Goal: Task Accomplishment & Management: Complete application form

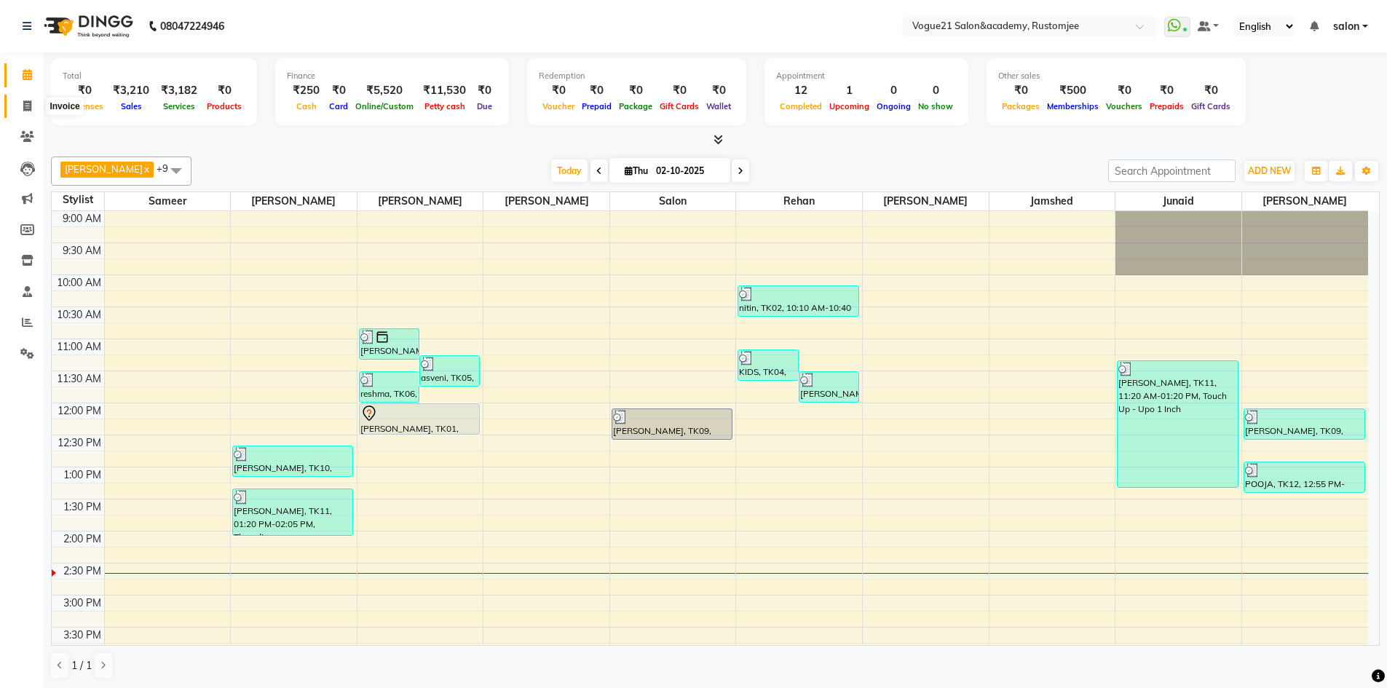
click at [27, 103] on icon at bounding box center [27, 105] width 8 height 11
select select "service"
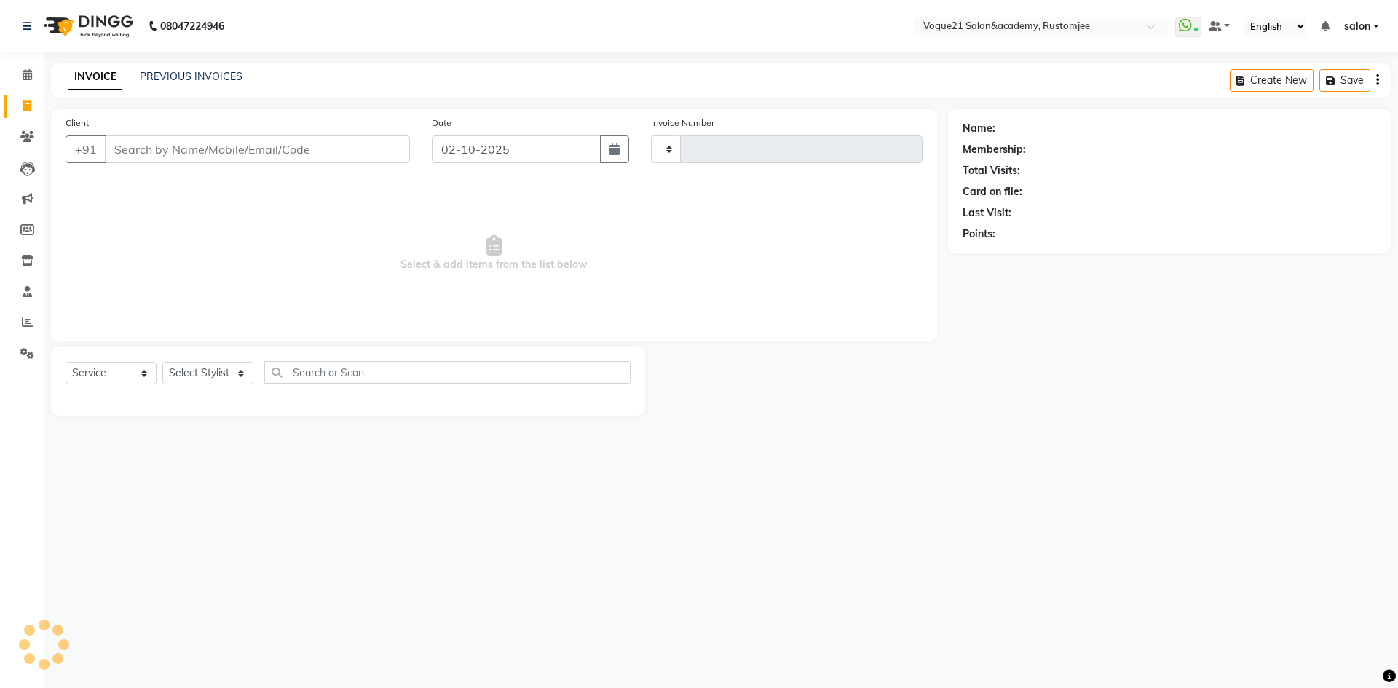
type input "3331"
select select "8171"
click at [214, 373] on select "Select Stylist aahil Aatish Survase alicia anju soni Jamshed junaid Pooja yadav…" at bounding box center [207, 373] width 91 height 23
select select "76930"
click at [162, 362] on select "Select Stylist aahil Aatish Survase alicia anju soni Jamshed junaid Pooja yadav…" at bounding box center [207, 373] width 91 height 23
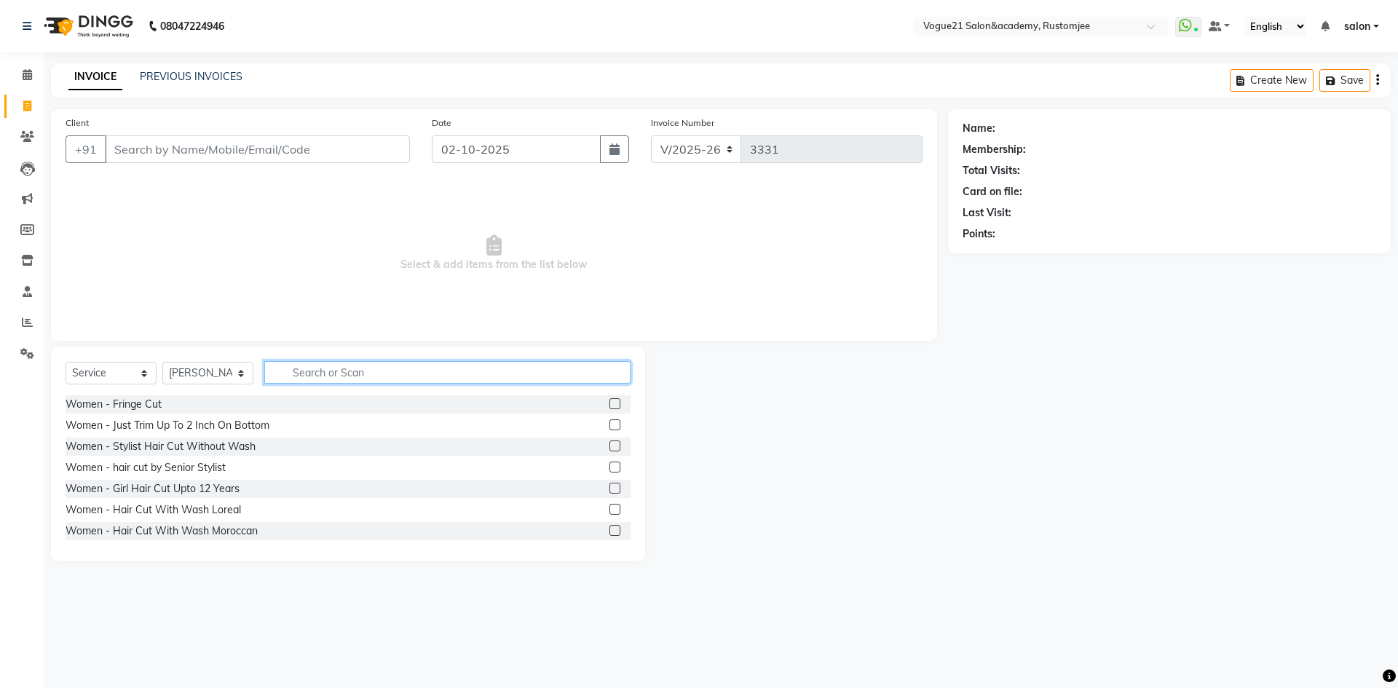
click at [325, 380] on input "text" at bounding box center [447, 372] width 366 height 23
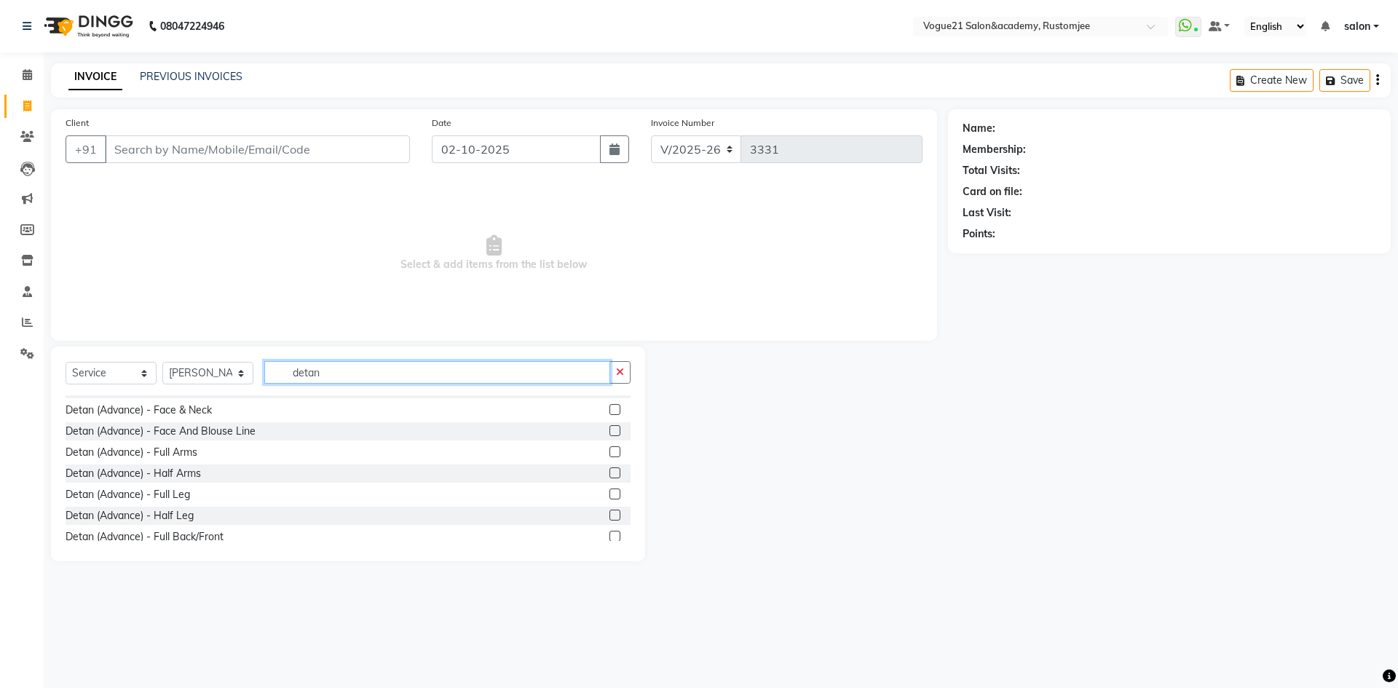
scroll to position [218, 0]
type input "detan"
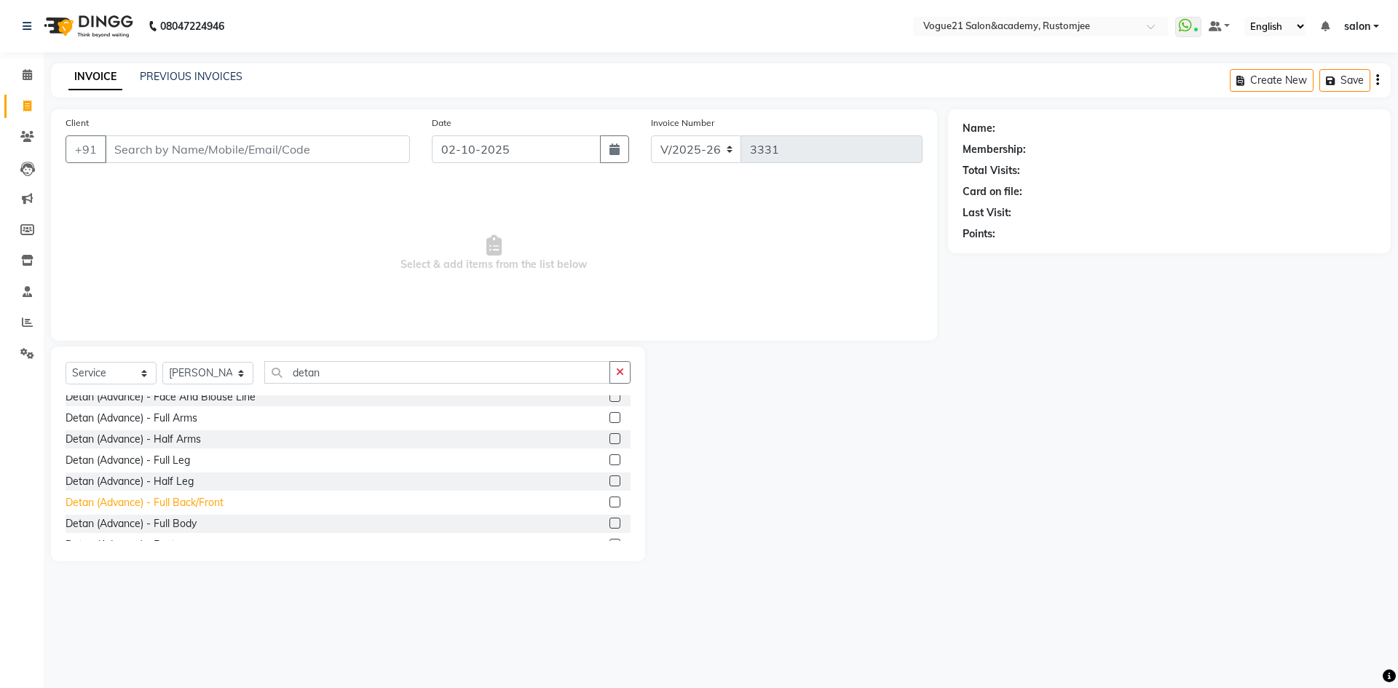
click at [194, 497] on div "Detan (Advance) - Full Back/Front" at bounding box center [145, 502] width 158 height 15
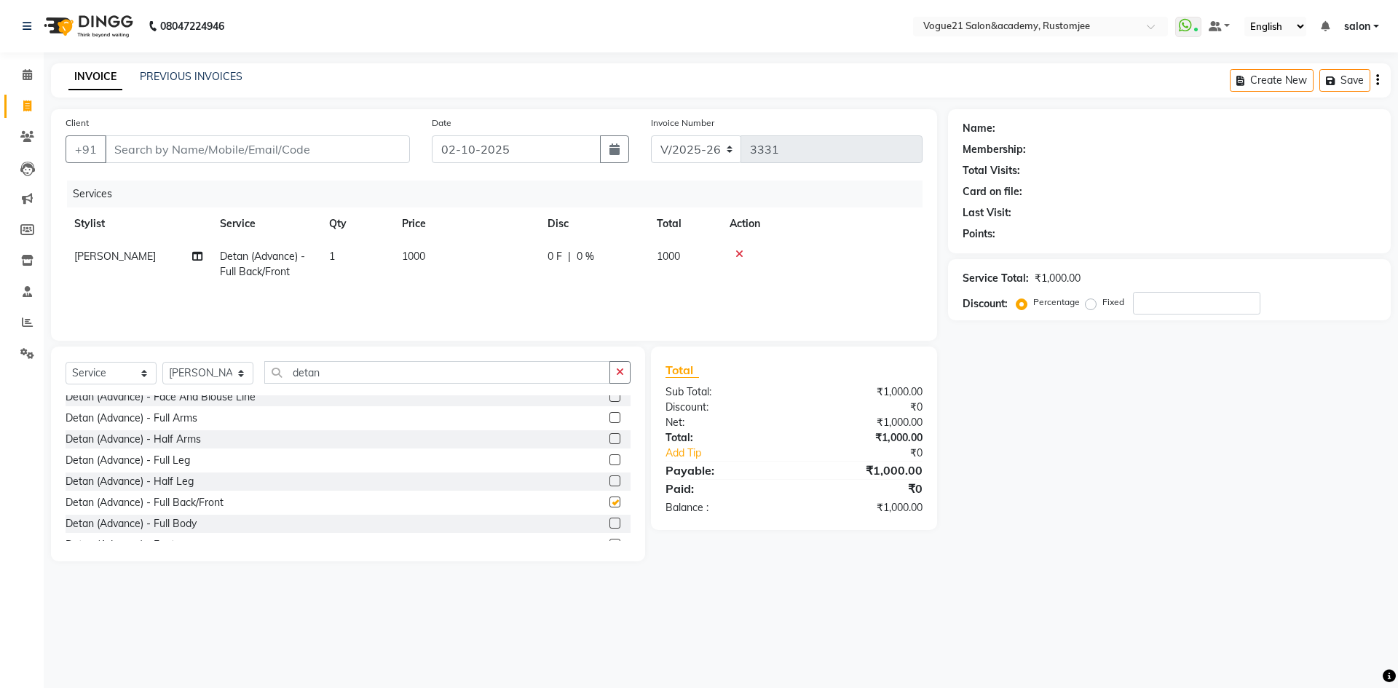
checkbox input "false"
click at [341, 377] on input "detan" at bounding box center [437, 372] width 346 height 23
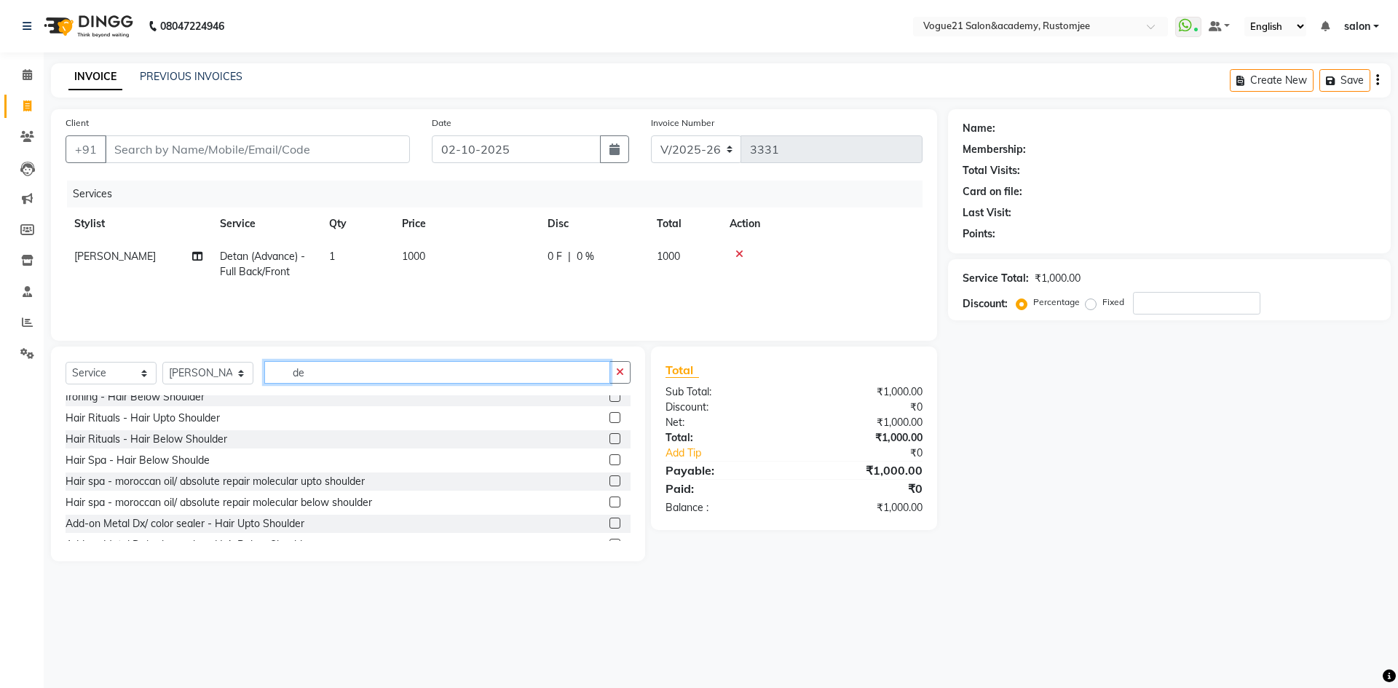
type input "d"
type input "detan"
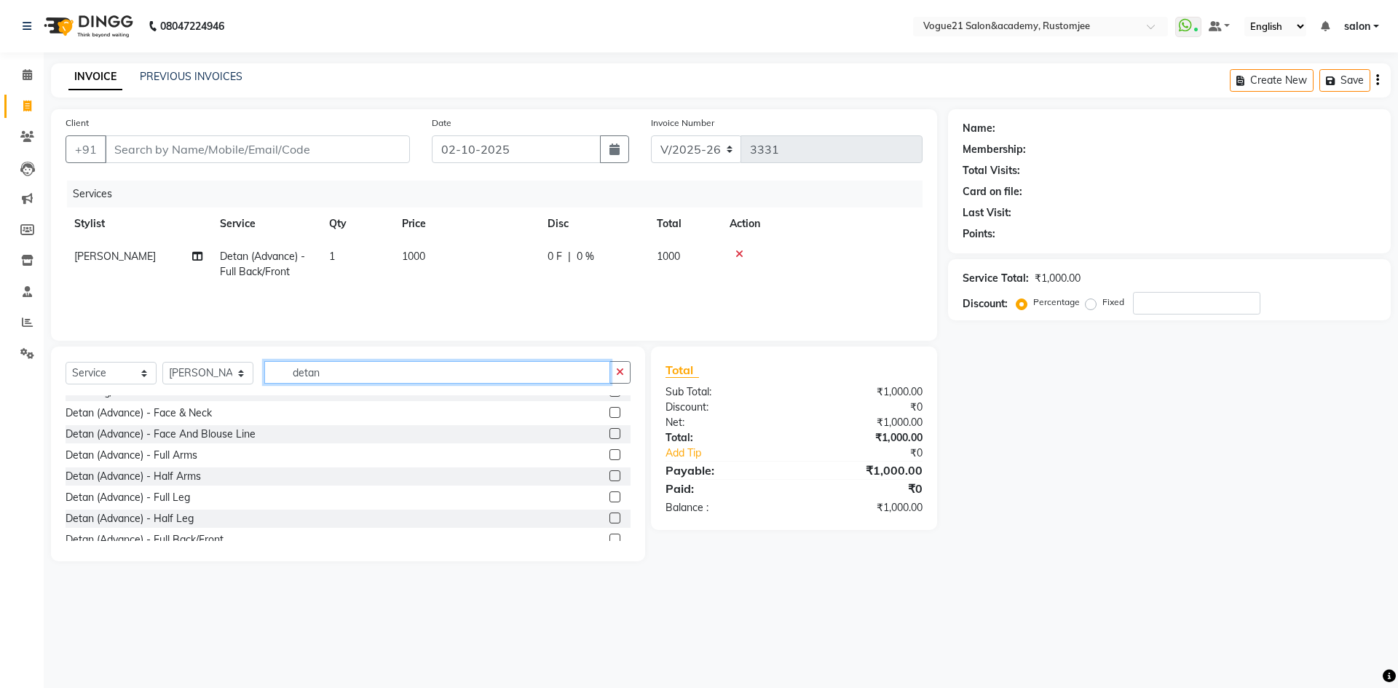
scroll to position [146, 0]
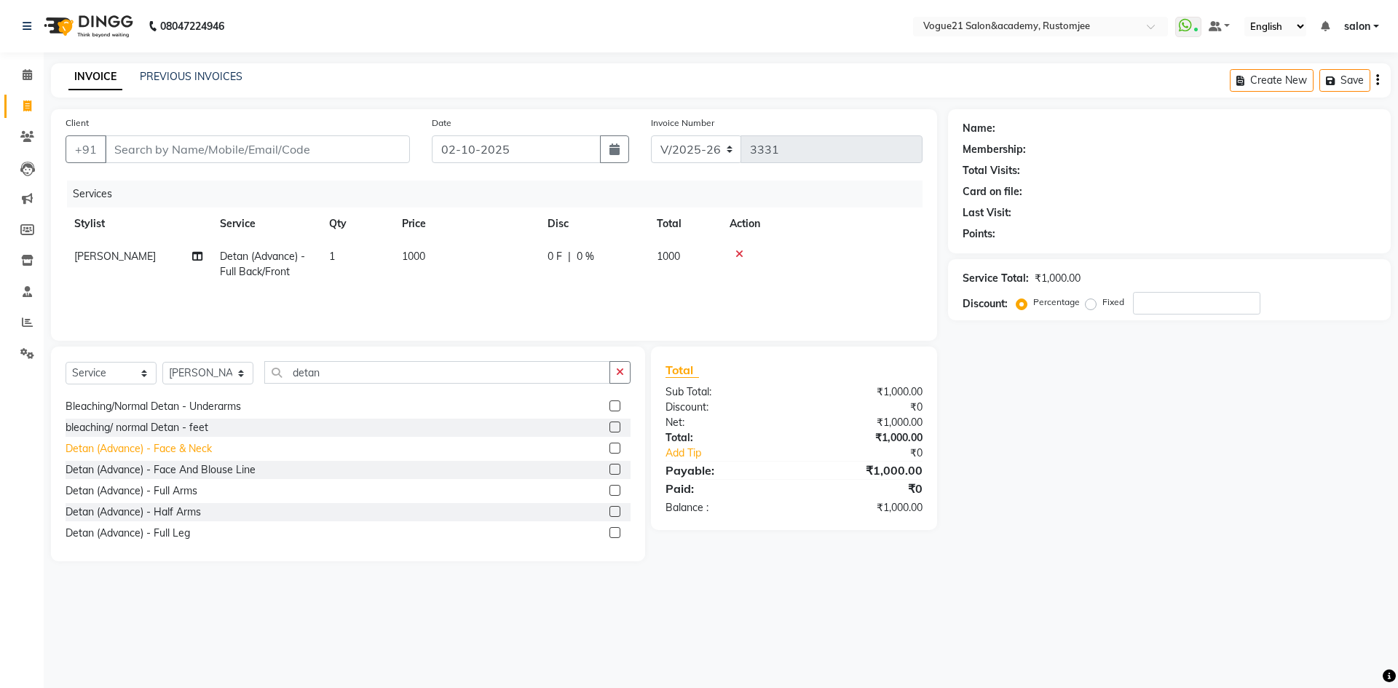
click at [199, 452] on div "Detan (Advance) - Face & Neck" at bounding box center [139, 448] width 146 height 15
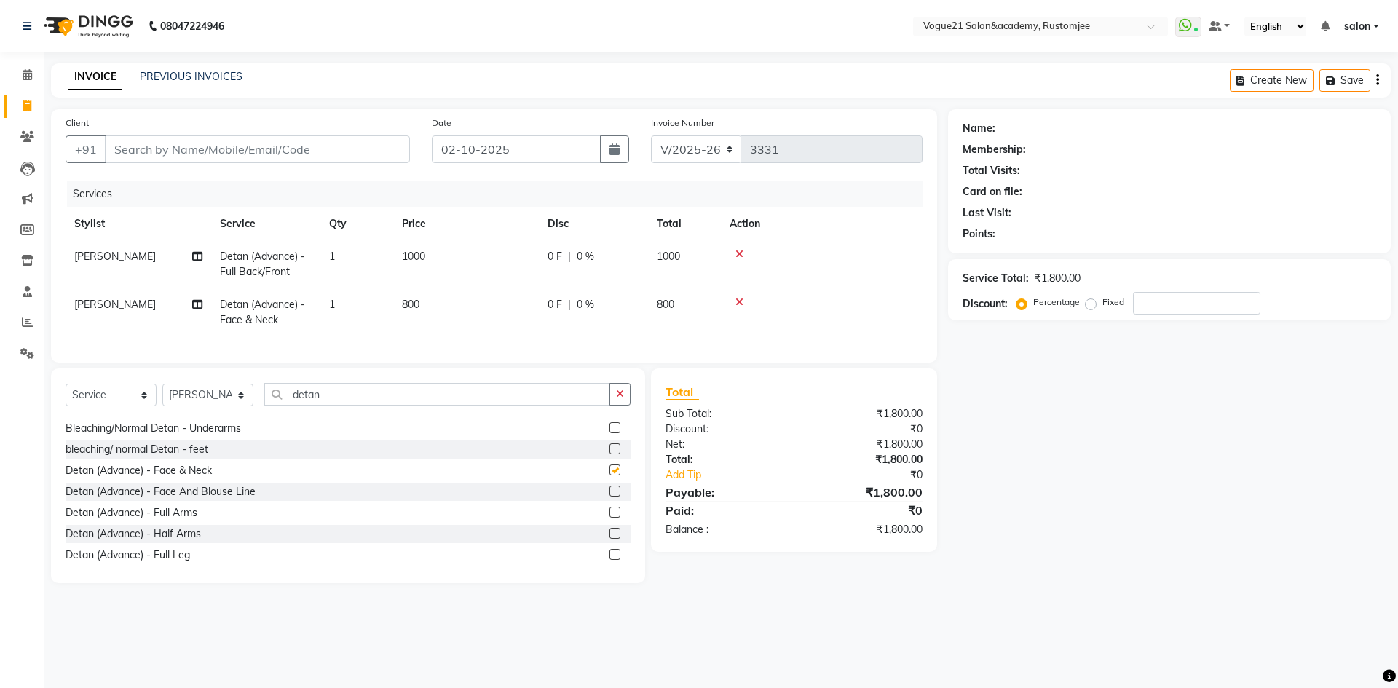
checkbox input "false"
click at [366, 406] on input "detan" at bounding box center [437, 394] width 346 height 23
type input "d"
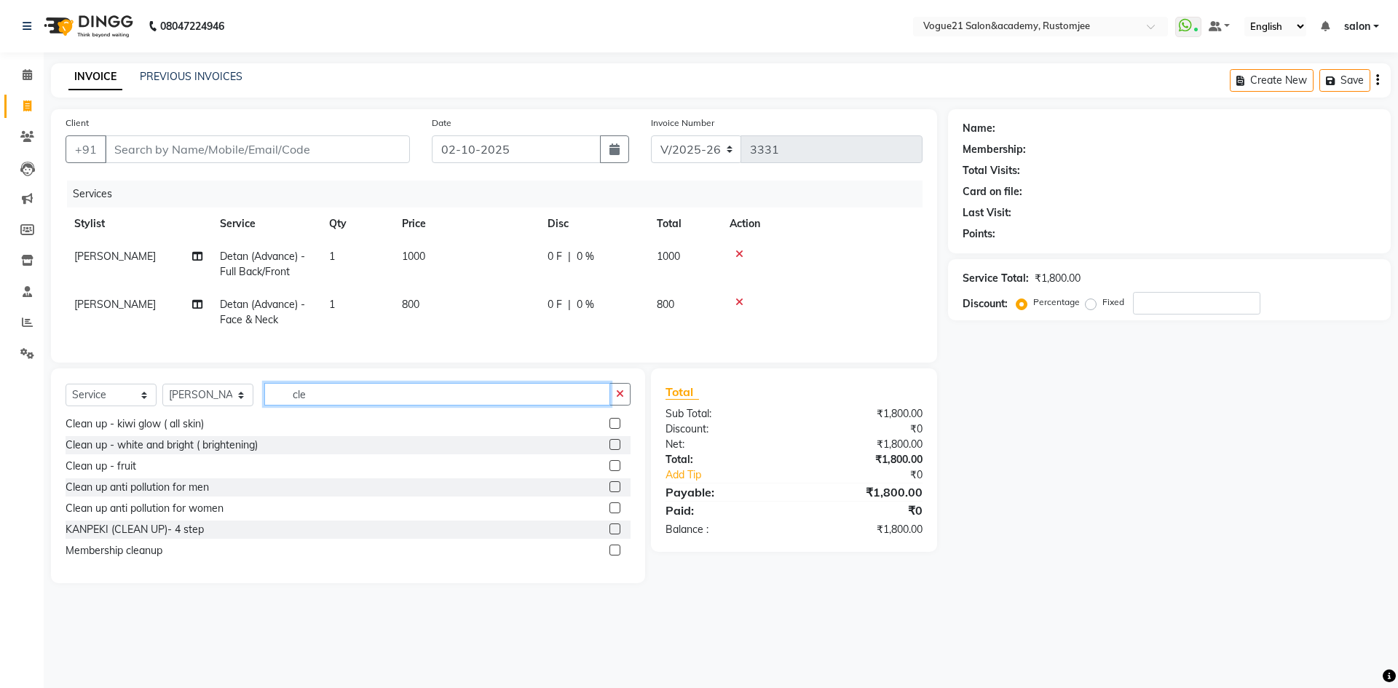
scroll to position [66, 0]
type input "clea"
click at [194, 534] on div "KANPEKI (CLEAN UP)- 4 step" at bounding box center [135, 529] width 138 height 15
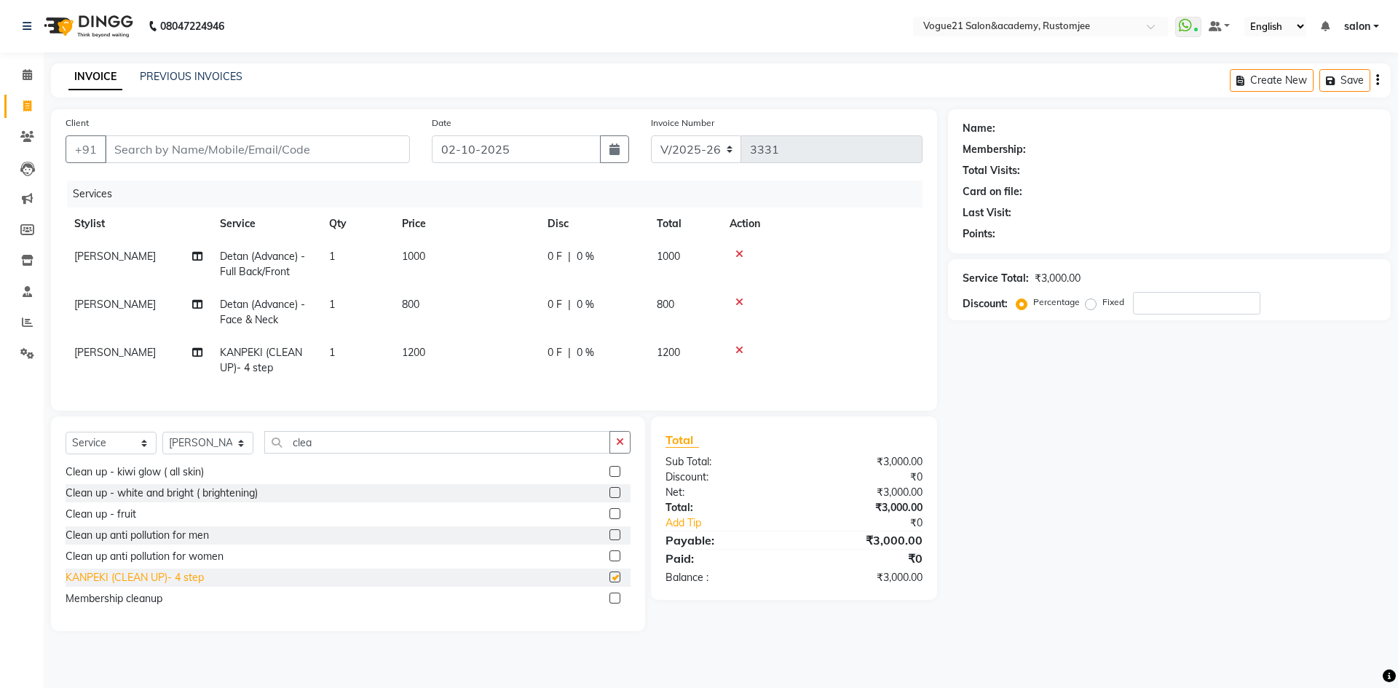
checkbox input "false"
click at [349, 452] on input "clea" at bounding box center [437, 442] width 346 height 23
type input "c"
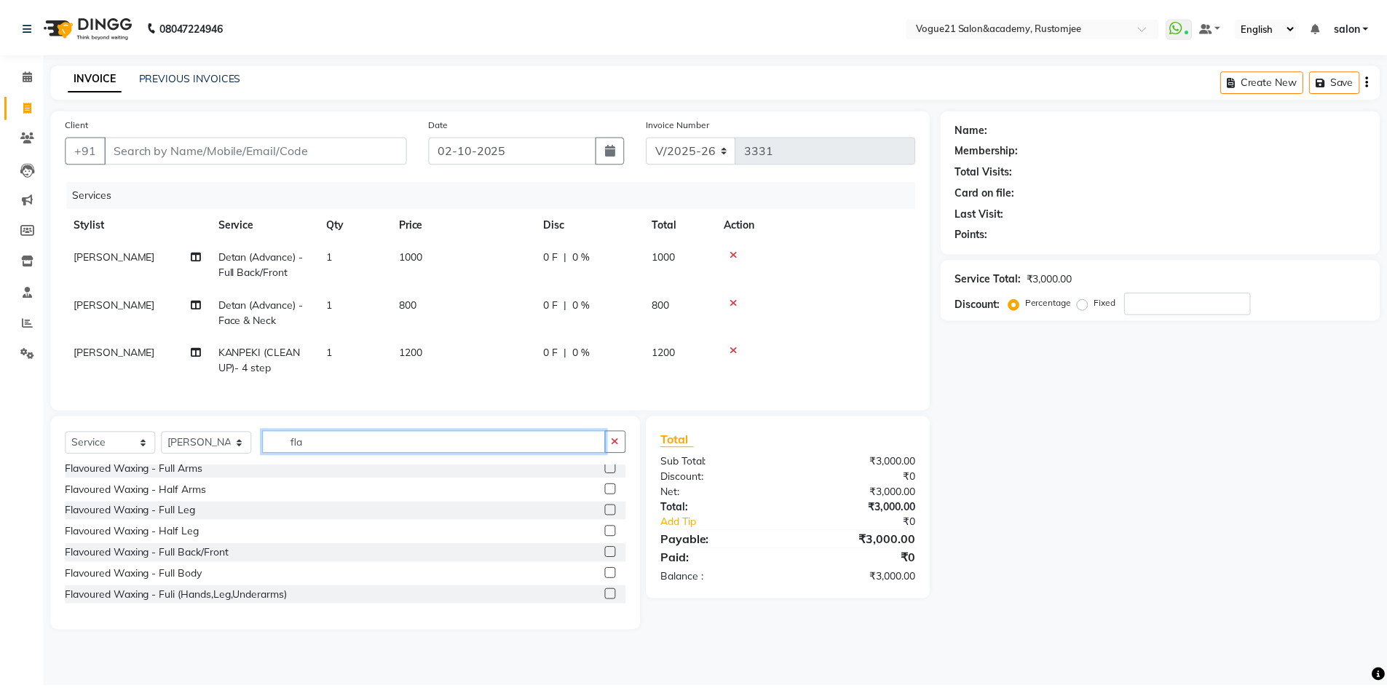
scroll to position [0, 0]
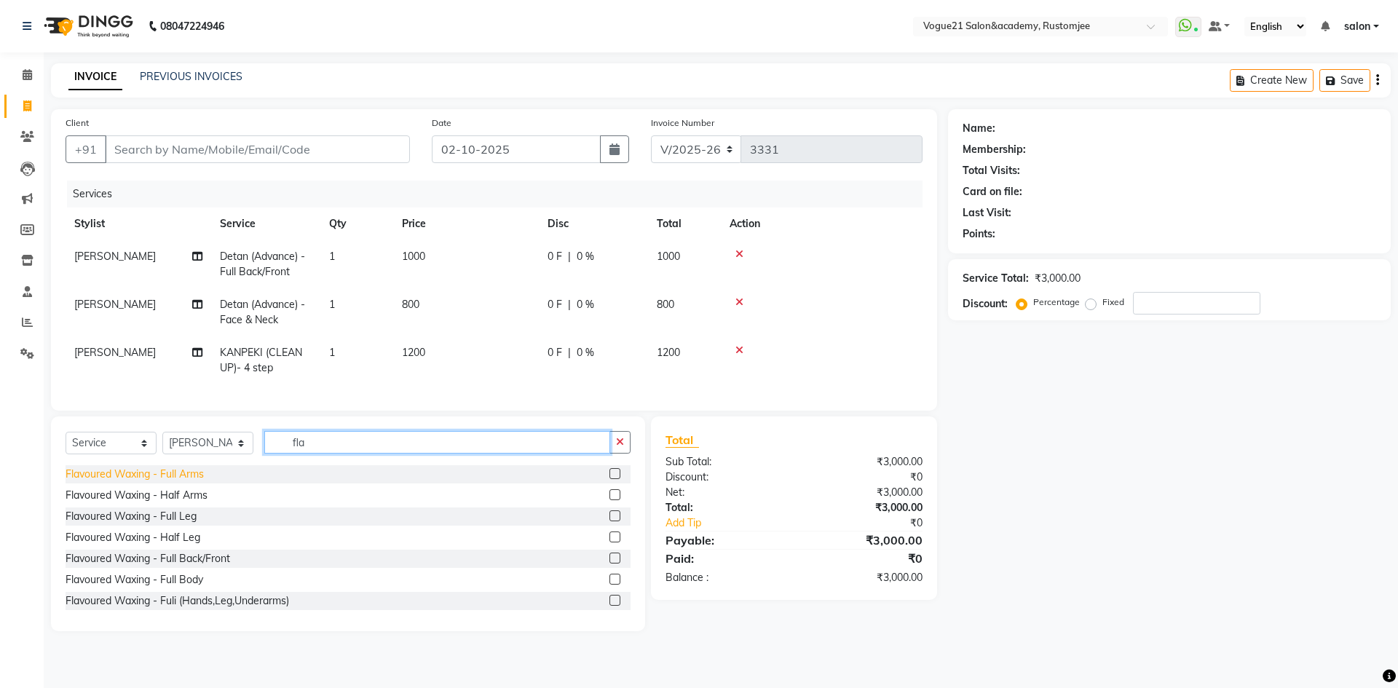
type input "fla"
click at [192, 482] on div "Flavoured Waxing - Full Arms" at bounding box center [135, 474] width 138 height 15
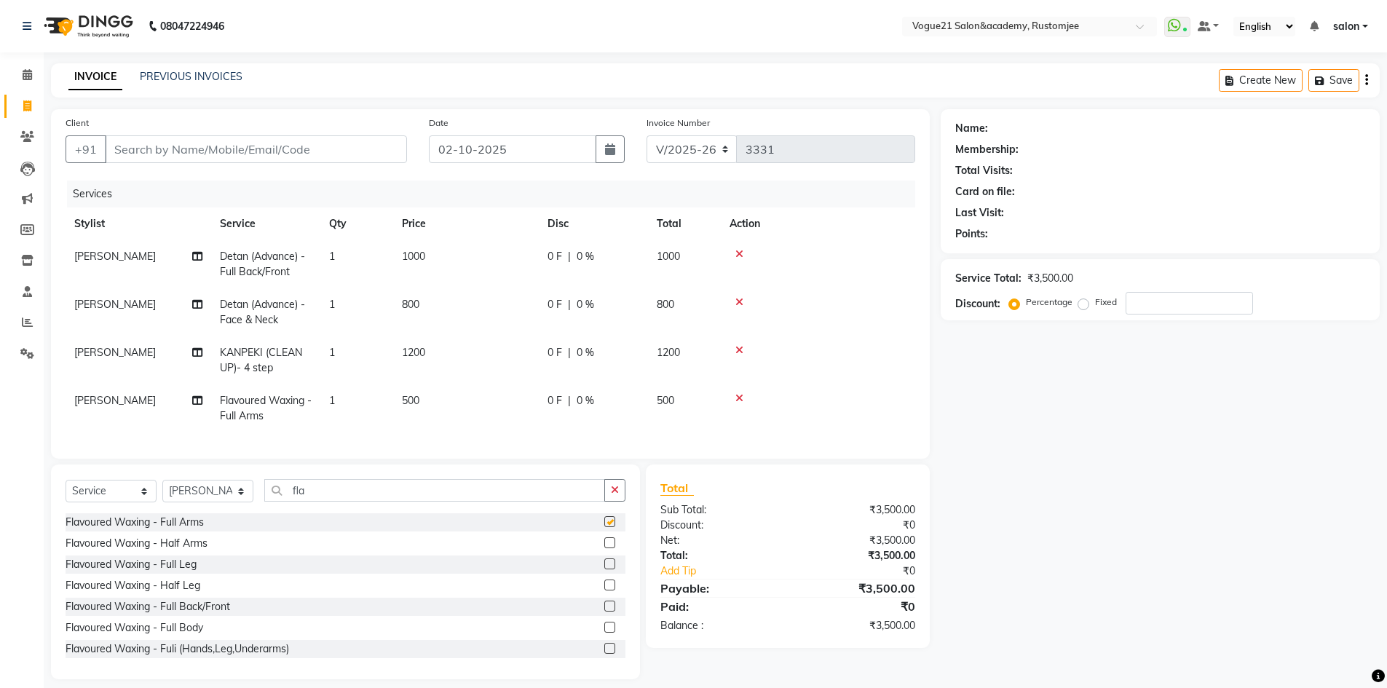
checkbox input "false"
click at [338, 500] on input "fla" at bounding box center [434, 490] width 341 height 23
type input "f"
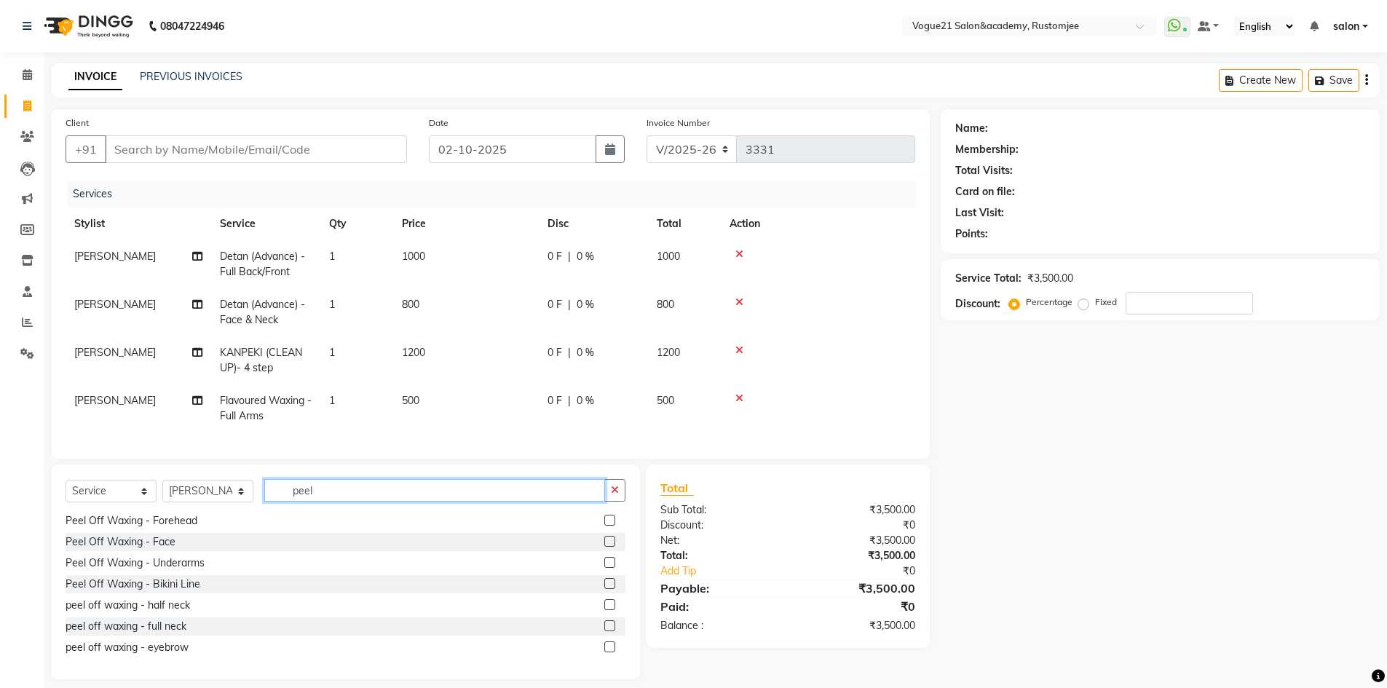
scroll to position [108, 0]
type input "peel"
click at [197, 570] on div "Peel Off Waxing - Underarms" at bounding box center [135, 562] width 139 height 15
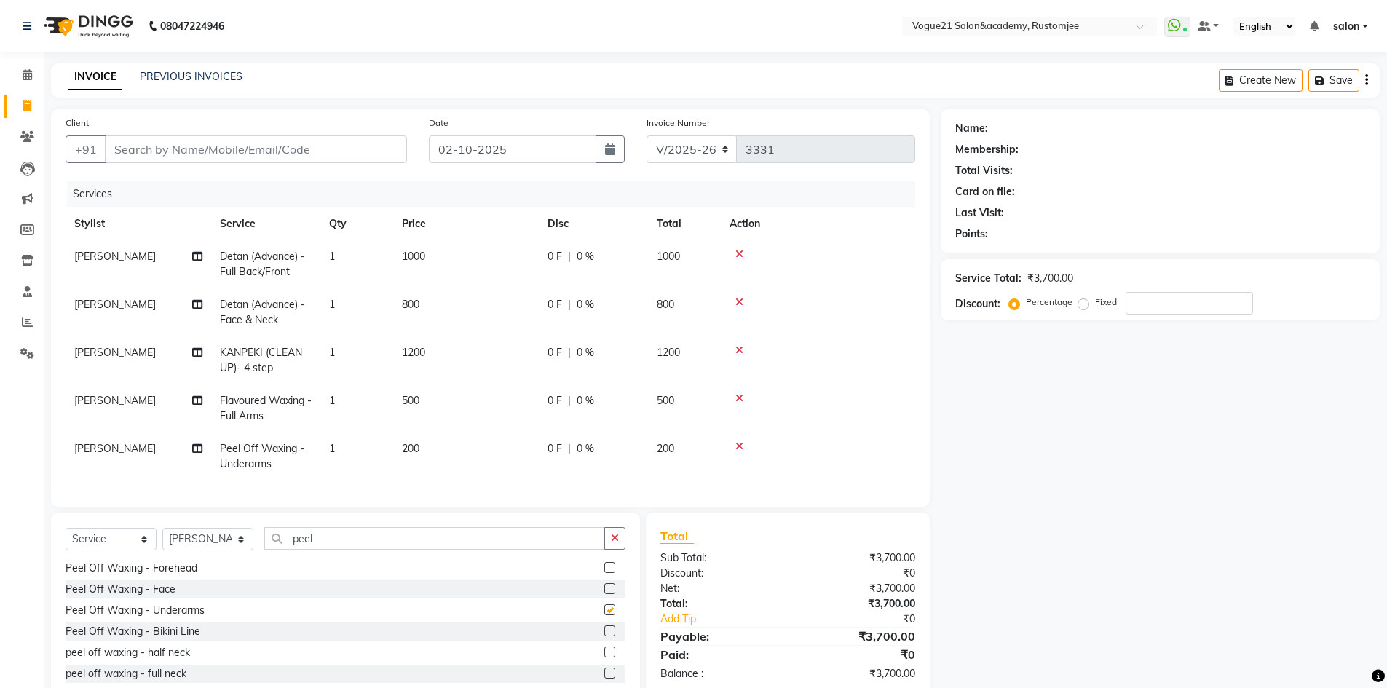
checkbox input "false"
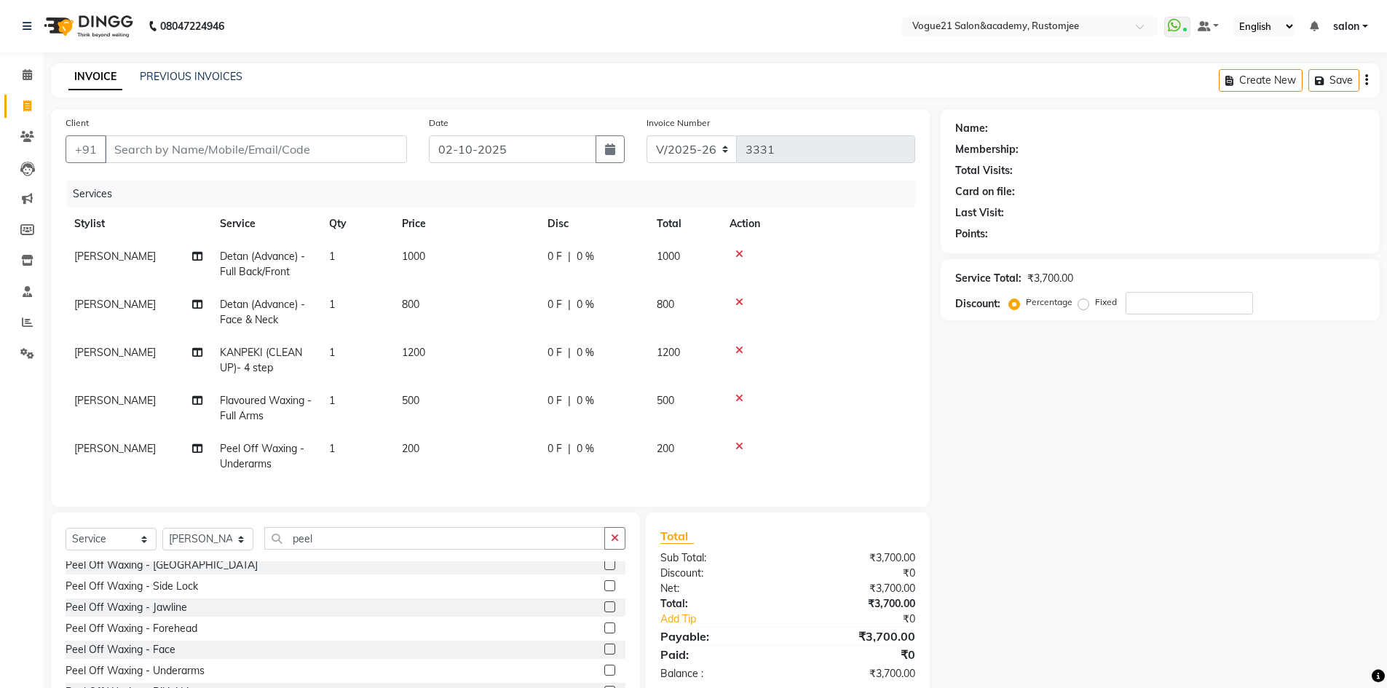
scroll to position [0, 0]
click at [187, 578] on div "Peel Off Waxing - Upper Lip" at bounding box center [132, 570] width 133 height 15
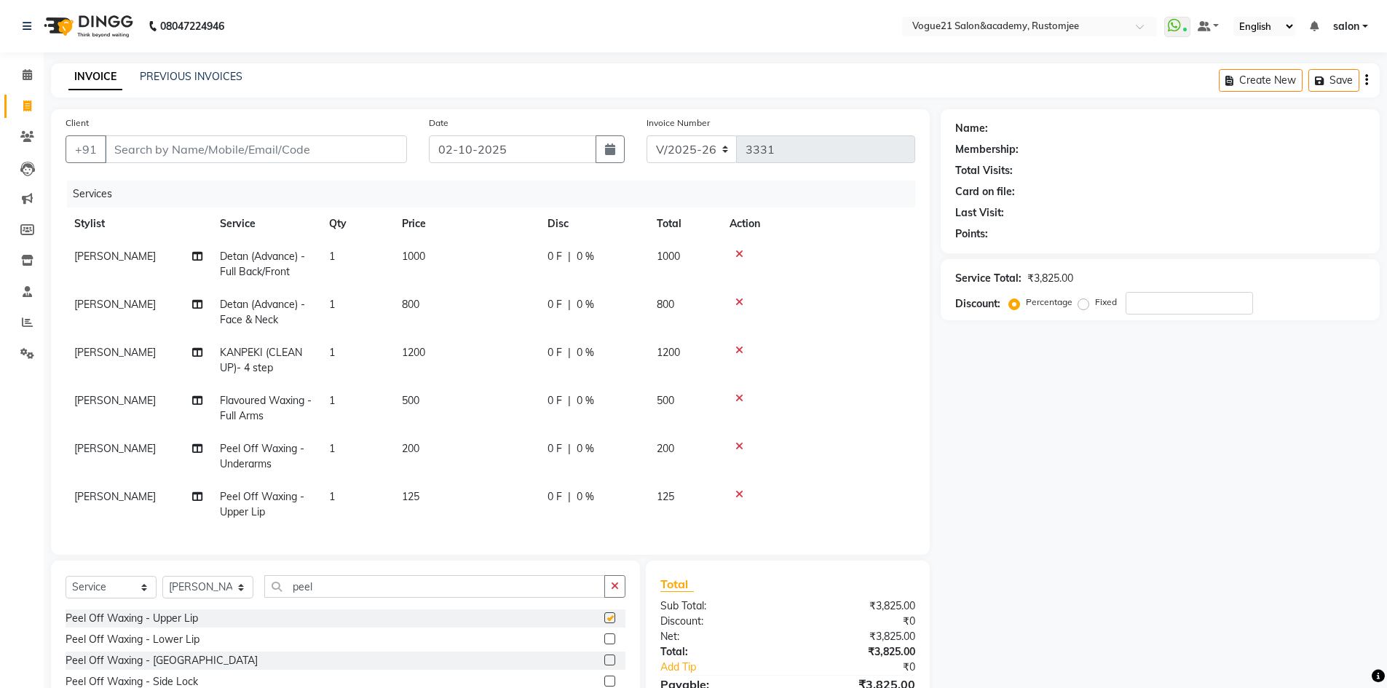
checkbox input "false"
click at [179, 642] on div "Peel Off Waxing - Lower Lip" at bounding box center [133, 639] width 134 height 15
checkbox input "false"
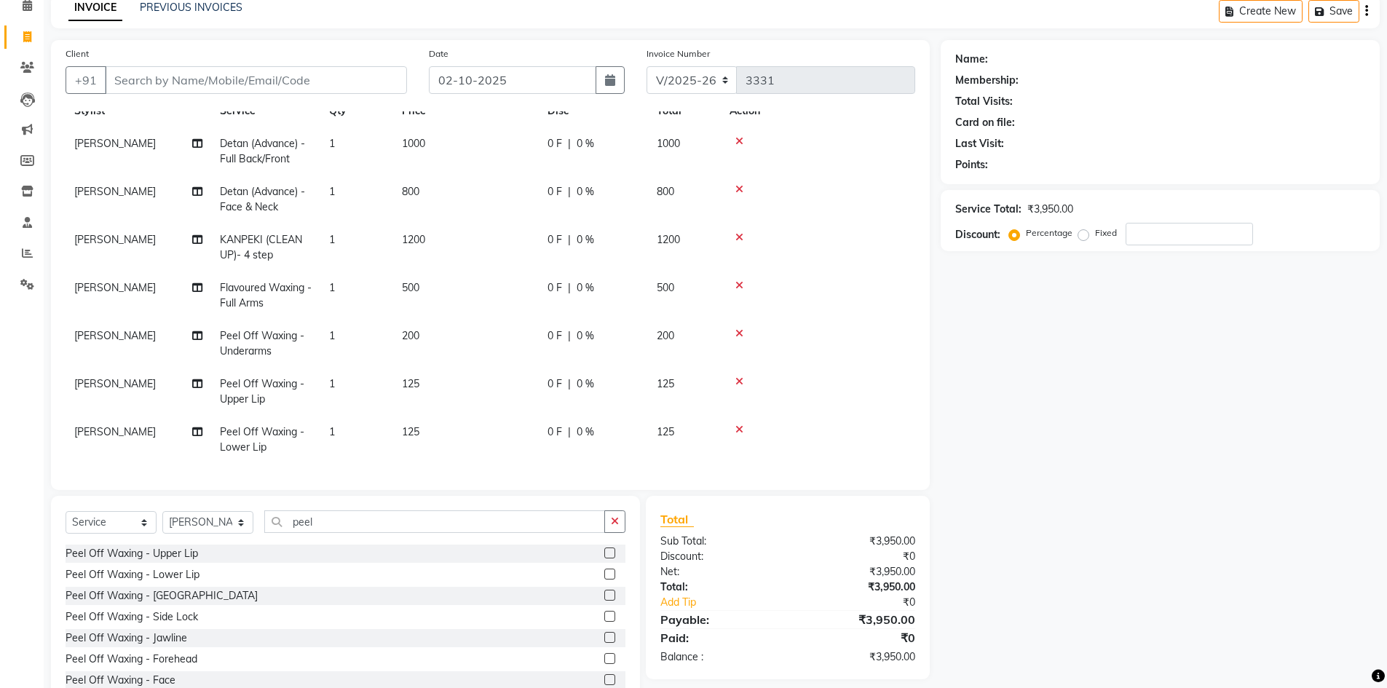
scroll to position [114, 0]
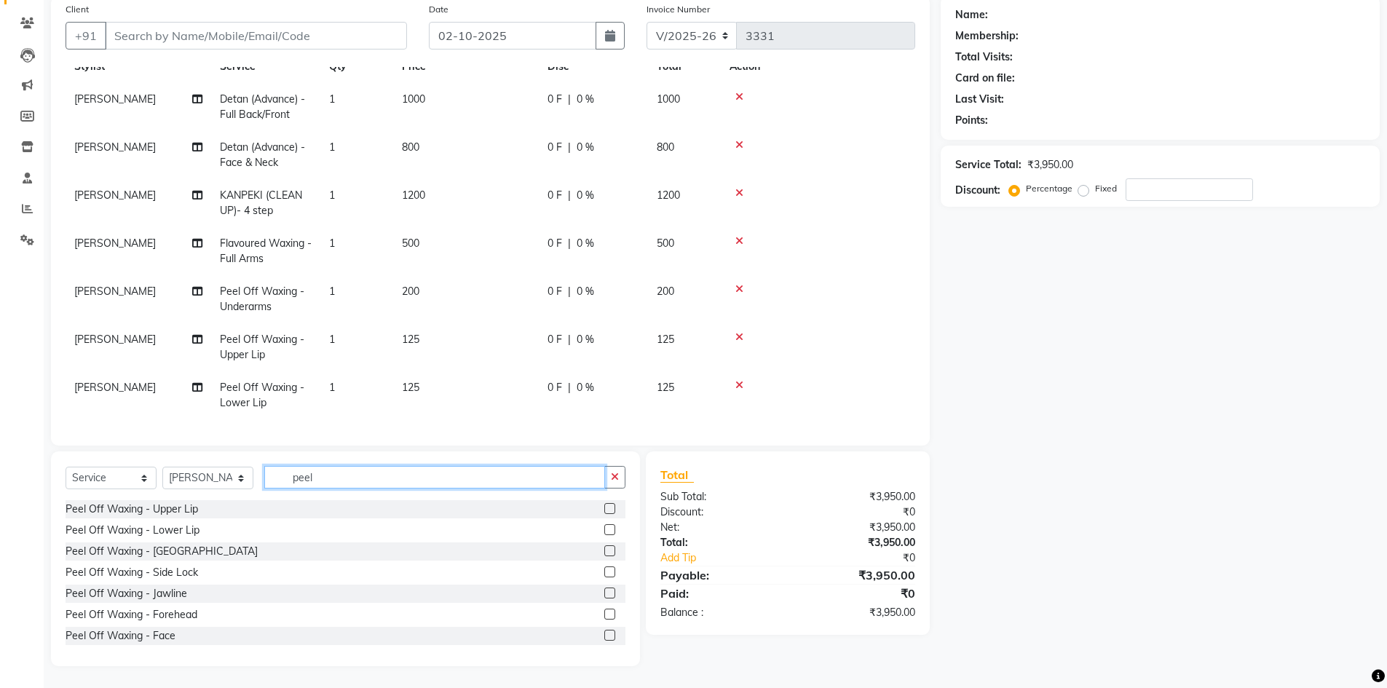
click at [356, 484] on input "peel" at bounding box center [434, 477] width 341 height 23
type input "p"
type input "thre"
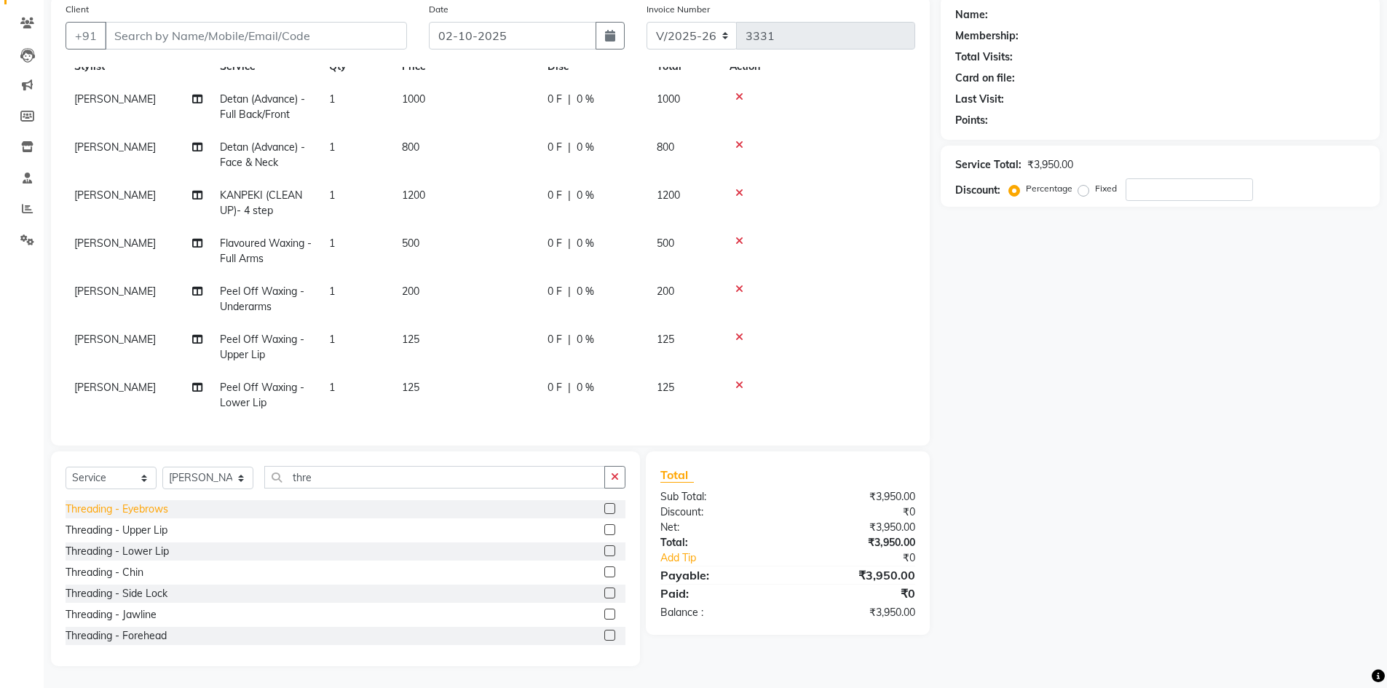
click at [134, 511] on div "Threading - Eyebrows" at bounding box center [117, 509] width 103 height 15
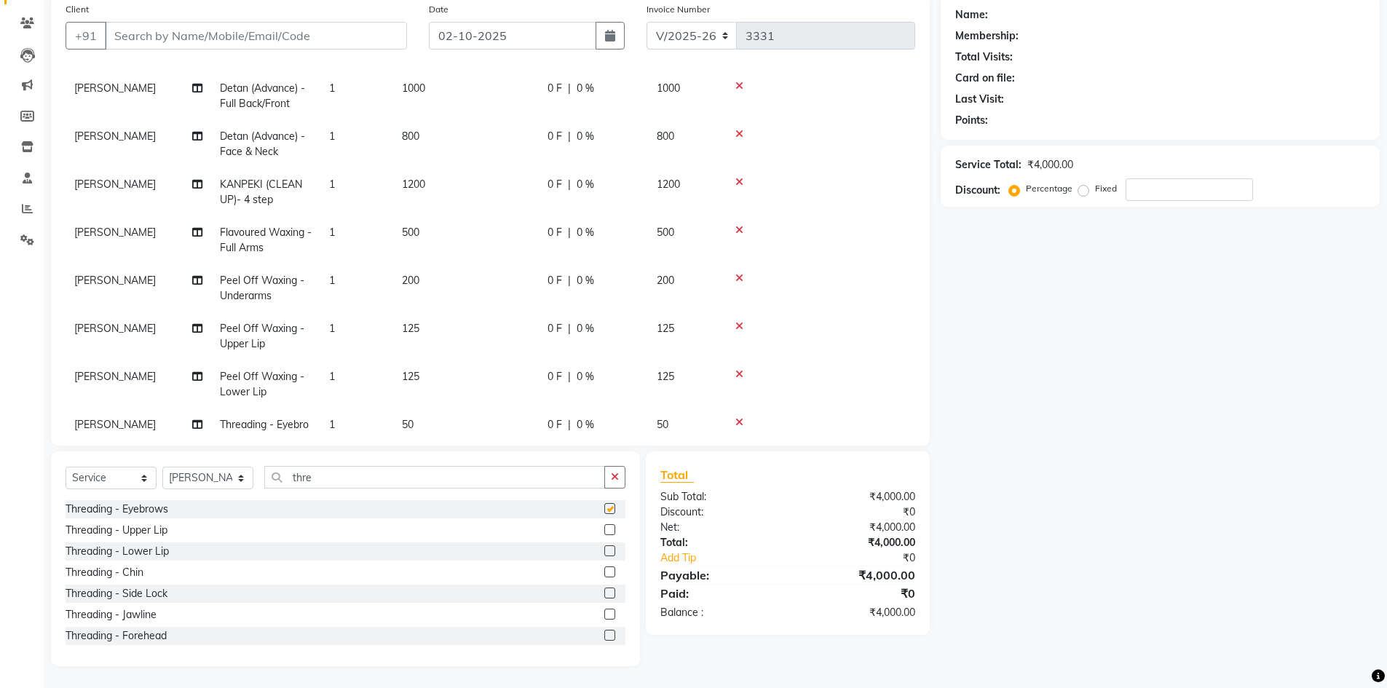
checkbox input "false"
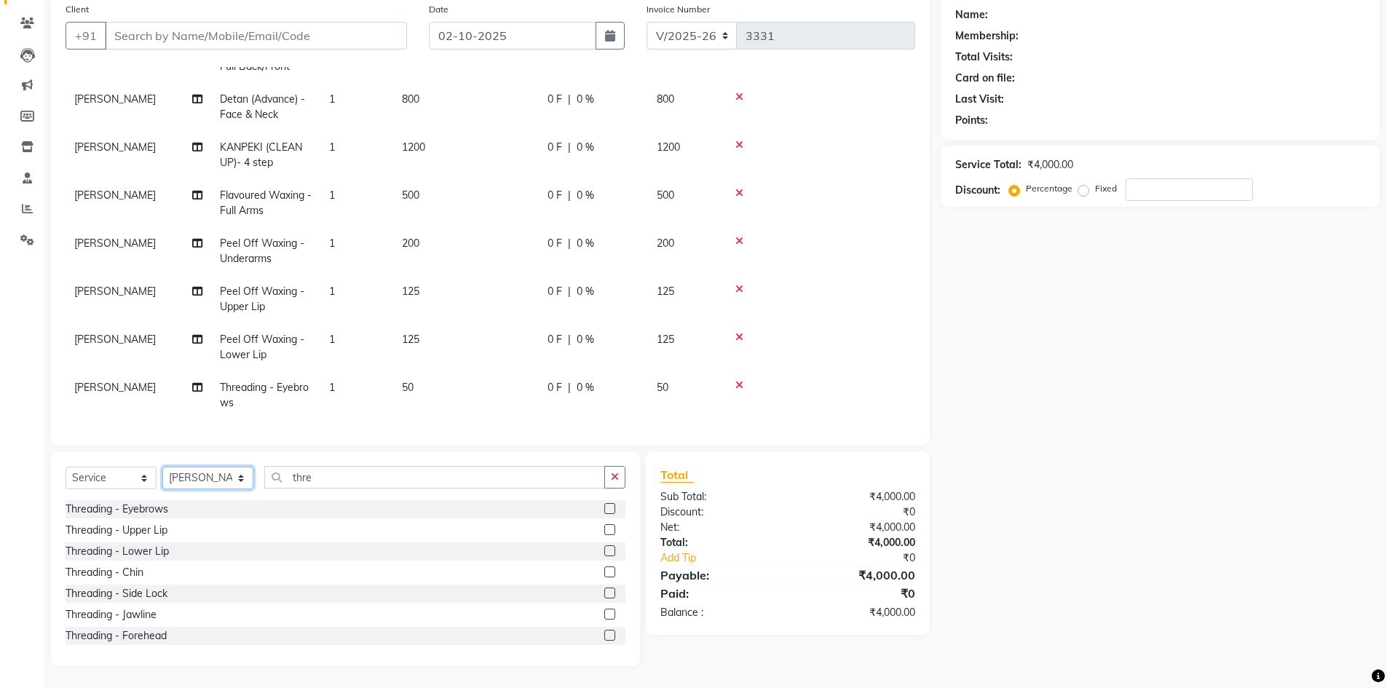
click at [219, 477] on select "Select Stylist aahil Aatish Survase alicia anju soni Jamshed junaid Pooja yadav…" at bounding box center [207, 478] width 91 height 23
select select "77867"
click at [162, 467] on select "Select Stylist aahil Aatish Survase alicia anju soni Jamshed junaid Pooja yadav…" at bounding box center [207, 478] width 91 height 23
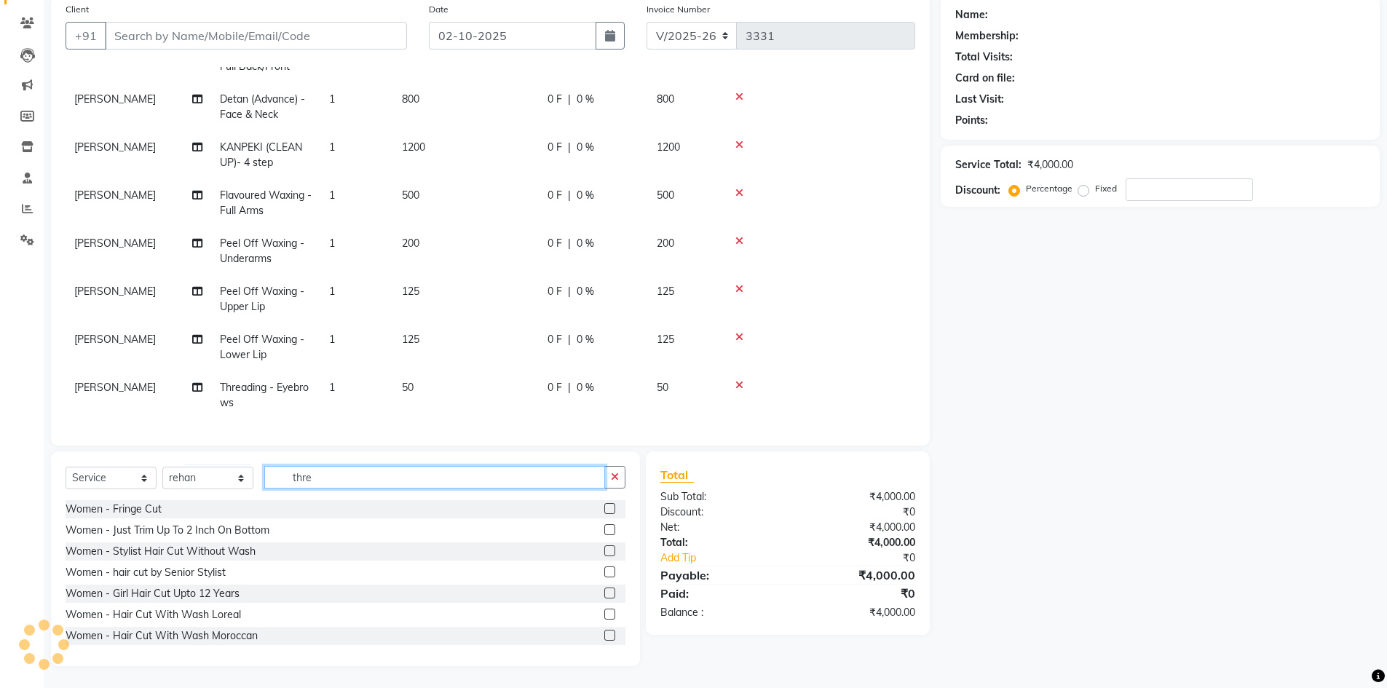
click at [344, 474] on input "thre" at bounding box center [434, 477] width 341 height 23
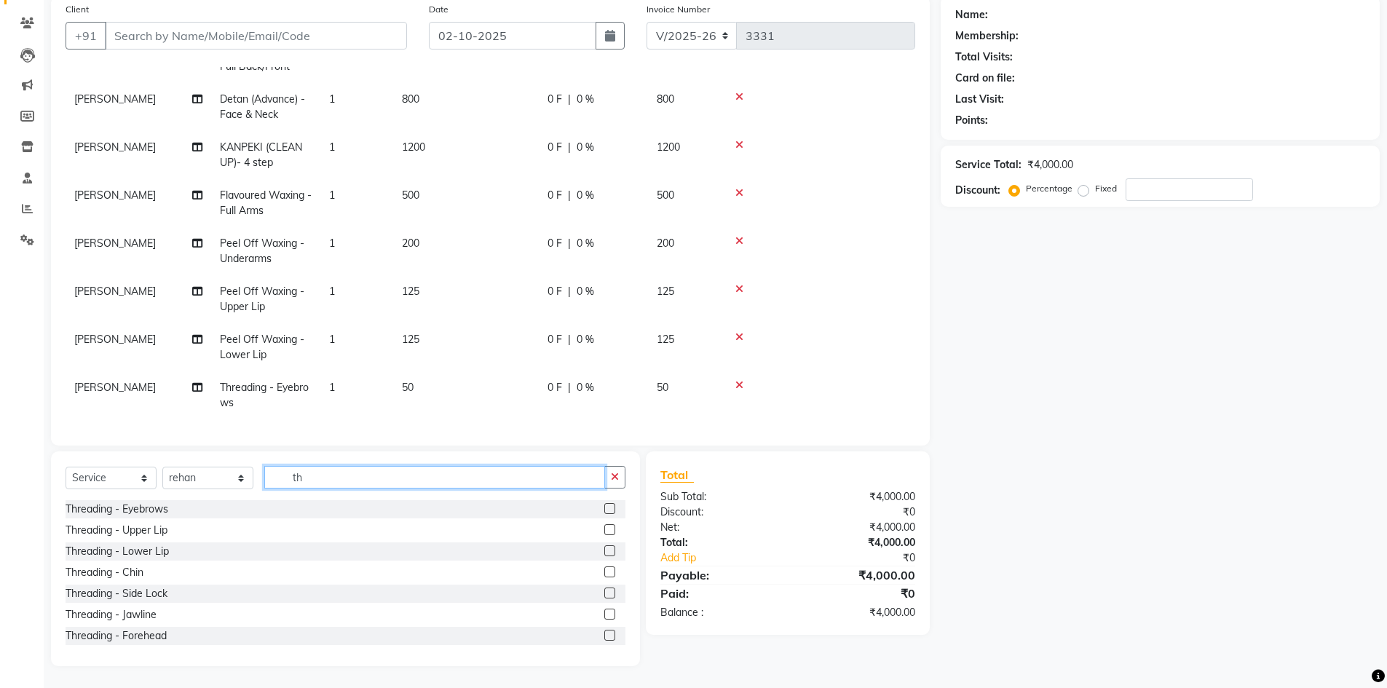
type input "t"
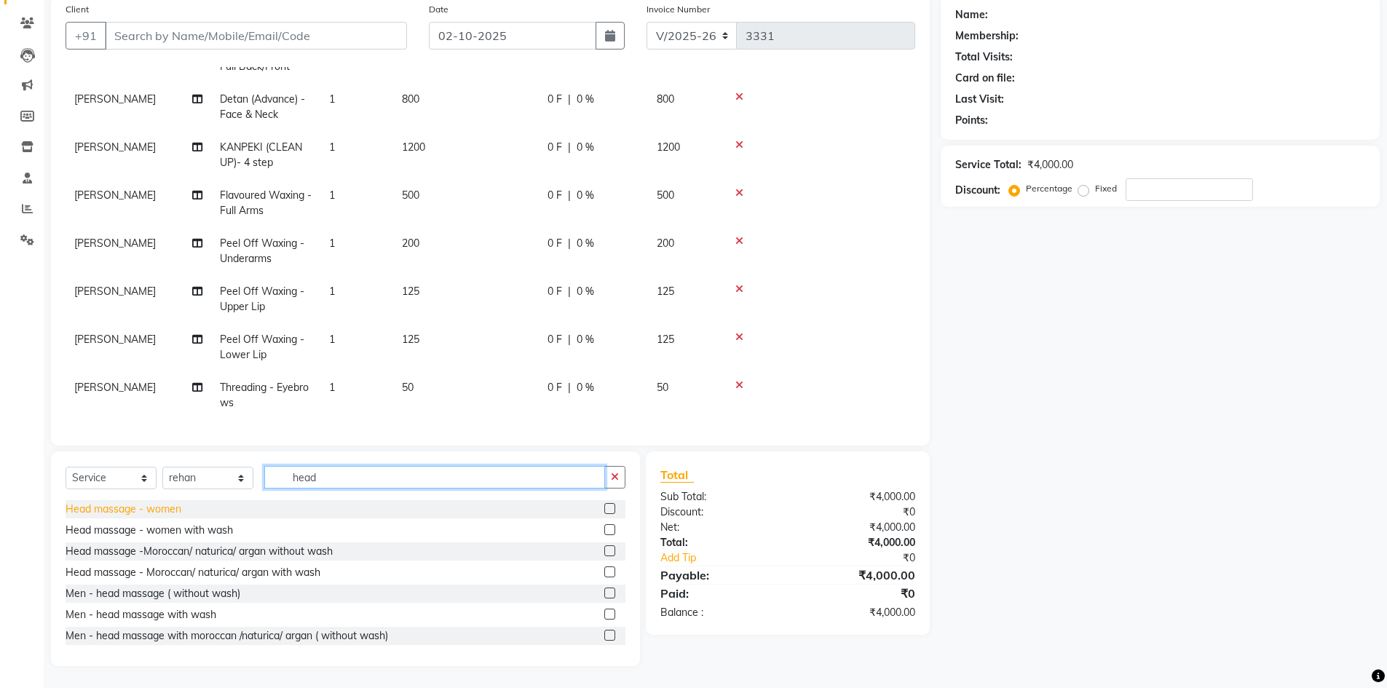
type input "head"
click at [161, 505] on div "Head massage - women" at bounding box center [124, 509] width 116 height 15
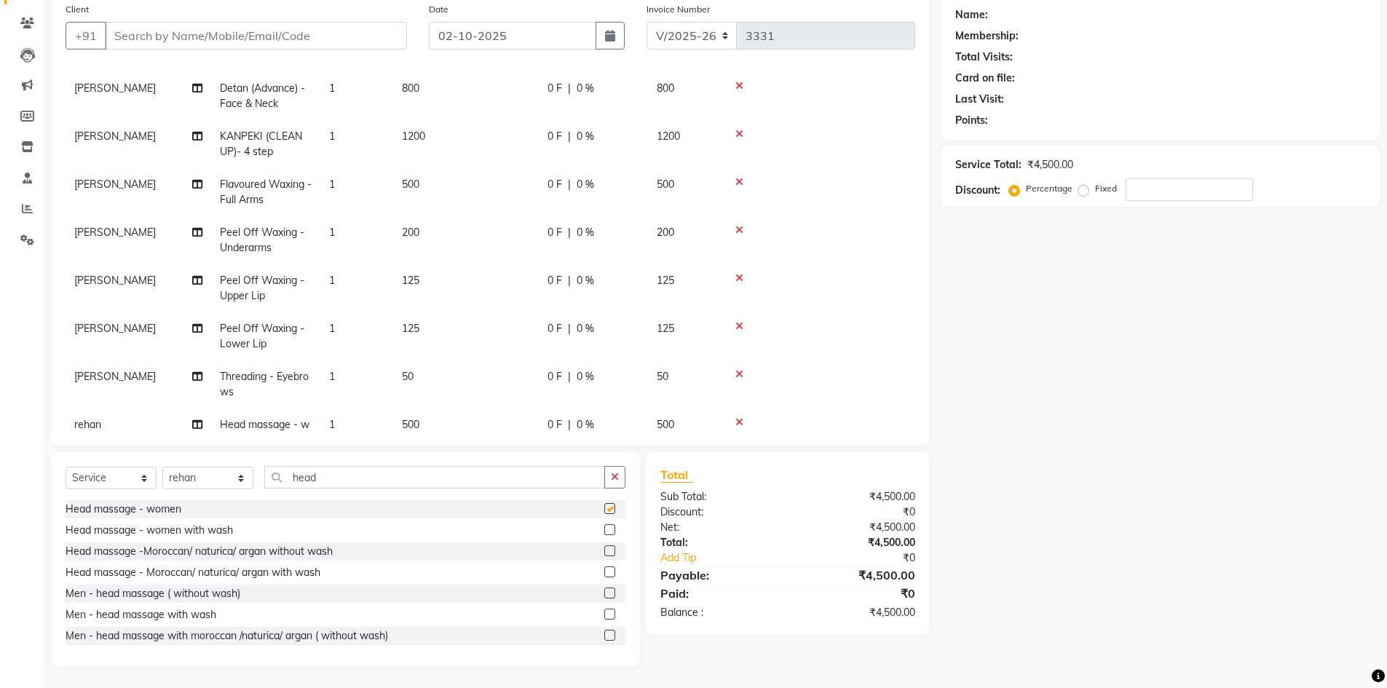
checkbox input "false"
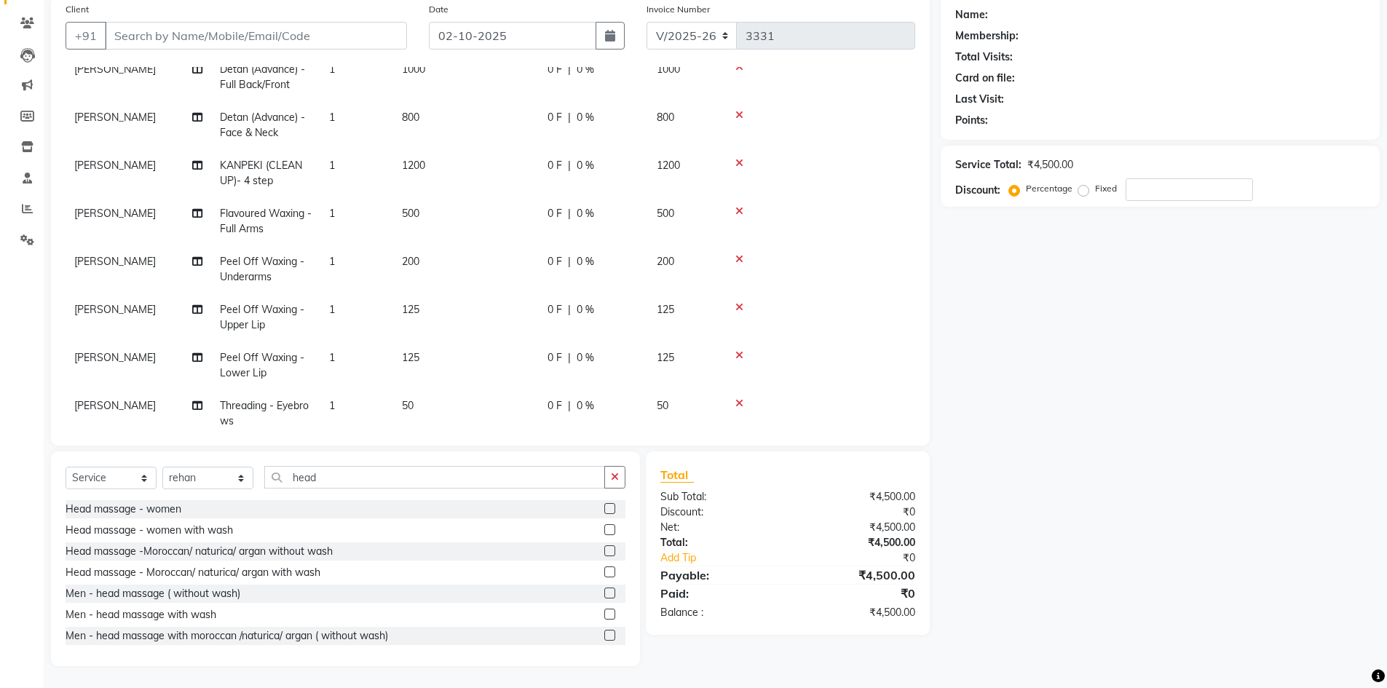
scroll to position [0, 0]
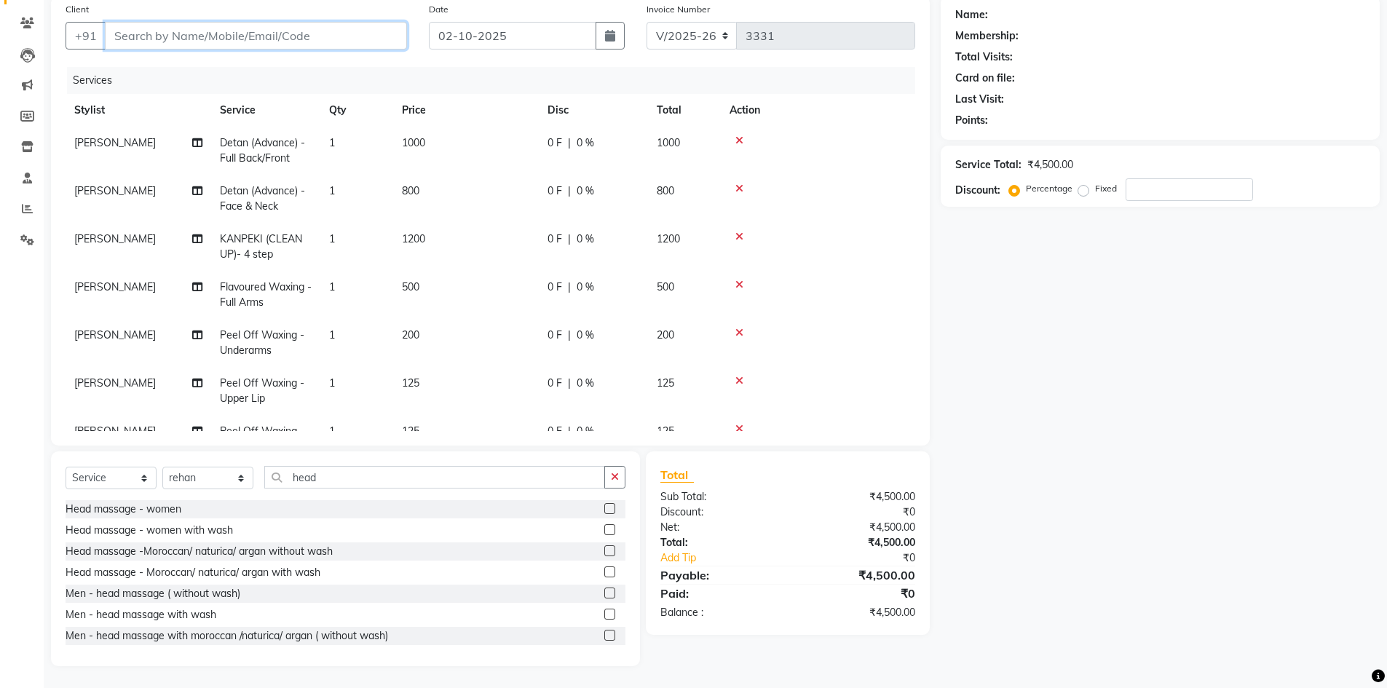
click at [356, 34] on input "Client" at bounding box center [256, 36] width 302 height 28
type input "s"
type input "0"
type input "s"
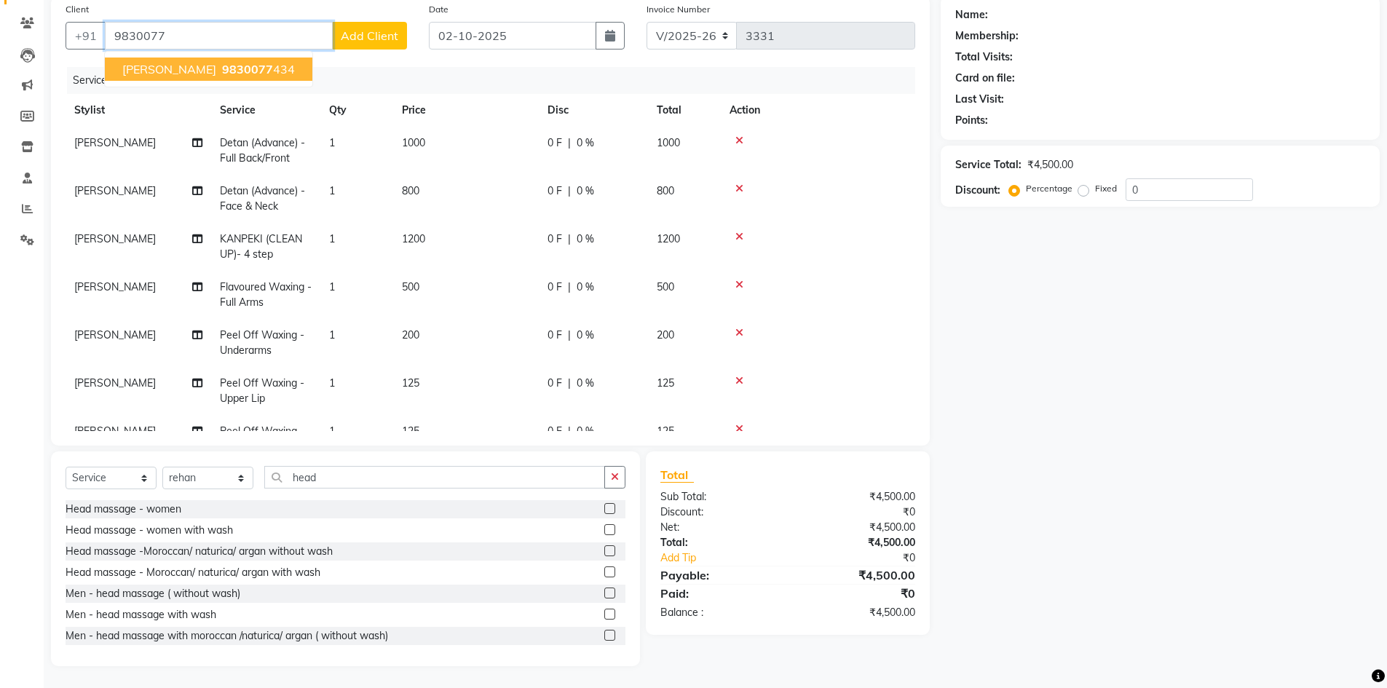
drag, startPoint x: 277, startPoint y: 68, endPoint x: 300, endPoint y: 76, distance: 24.4
click at [277, 69] on button "sarita mishra 9830077 434" at bounding box center [209, 69] width 208 height 23
type input "9830077434"
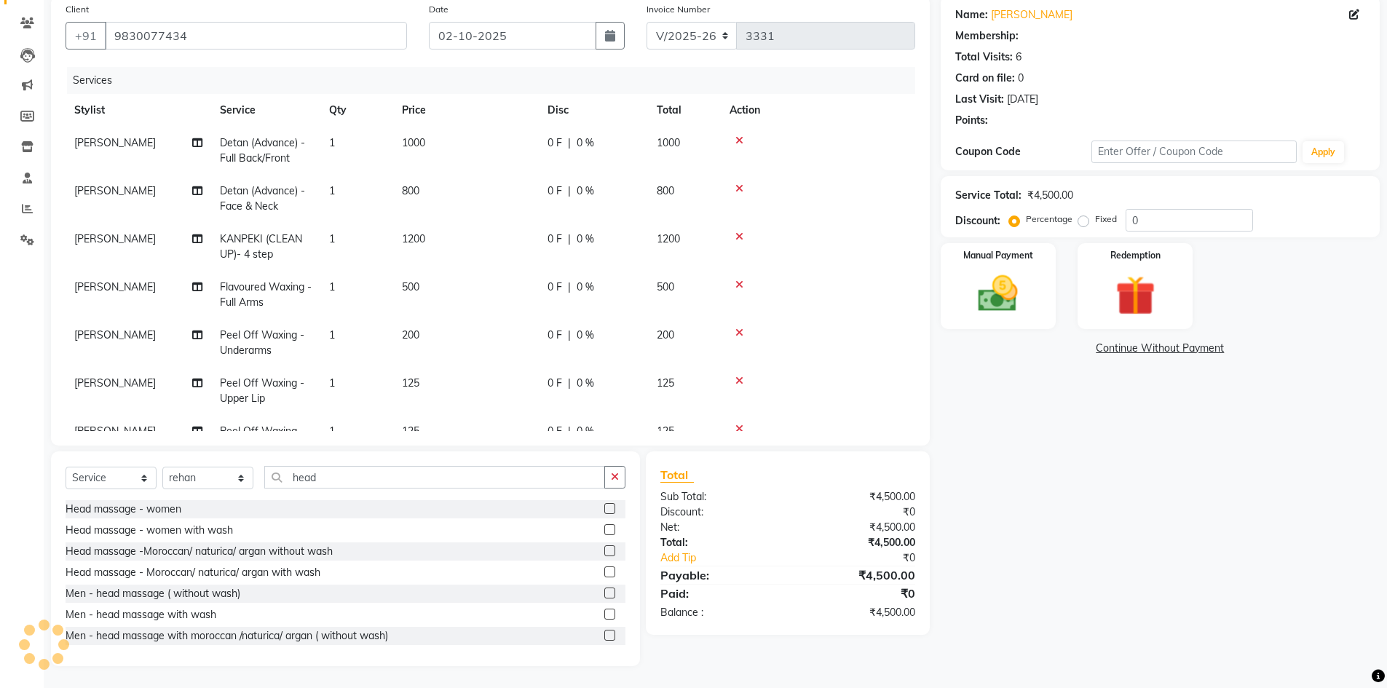
type input "20"
select select "1: Object"
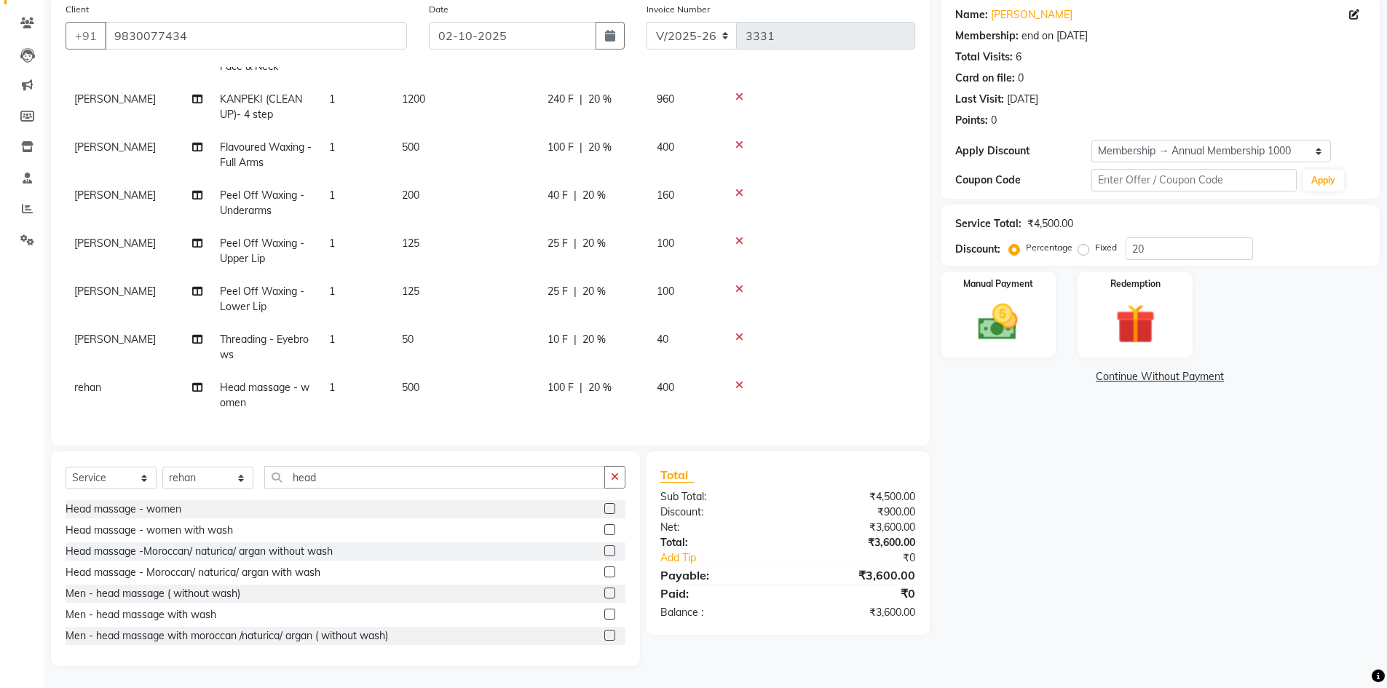
scroll to position [151, 0]
click at [999, 337] on img at bounding box center [998, 322] width 67 height 47
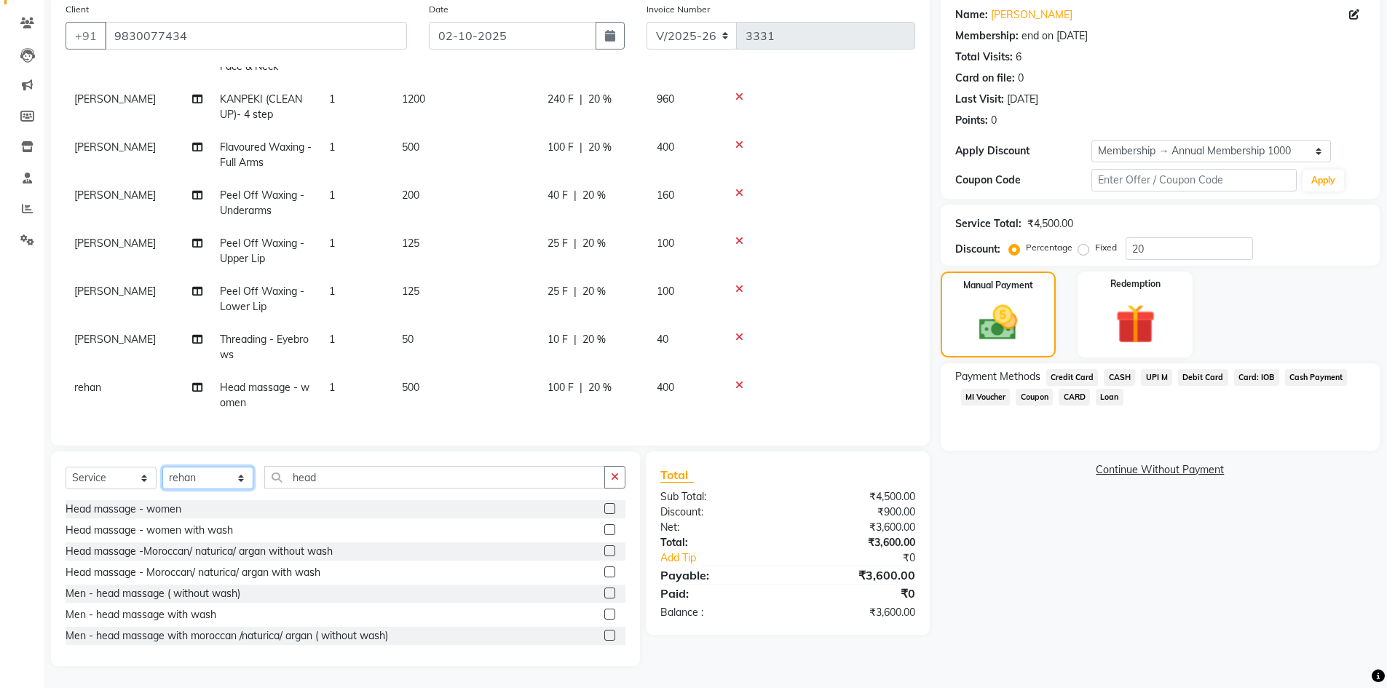
click at [205, 486] on select "Select Stylist aahil Aatish Survase alicia anju soni Jamshed junaid Pooja yadav…" at bounding box center [207, 478] width 91 height 23
select select "76930"
click at [162, 467] on select "Select Stylist aahil Aatish Survase alicia anju soni Jamshed junaid Pooja yadav…" at bounding box center [207, 478] width 91 height 23
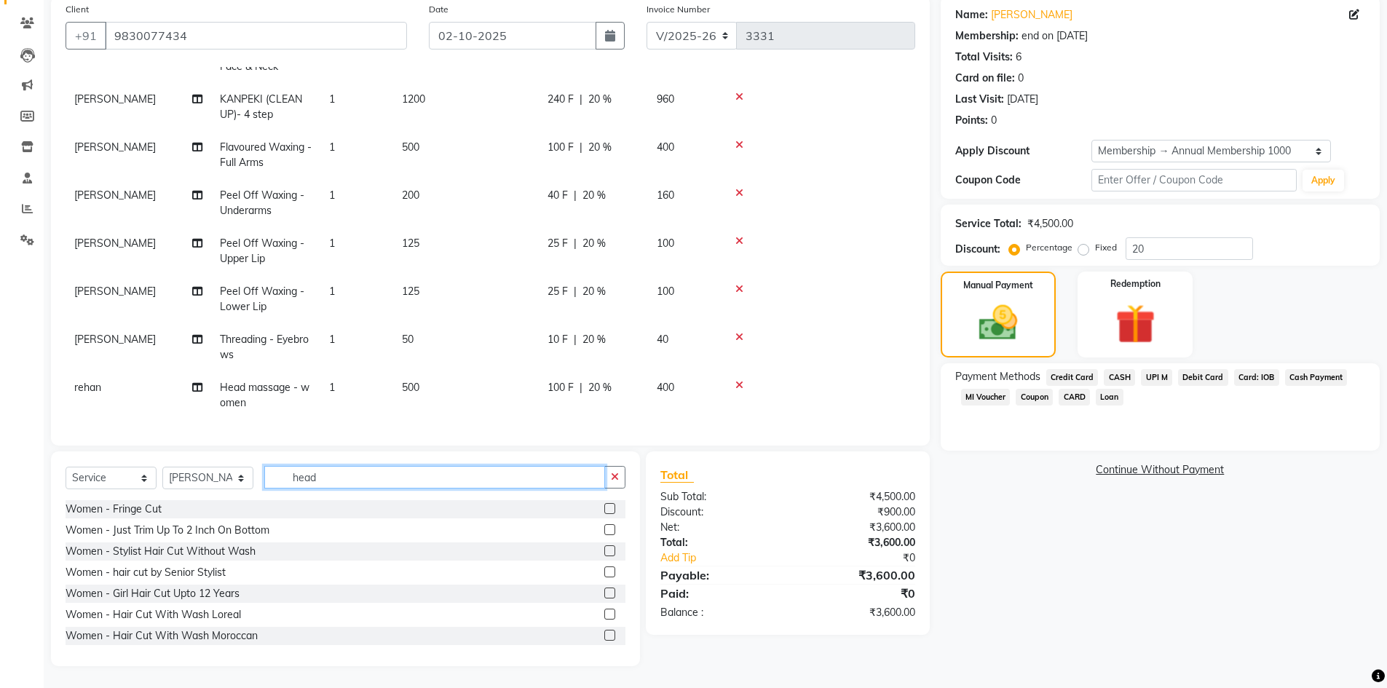
click at [333, 474] on input "head" at bounding box center [434, 477] width 341 height 23
type input "h"
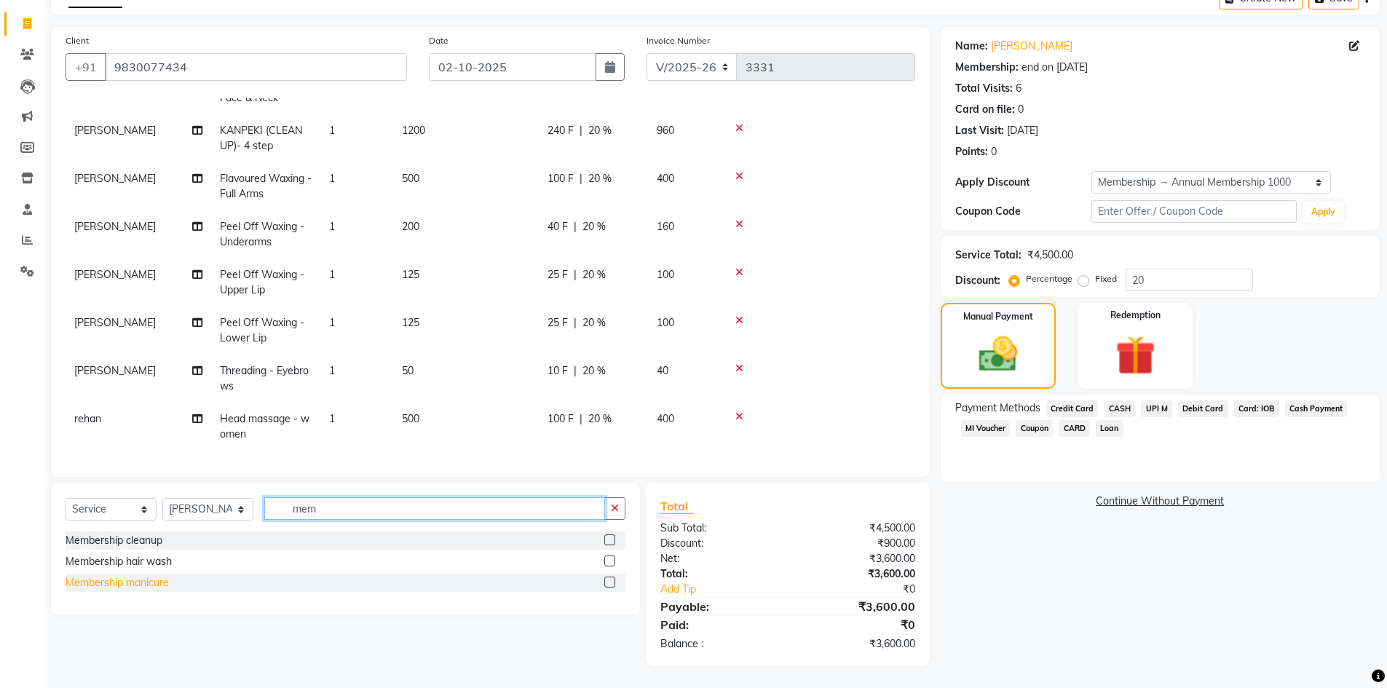
type input "mem"
click at [151, 585] on div "Membership manicure" at bounding box center [117, 582] width 103 height 15
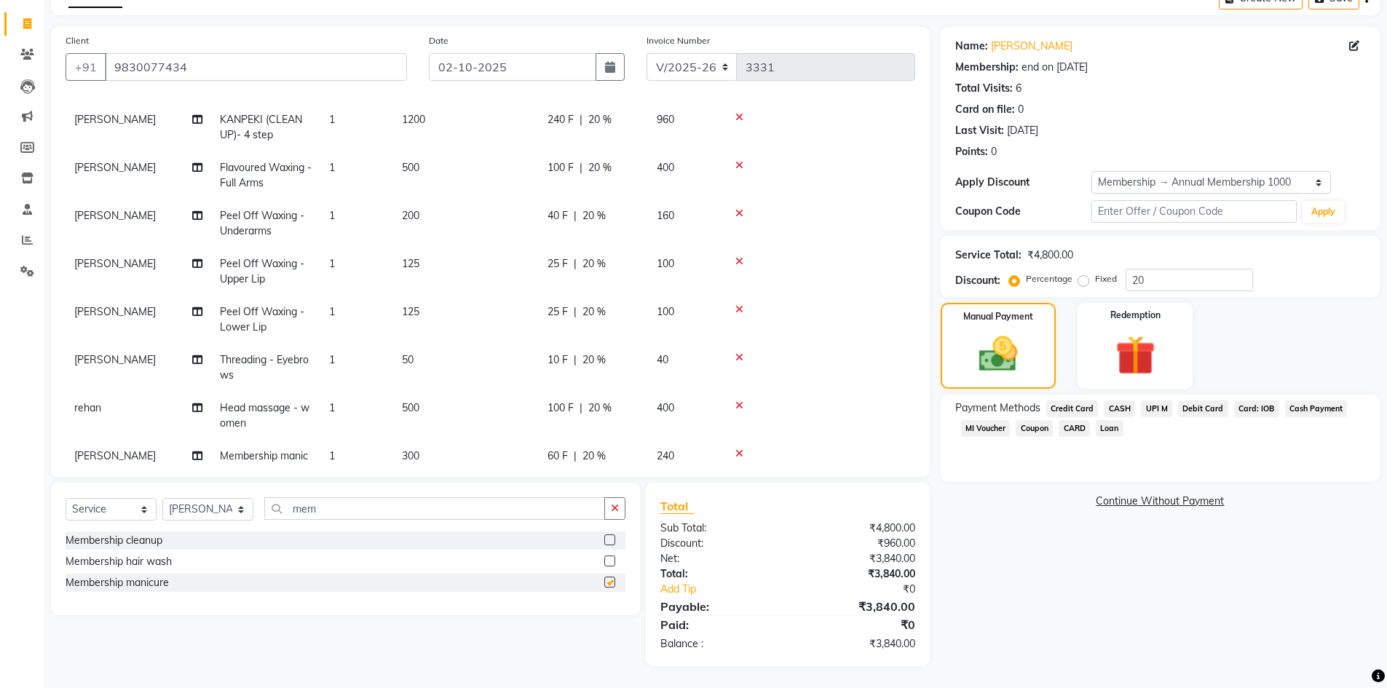
checkbox input "false"
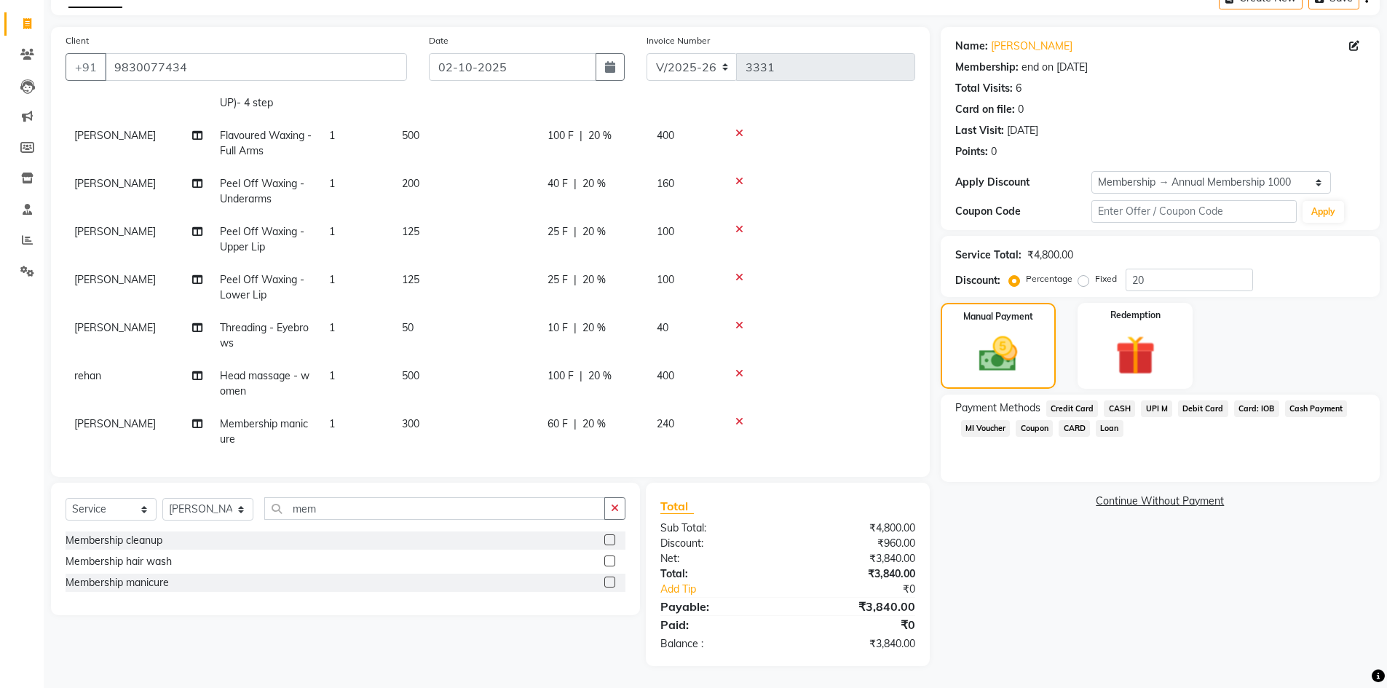
scroll to position [199, 0]
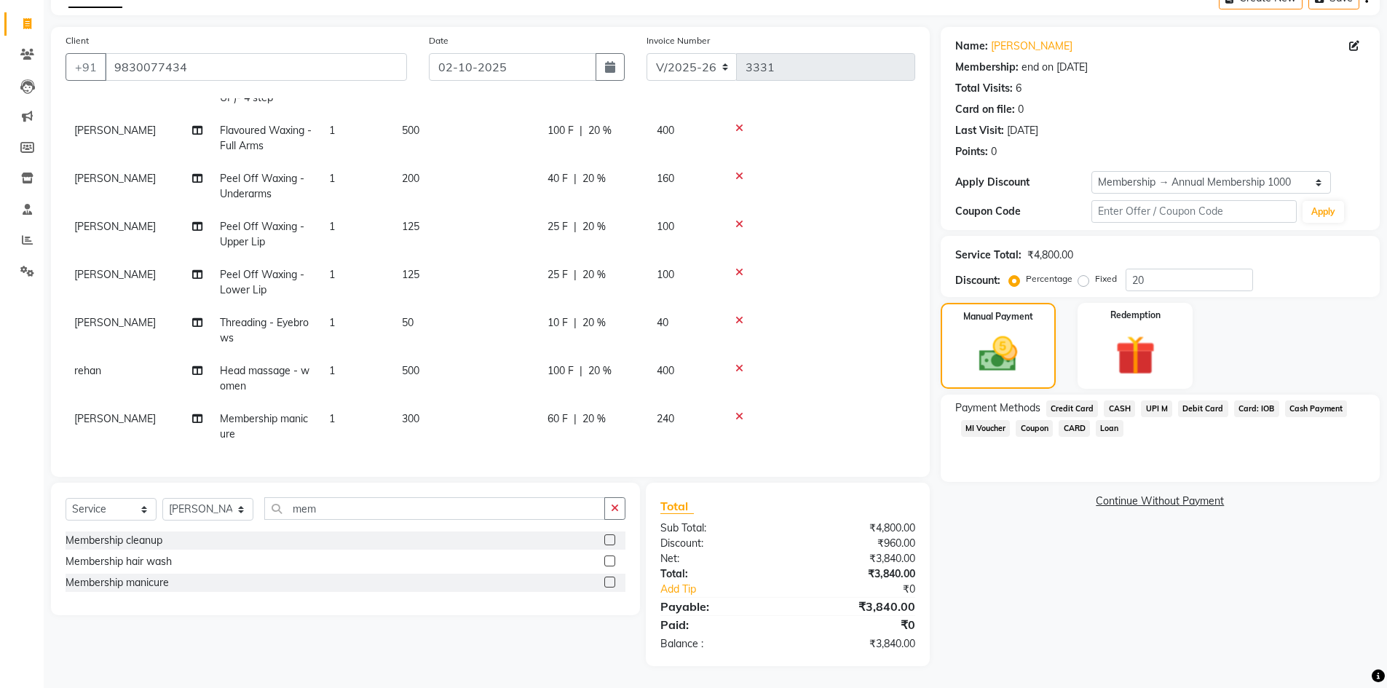
click at [609, 413] on div "60 F | 20 %" at bounding box center [594, 418] width 92 height 15
select select "76930"
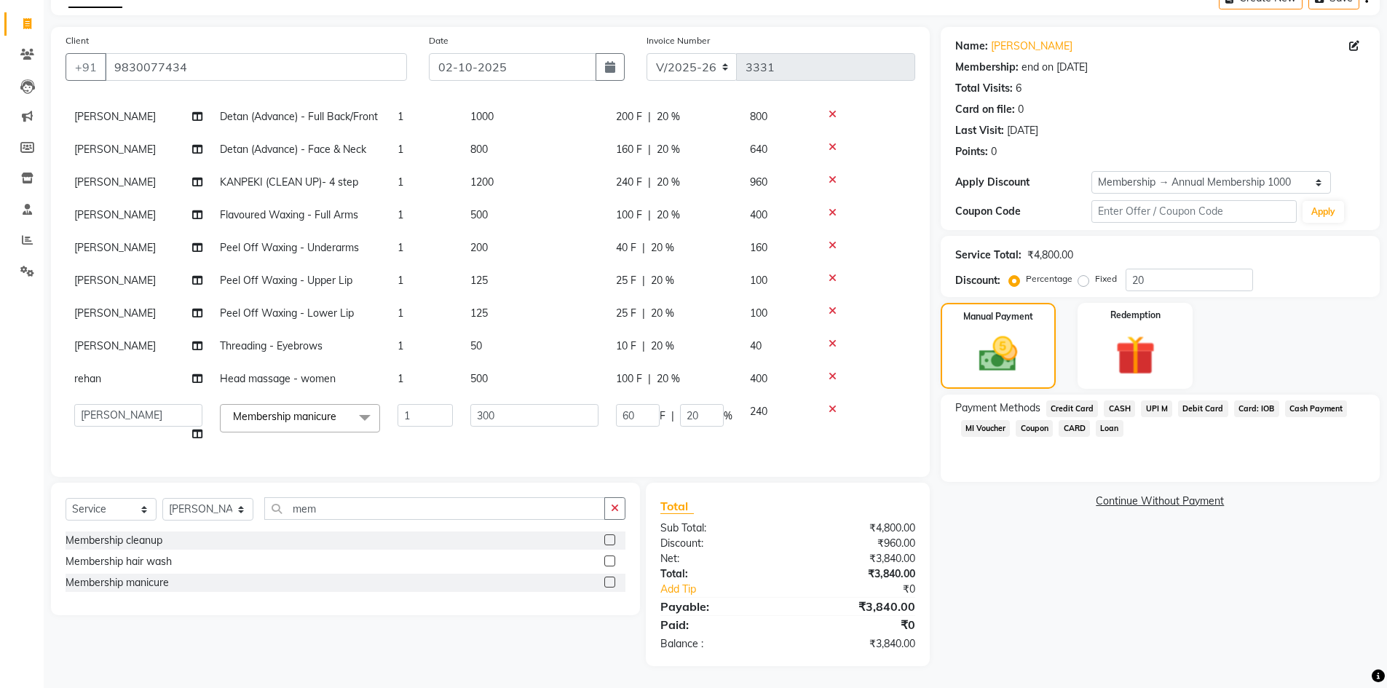
scroll to position [68, 0]
click at [702, 404] on input "20" at bounding box center [702, 415] width 44 height 23
type input "2"
type input "100"
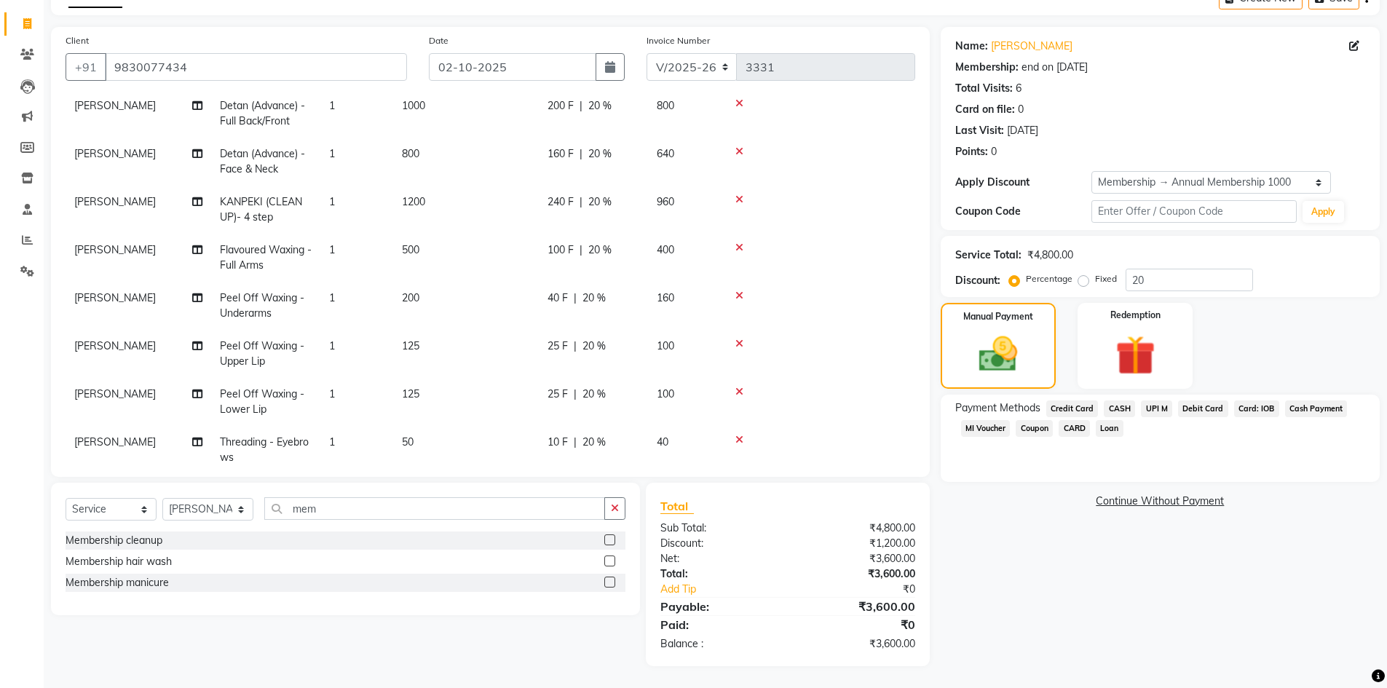
click at [1253, 98] on div "Name: Sarita Mishra Membership: end on 15-08-2026 Total Visits: 6 Card on file:…" at bounding box center [1160, 96] width 410 height 127
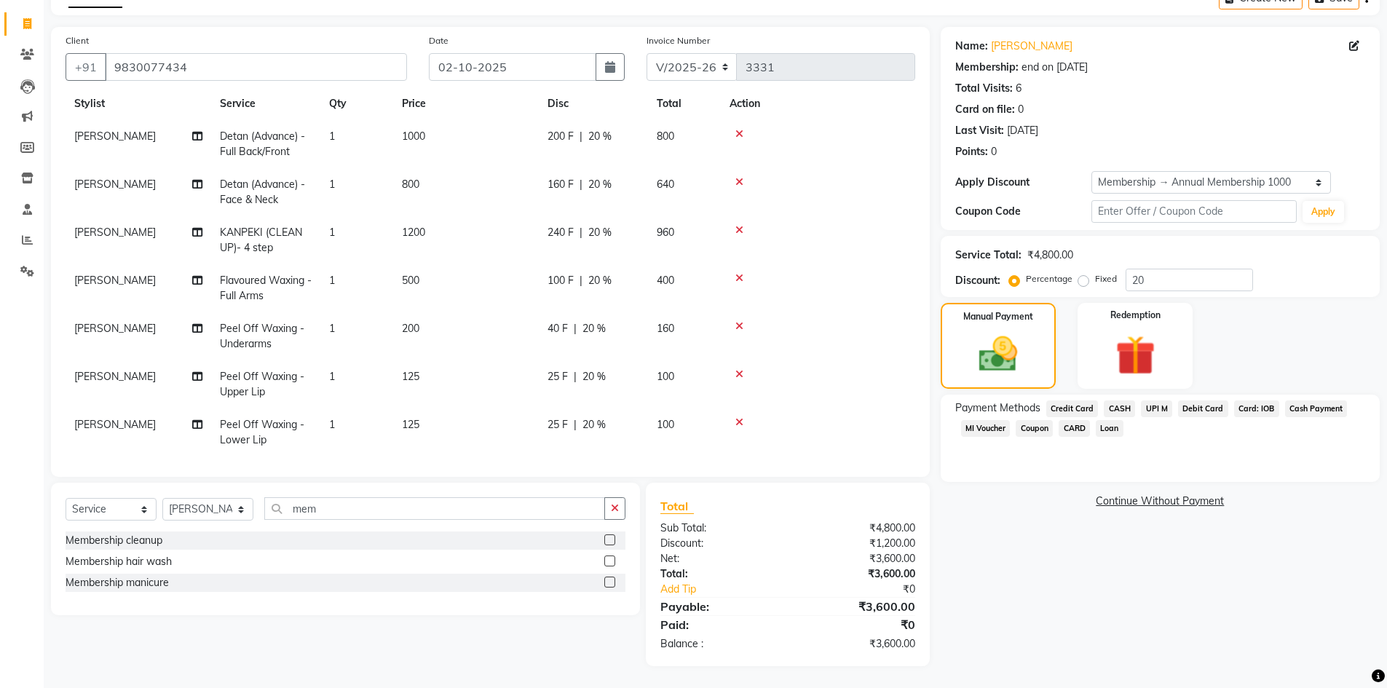
scroll to position [0, 0]
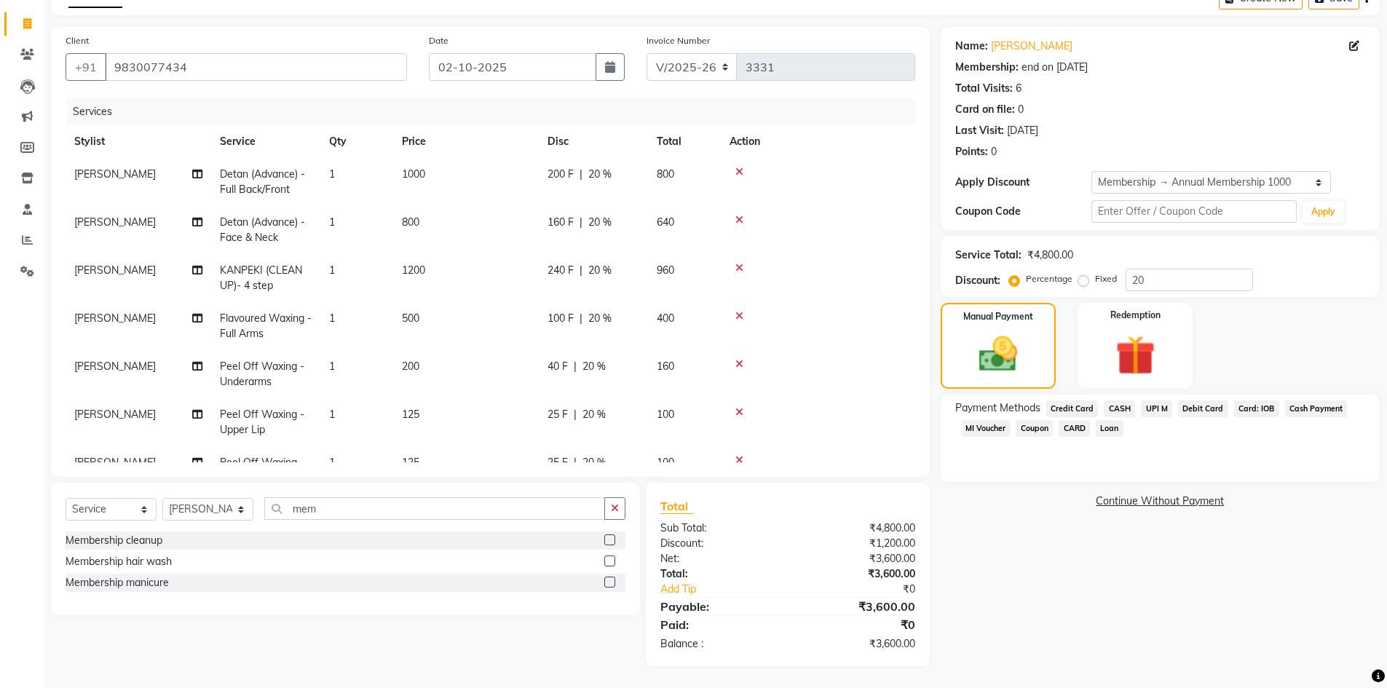
click at [1083, 407] on span "Credit Card" at bounding box center [1072, 408] width 52 height 17
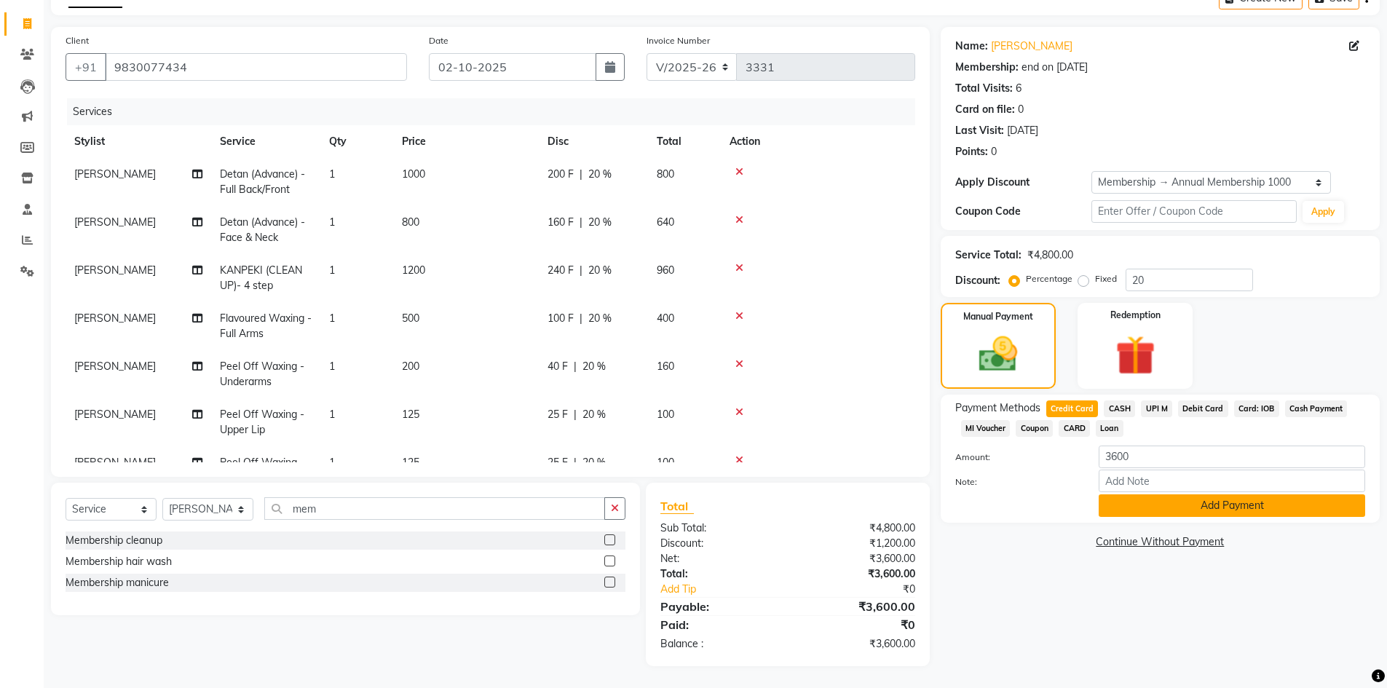
click at [1145, 504] on button "Add Payment" at bounding box center [1232, 505] width 266 height 23
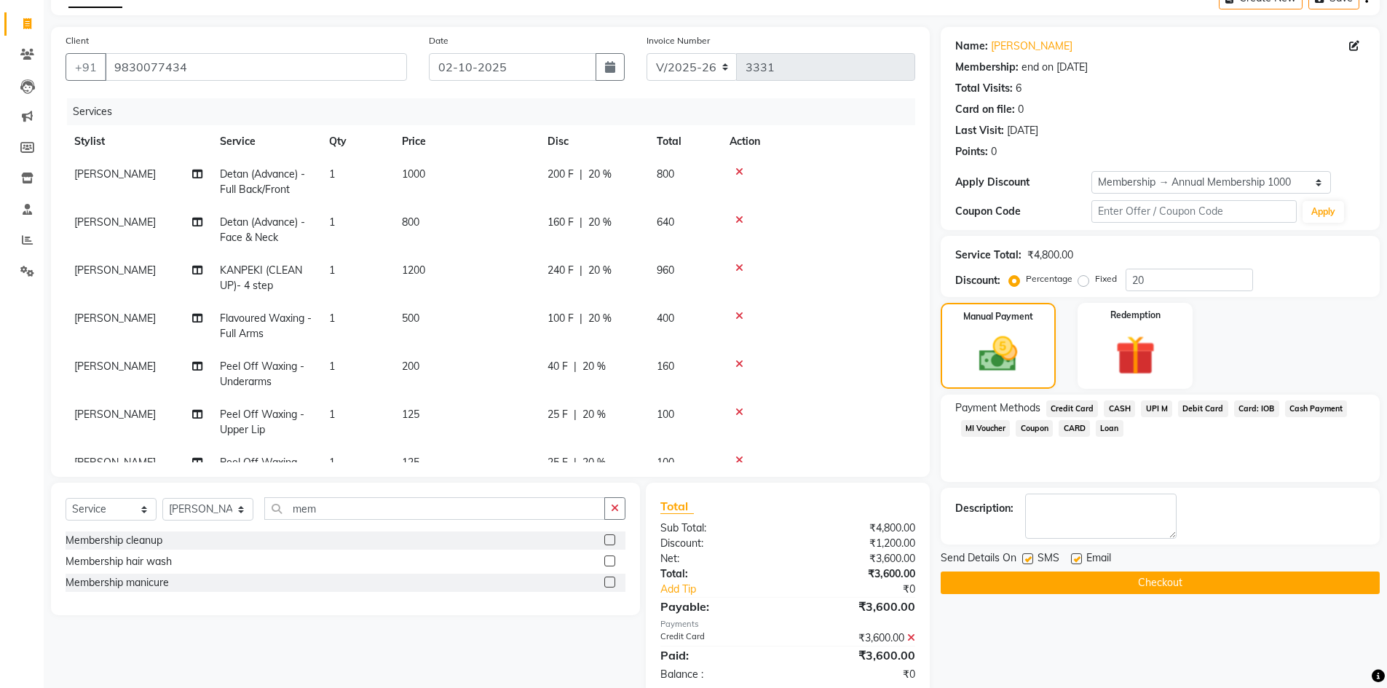
click at [1122, 584] on button "Checkout" at bounding box center [1160, 583] width 439 height 23
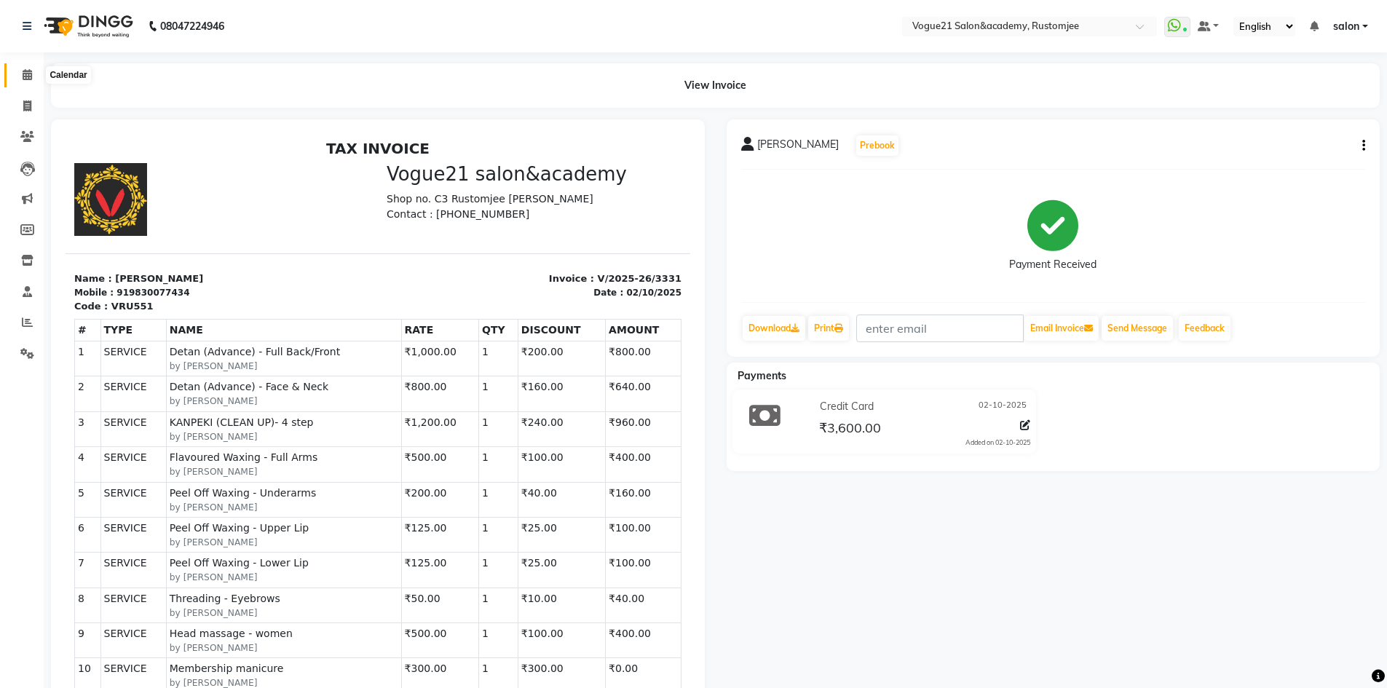
click at [23, 79] on icon at bounding box center [27, 74] width 9 height 11
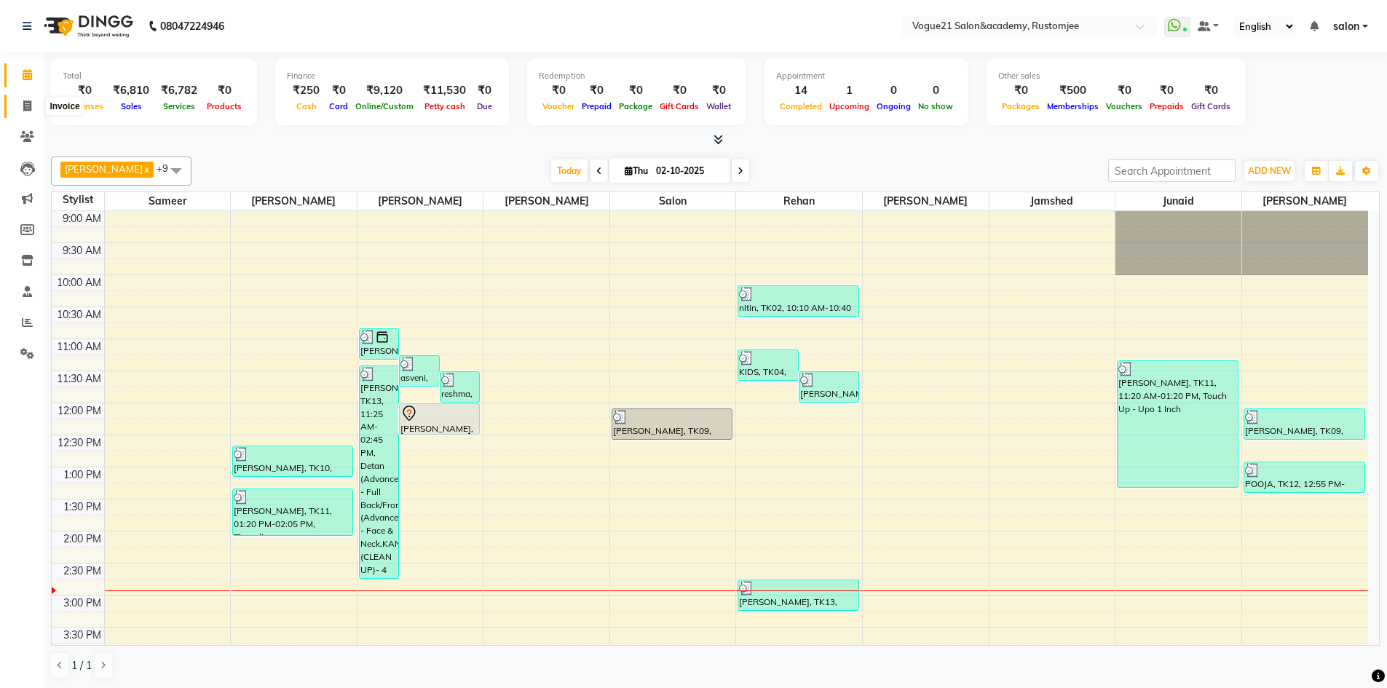
click at [35, 103] on span at bounding box center [27, 106] width 25 height 17
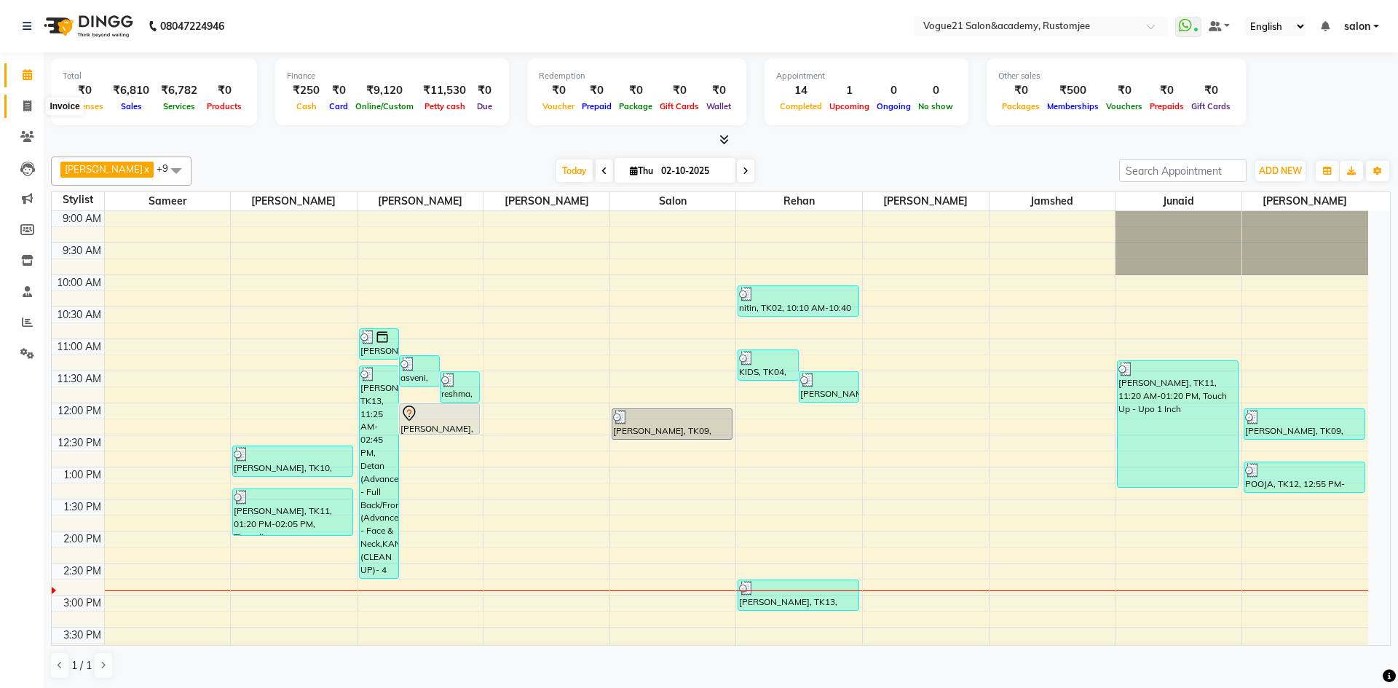
select select "service"
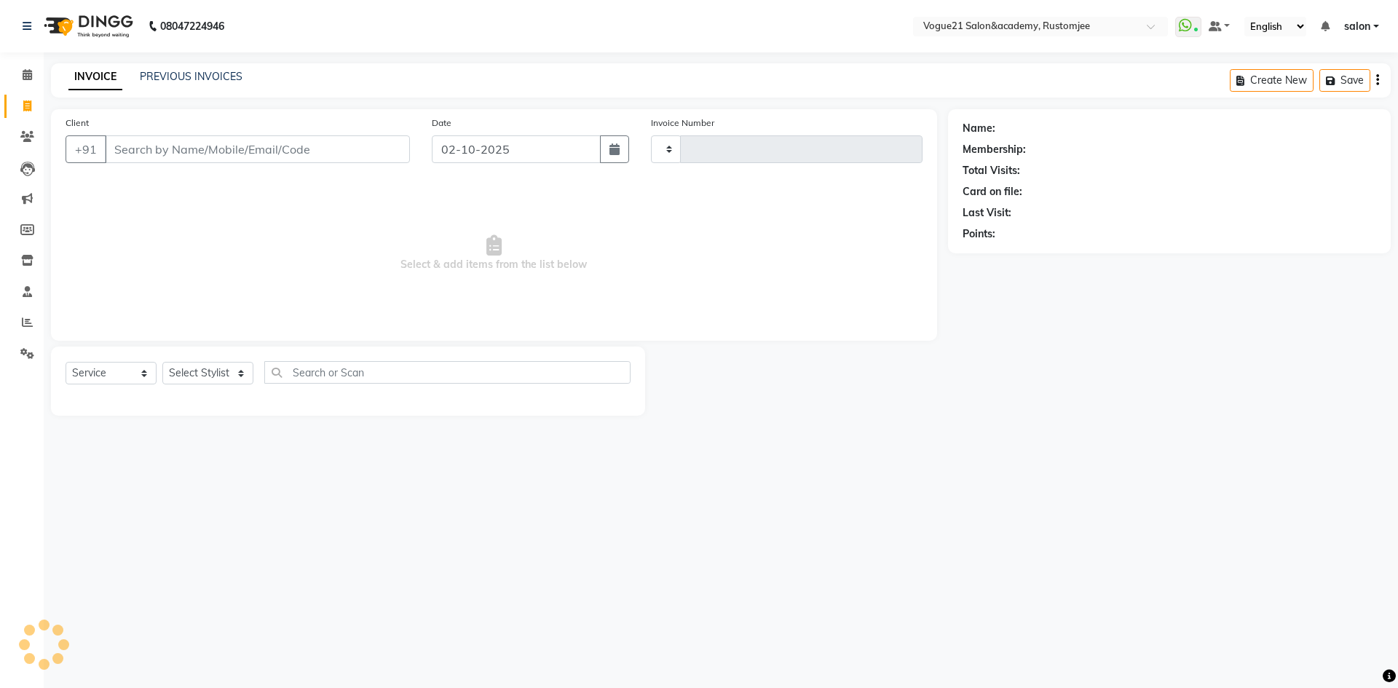
type input "3333"
select select "8171"
click at [212, 390] on div "Select Service Product Membership Package Voucher Prepaid Gift Card Select Styl…" at bounding box center [348, 378] width 565 height 34
click at [211, 378] on select "Select Stylist aahil Aatish Survase alicia anju soni Jamshed junaid Pooja yadav…" at bounding box center [207, 373] width 91 height 23
select select "77867"
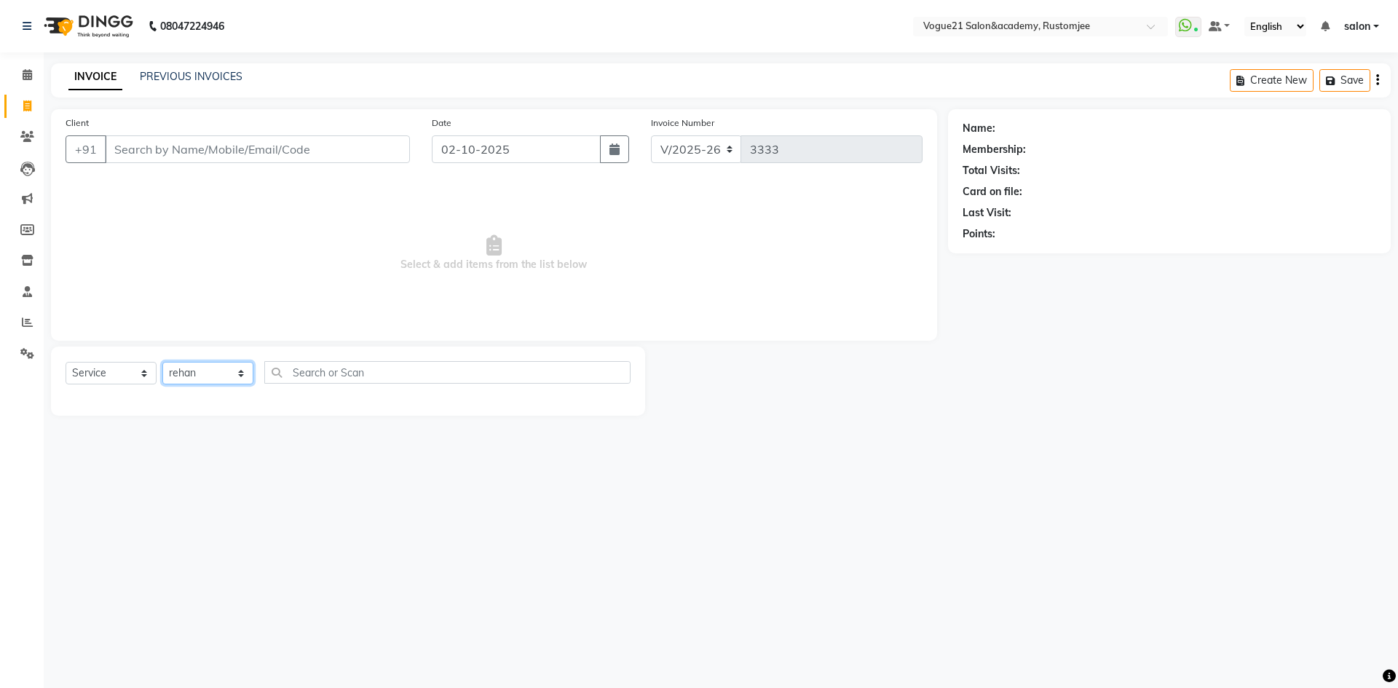
click at [162, 362] on select "Select Stylist aahil Aatish Survase alicia anju soni Jamshed junaid Pooja yadav…" at bounding box center [207, 373] width 91 height 23
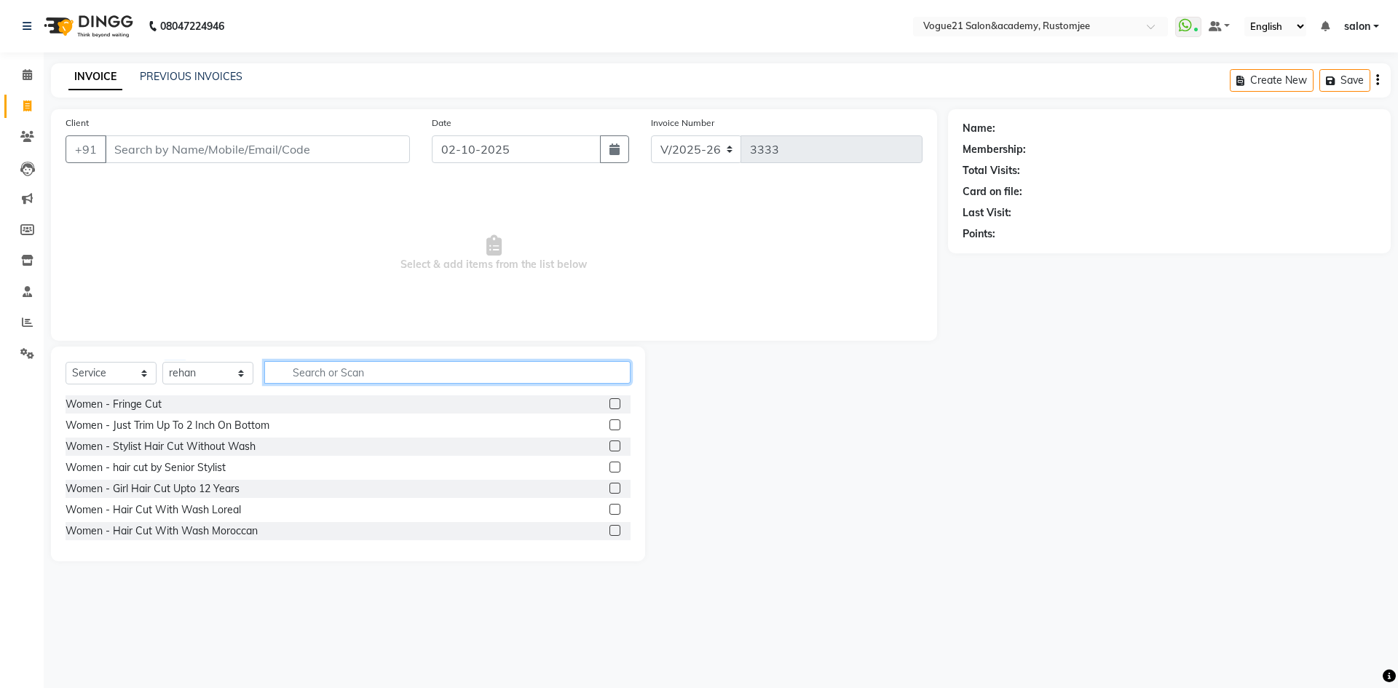
click at [322, 368] on input "text" at bounding box center [447, 372] width 366 height 23
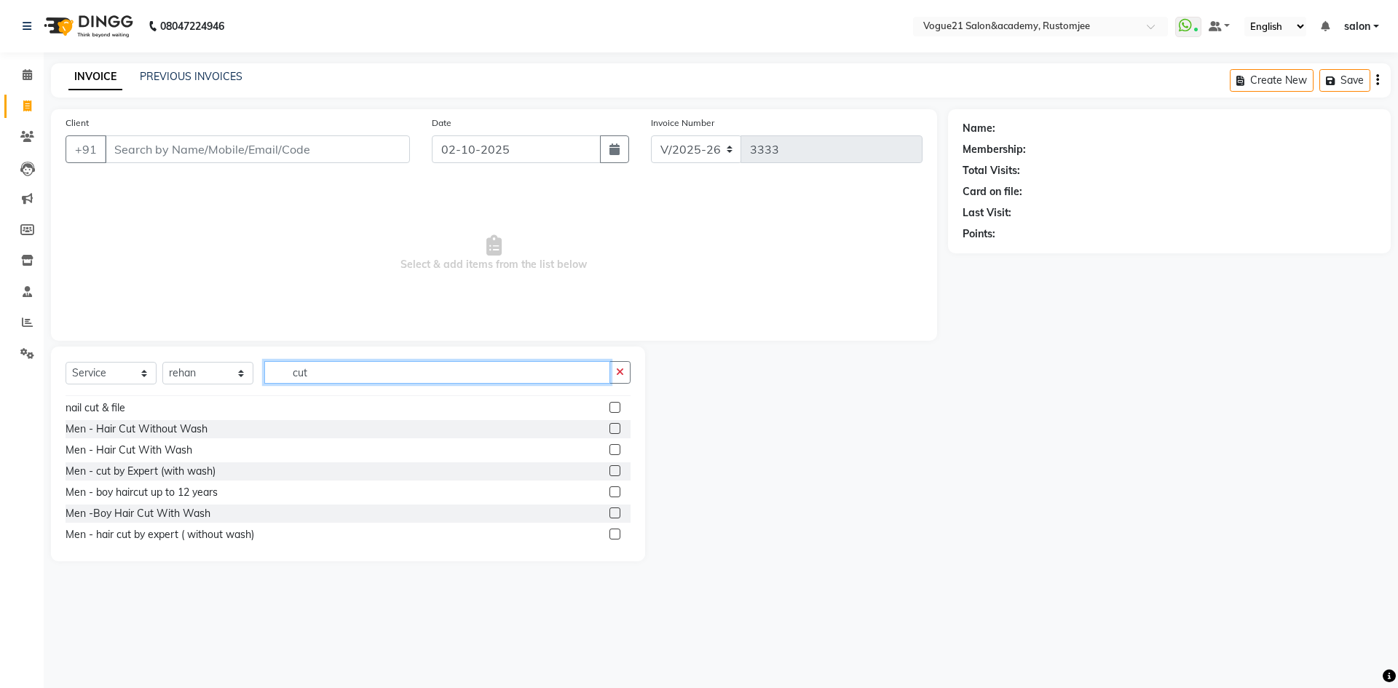
scroll to position [150, 0]
type input "cut"
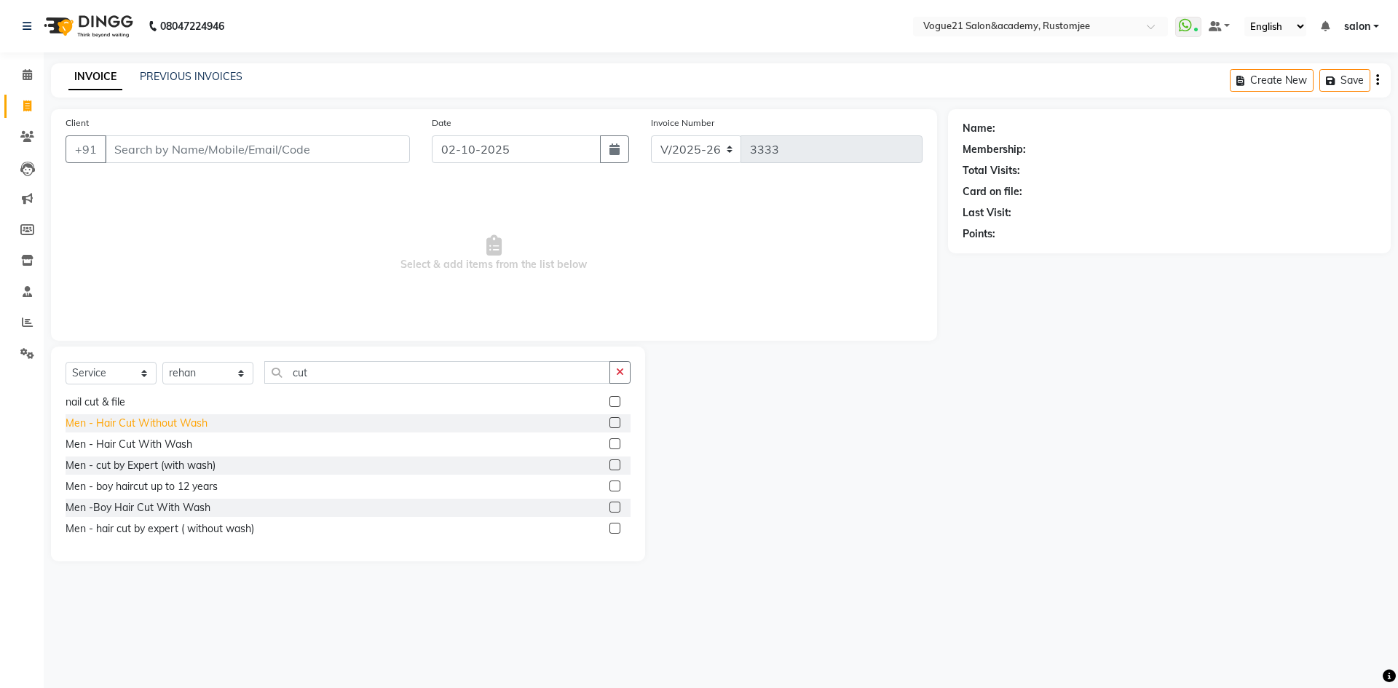
click at [192, 422] on div "Men - Hair Cut Without Wash" at bounding box center [137, 423] width 142 height 15
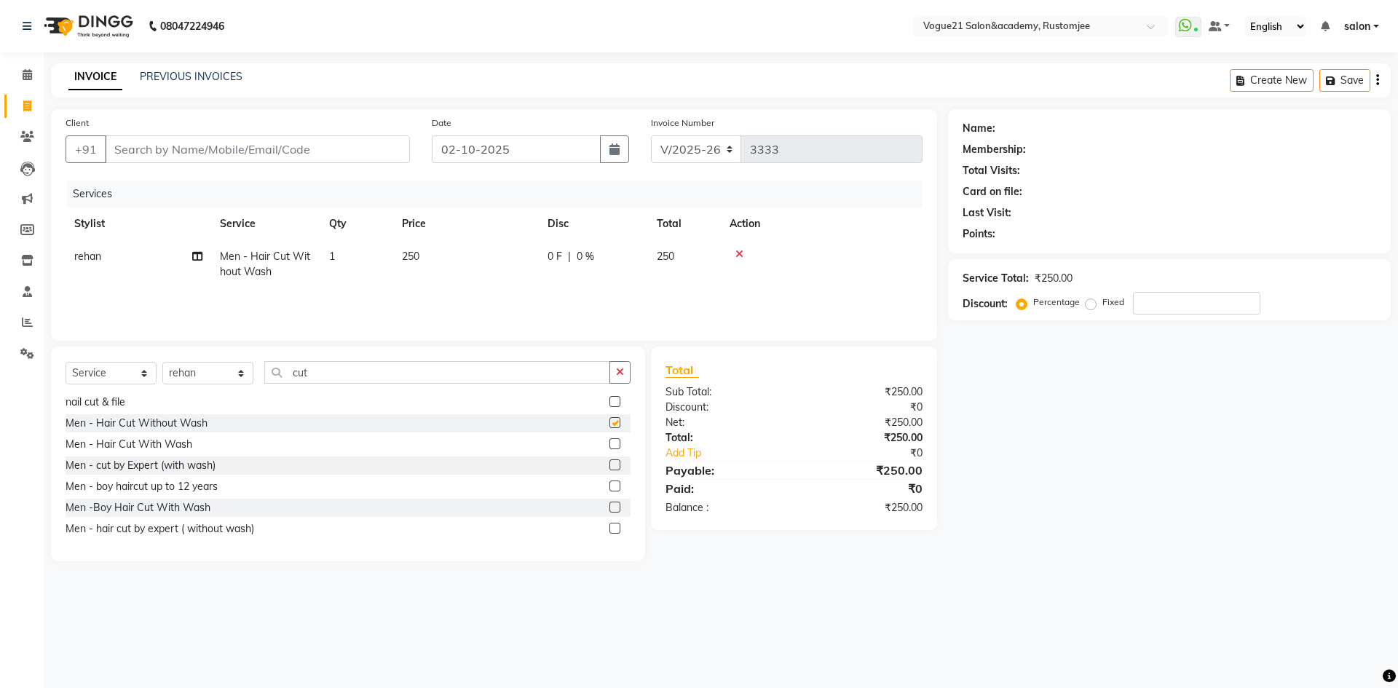
checkbox input "false"
click at [356, 368] on input "cut" at bounding box center [437, 372] width 346 height 23
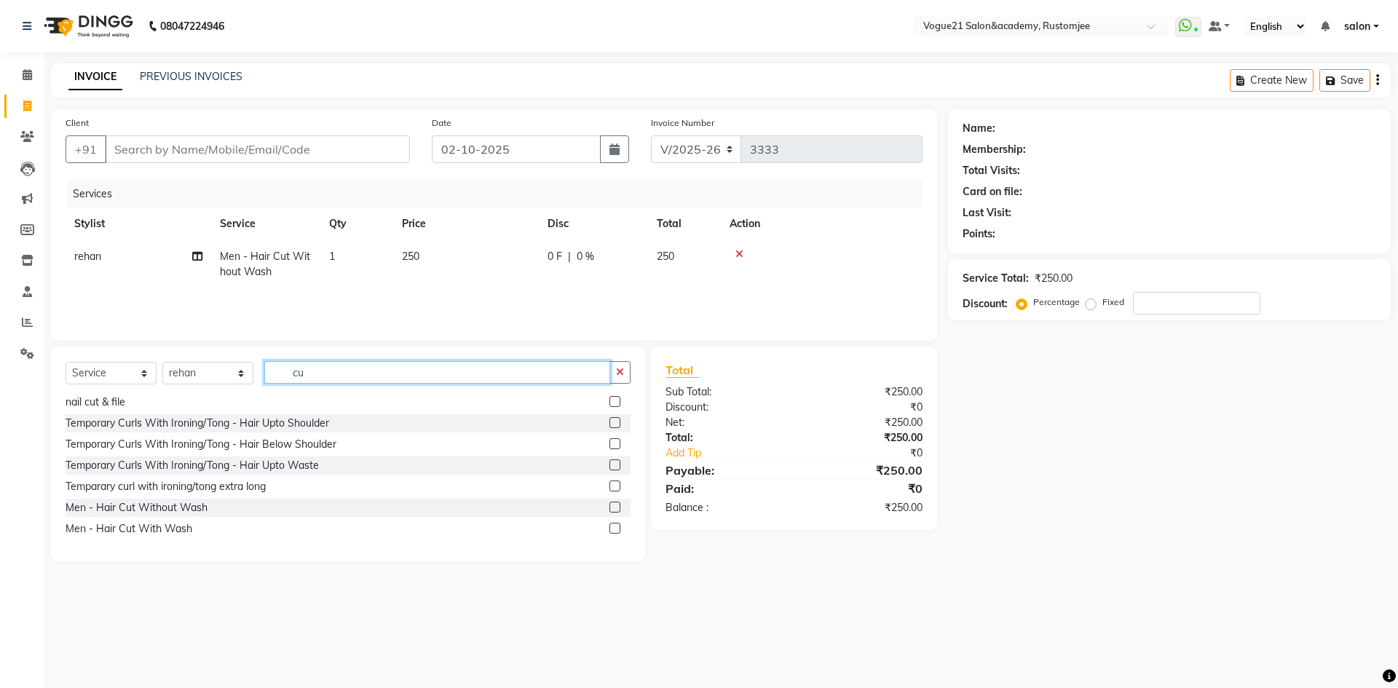
type input "c"
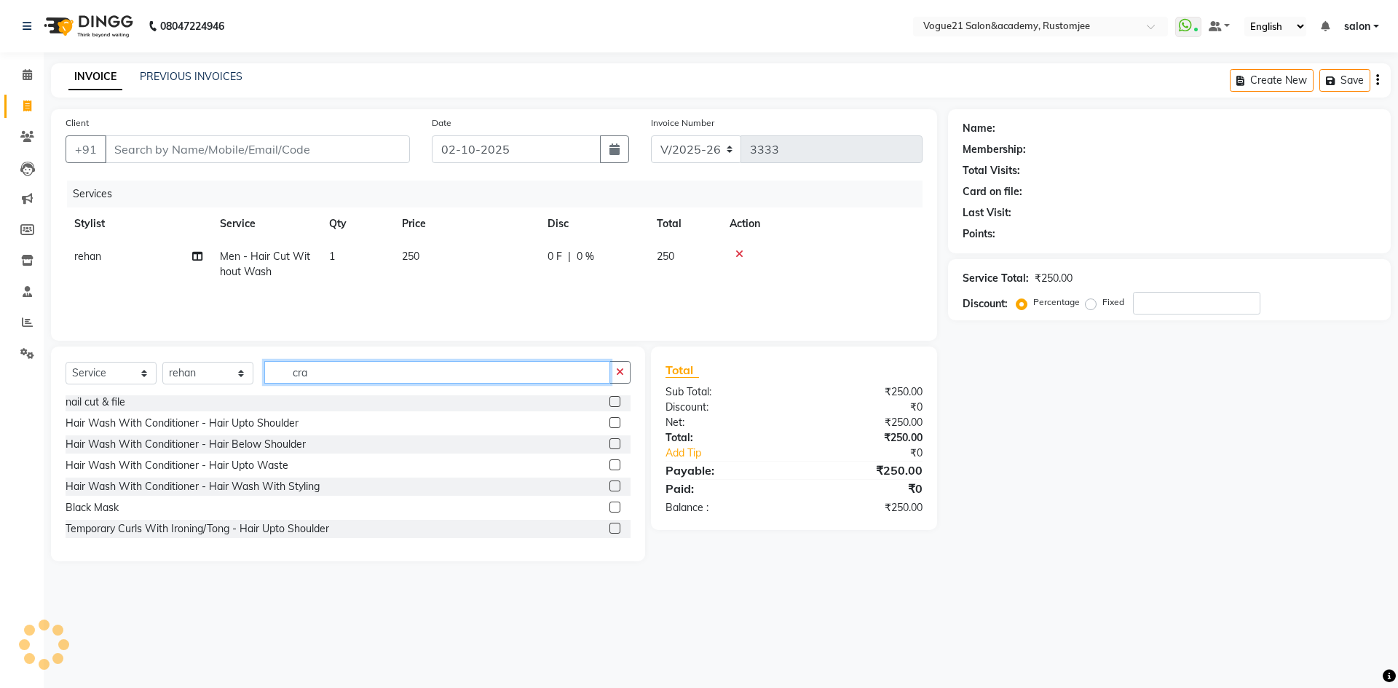
scroll to position [0, 0]
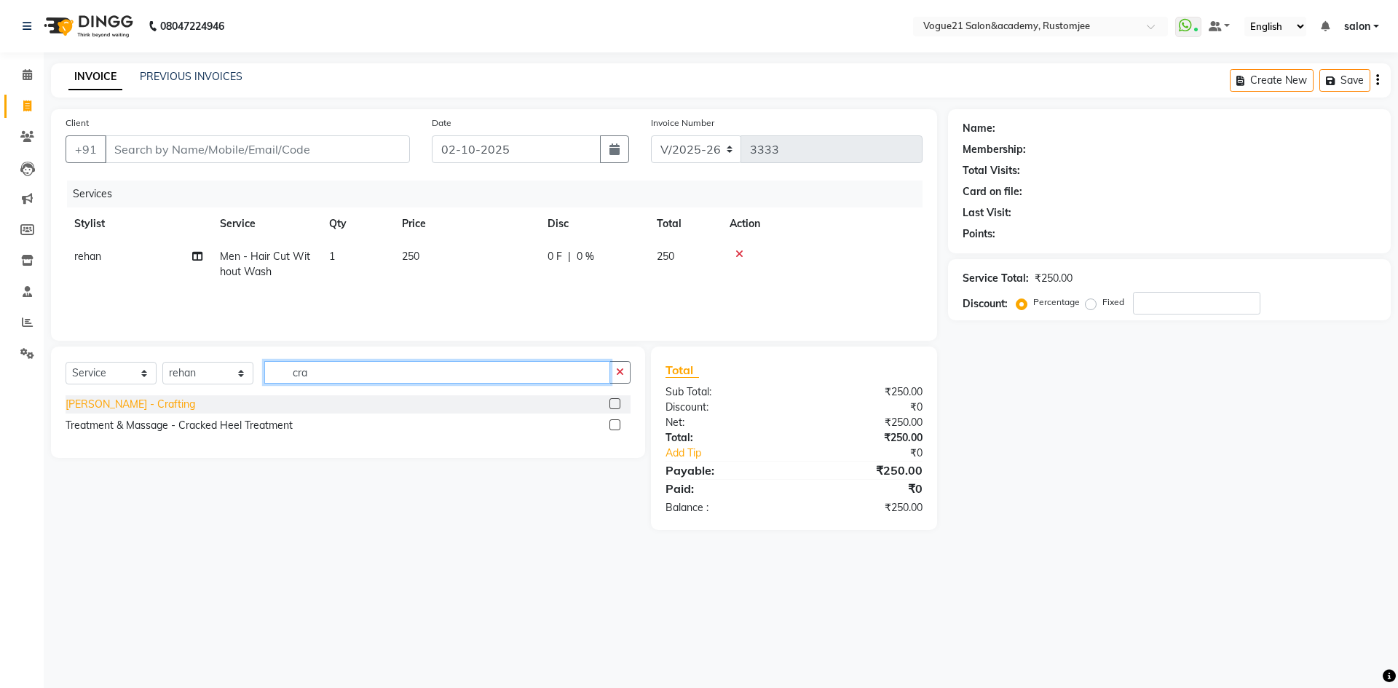
type input "cra"
click at [132, 410] on div "Beard - Crafting" at bounding box center [131, 404] width 130 height 15
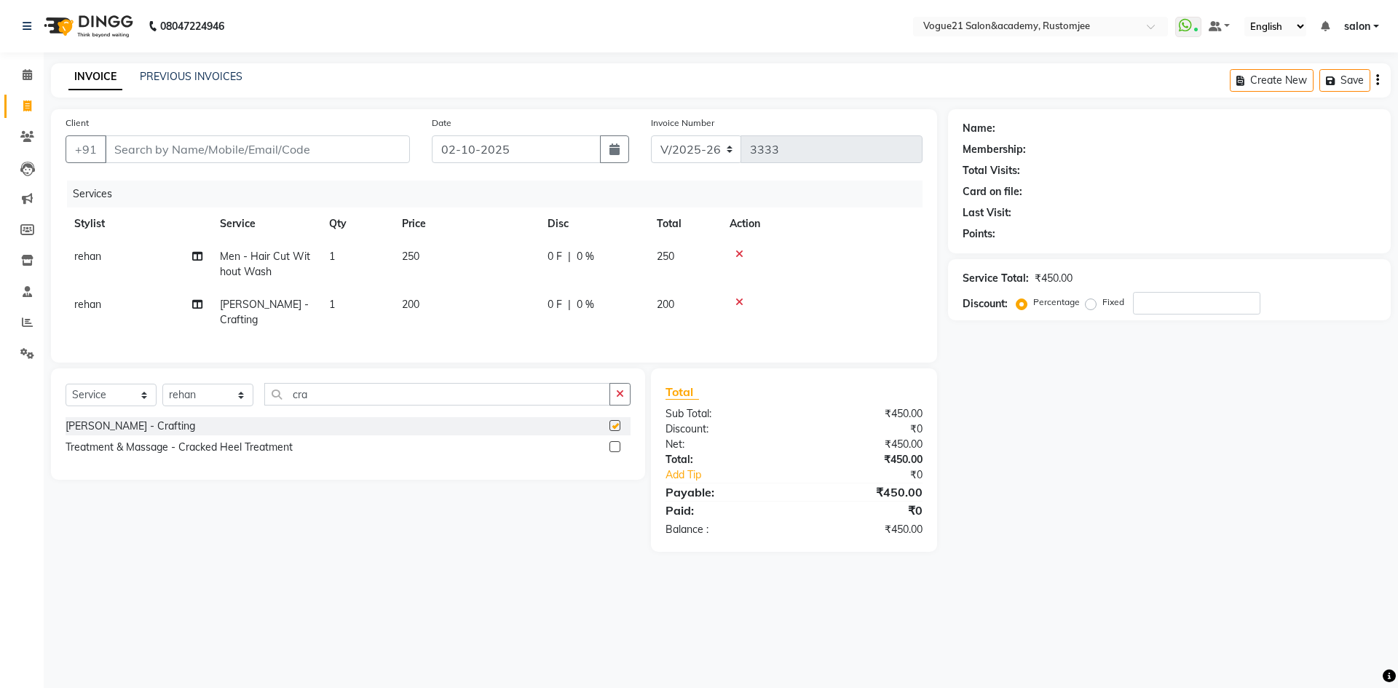
checkbox input "false"
click at [333, 395] on input "cra" at bounding box center [437, 394] width 346 height 23
type input "c"
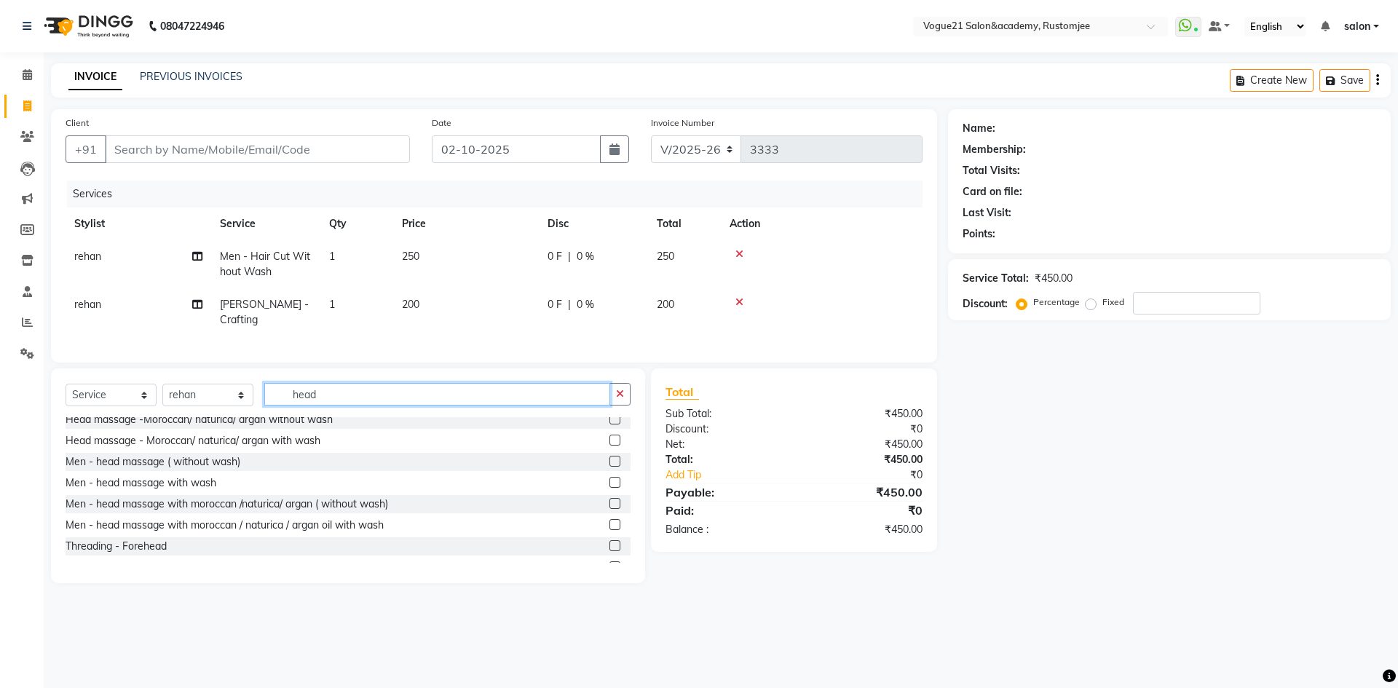
scroll to position [73, 0]
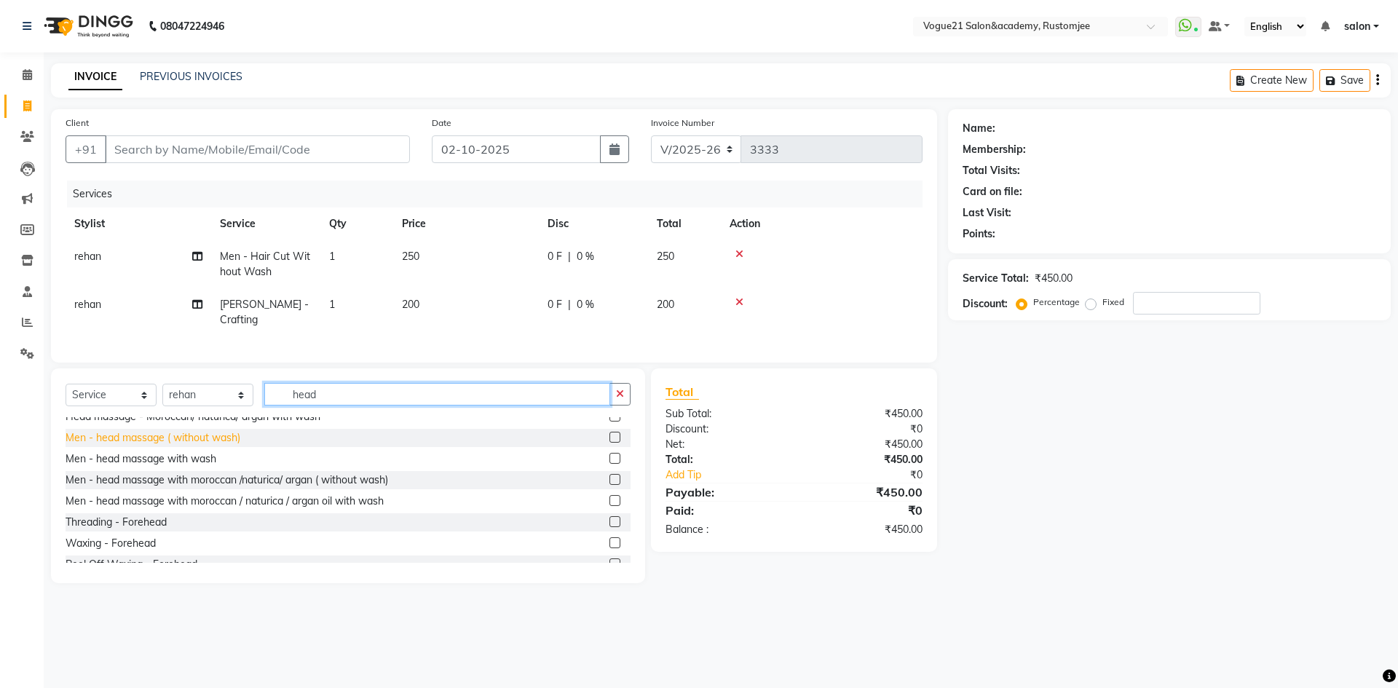
type input "head"
click at [213, 435] on div "Men - head massage ( without wash)" at bounding box center [153, 437] width 175 height 15
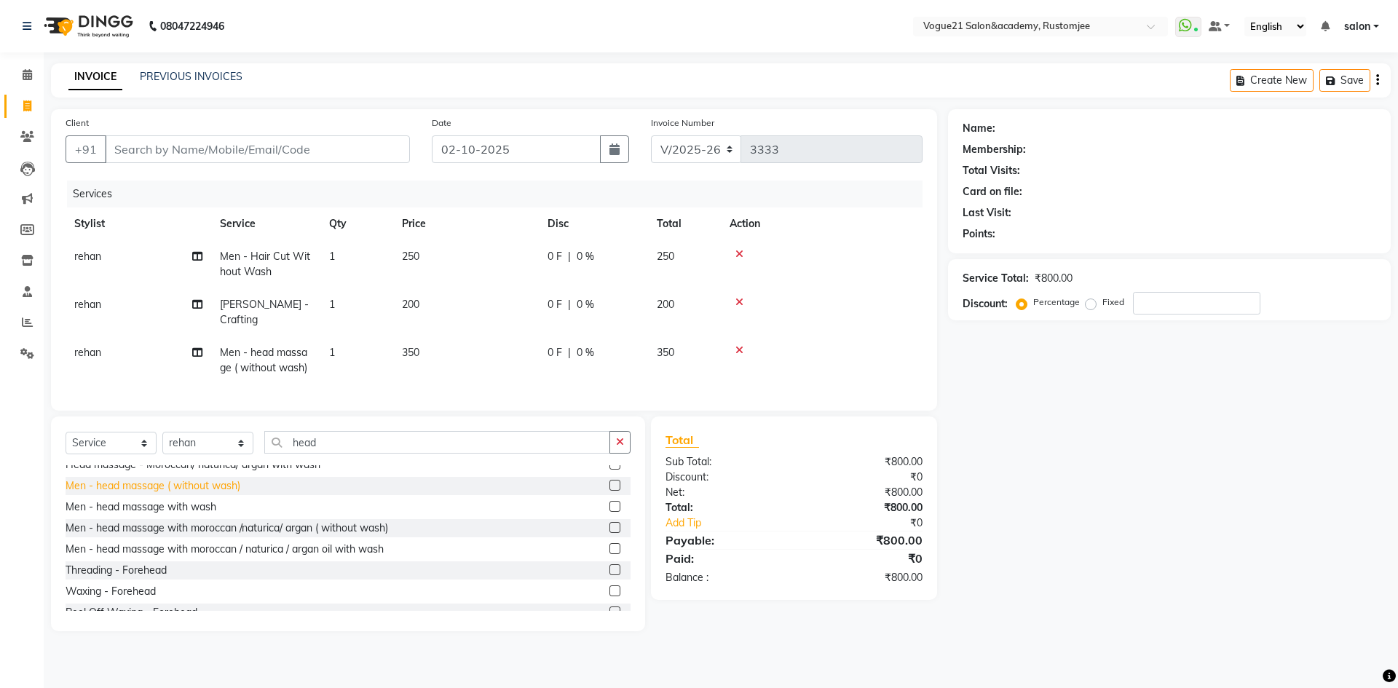
click at [215, 484] on div "Men - head massage ( without wash)" at bounding box center [153, 485] width 175 height 15
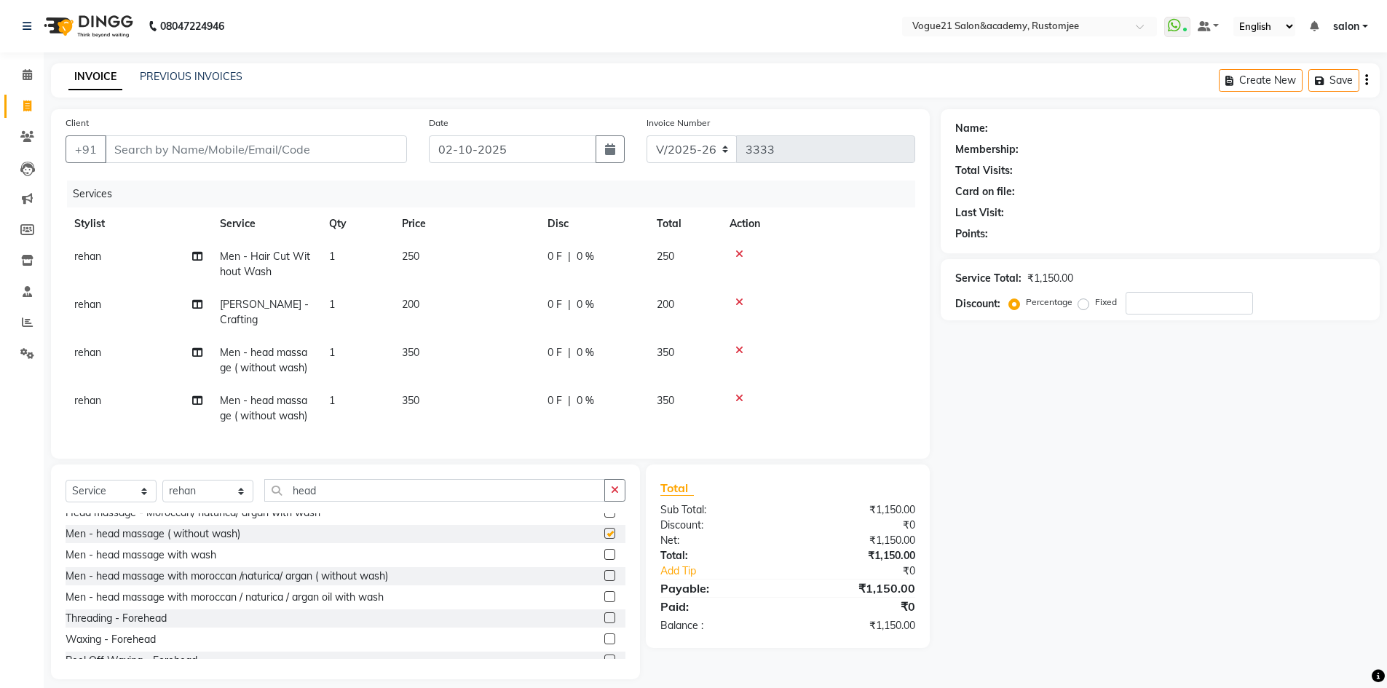
checkbox input "false"
click at [200, 554] on div "Men - head massage with wash" at bounding box center [141, 555] width 151 height 15
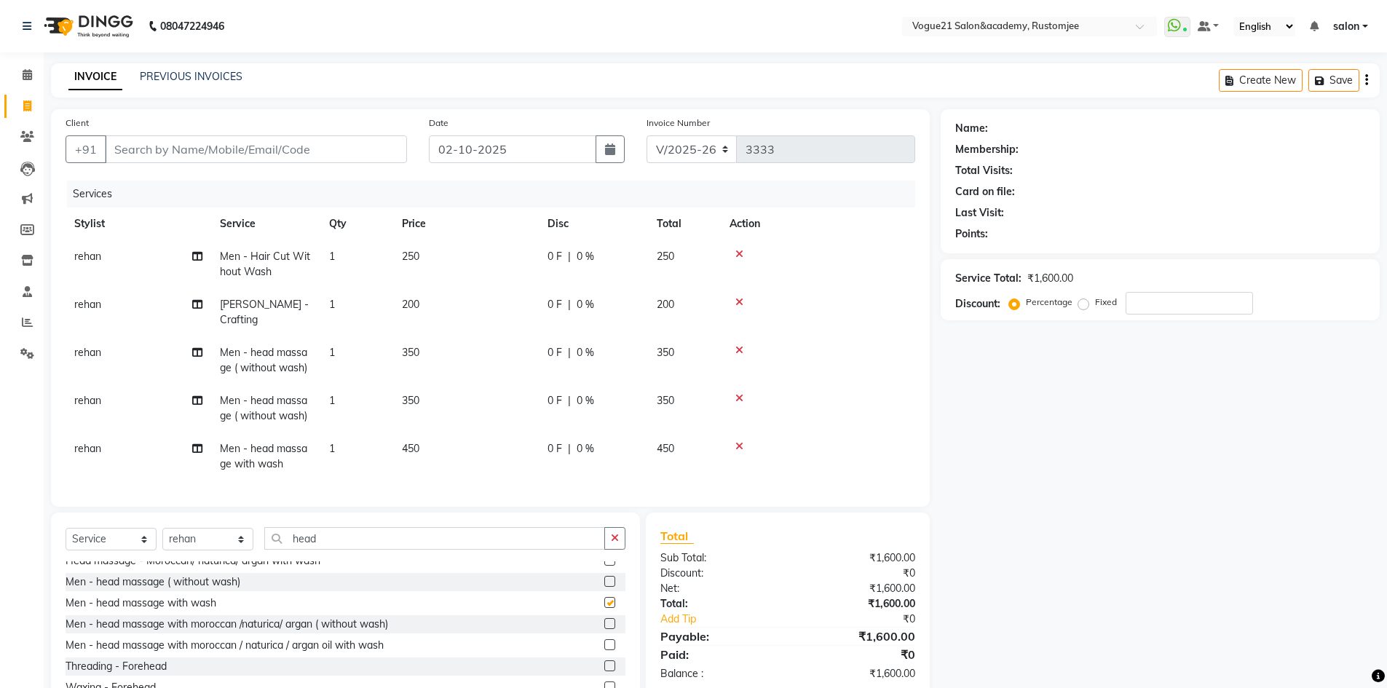
checkbox input "false"
click at [741, 393] on icon at bounding box center [739, 398] width 8 height 10
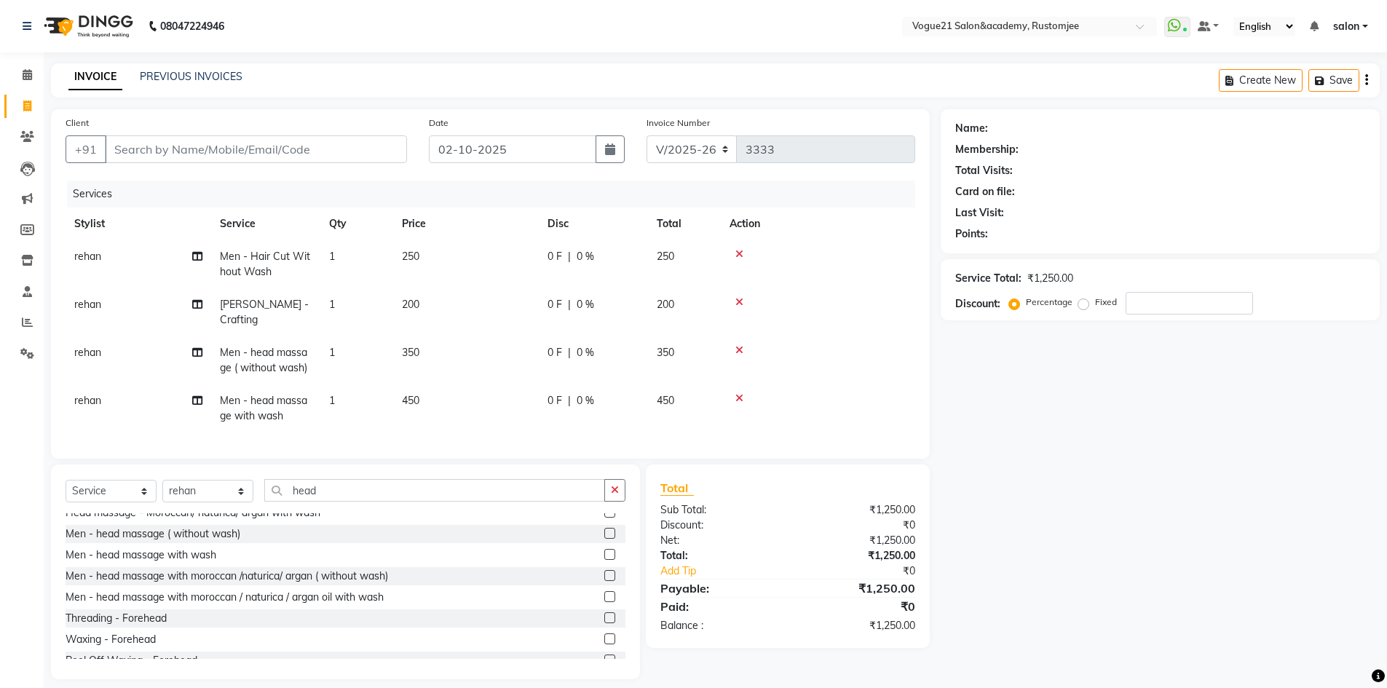
click at [740, 345] on icon at bounding box center [739, 350] width 8 height 10
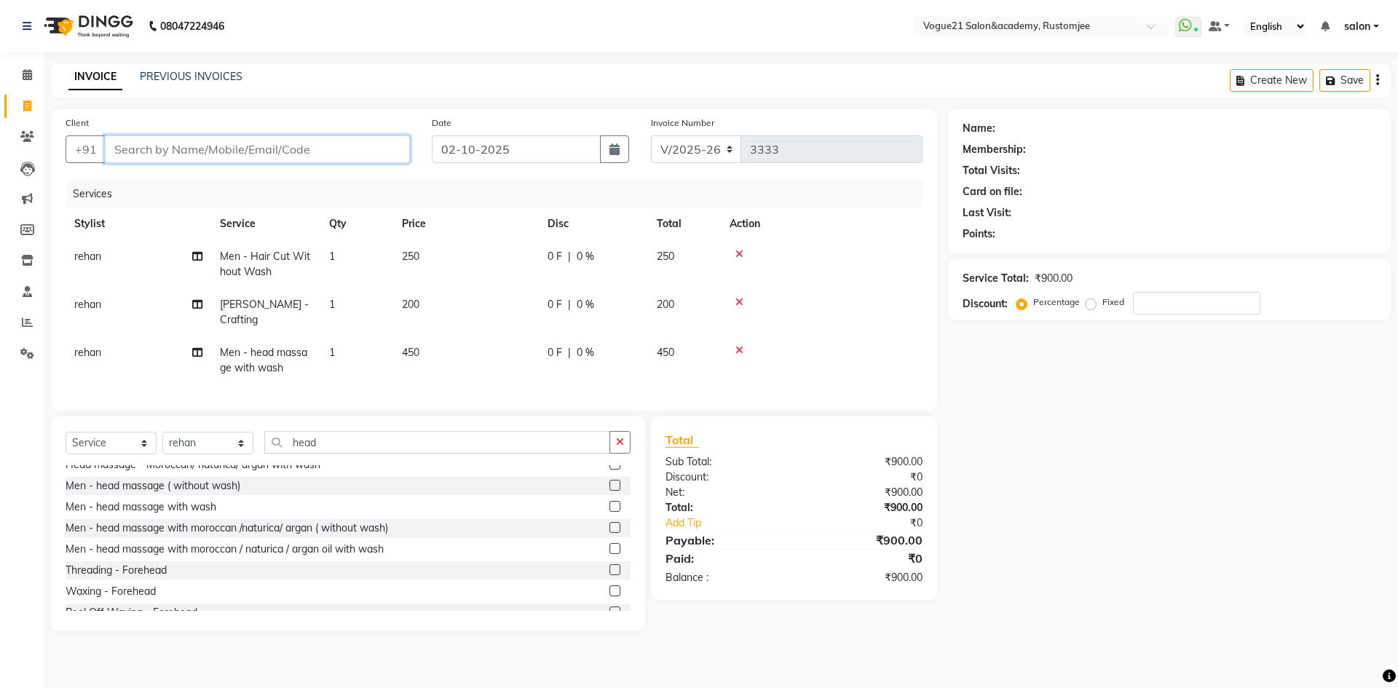
click at [330, 153] on input "Client" at bounding box center [257, 149] width 305 height 28
type input "9"
type input "0"
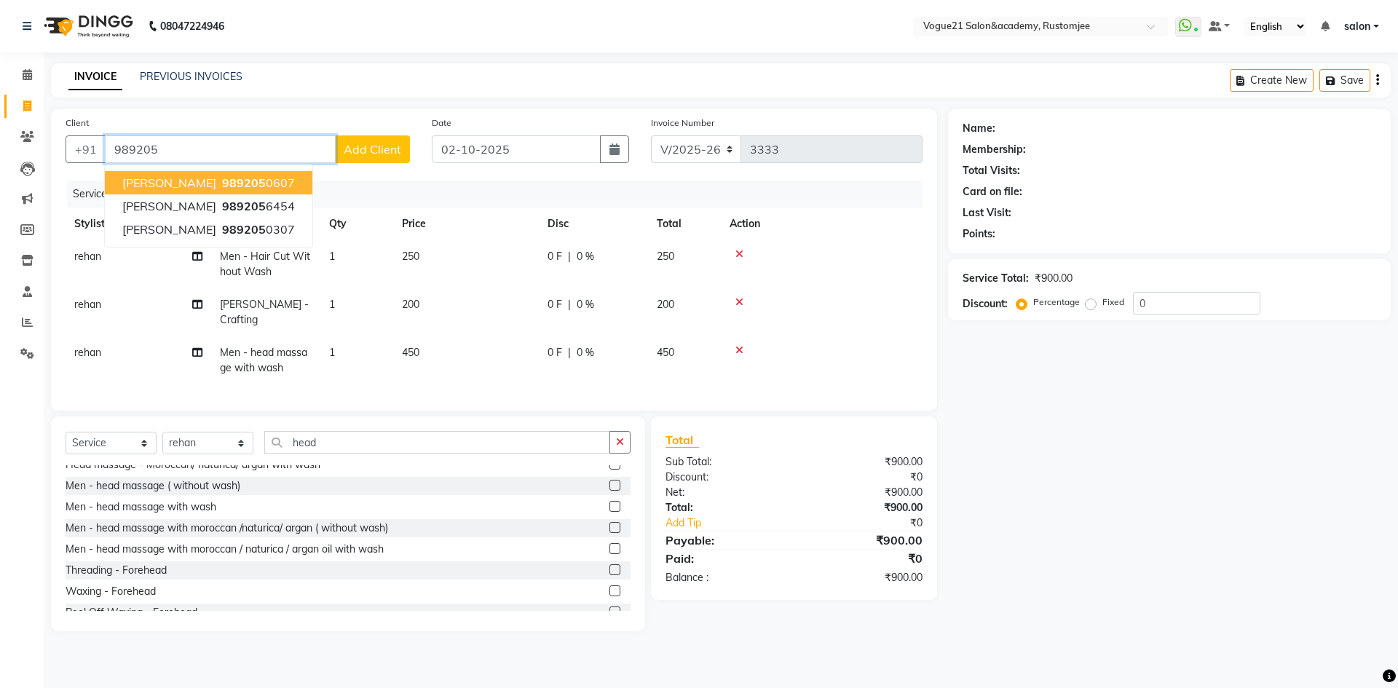
click at [238, 188] on button "udit 989205 0607" at bounding box center [209, 182] width 208 height 23
type input "9892050607"
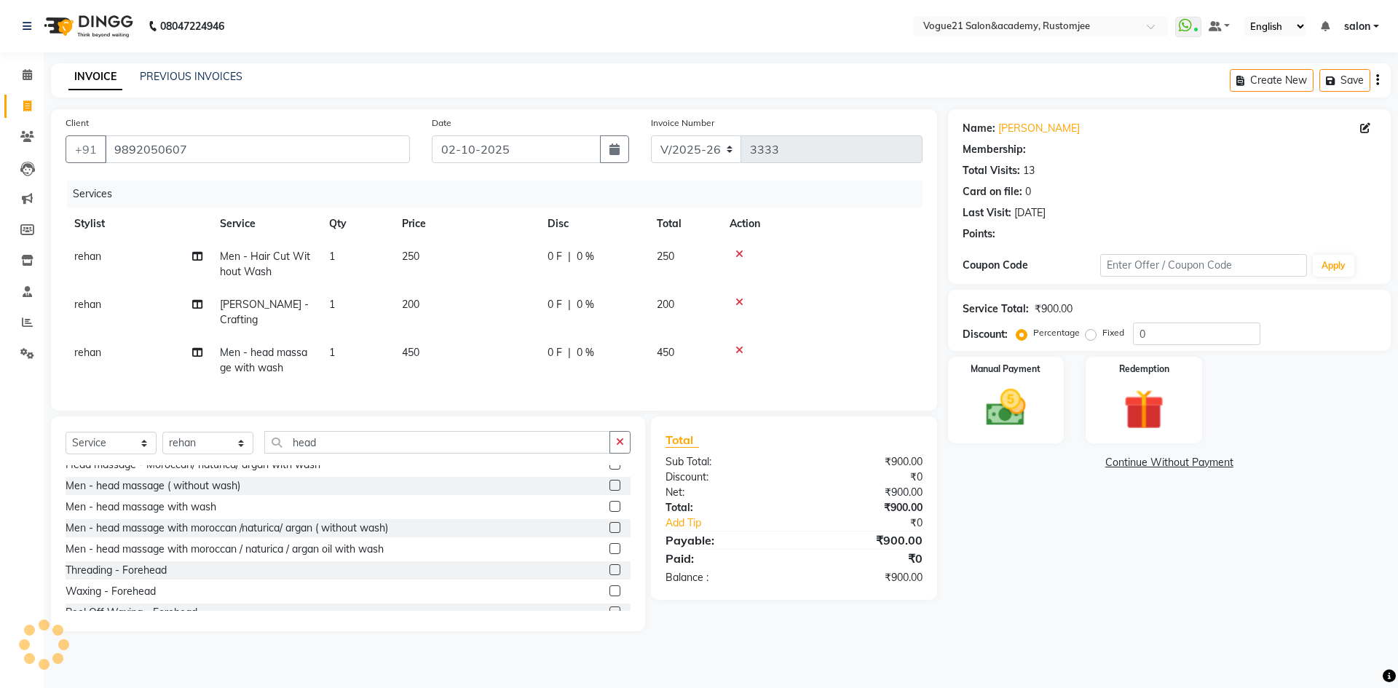
type input "20"
select select "1: Object"
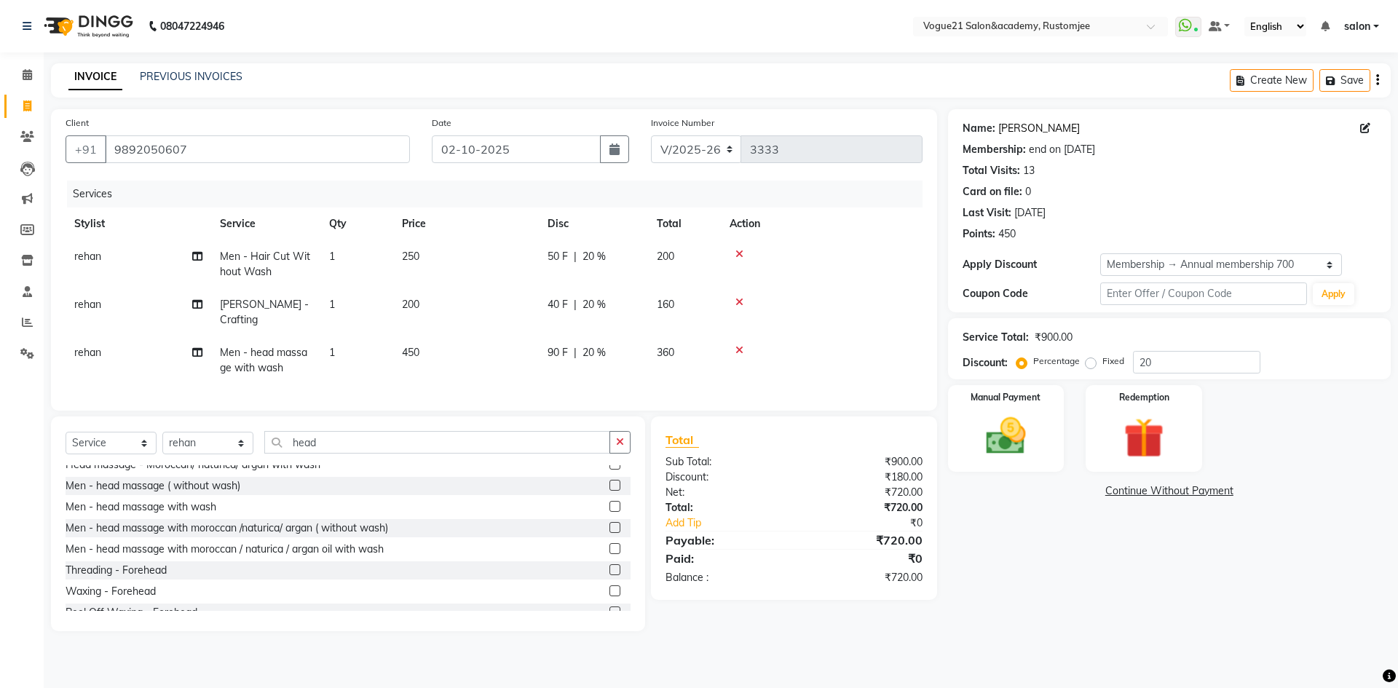
click at [1008, 131] on link "Udit" at bounding box center [1039, 128] width 82 height 15
click at [1174, 355] on input "20" at bounding box center [1196, 362] width 127 height 23
type input "2"
click at [740, 345] on icon at bounding box center [739, 350] width 8 height 10
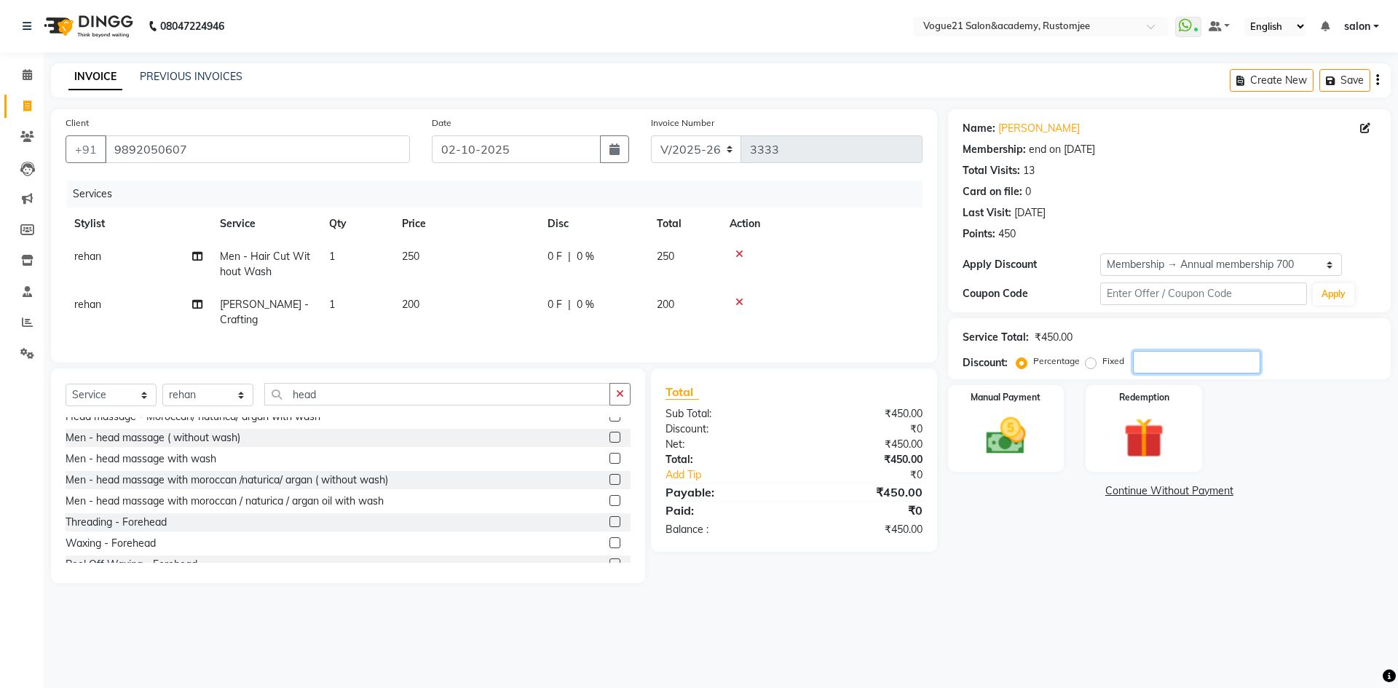
click at [1164, 365] on input "number" at bounding box center [1196, 362] width 127 height 23
type input "20"
click at [1016, 454] on img at bounding box center [1006, 436] width 68 height 48
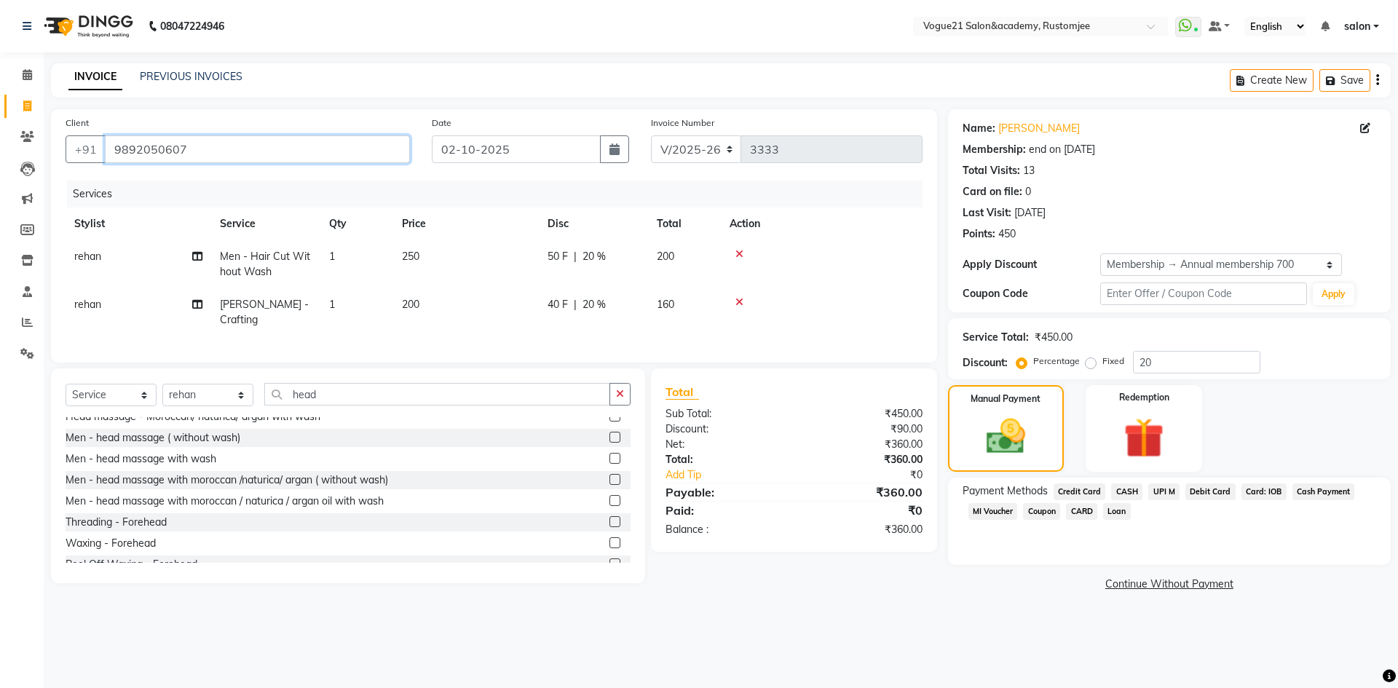
drag, startPoint x: 126, startPoint y: 146, endPoint x: 237, endPoint y: 136, distance: 111.9
click at [238, 138] on input "9892050607" at bounding box center [257, 149] width 305 height 28
click at [692, 27] on nav "08047224946 Select Location × Vogue21 Salon&academy, Rustomjee WhatsApp Status …" at bounding box center [699, 26] width 1398 height 52
click at [1158, 493] on span "UPI M" at bounding box center [1163, 491] width 31 height 17
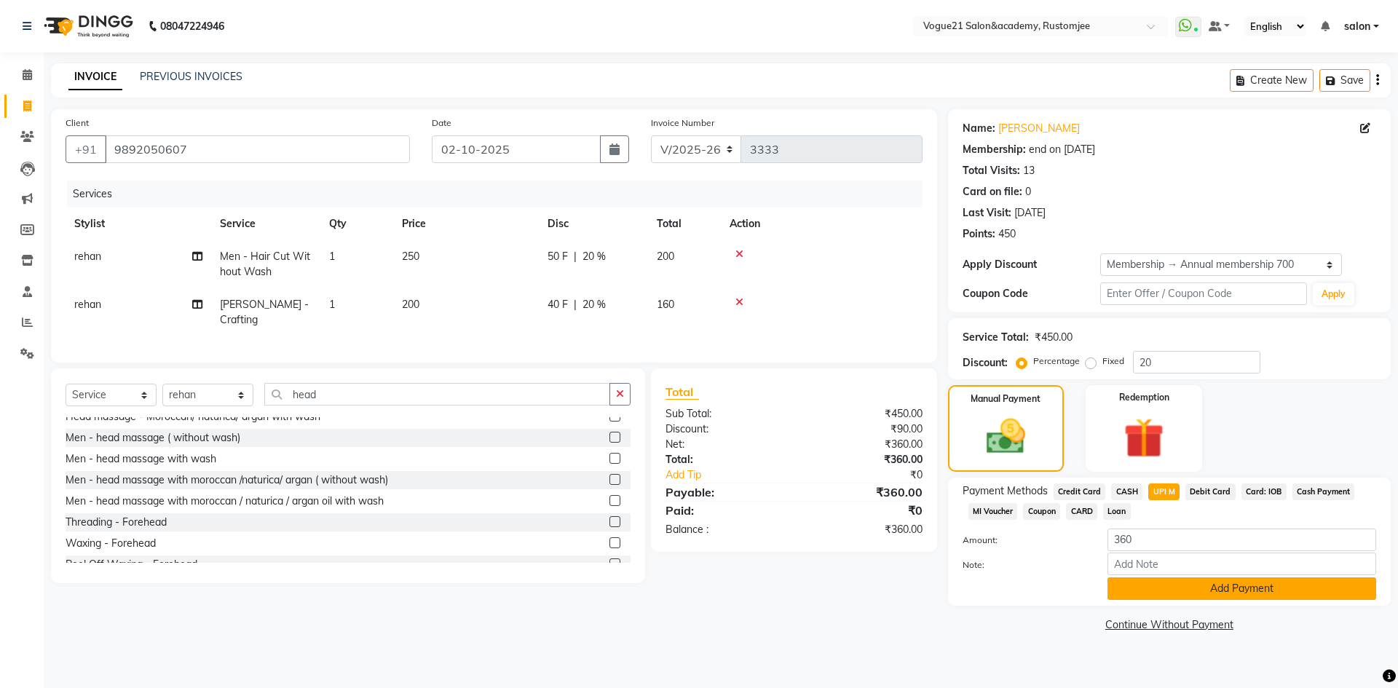
click at [1185, 588] on button "Add Payment" at bounding box center [1241, 588] width 269 height 23
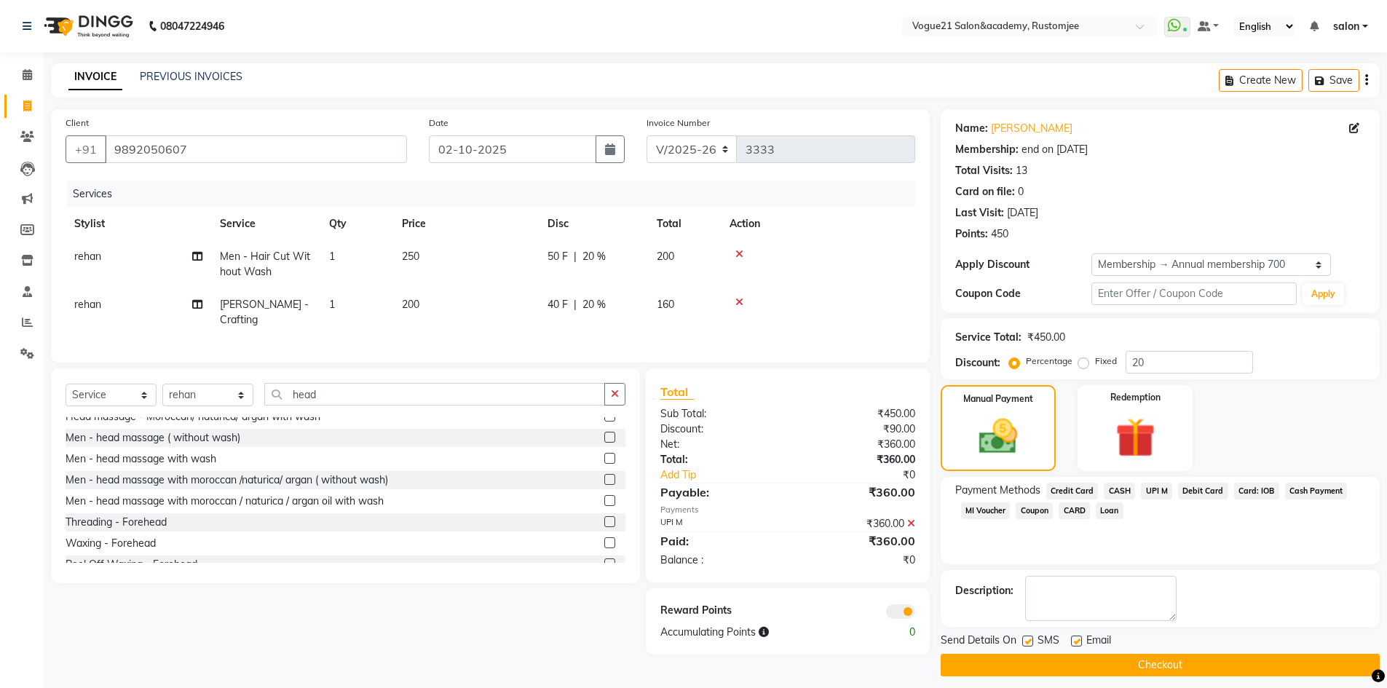
click at [1147, 664] on button "Checkout" at bounding box center [1160, 665] width 439 height 23
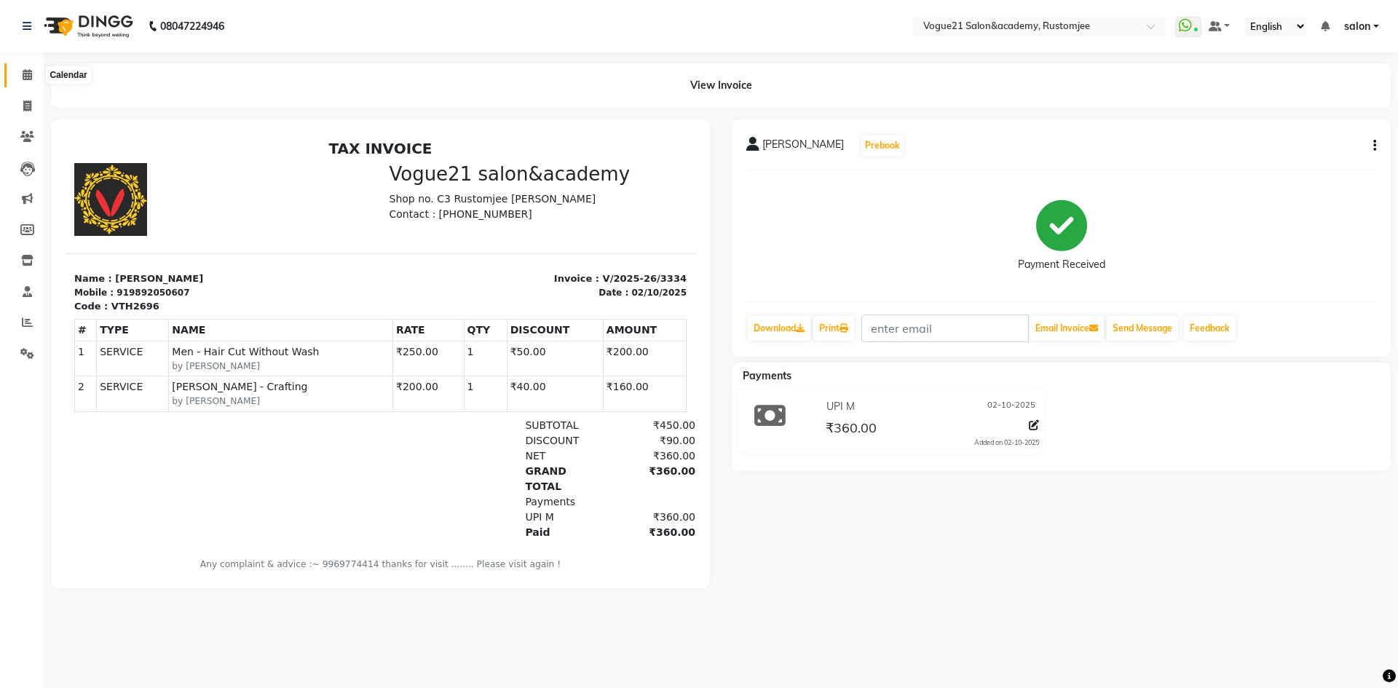
click at [28, 80] on span at bounding box center [27, 75] width 25 height 17
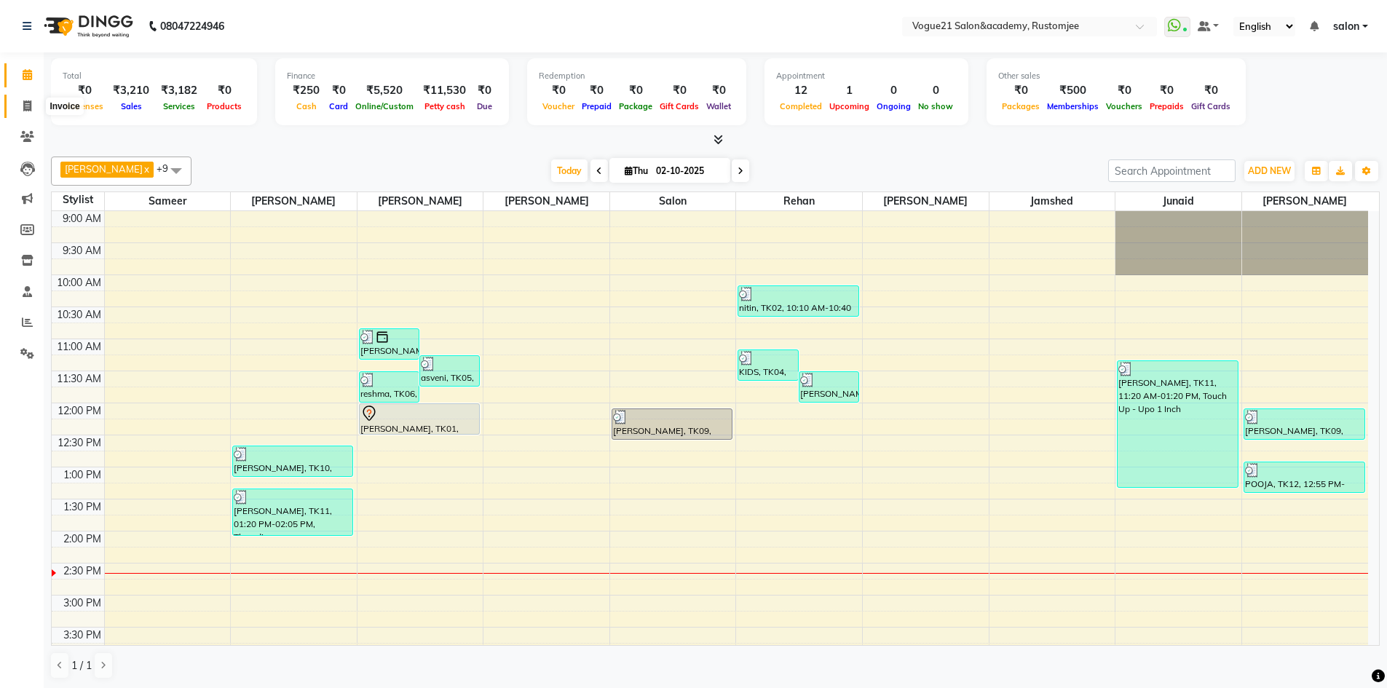
click at [28, 113] on span at bounding box center [27, 106] width 25 height 17
select select "8171"
select select "service"
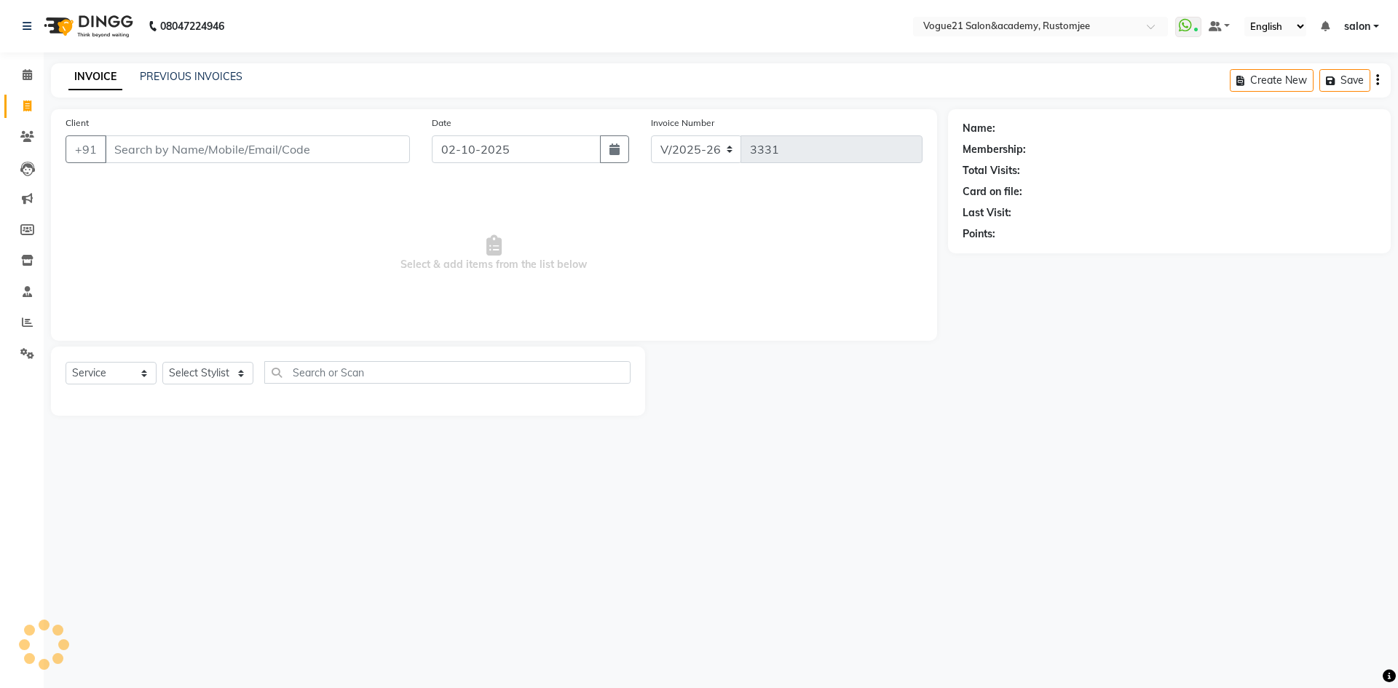
click at [203, 68] on div "INVOICE PREVIOUS INVOICES Create New Save" at bounding box center [721, 80] width 1340 height 34
click at [208, 84] on div "INVOICE PREVIOUS INVOICES" at bounding box center [155, 77] width 209 height 17
click at [208, 79] on link "PREVIOUS INVOICES" at bounding box center [191, 76] width 103 height 13
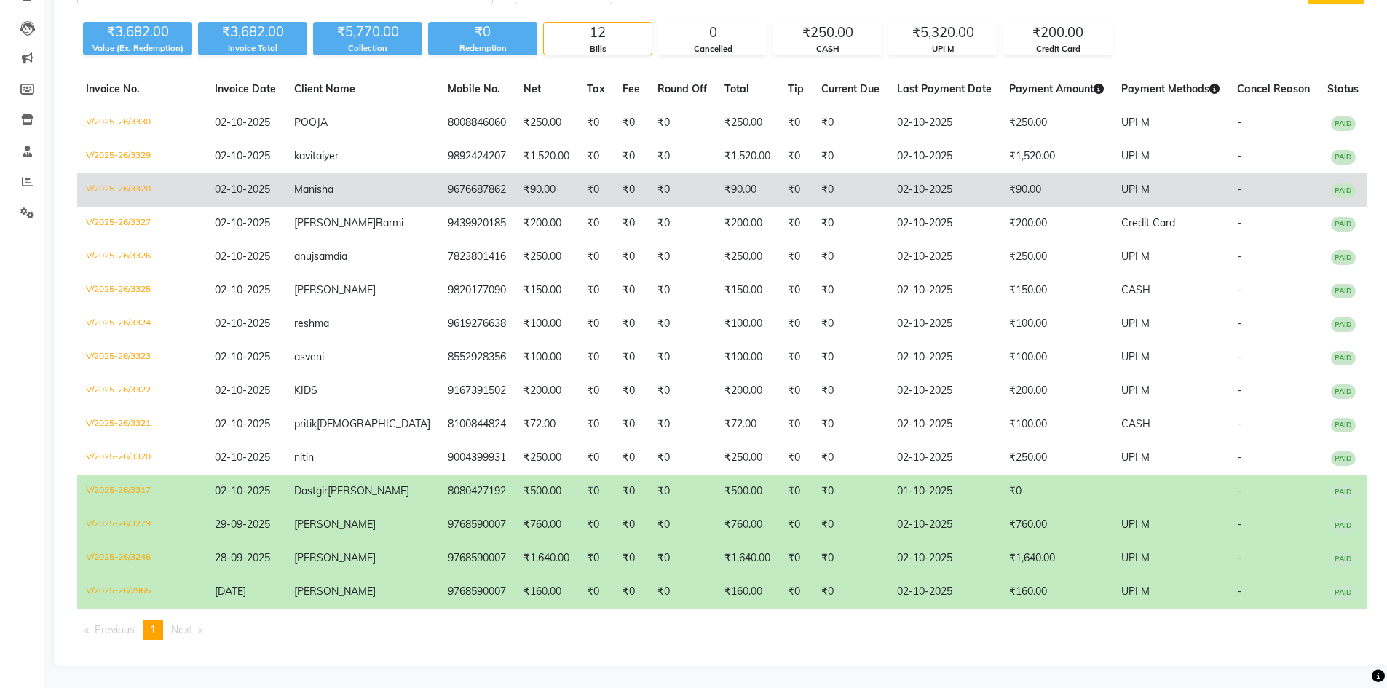
scroll to position [170, 0]
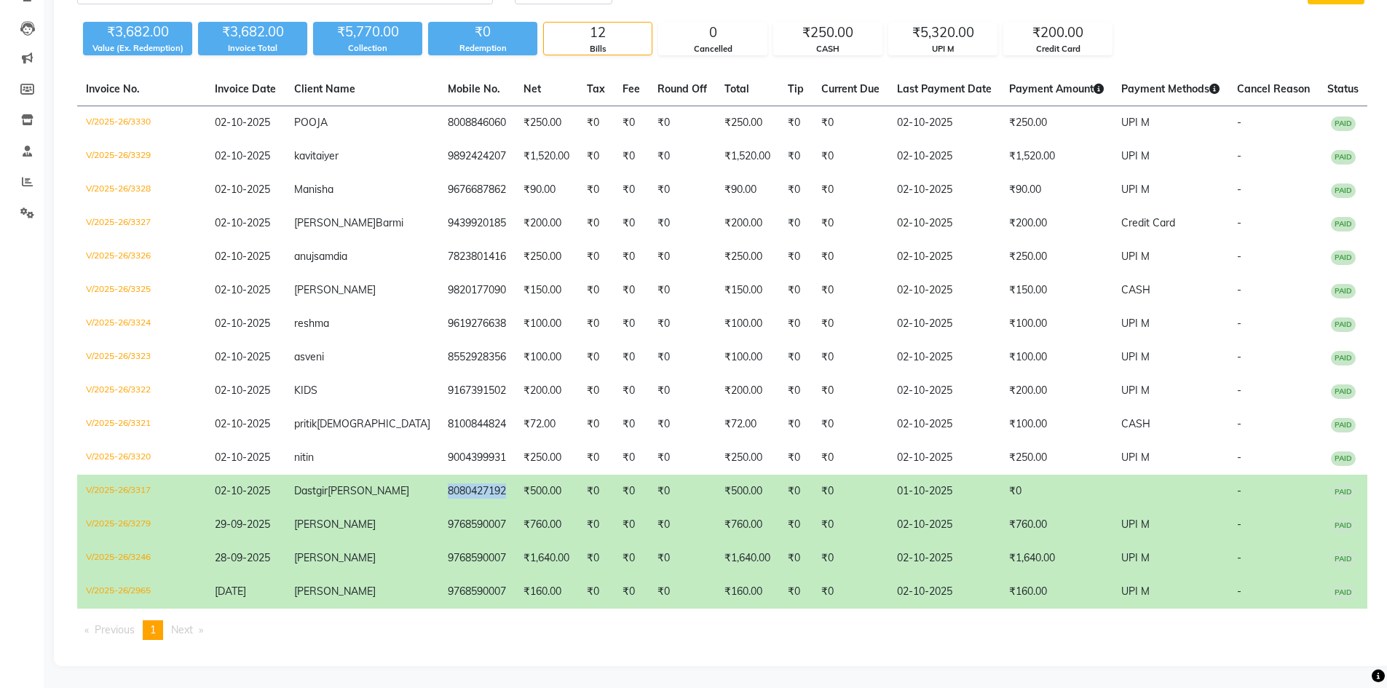
drag, startPoint x: 398, startPoint y: 471, endPoint x: 463, endPoint y: 493, distance: 68.4
click at [463, 493] on td "8080427192" at bounding box center [477, 491] width 76 height 33
copy td "8080427192"
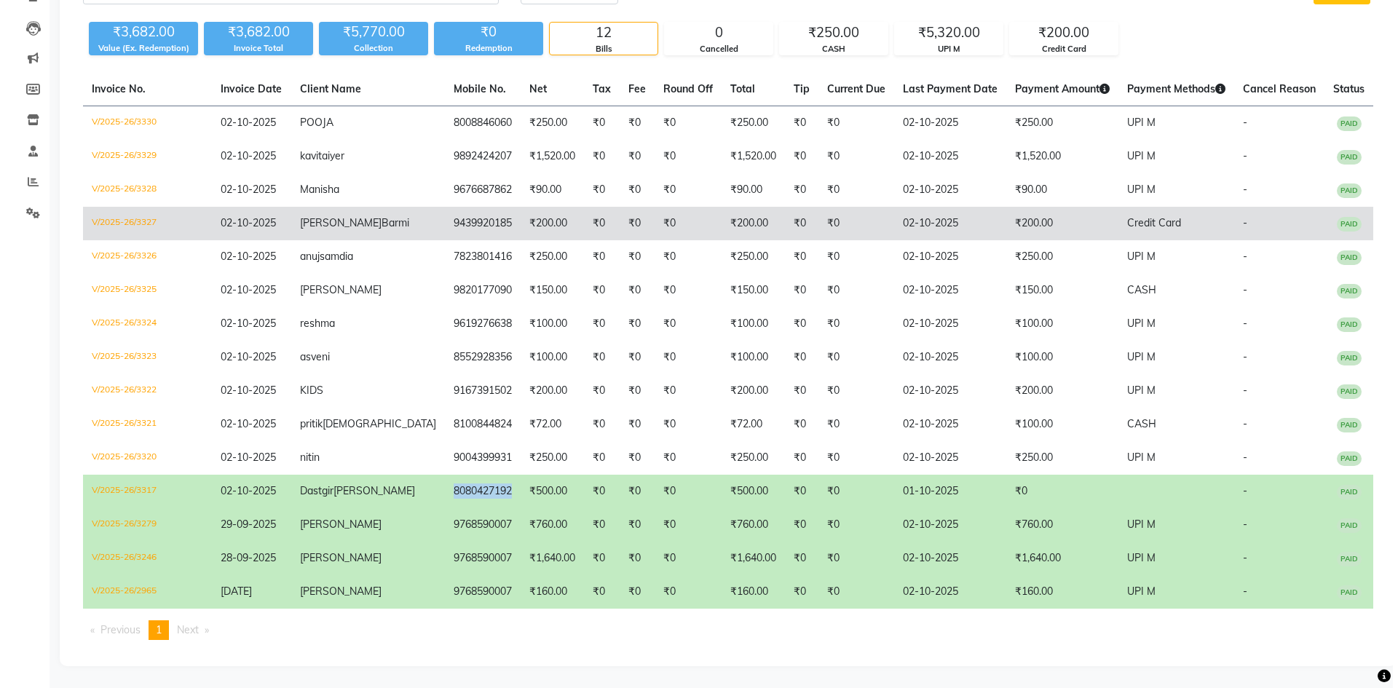
scroll to position [0, 0]
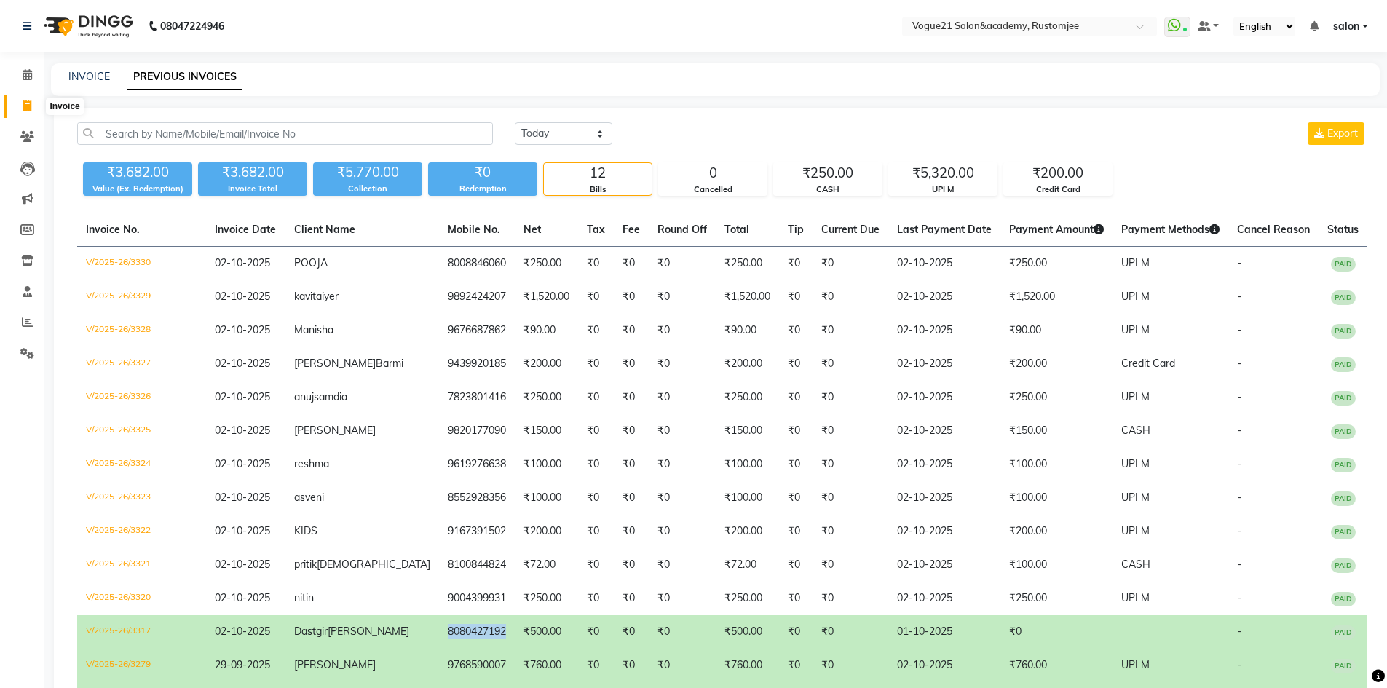
click at [31, 104] on icon at bounding box center [27, 105] width 8 height 11
select select "8171"
select select "service"
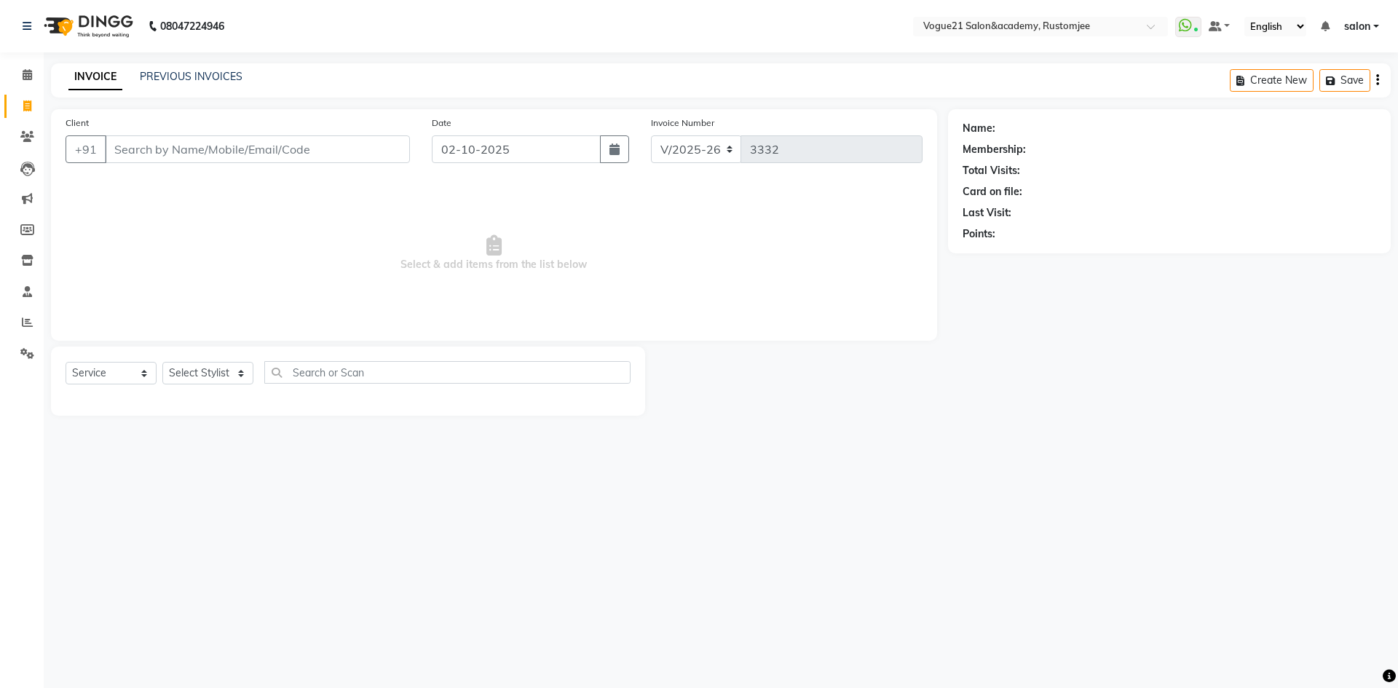
click at [280, 151] on input "Client" at bounding box center [257, 149] width 305 height 28
click at [243, 135] on input "Client" at bounding box center [257, 149] width 305 height 28
type input "8080427192"
select select "1: Object"
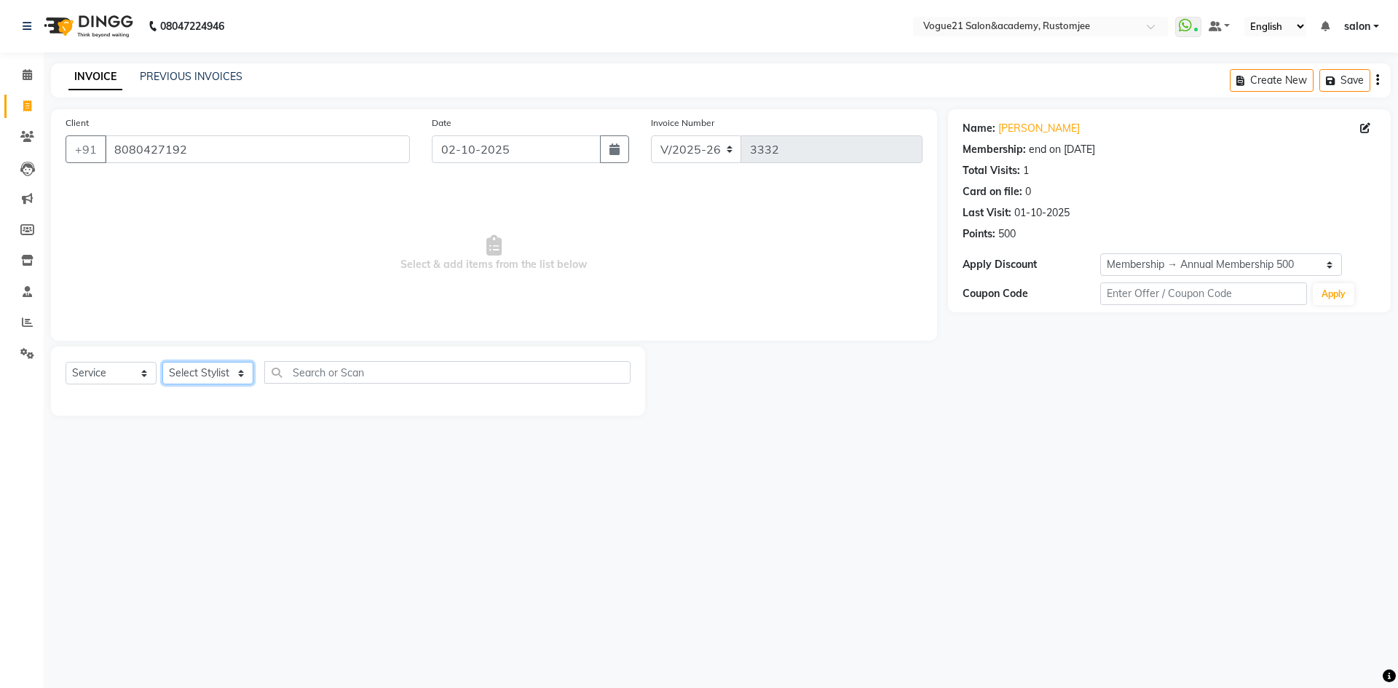
click at [225, 373] on select "Select Stylist aahil Aatish Survase alicia anju soni Jamshed junaid Pooja yadav…" at bounding box center [207, 373] width 91 height 23
select select "76929"
click at [162, 362] on select "Select Stylist aahil Aatish Survase alicia anju soni Jamshed junaid Pooja yadav…" at bounding box center [207, 373] width 91 height 23
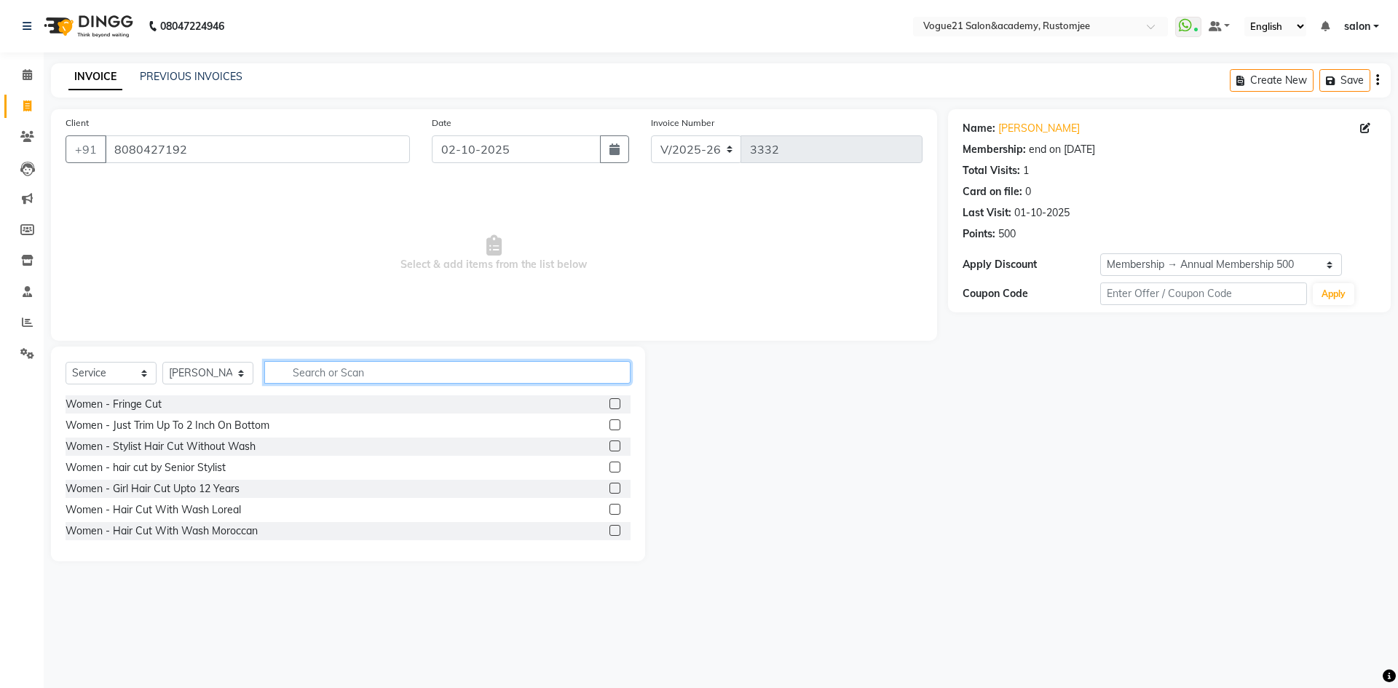
click at [357, 375] on input "text" at bounding box center [447, 372] width 366 height 23
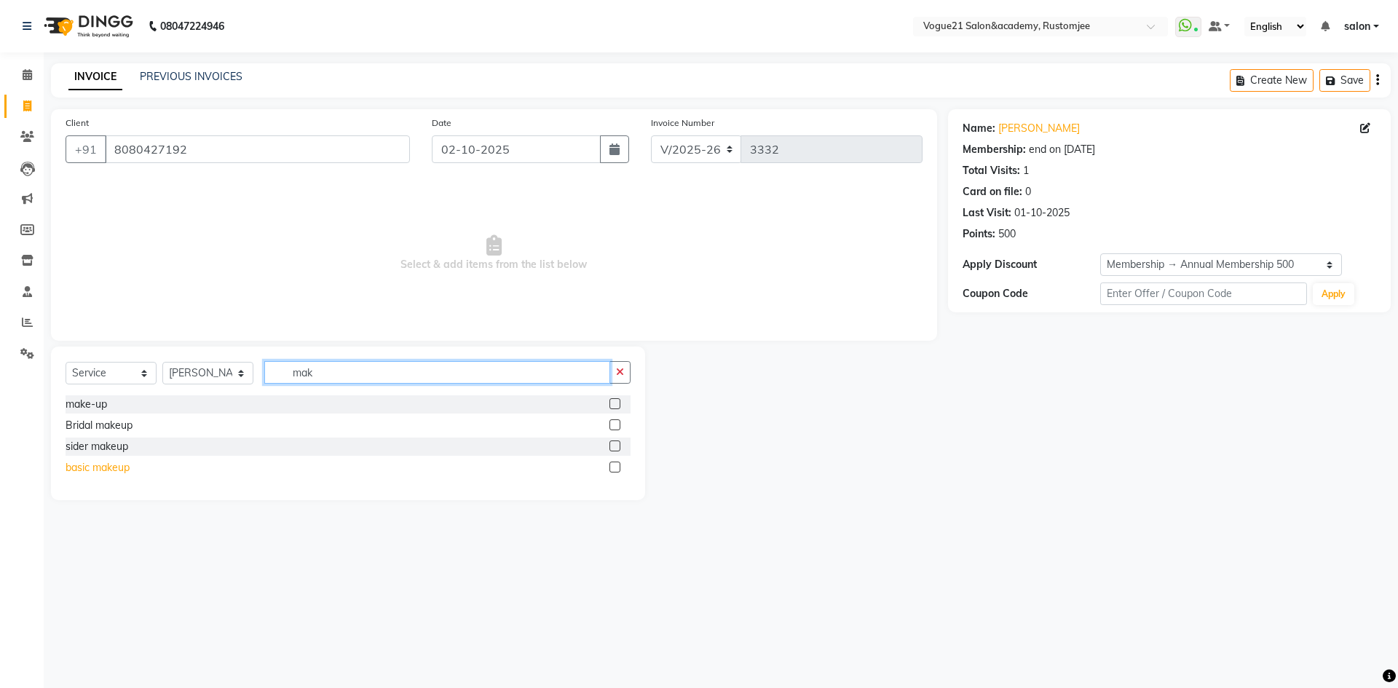
type input "mak"
click at [106, 471] on div "basic makeup" at bounding box center [98, 467] width 64 height 15
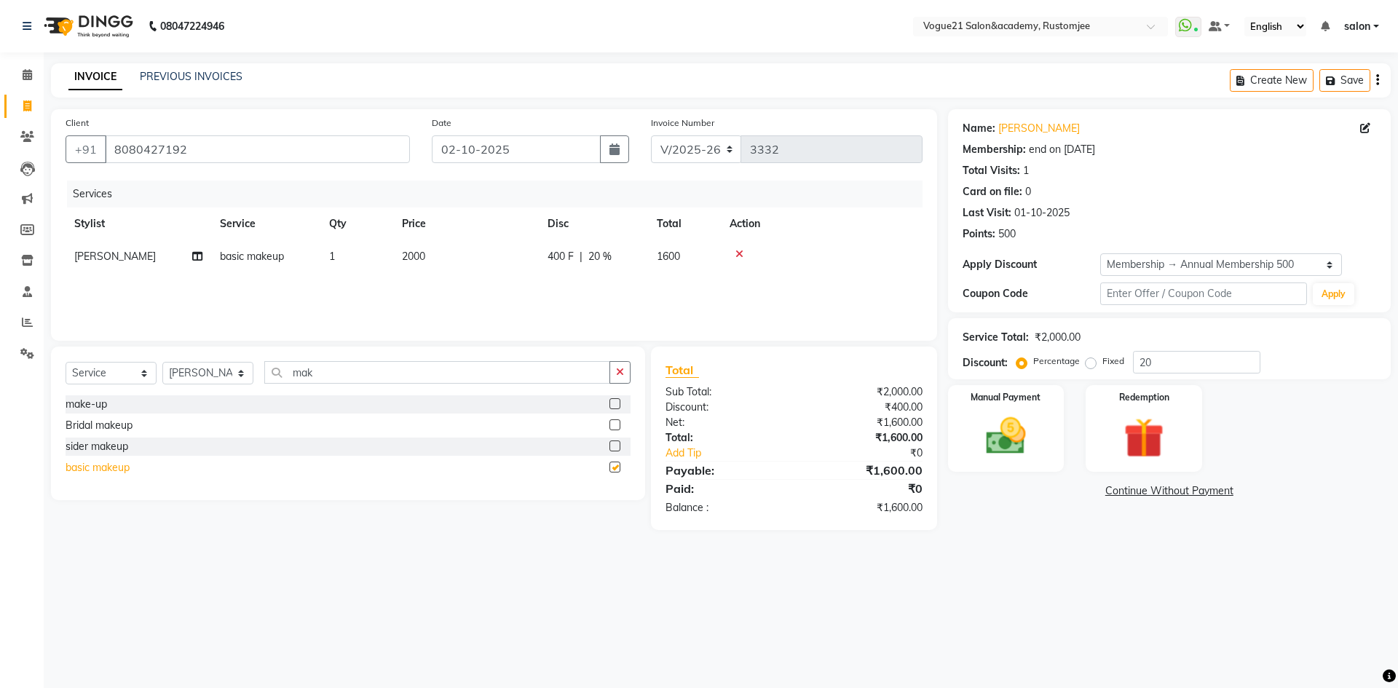
checkbox input "false"
click at [1168, 359] on input "20" at bounding box center [1196, 362] width 127 height 23
type input "2"
click at [994, 453] on img at bounding box center [1006, 436] width 68 height 48
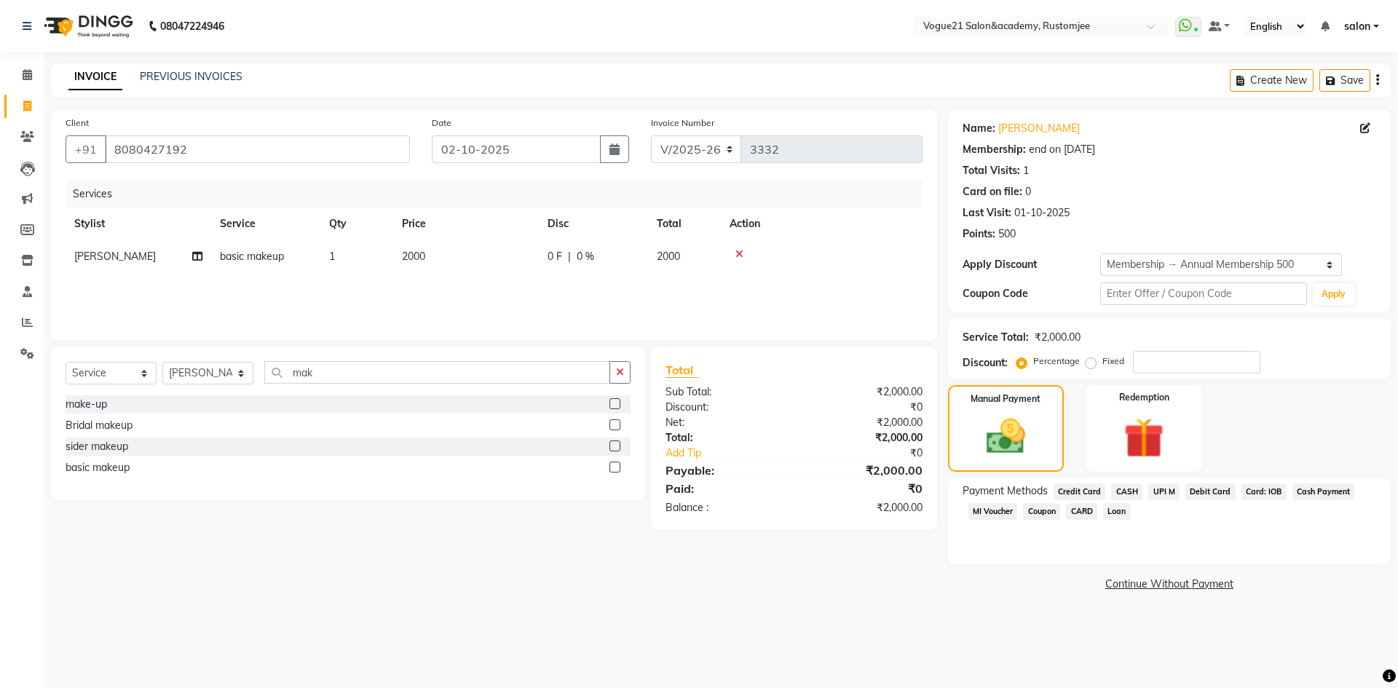
click at [1160, 493] on span "UPI M" at bounding box center [1163, 491] width 31 height 17
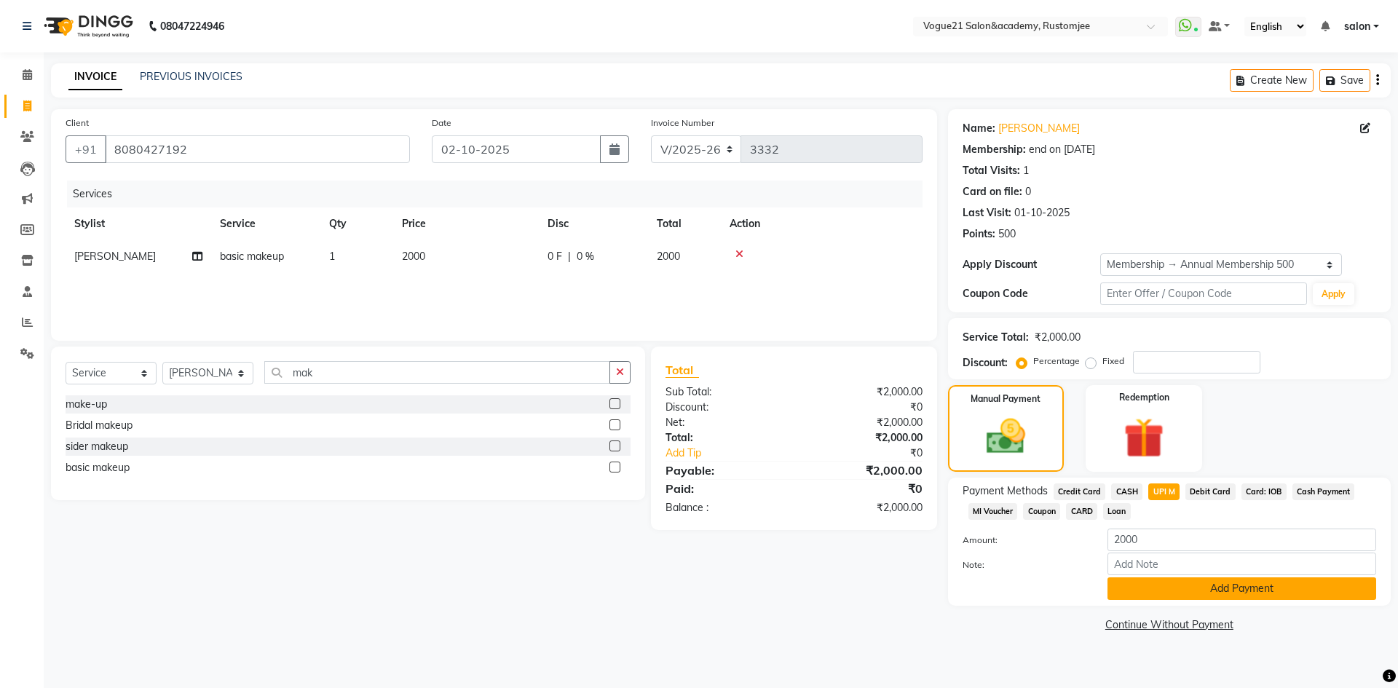
click at [1196, 596] on button "Add Payment" at bounding box center [1241, 588] width 269 height 23
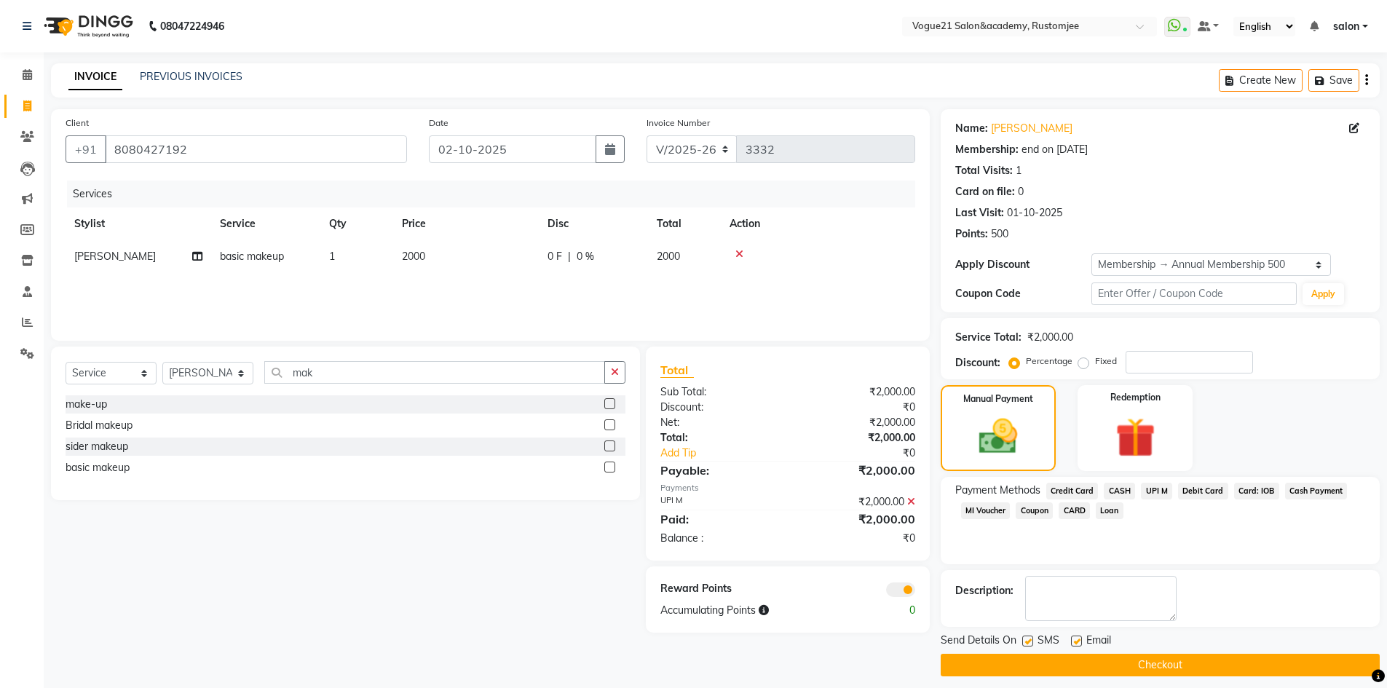
click at [1107, 666] on button "Checkout" at bounding box center [1160, 665] width 439 height 23
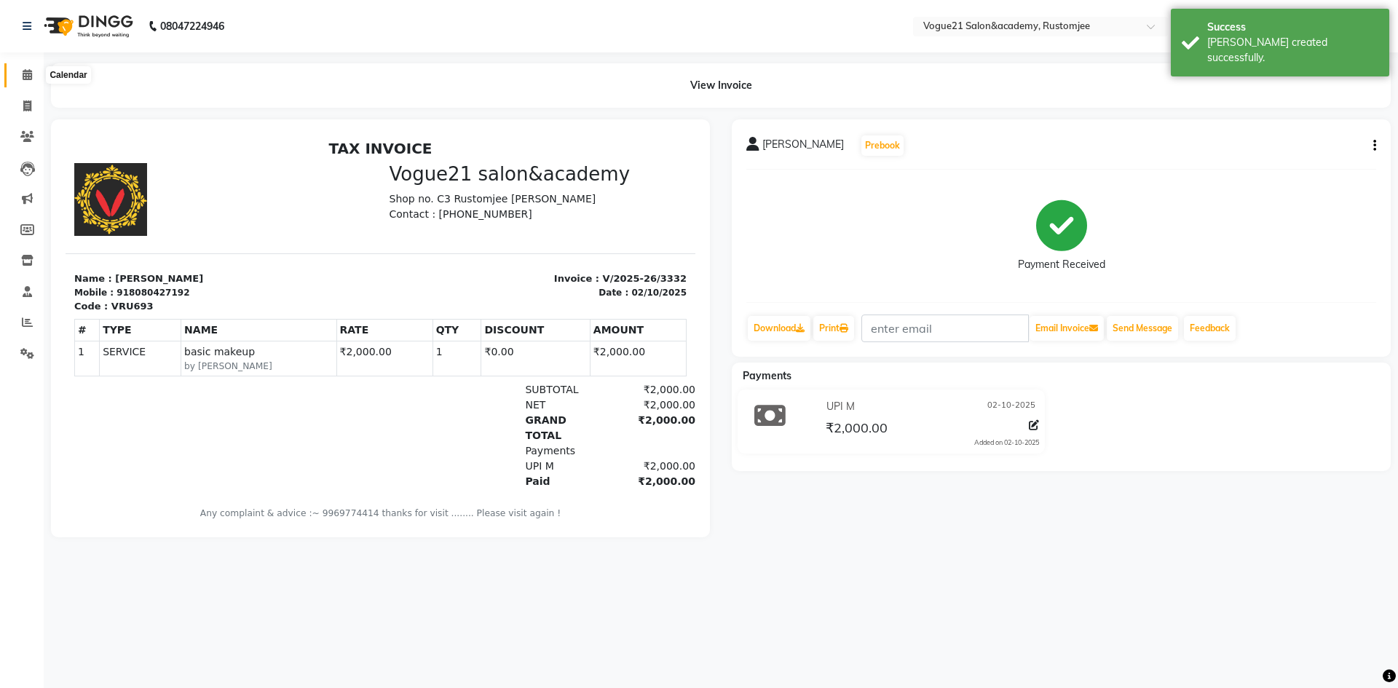
click at [25, 73] on icon at bounding box center [27, 74] width 9 height 11
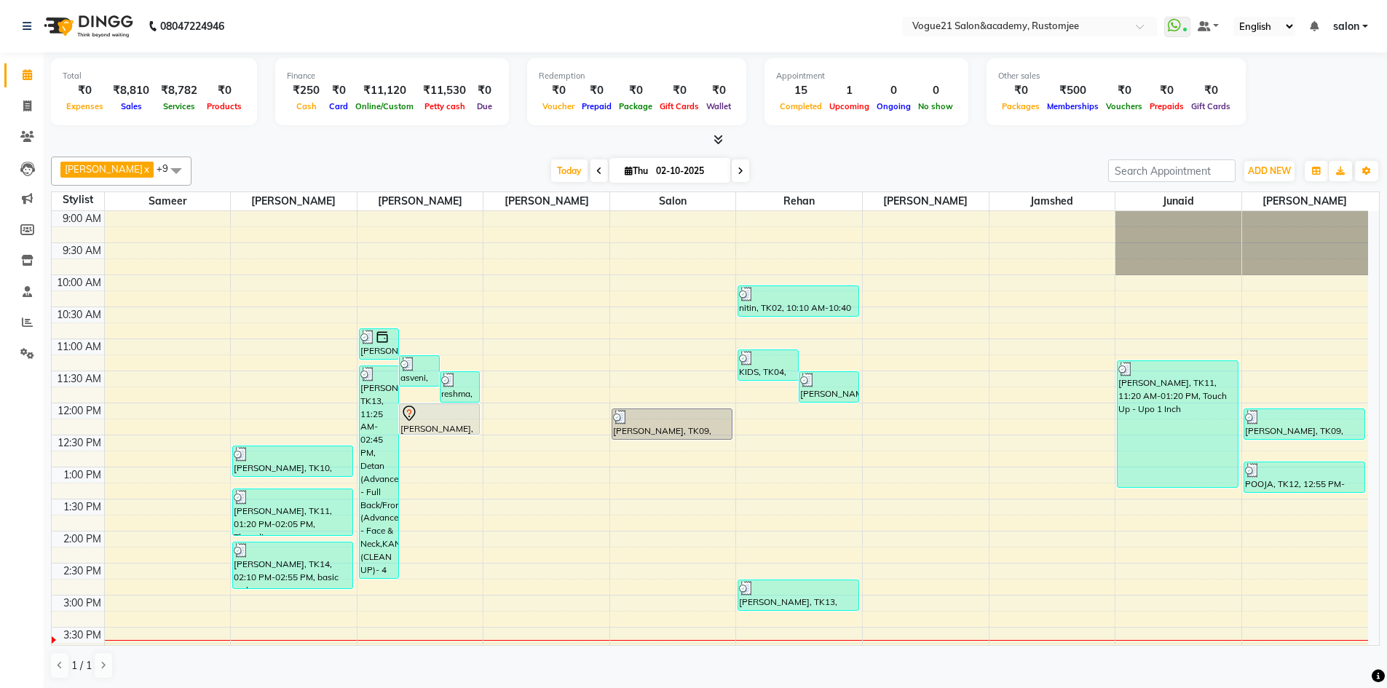
scroll to position [1, 0]
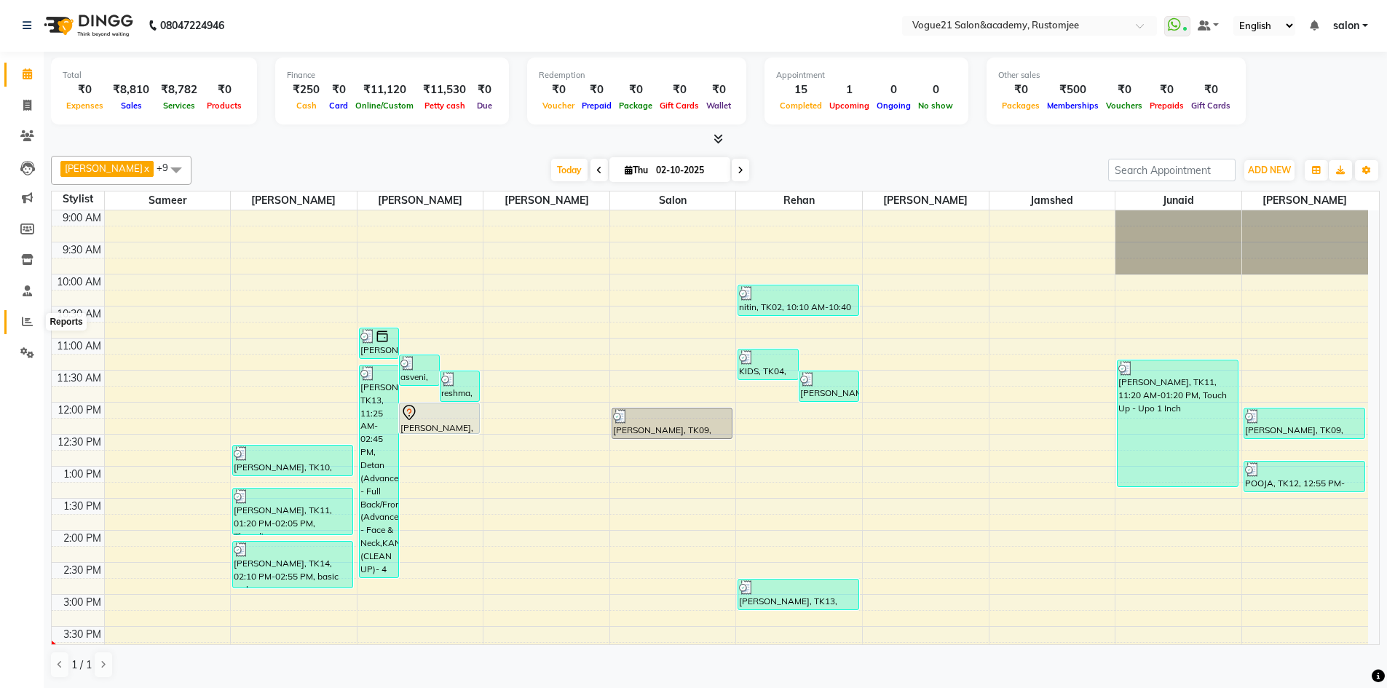
click at [33, 327] on span at bounding box center [27, 322] width 25 height 17
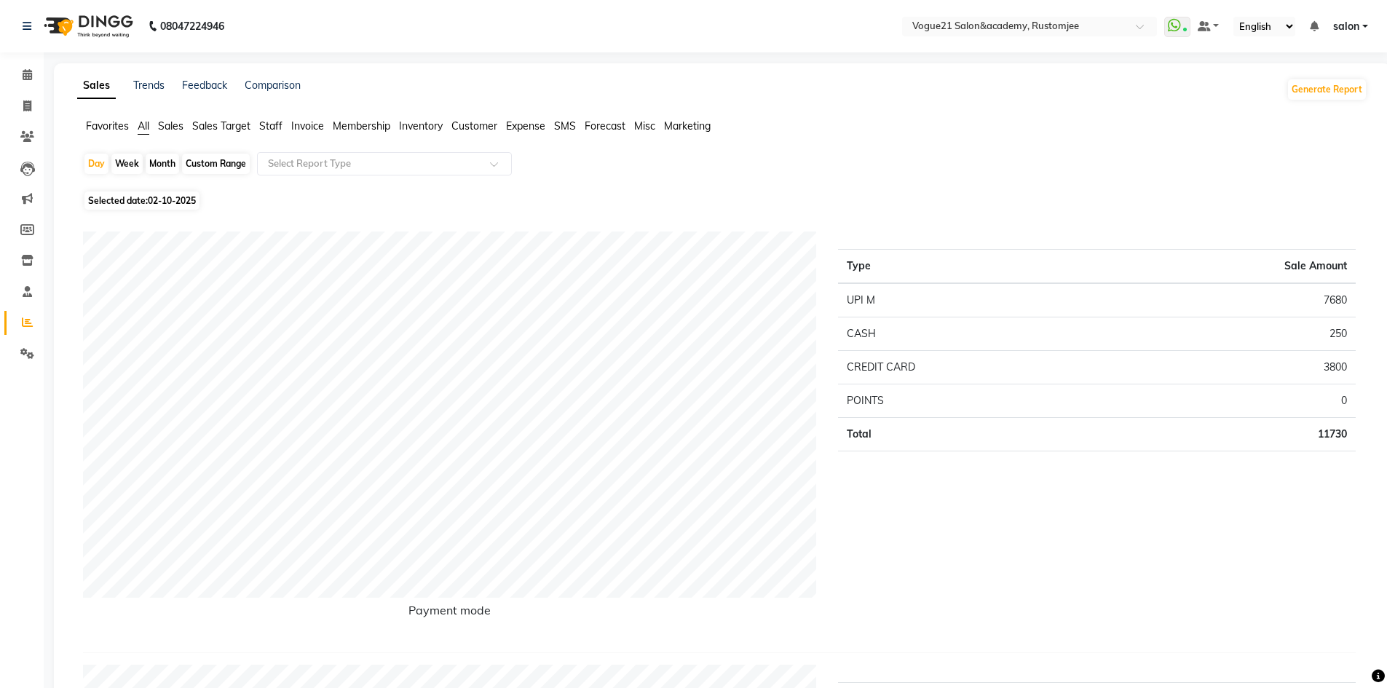
click at [278, 126] on span "Staff" at bounding box center [270, 125] width 23 height 13
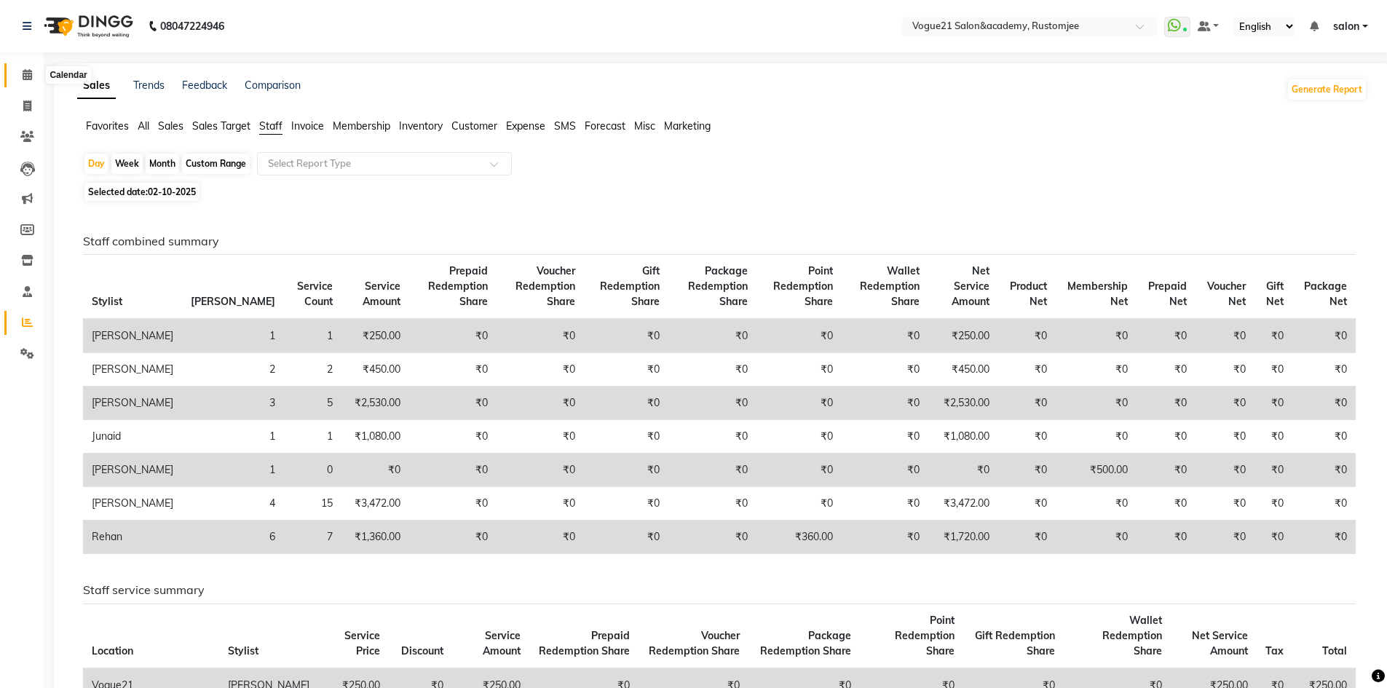
click at [28, 73] on icon at bounding box center [27, 74] width 9 height 11
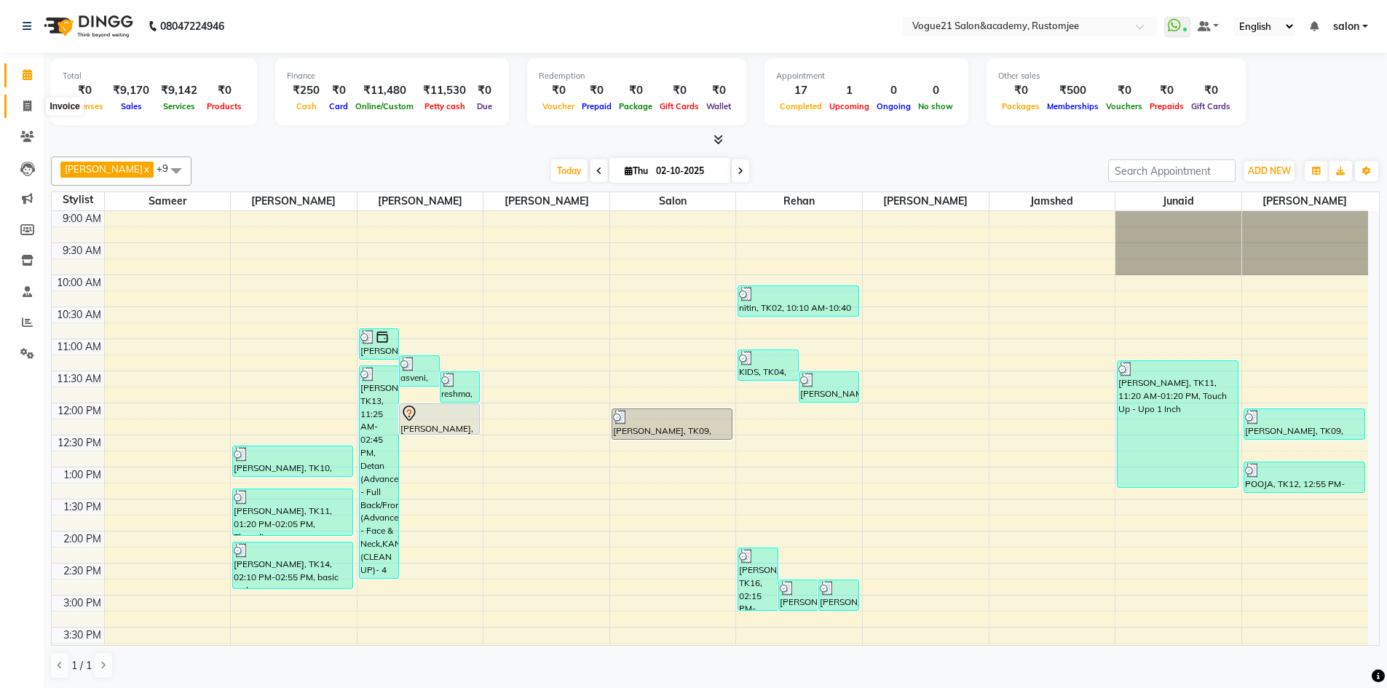
click at [33, 111] on span at bounding box center [27, 106] width 25 height 17
select select "8171"
select select "service"
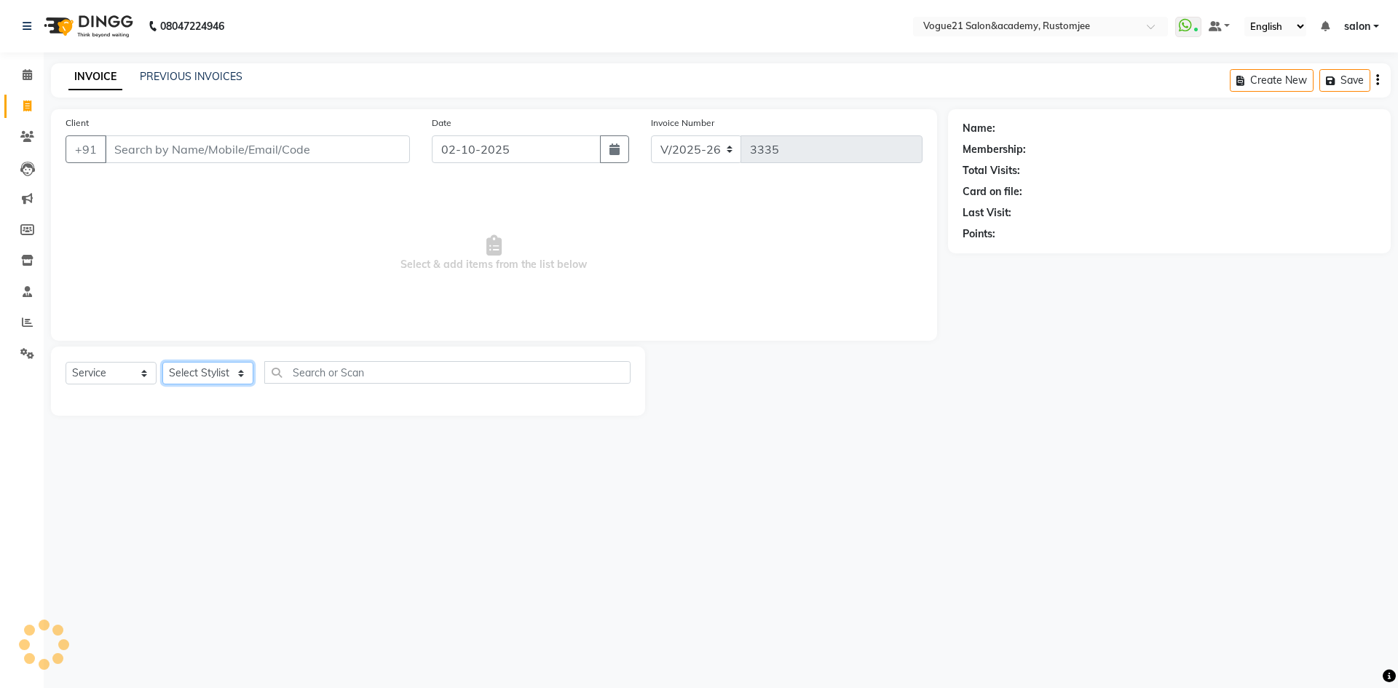
click at [198, 377] on select "Select Stylist" at bounding box center [207, 373] width 91 height 23
select select "76930"
click at [162, 362] on select "Select Stylist aahil Aatish Survase alicia anju soni Jamshed junaid Pooja yadav…" at bounding box center [207, 373] width 91 height 23
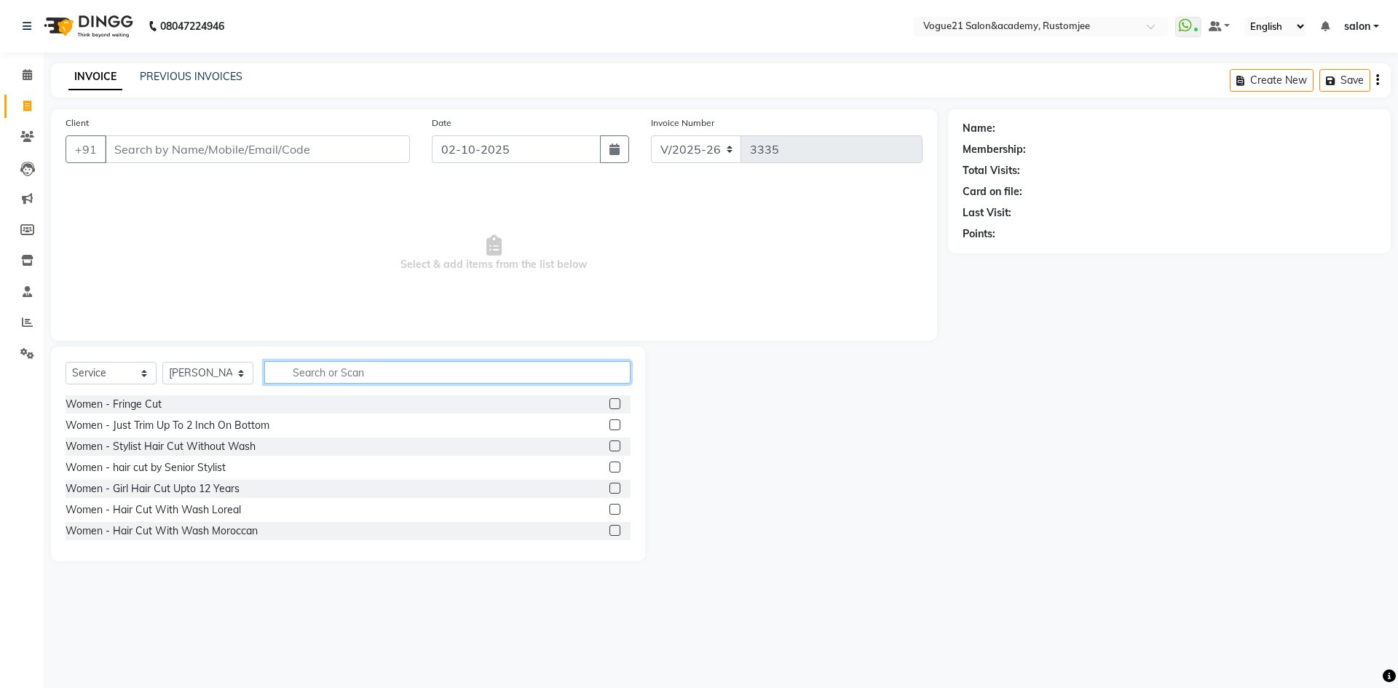
click at [322, 374] on input "text" at bounding box center [447, 372] width 366 height 23
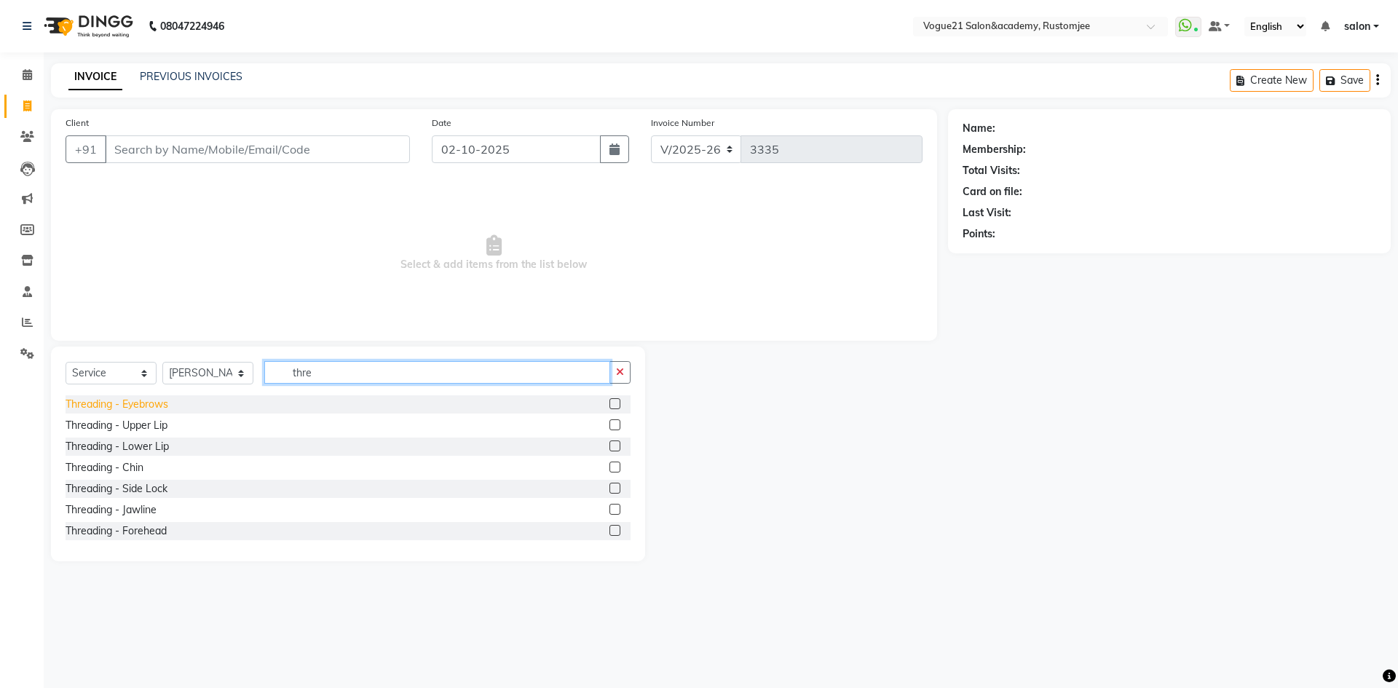
type input "thre"
click at [134, 403] on div "Threading - Eyebrows" at bounding box center [117, 404] width 103 height 15
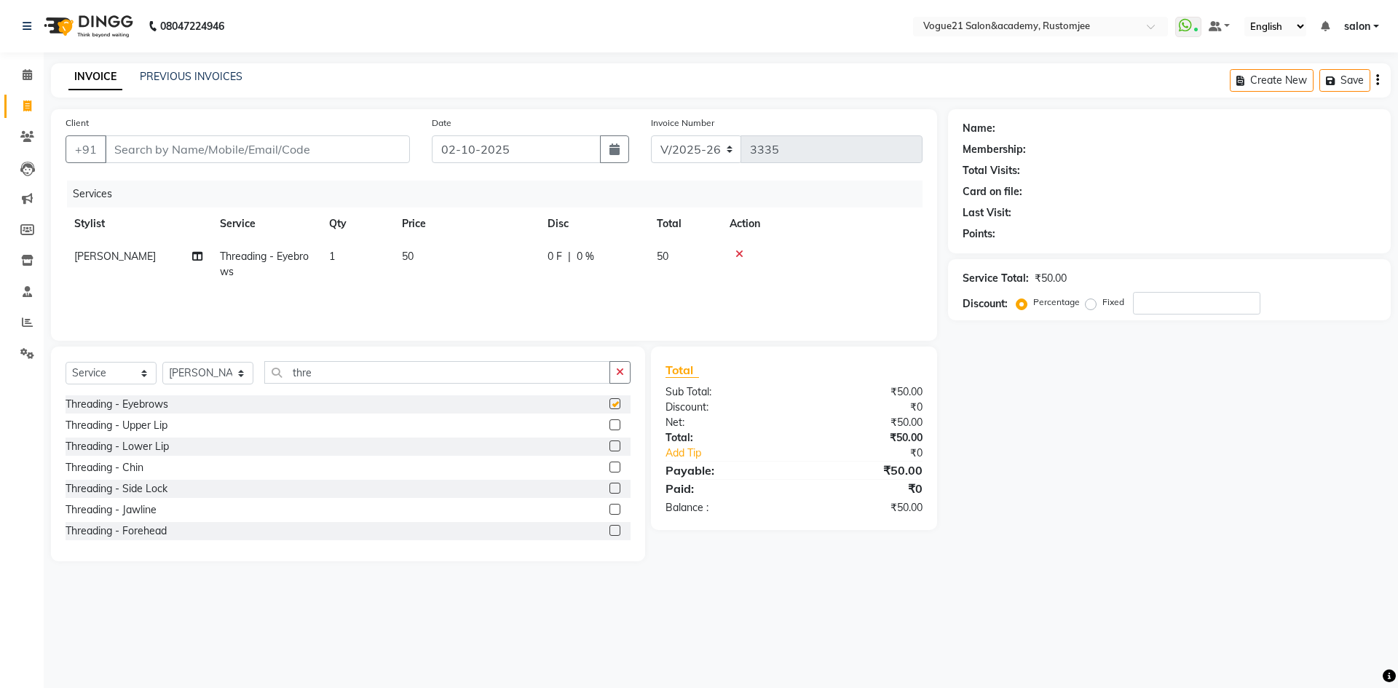
checkbox input "false"
click at [326, 379] on input "thre" at bounding box center [437, 372] width 346 height 23
type input "t"
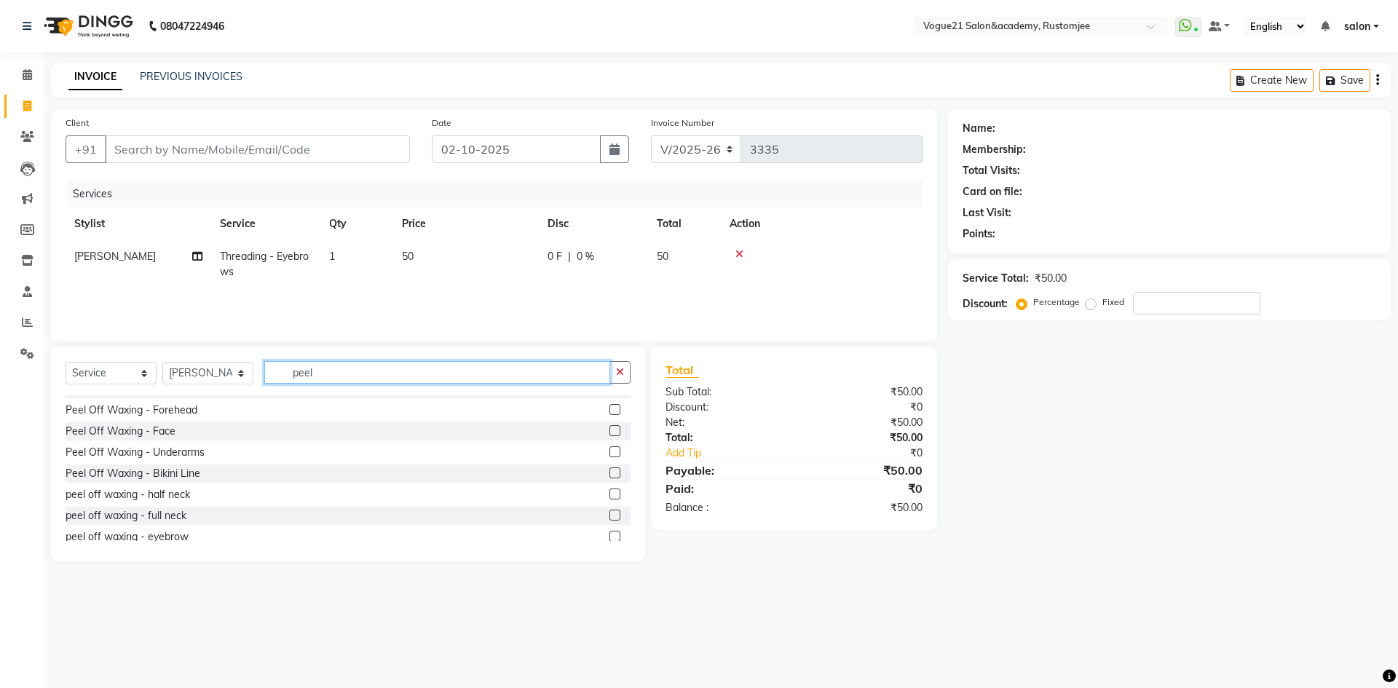
scroll to position [108, 0]
type input "peel"
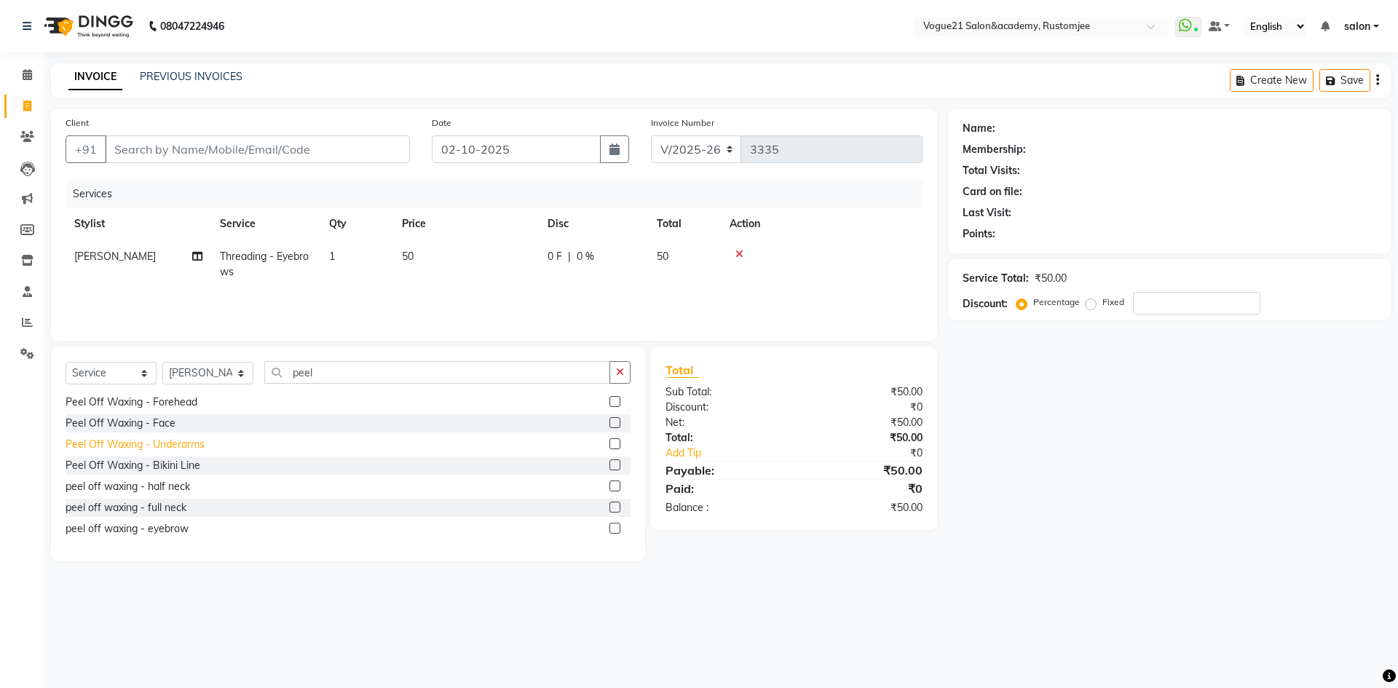
click at [173, 441] on div "Peel Off Waxing - Underarms" at bounding box center [135, 444] width 139 height 15
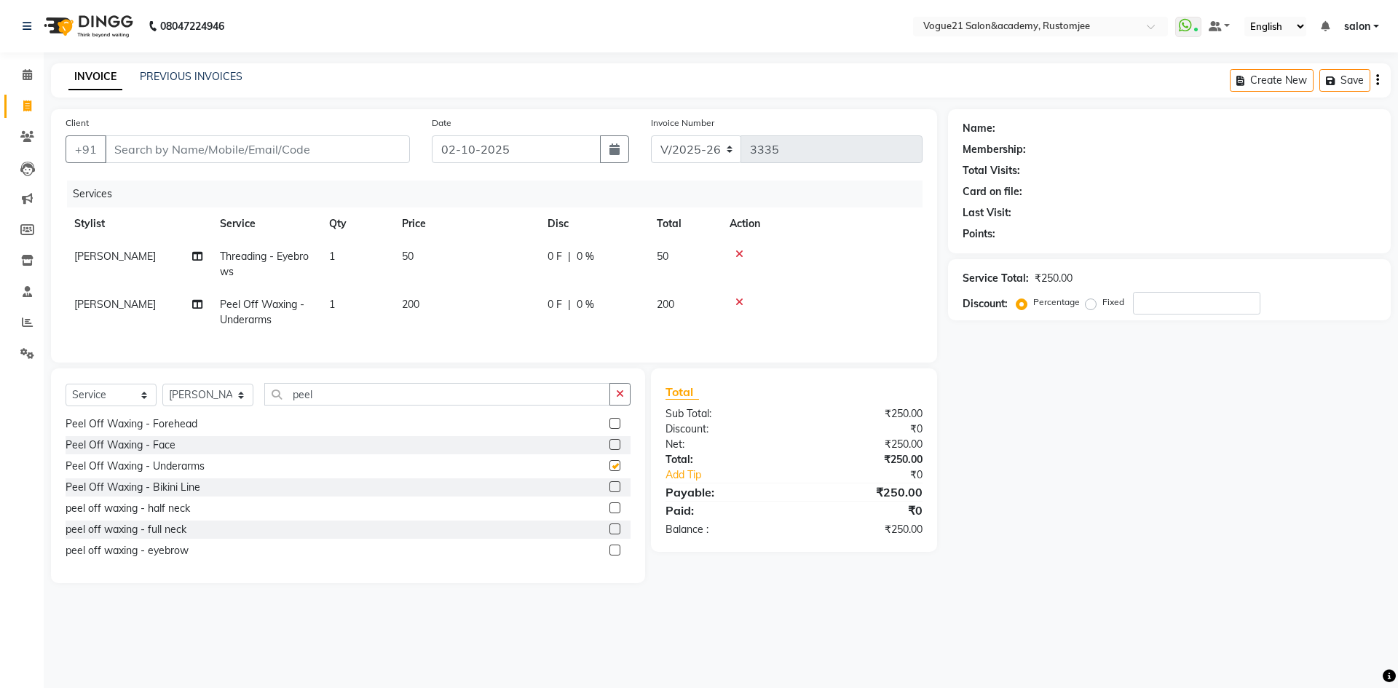
checkbox input "false"
click at [336, 406] on input "peel" at bounding box center [437, 394] width 346 height 23
type input "p"
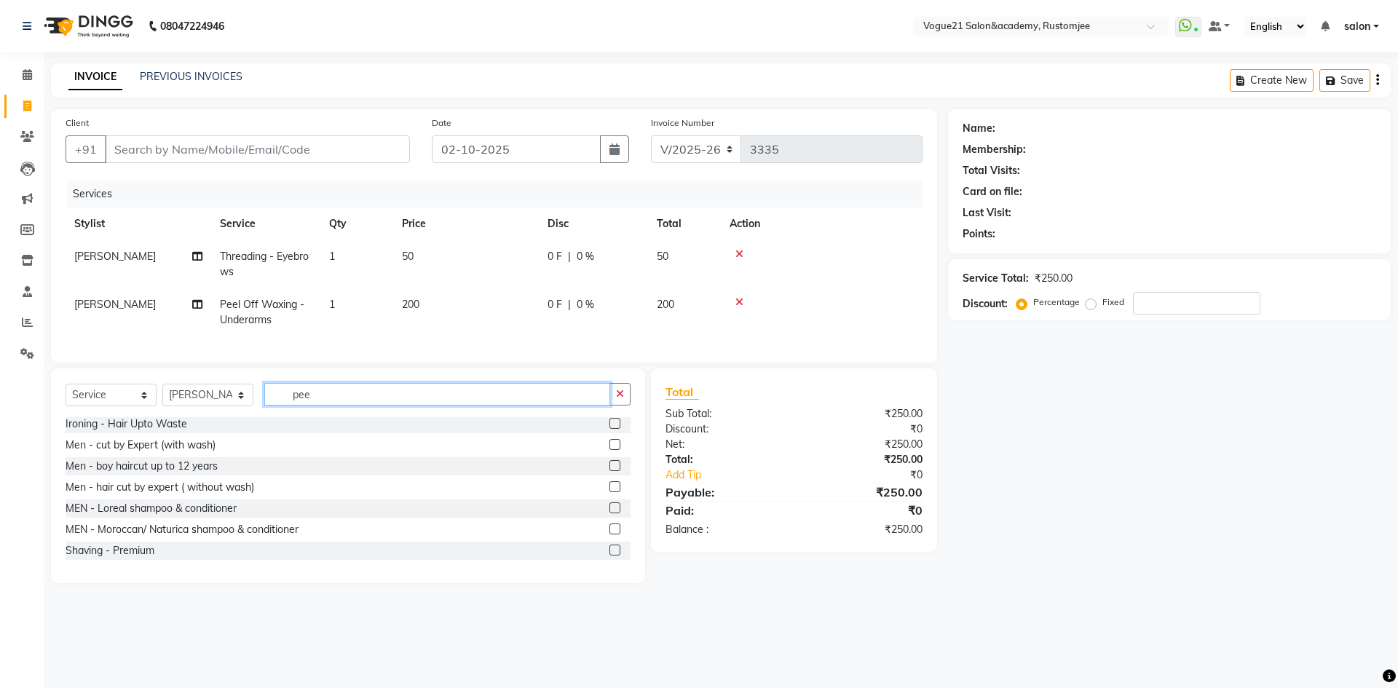
scroll to position [0, 0]
type input "pee"
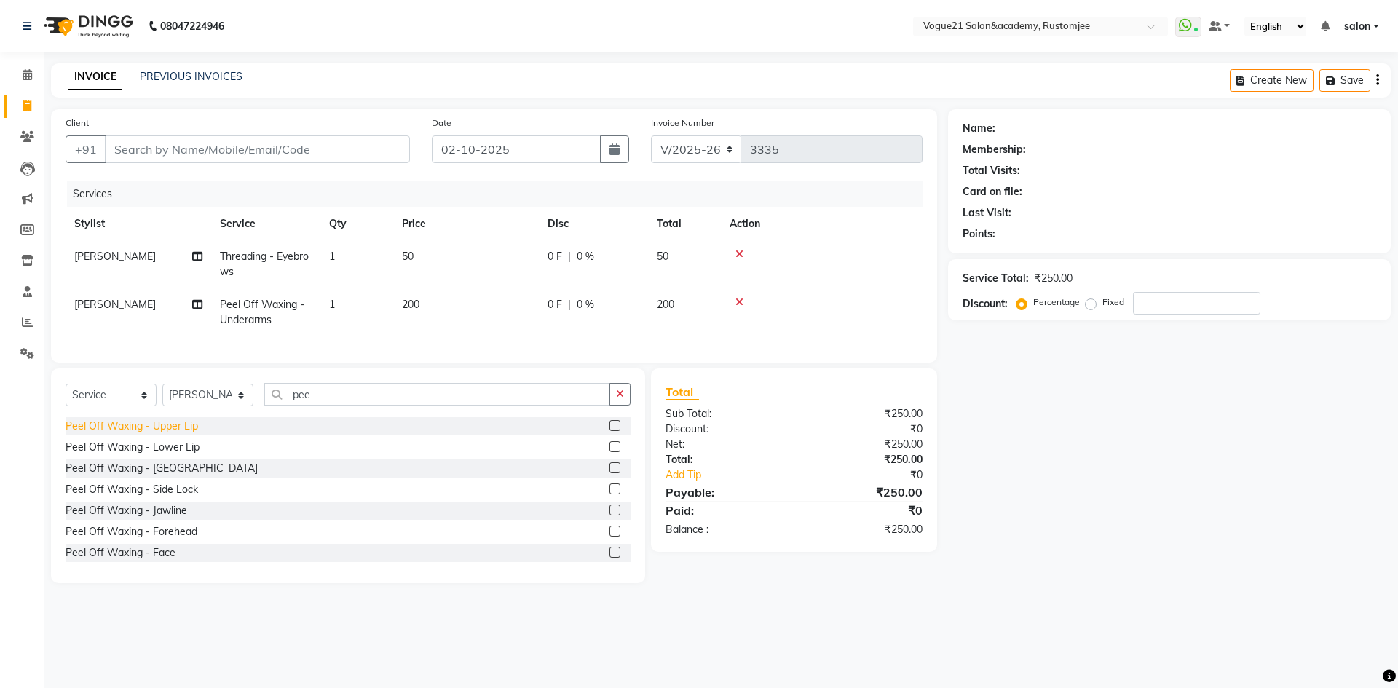
click at [183, 434] on div "Peel Off Waxing - Upper Lip" at bounding box center [132, 426] width 133 height 15
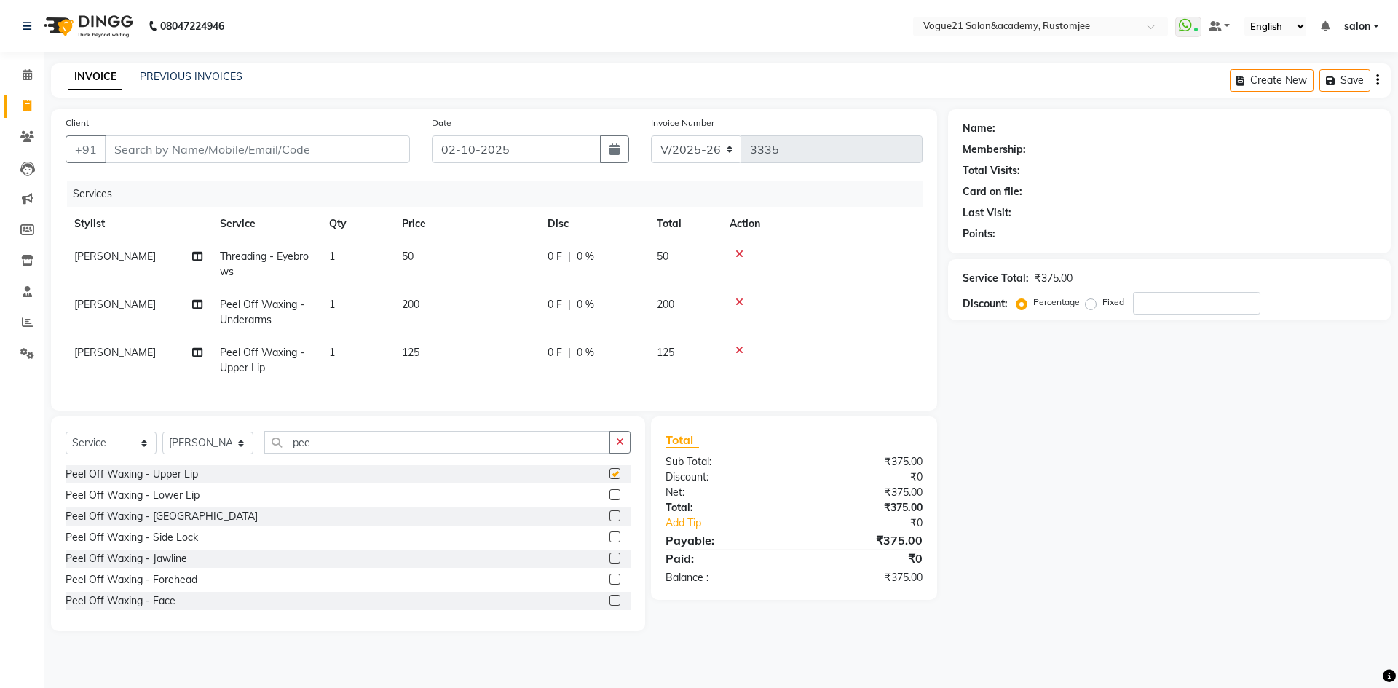
checkbox input "false"
click at [314, 449] on input "pee" at bounding box center [437, 442] width 346 height 23
type input "p"
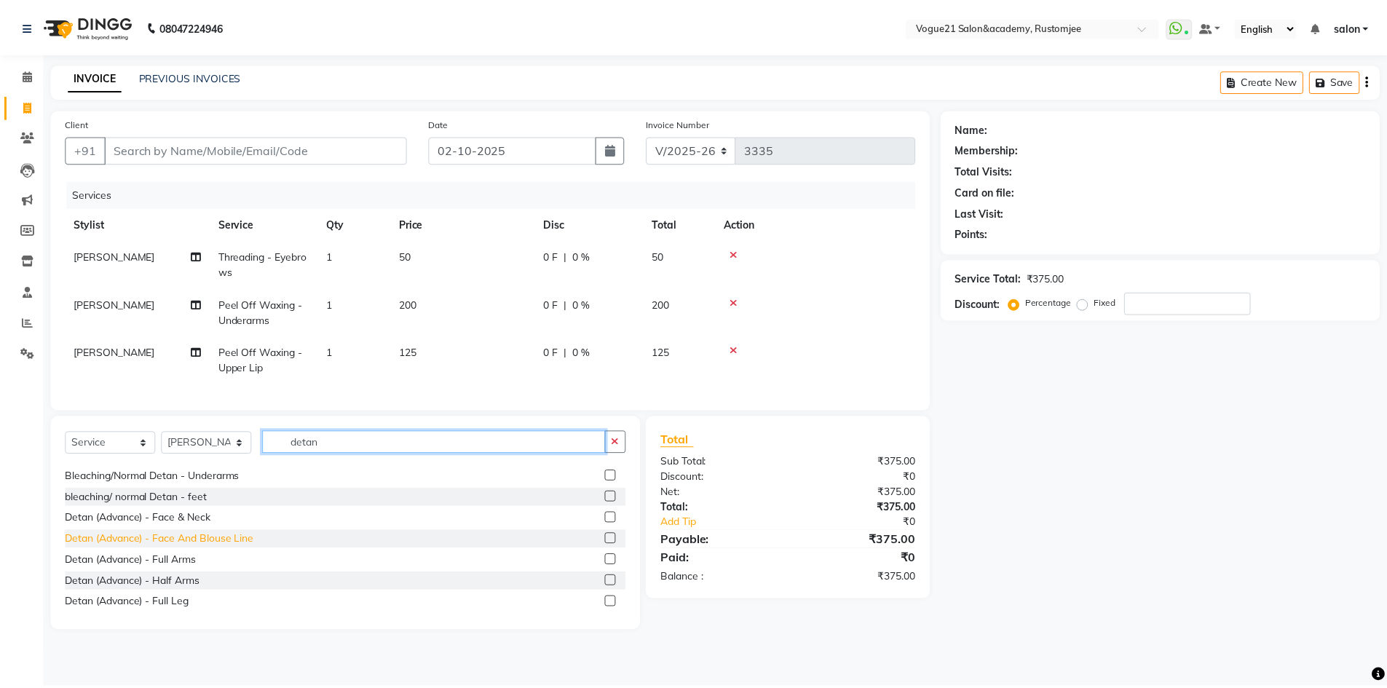
scroll to position [73, 0]
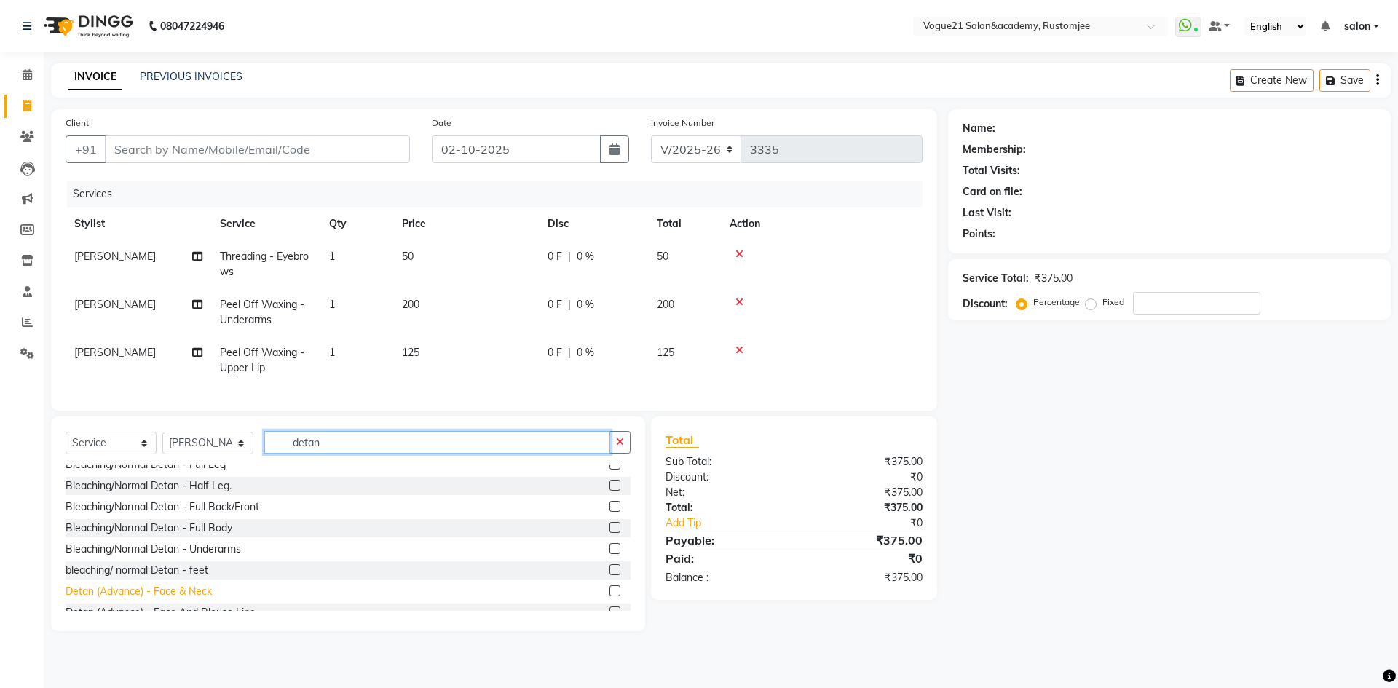
type input "detan"
click at [186, 599] on div "Detan (Advance) - Face & Neck" at bounding box center [139, 591] width 146 height 15
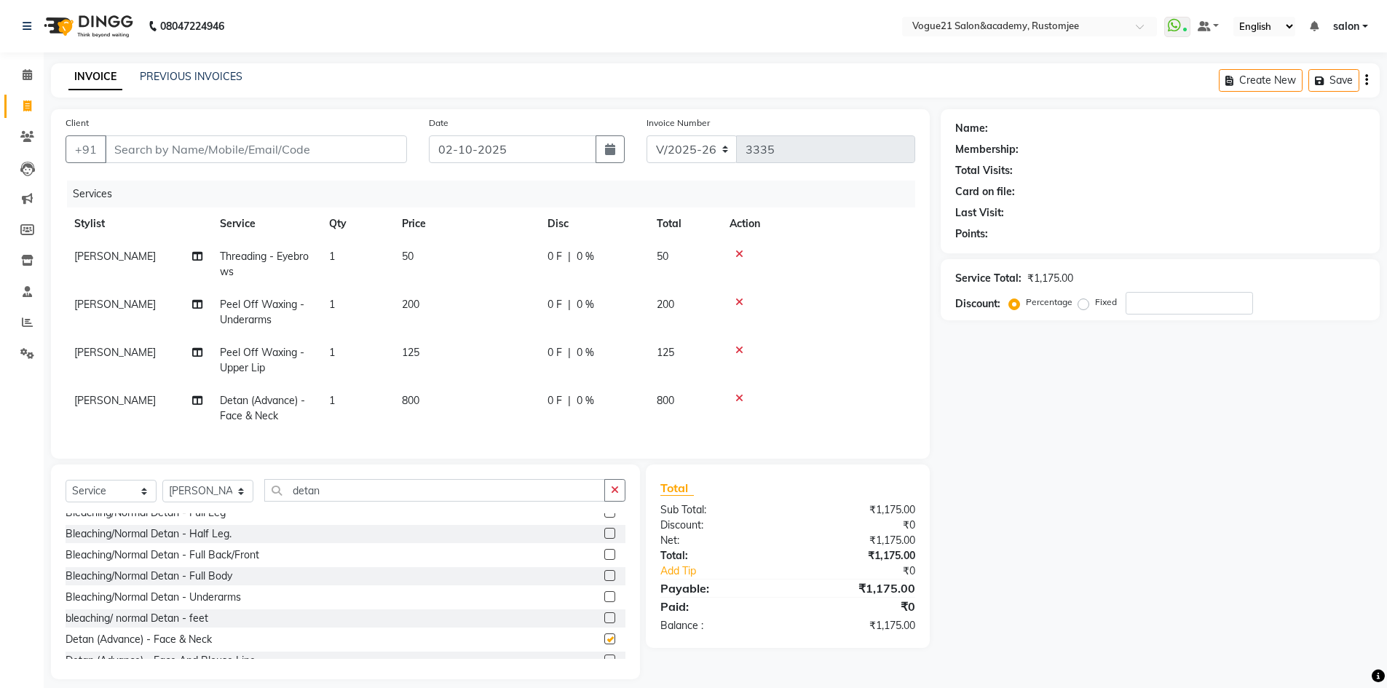
checkbox input "false"
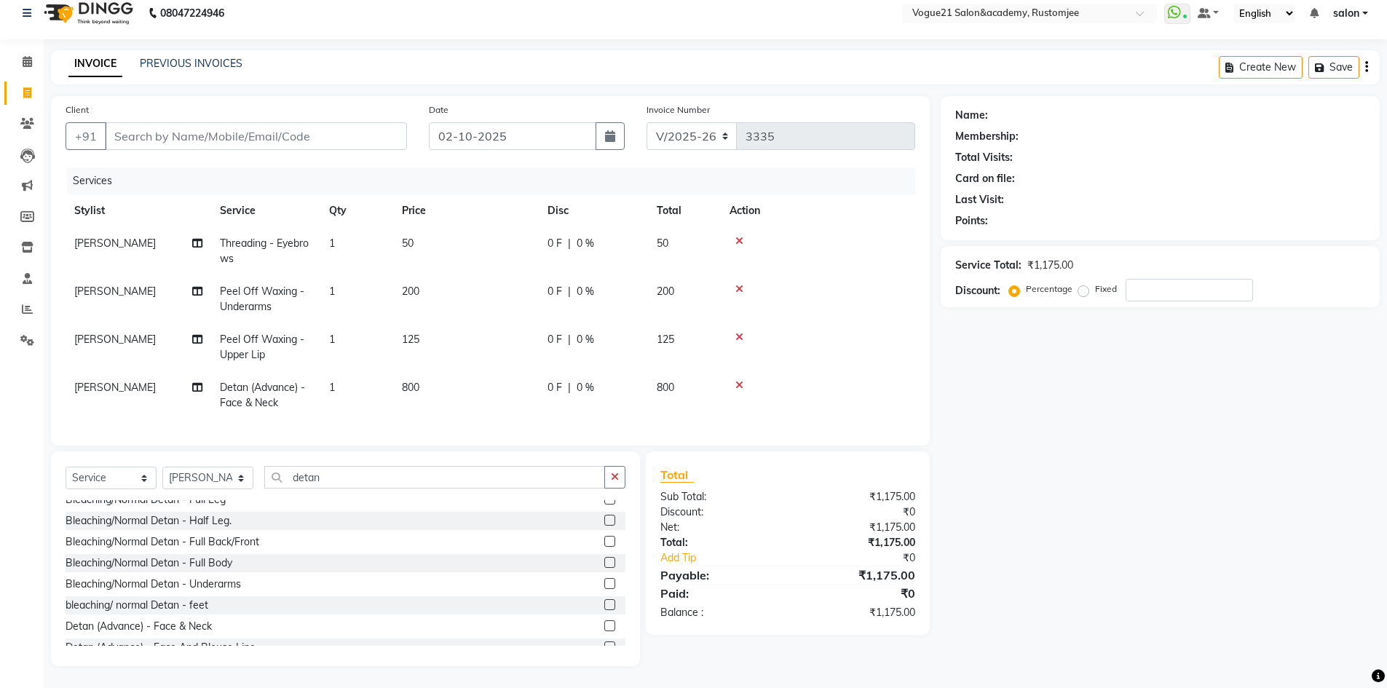
scroll to position [24, 0]
click at [234, 138] on input "Client" at bounding box center [256, 136] width 302 height 28
type input "9"
type input "0"
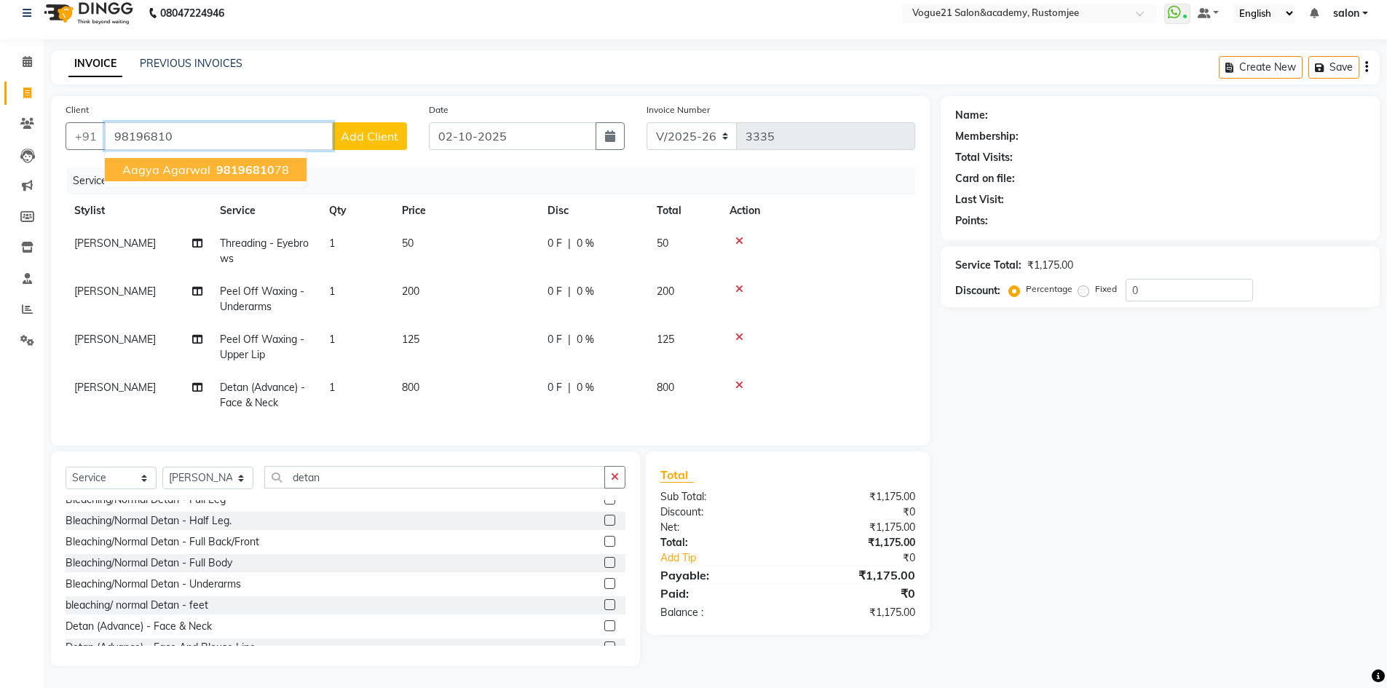
click at [241, 165] on span "98196810" at bounding box center [245, 169] width 58 height 15
type input "9819681078"
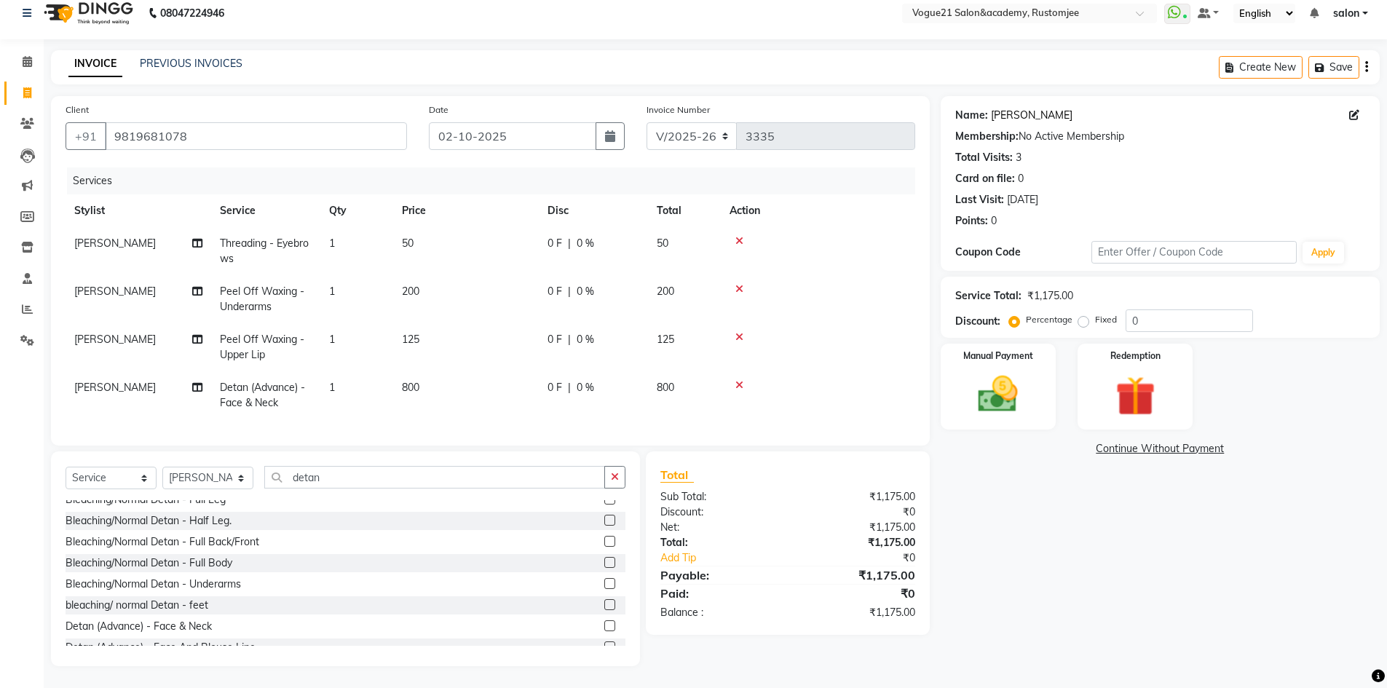
click at [1022, 108] on link "Aagya Agarwal" at bounding box center [1032, 115] width 82 height 15
click at [1008, 405] on img at bounding box center [998, 394] width 67 height 47
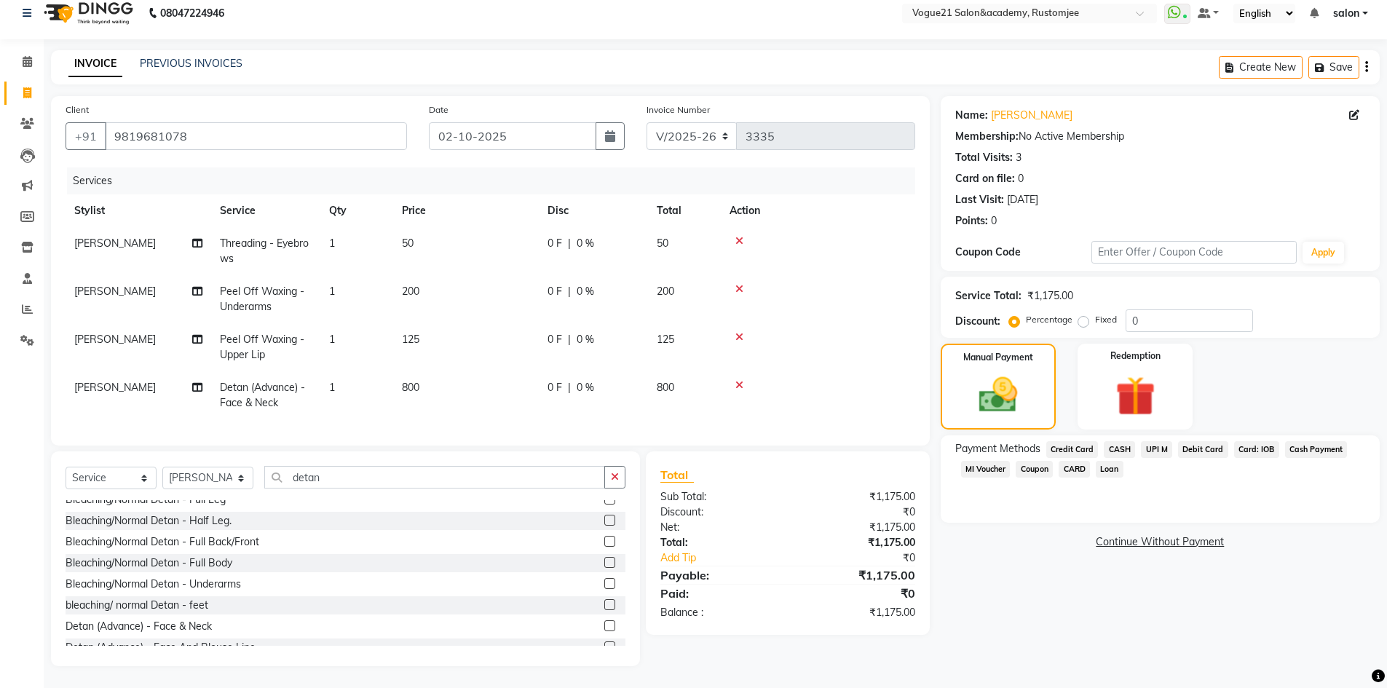
click at [1148, 441] on span "UPI M" at bounding box center [1156, 449] width 31 height 17
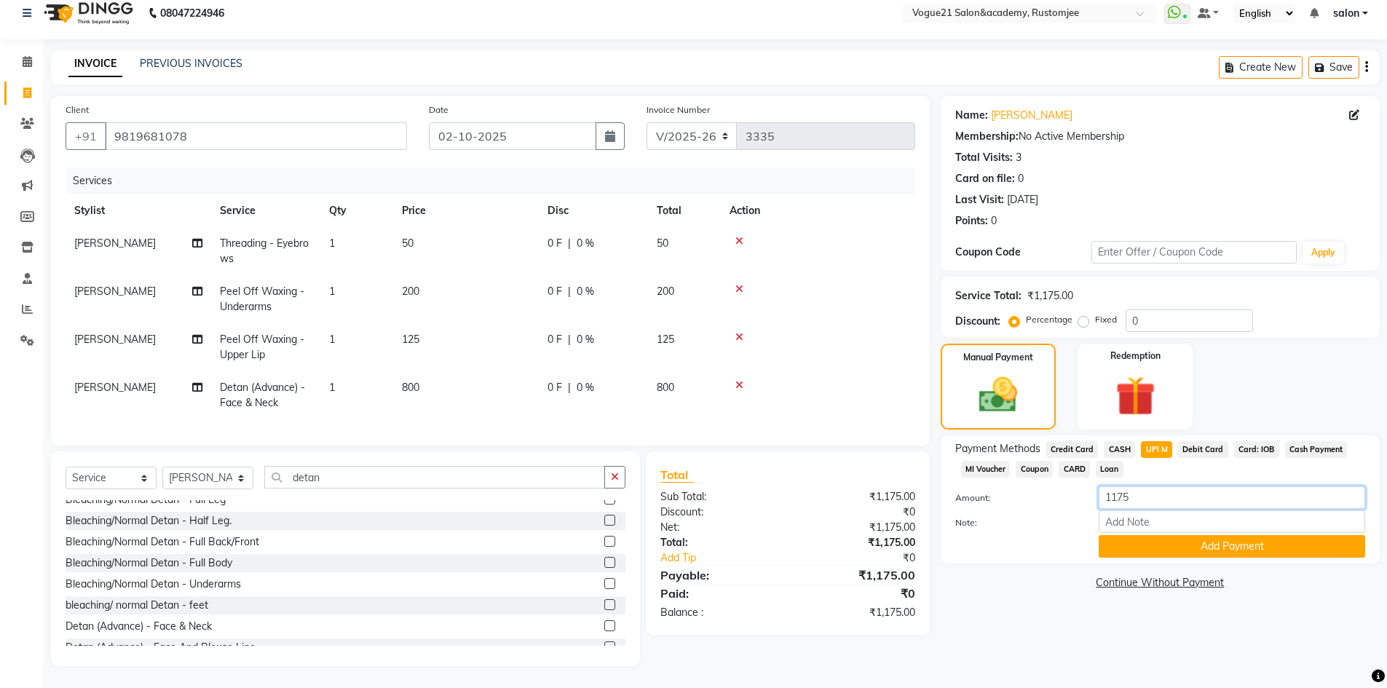
click at [1146, 486] on input "1175" at bounding box center [1232, 497] width 266 height 23
type input "1"
type input "940"
click at [1137, 535] on button "Add Payment" at bounding box center [1232, 546] width 266 height 23
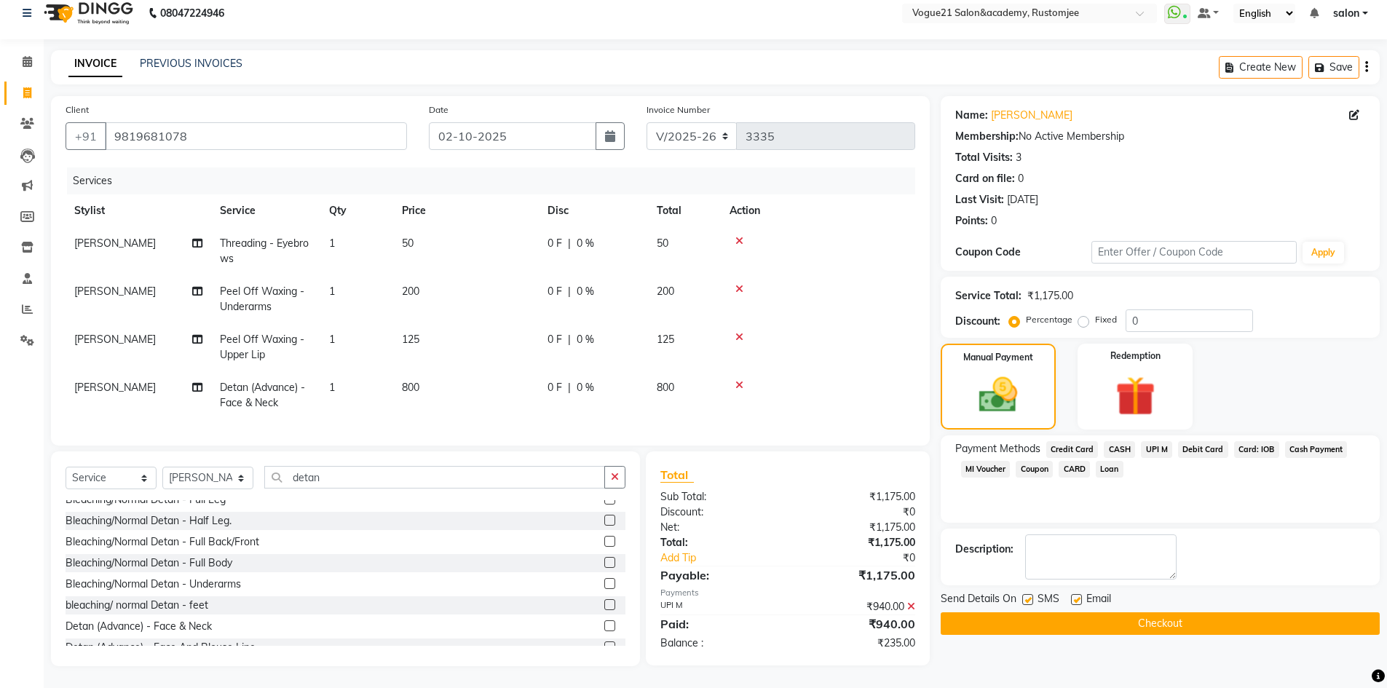
click at [1043, 612] on button "Checkout" at bounding box center [1160, 623] width 439 height 23
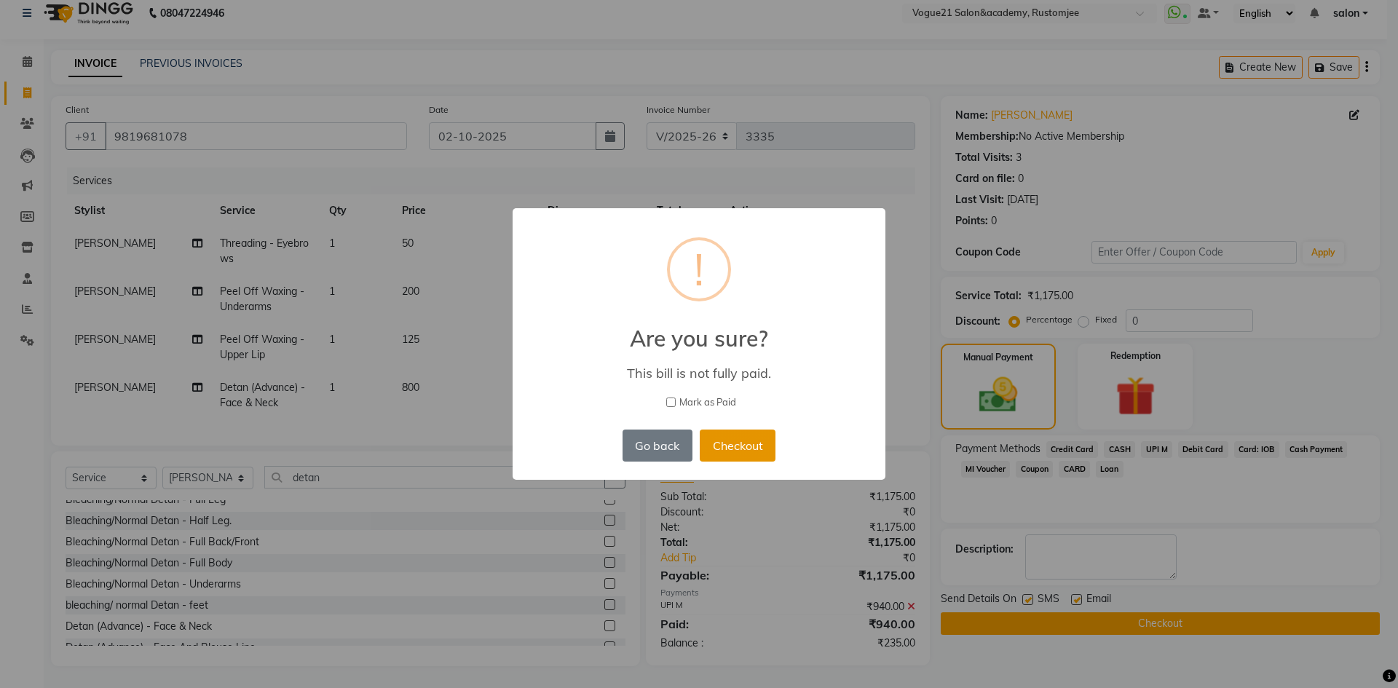
click at [742, 452] on button "Checkout" at bounding box center [738, 446] width 76 height 32
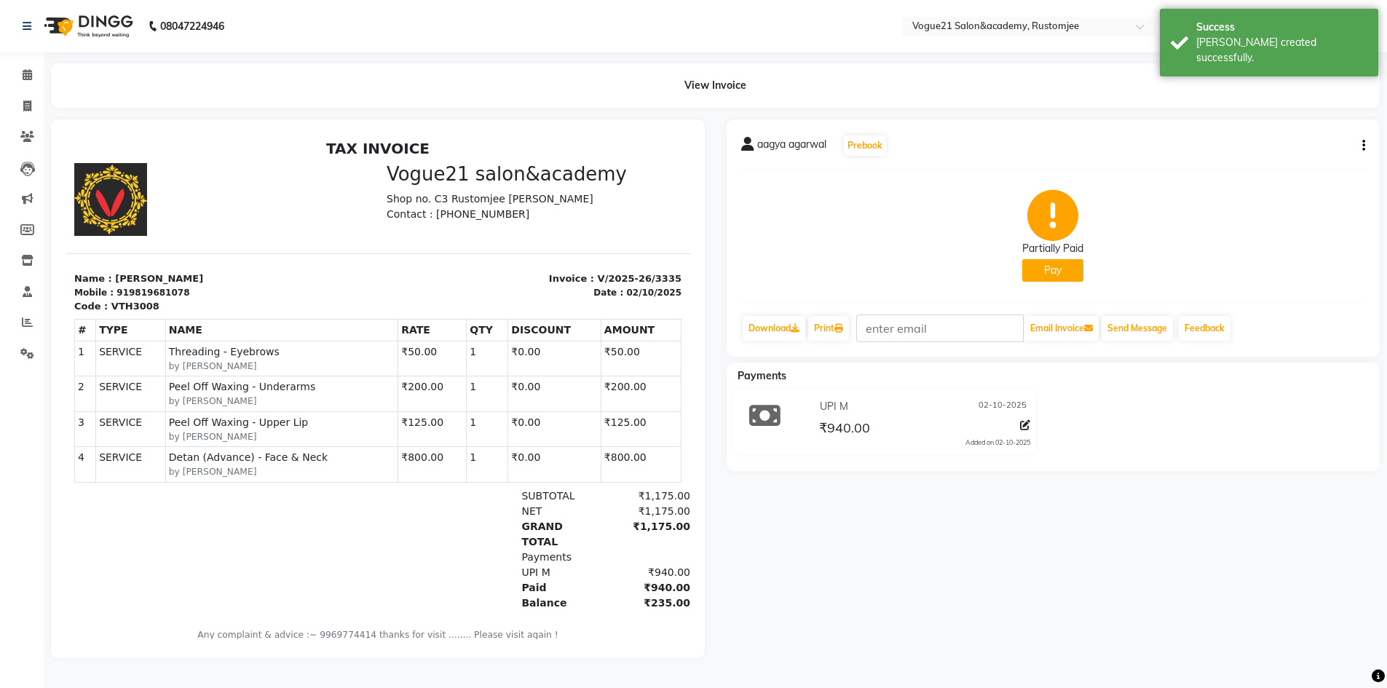
scroll to position [3, 0]
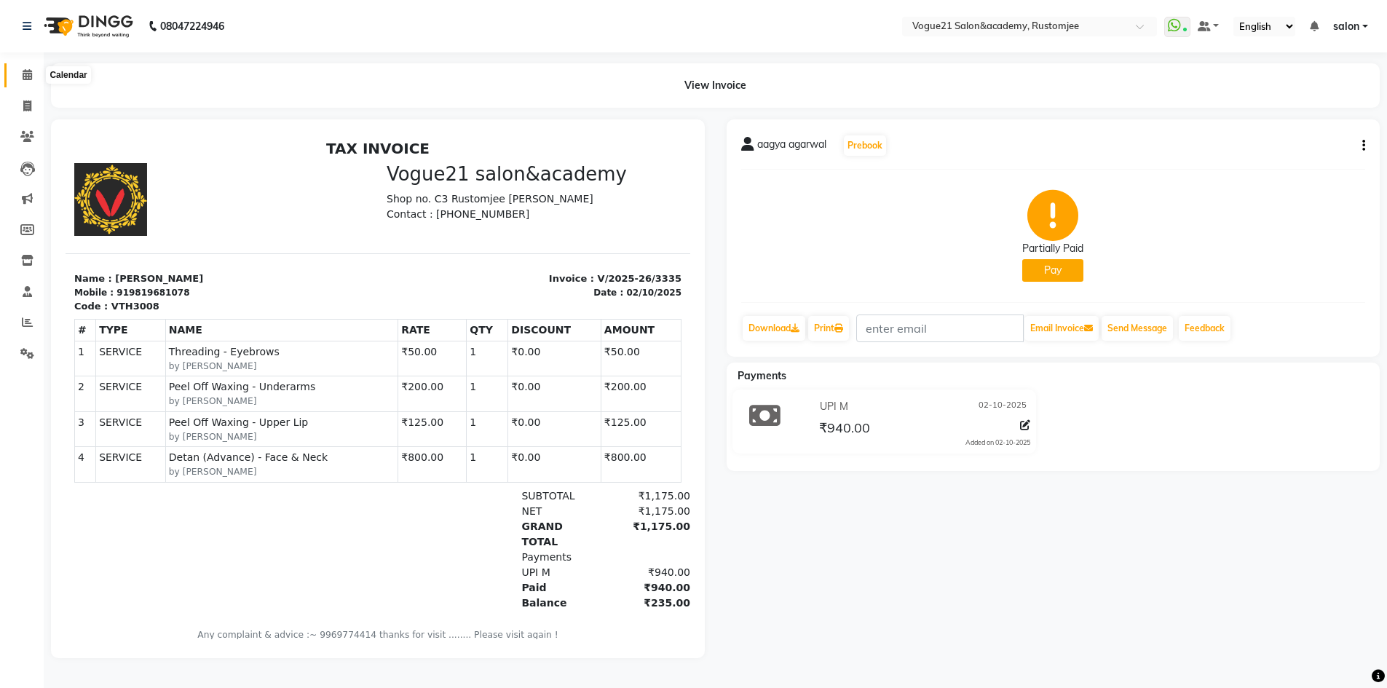
drag, startPoint x: 23, startPoint y: 70, endPoint x: 62, endPoint y: 5, distance: 75.8
click at [23, 70] on icon at bounding box center [27, 74] width 9 height 11
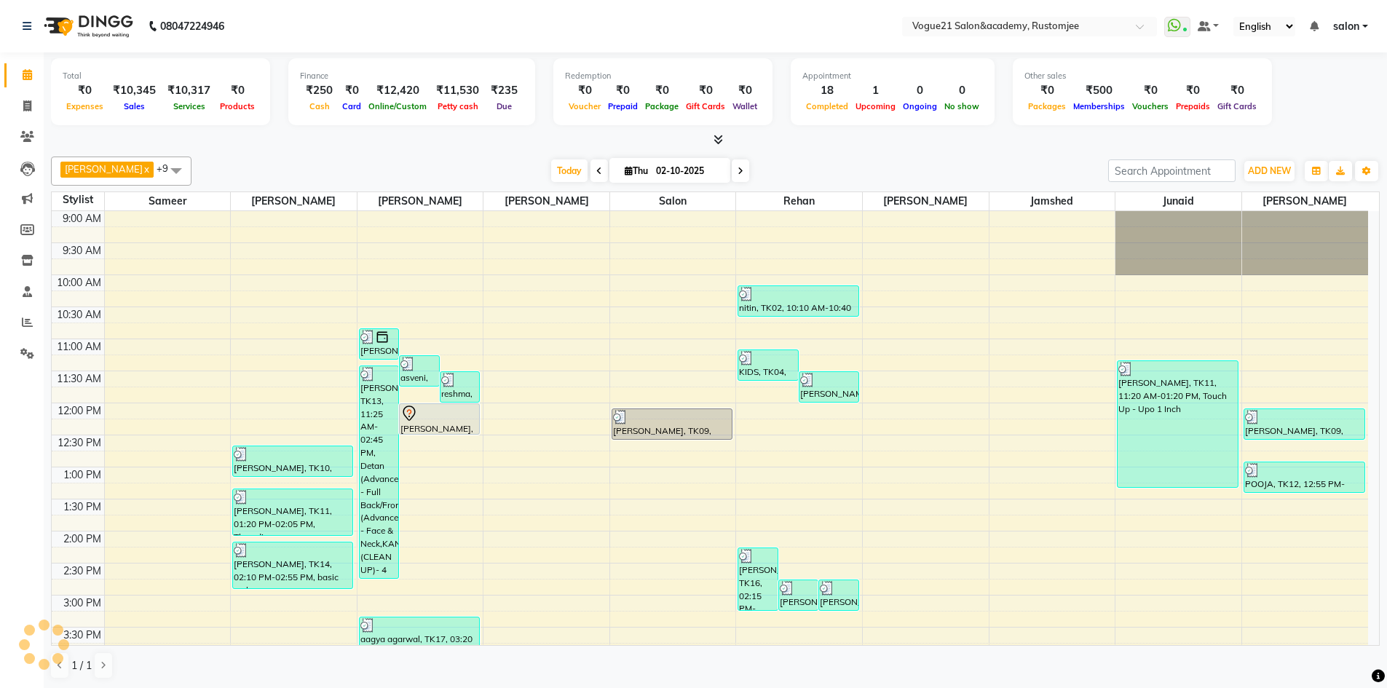
scroll to position [1, 0]
click at [24, 103] on icon at bounding box center [27, 105] width 8 height 11
select select "service"
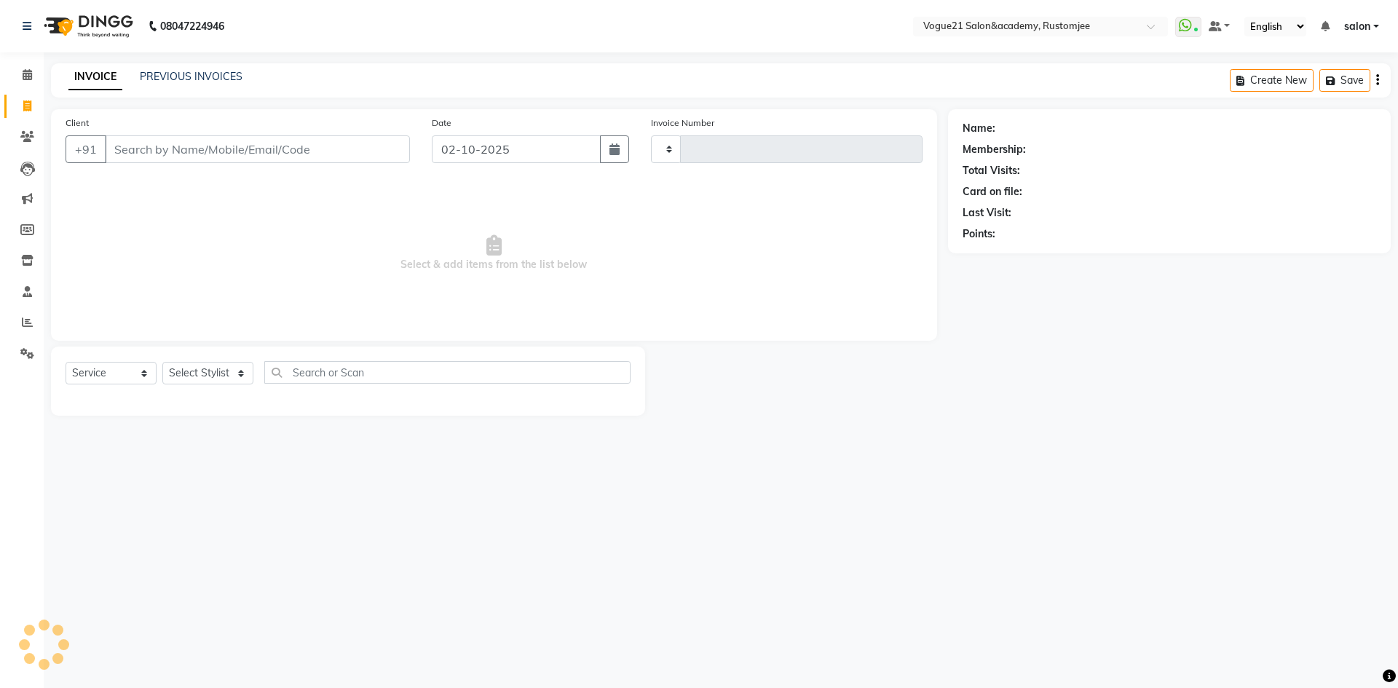
type input "3336"
select select "8171"
drag, startPoint x: 221, startPoint y: 379, endPoint x: 242, endPoint y: 373, distance: 21.2
click at [237, 374] on select "Select Stylist aahil Aatish Survase alicia anju soni Jamshed junaid Pooja yadav…" at bounding box center [207, 373] width 91 height 23
select select "76929"
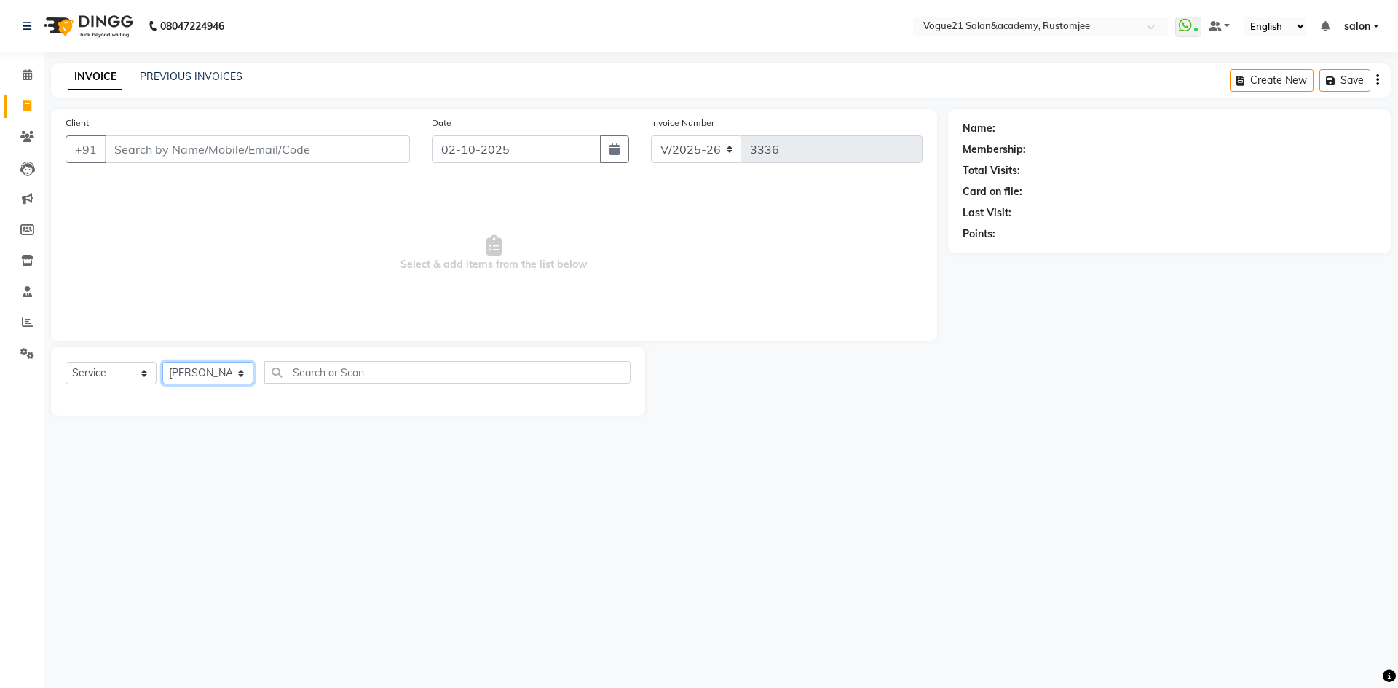
click at [162, 362] on select "Select Stylist aahil Aatish Survase alicia anju soni Jamshed junaid Pooja yadav…" at bounding box center [207, 373] width 91 height 23
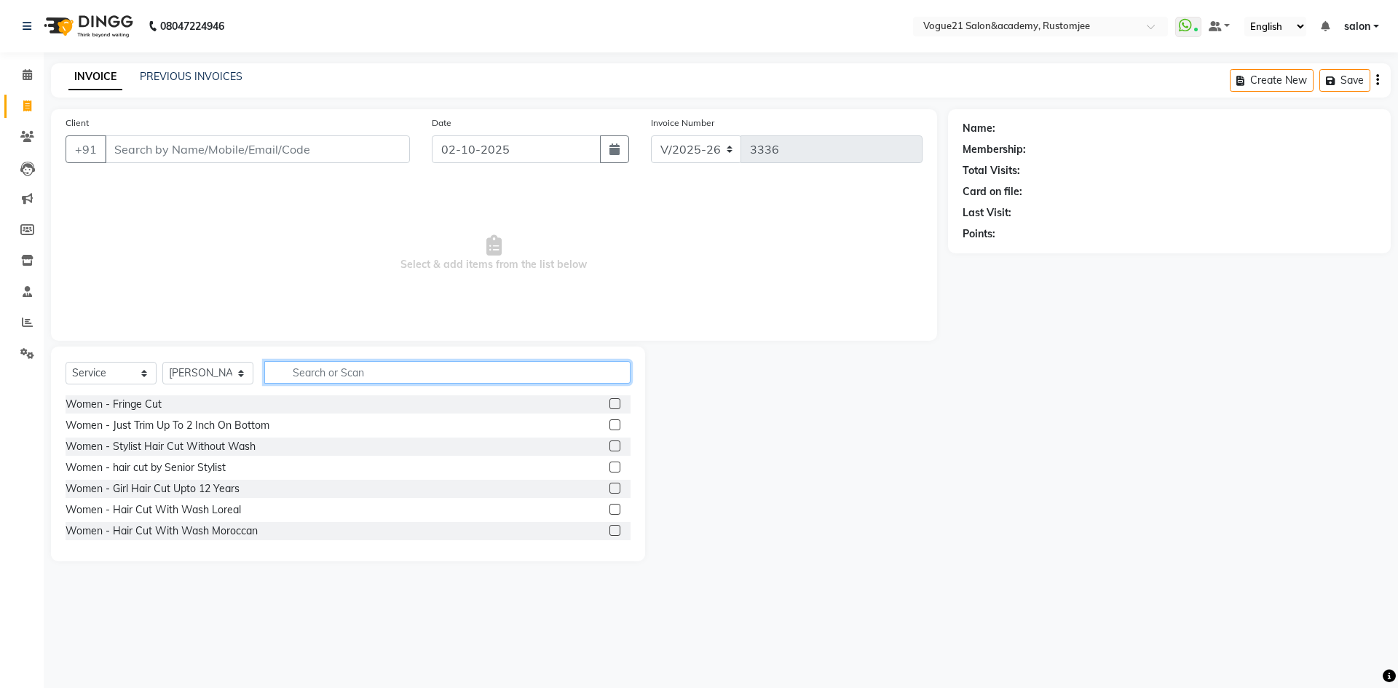
click at [330, 366] on input "text" at bounding box center [447, 372] width 366 height 23
type input "pee"
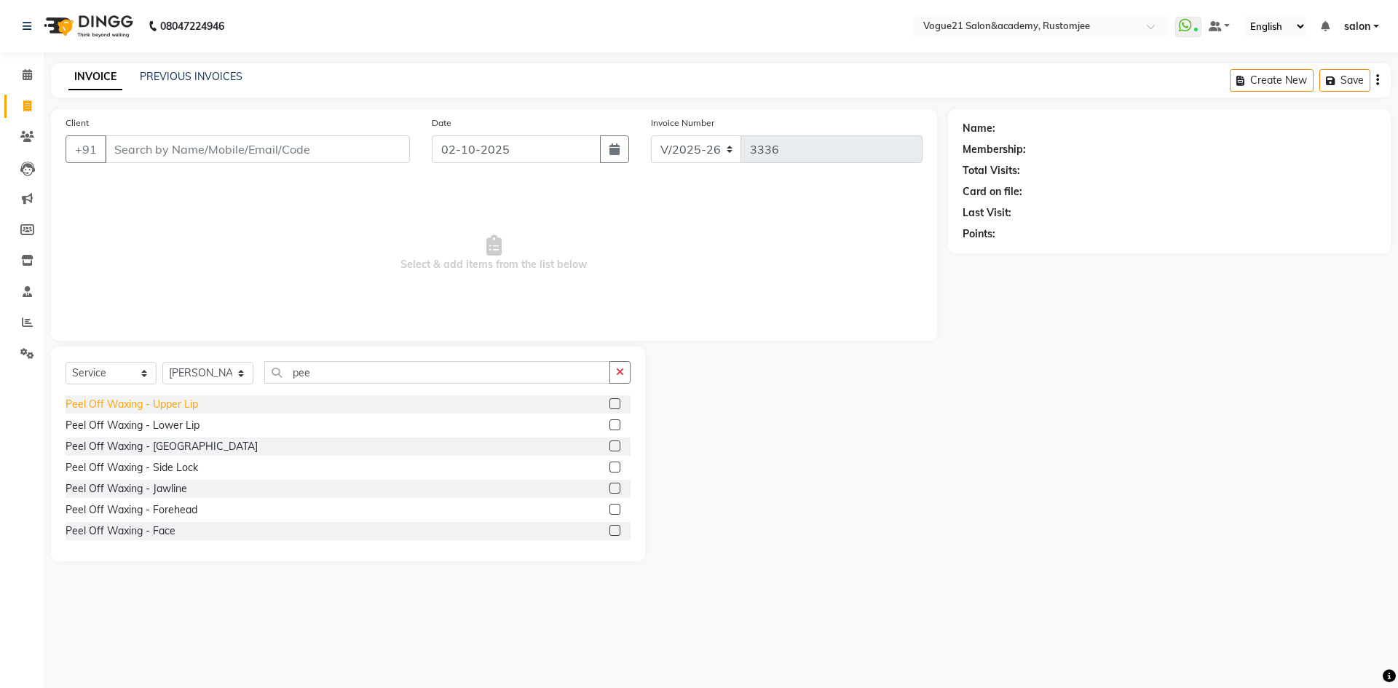
click at [140, 409] on div "Peel Off Waxing - Upper Lip" at bounding box center [132, 404] width 133 height 15
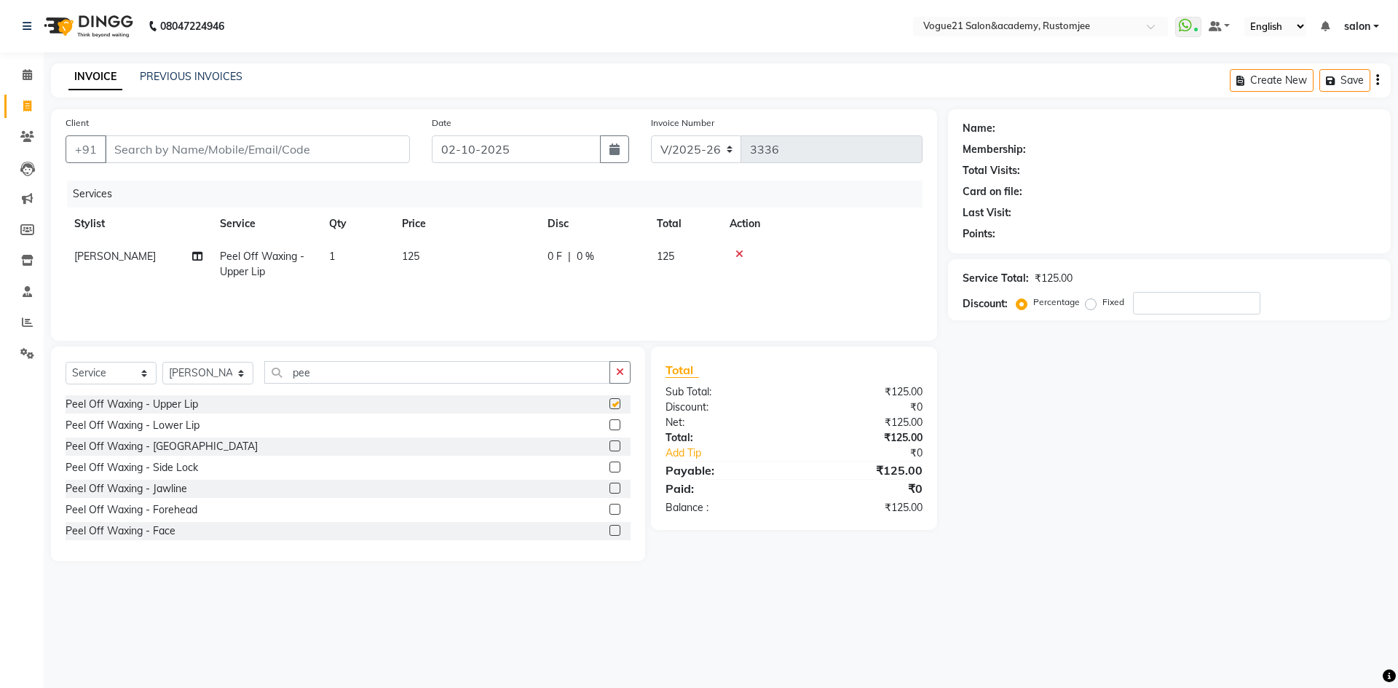
checkbox input "false"
click at [150, 443] on div "Peel Off Waxing - Chin" at bounding box center [162, 446] width 192 height 15
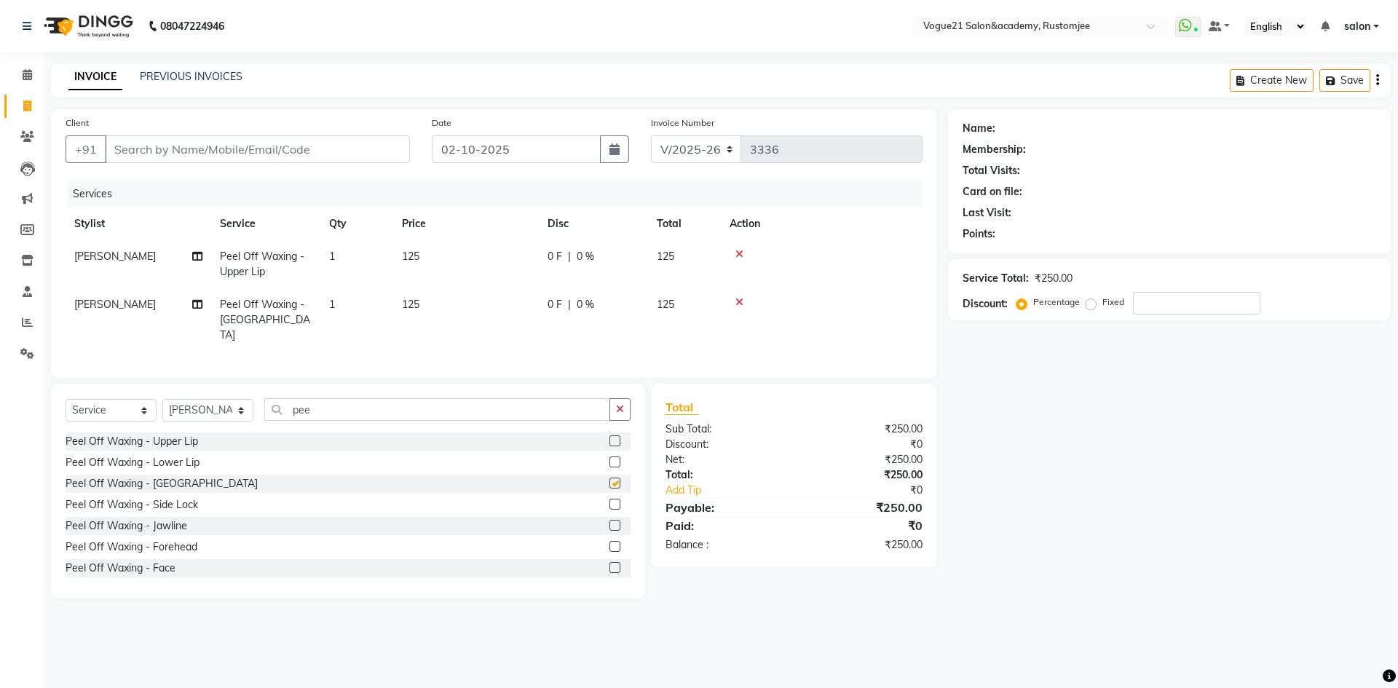
checkbox input "false"
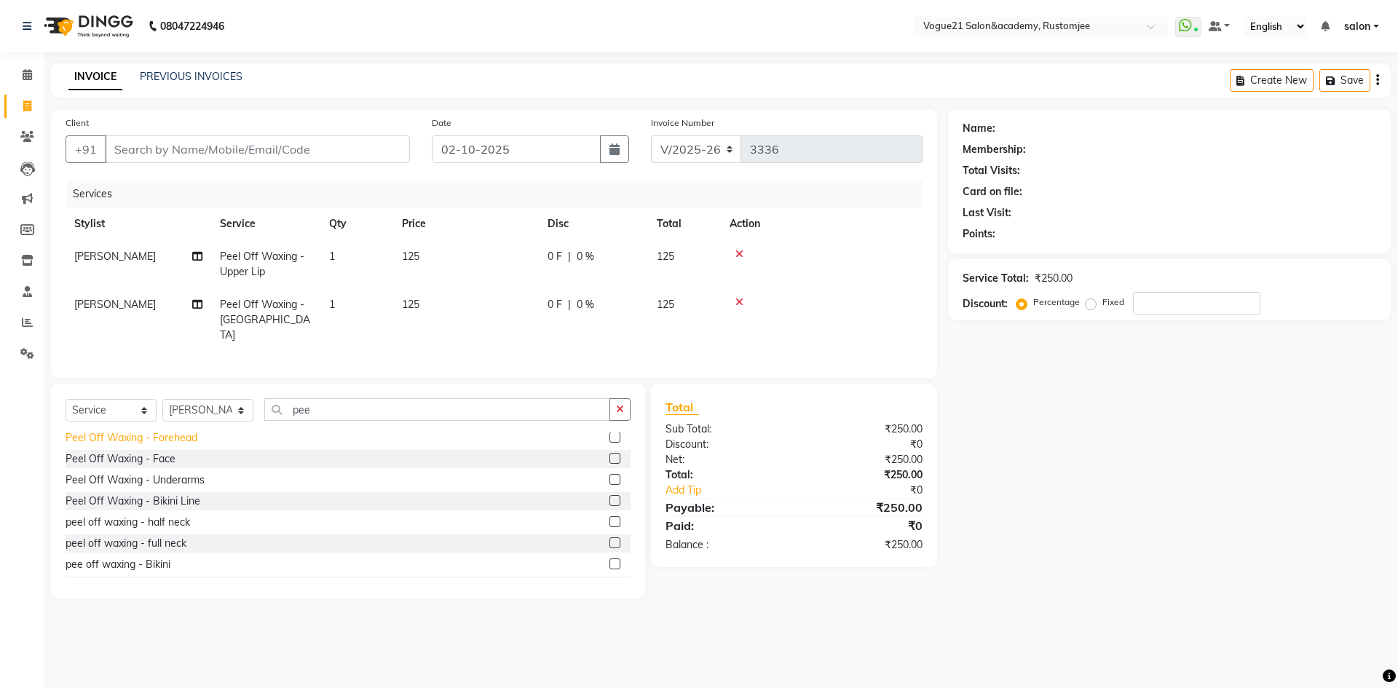
scroll to position [129, 0]
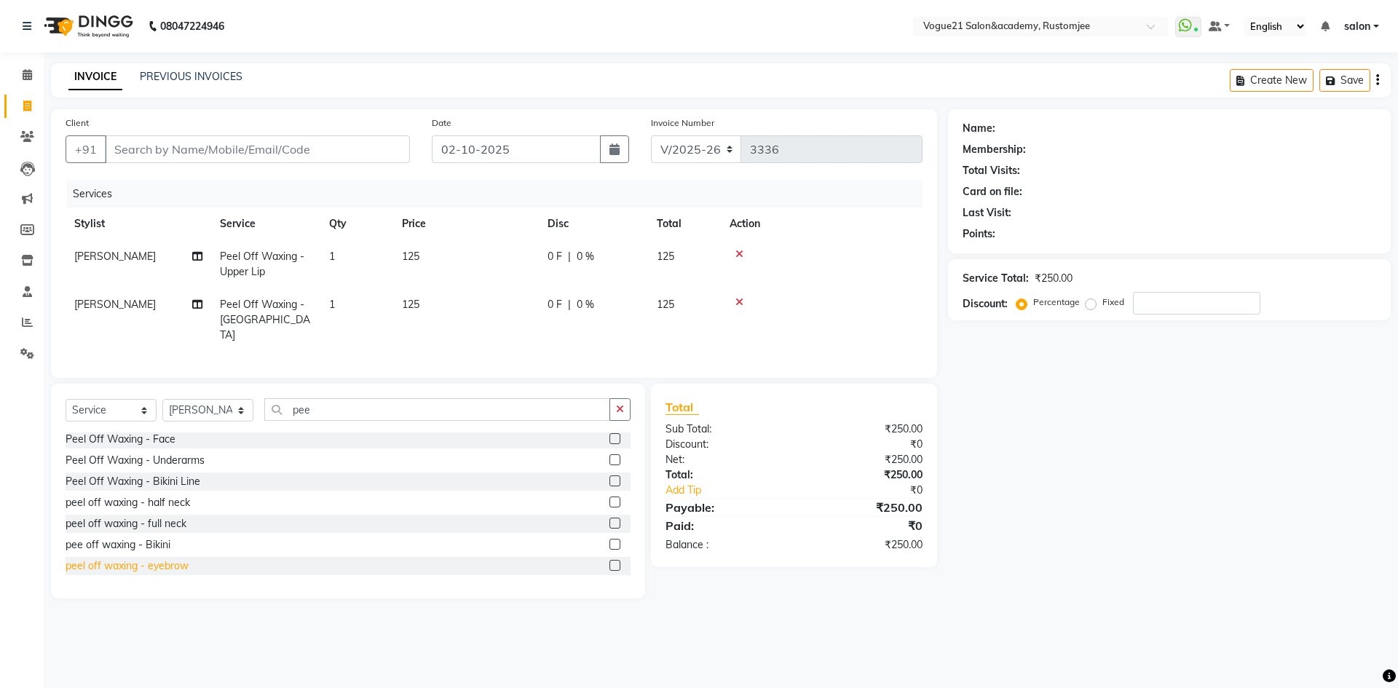
click at [147, 562] on div "peel off waxing - eyebrow" at bounding box center [127, 565] width 123 height 15
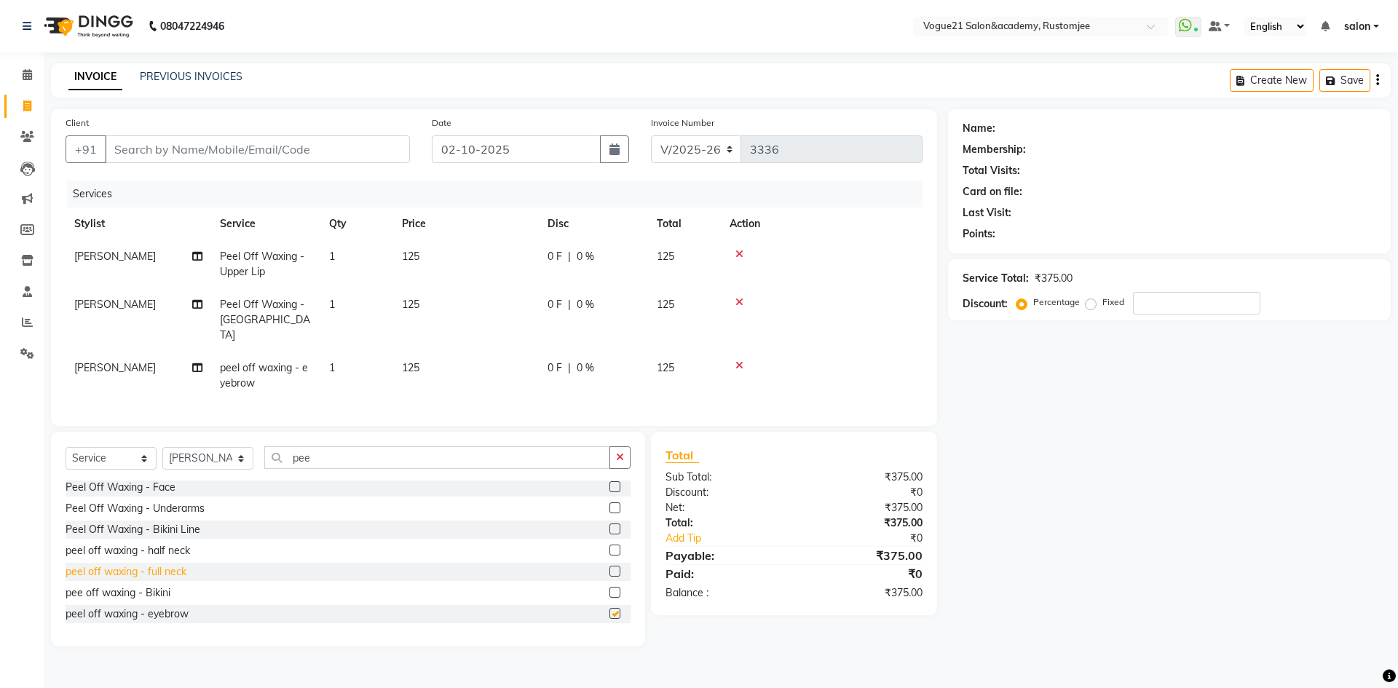
checkbox input "false"
click at [271, 157] on input "Client" at bounding box center [257, 149] width 305 height 28
type input "9"
type input "0"
type input "9109574799"
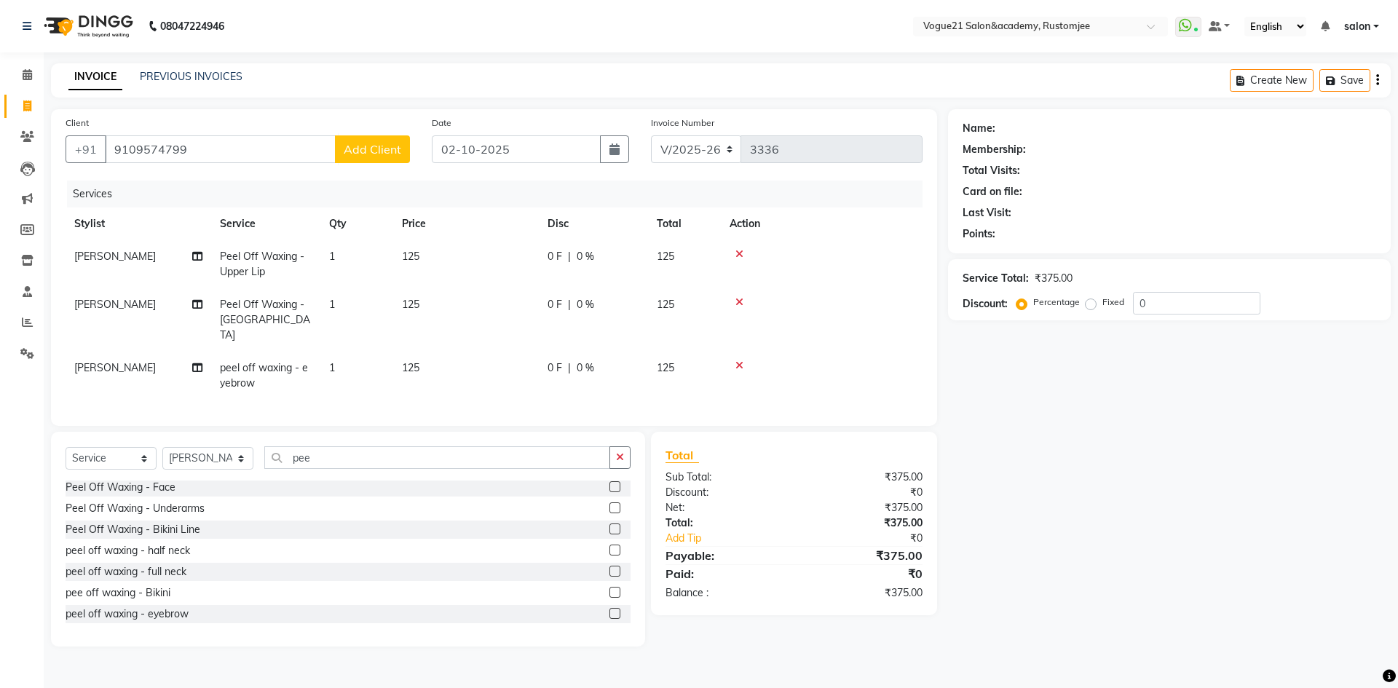
click at [379, 146] on span "Add Client" at bounding box center [373, 149] width 58 height 15
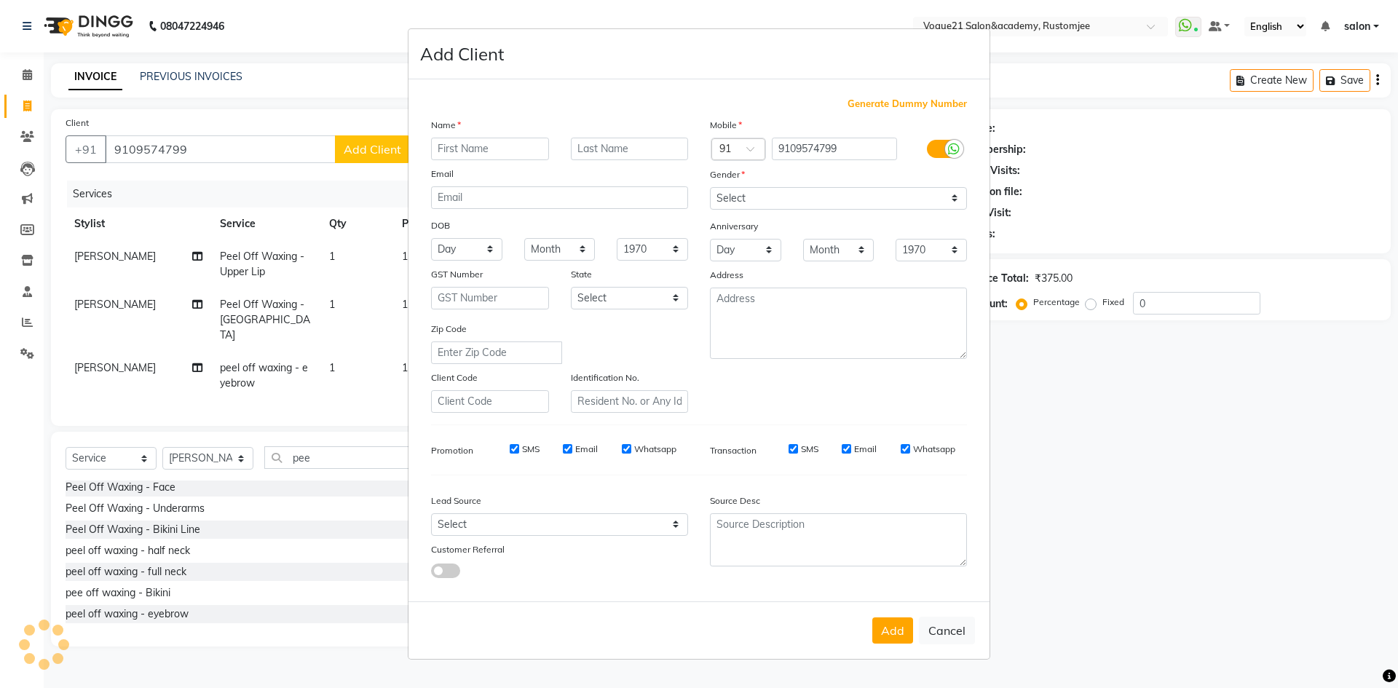
click at [482, 146] on input "text" at bounding box center [490, 149] width 118 height 23
type input "sanya"
click at [621, 147] on input "text" at bounding box center [630, 149] width 118 height 23
type input "Shidhiki"
click at [732, 194] on select "Select Male Female Other Prefer Not To Say" at bounding box center [838, 198] width 257 height 23
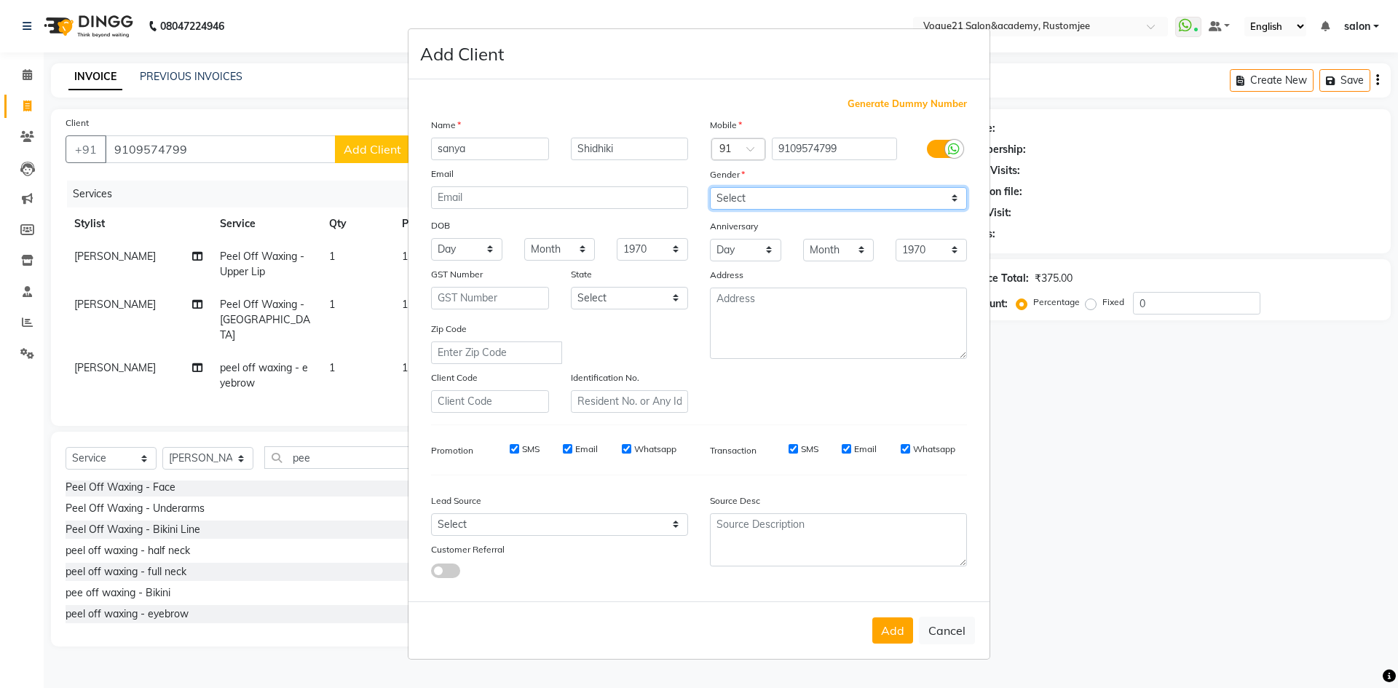
select select "[DEMOGRAPHIC_DATA]"
click at [710, 187] on select "Select Male Female Other Prefer Not To Say" at bounding box center [838, 198] width 257 height 23
click at [891, 622] on button "Add" at bounding box center [892, 630] width 41 height 26
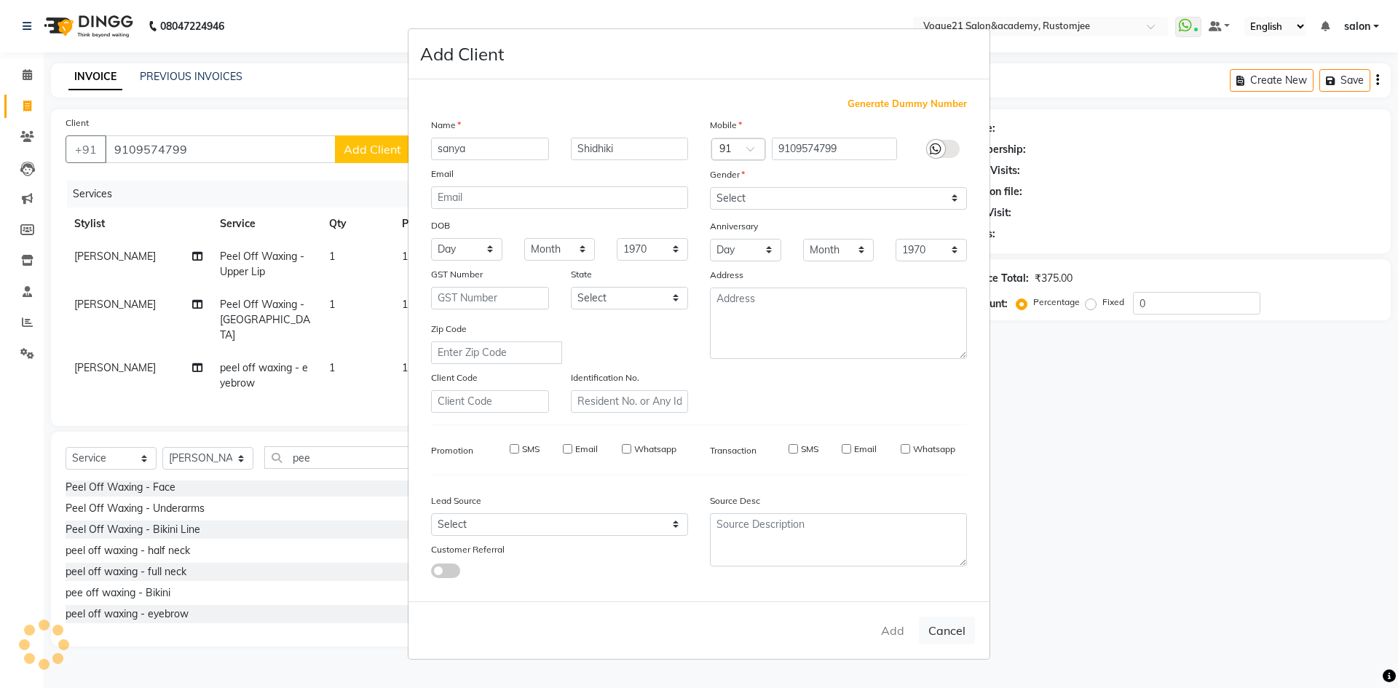
select select
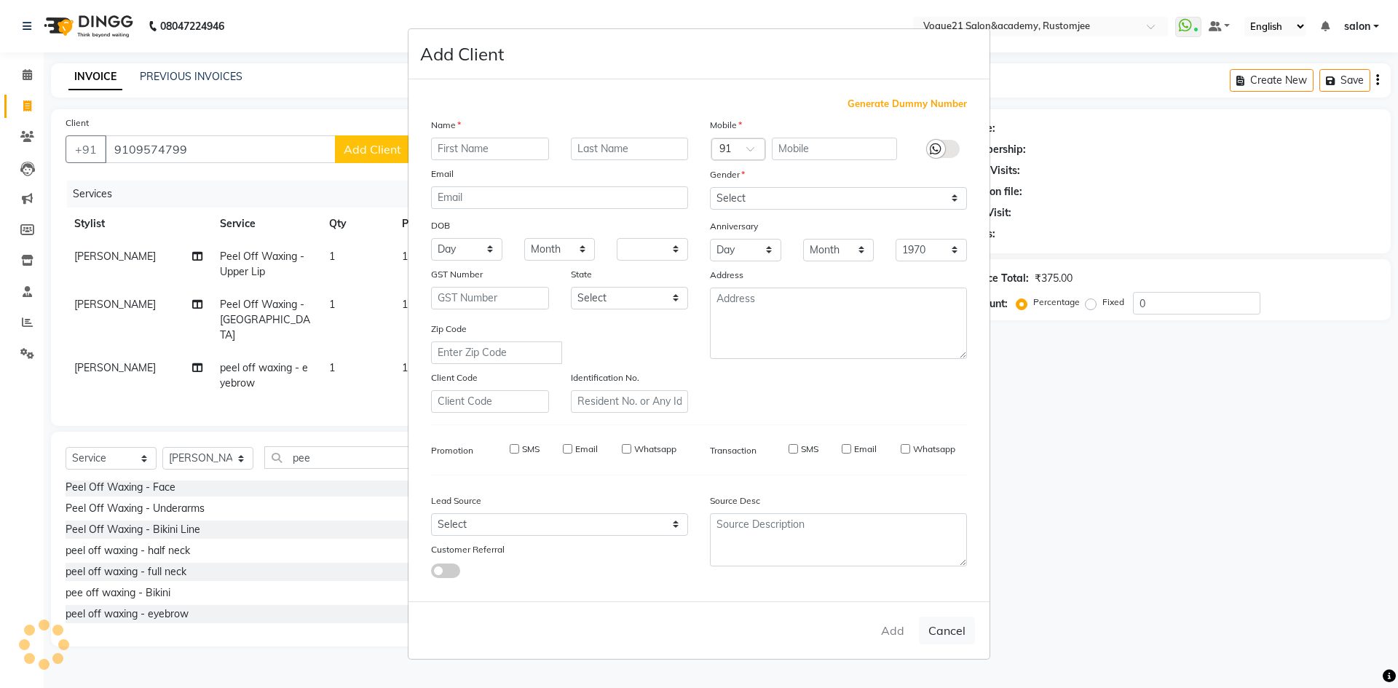
select select
checkbox input "false"
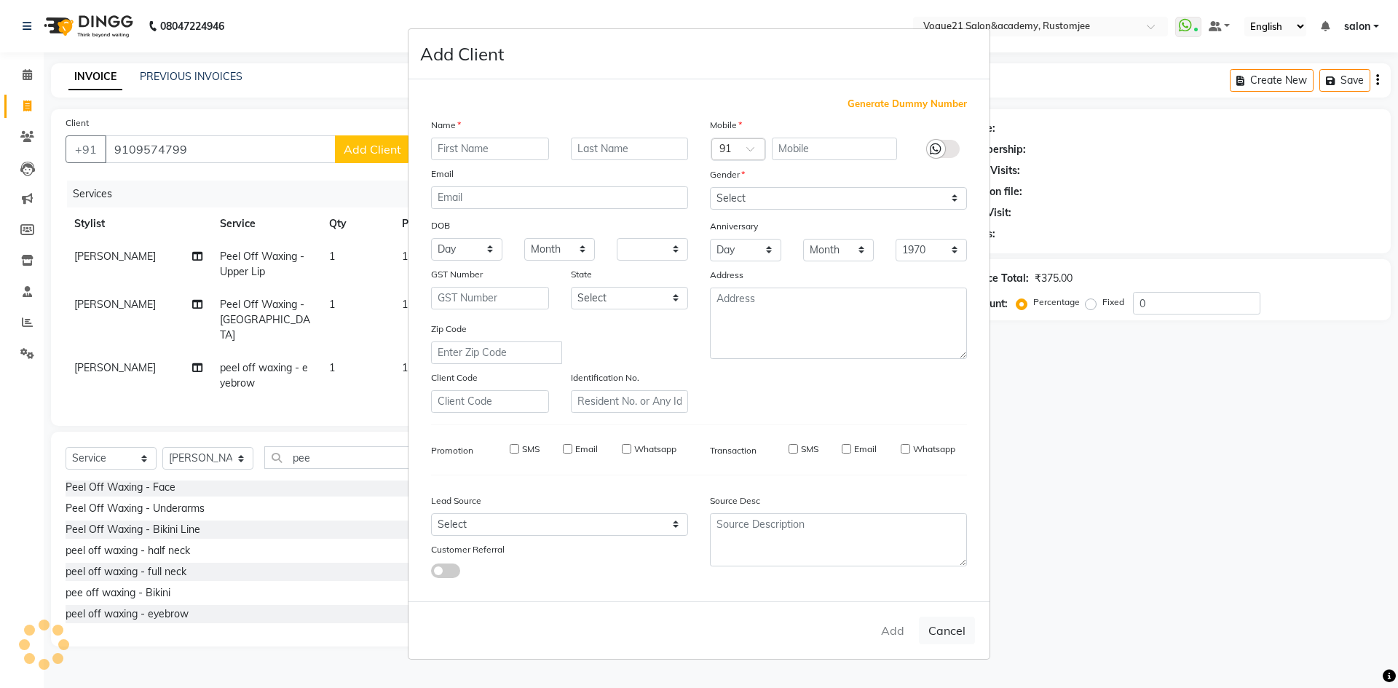
checkbox input "false"
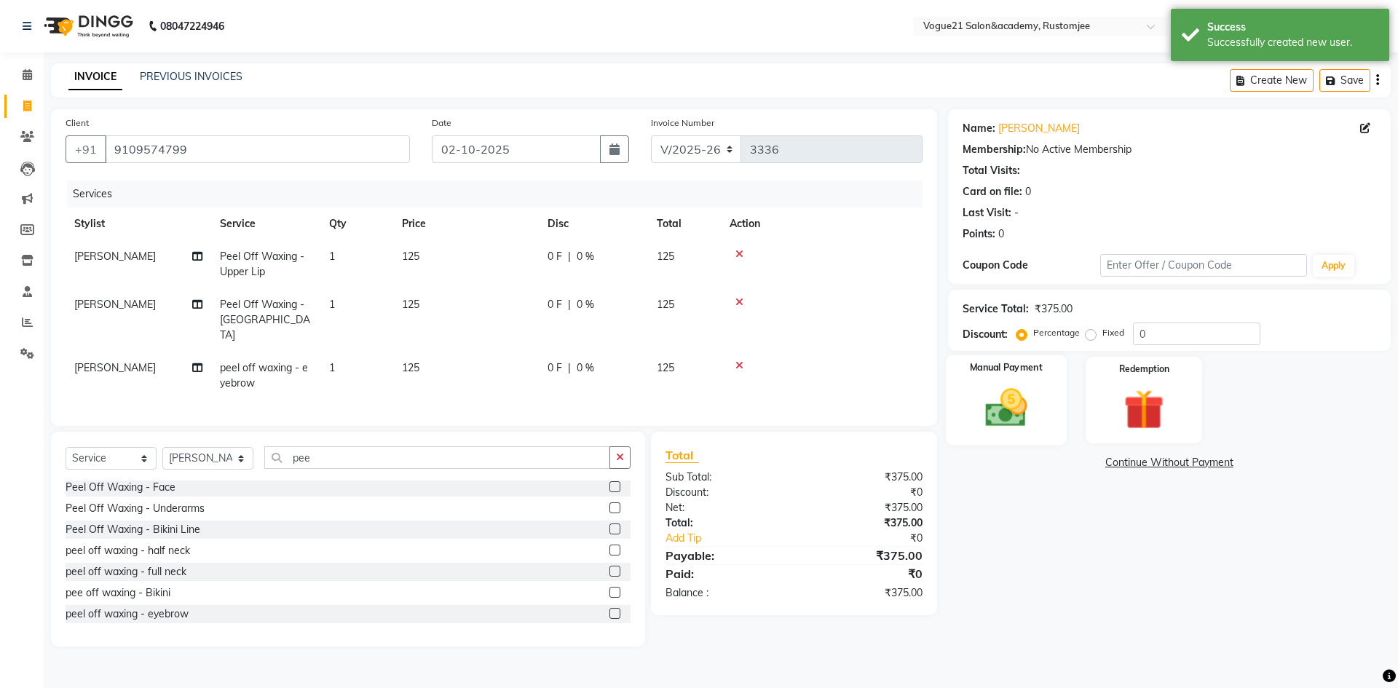
click at [1041, 418] on div "Manual Payment" at bounding box center [1005, 400] width 121 height 90
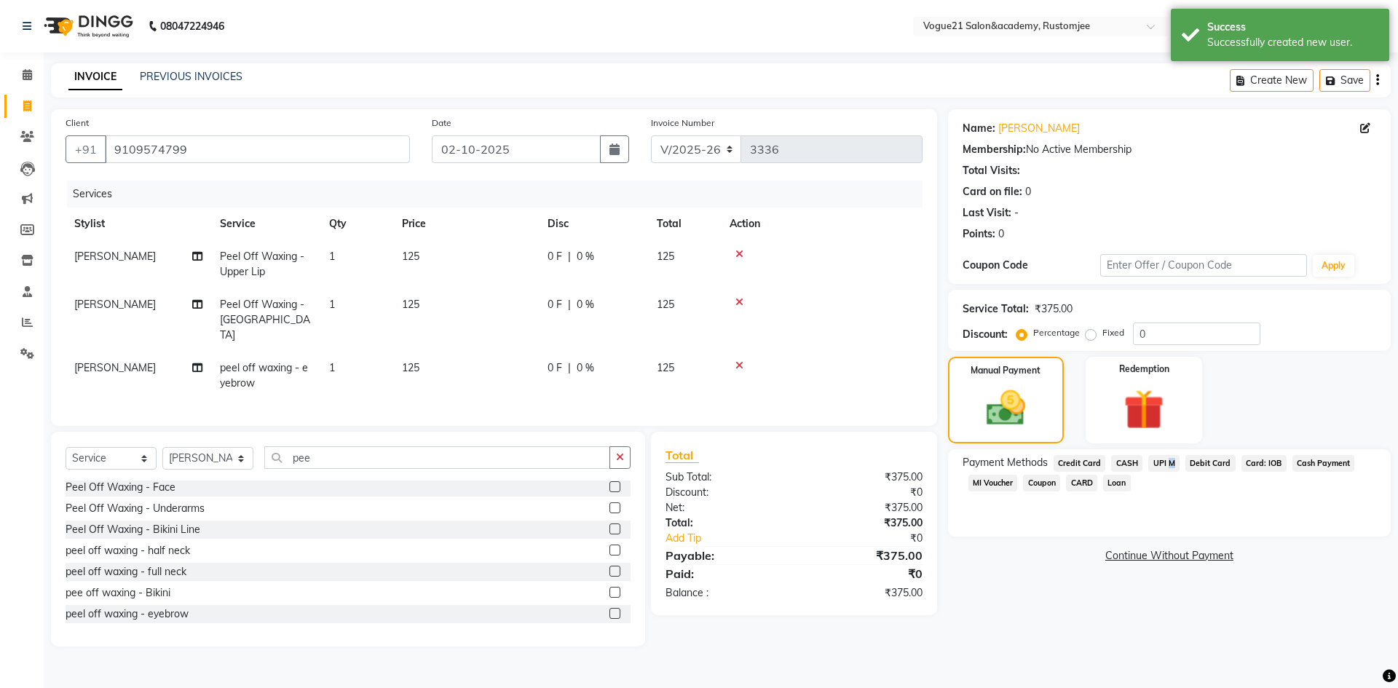
click at [1166, 466] on span "UPI M" at bounding box center [1163, 463] width 31 height 17
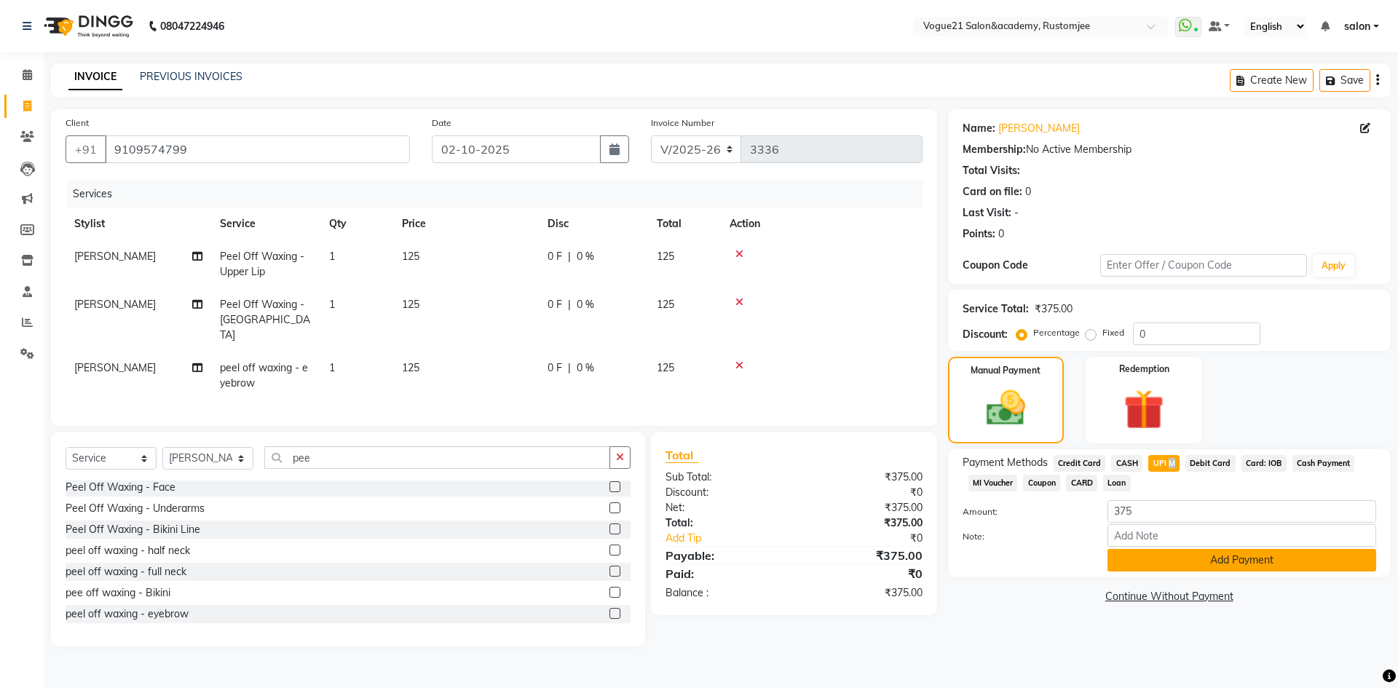
click at [1166, 562] on button "Add Payment" at bounding box center [1241, 560] width 269 height 23
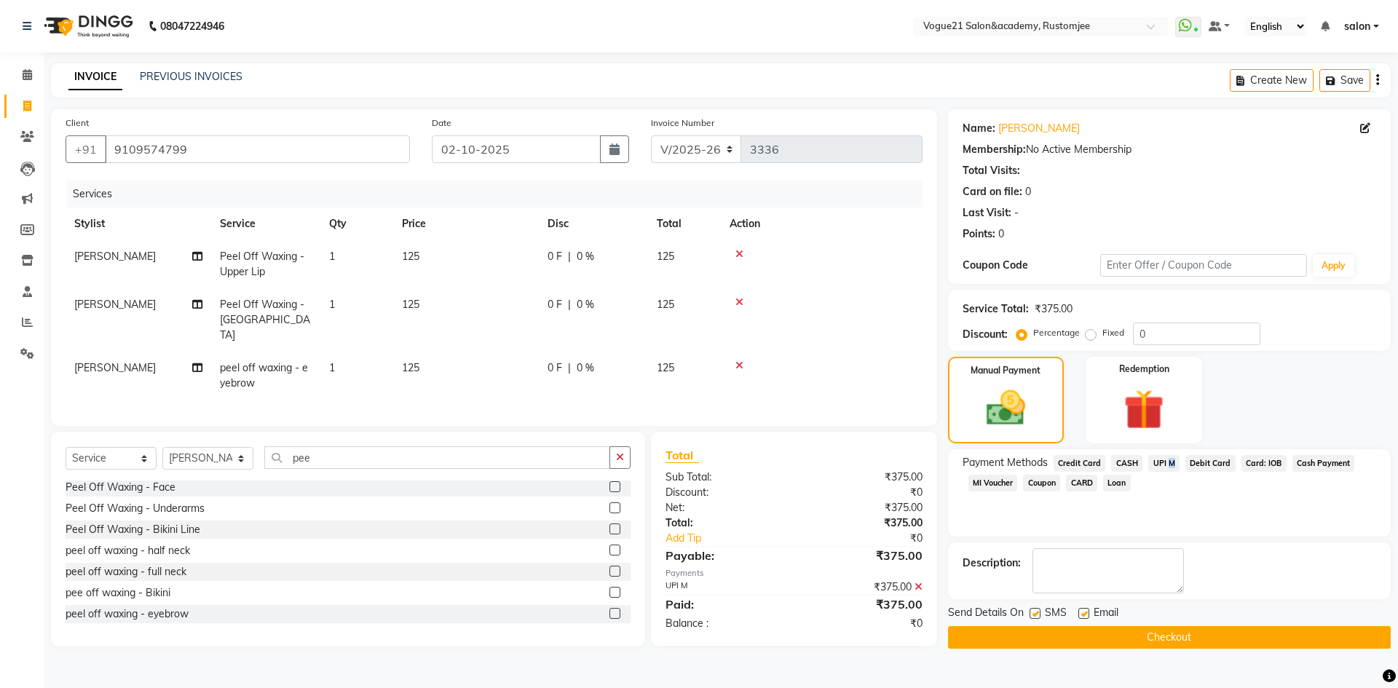
click at [1174, 639] on button "Checkout" at bounding box center [1169, 637] width 443 height 23
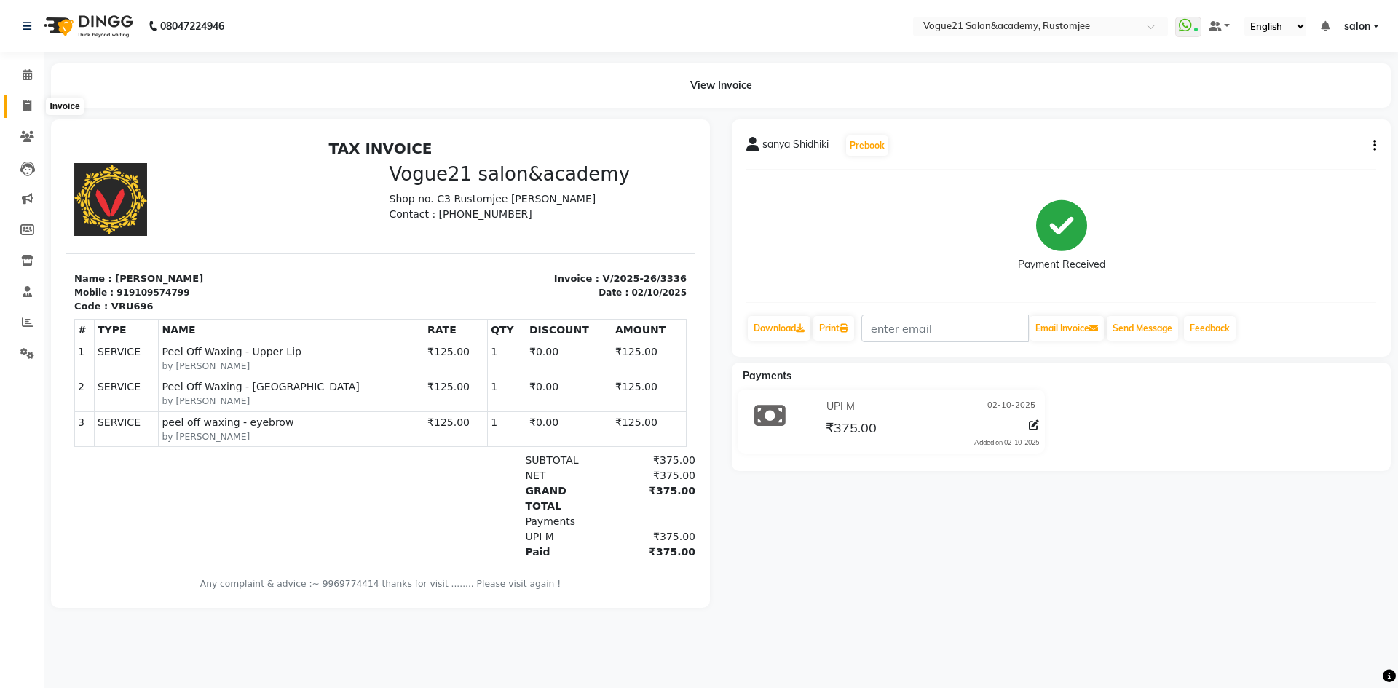
click at [31, 109] on icon at bounding box center [27, 105] width 8 height 11
select select "service"
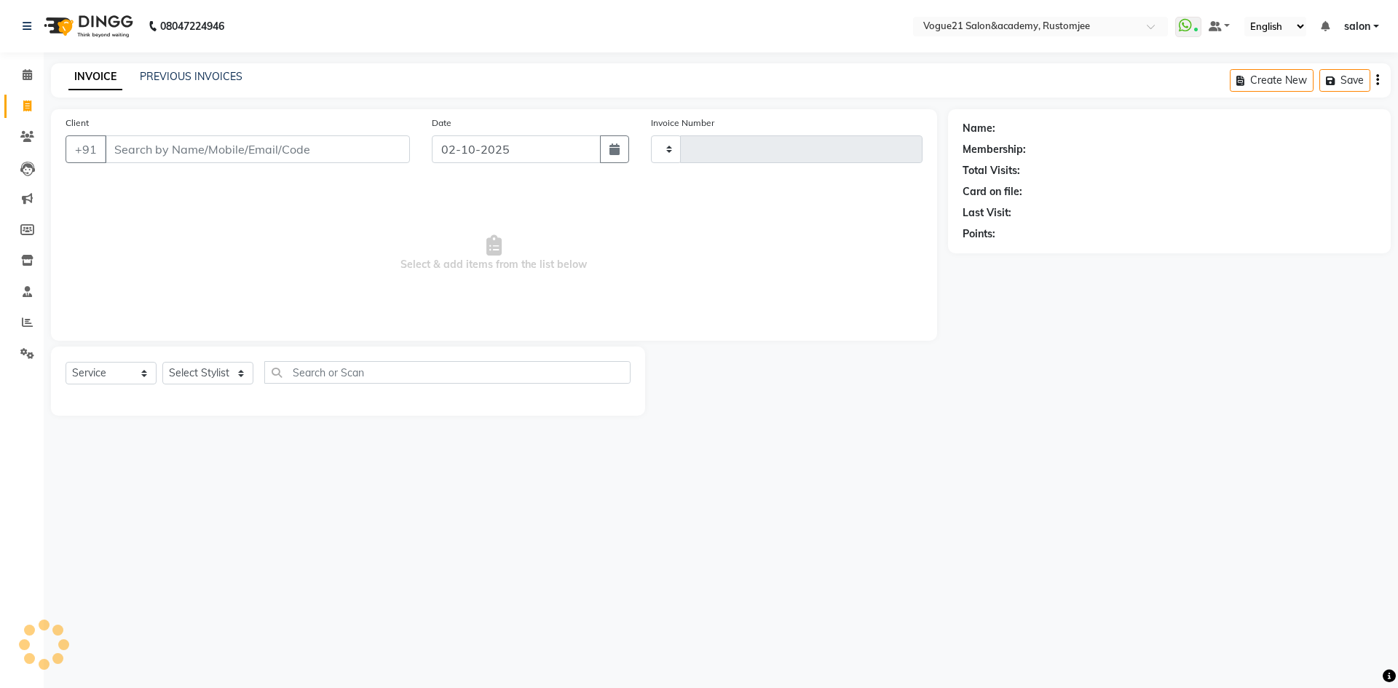
type input "3337"
select select "8171"
click at [216, 82] on link "PREVIOUS INVOICES" at bounding box center [191, 76] width 103 height 13
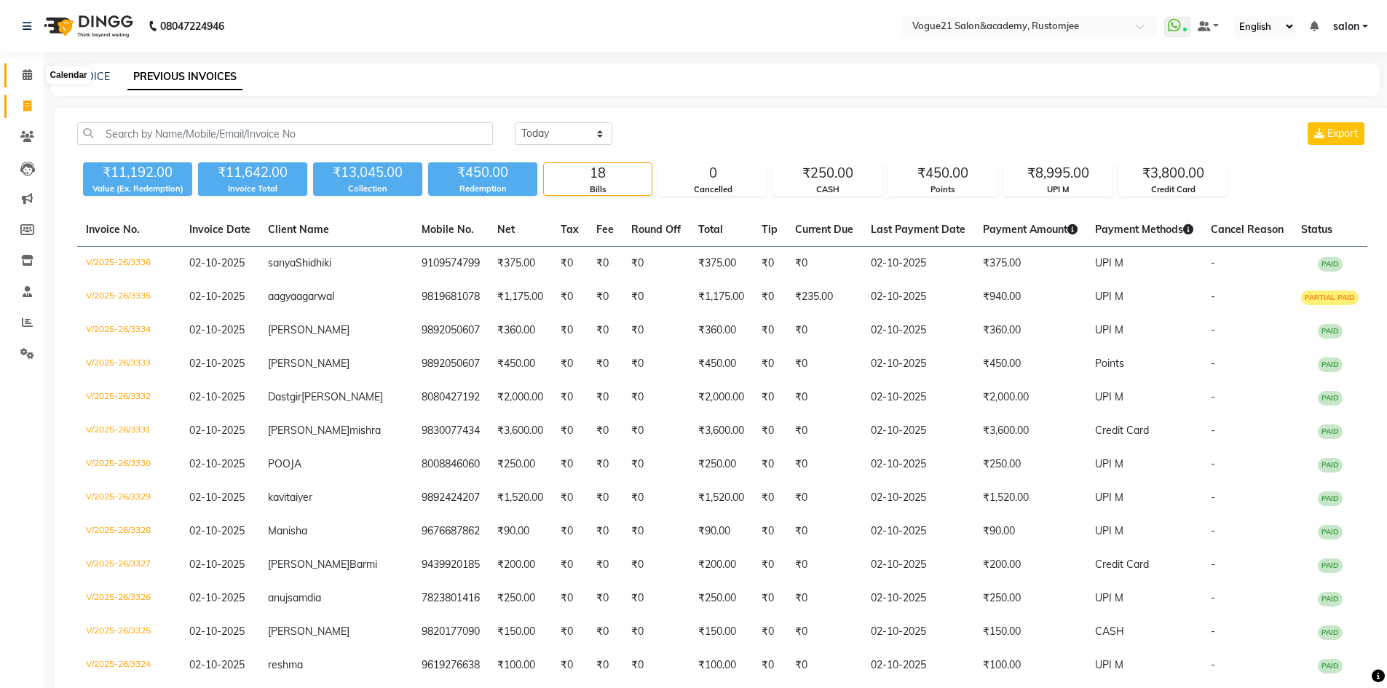
click at [18, 77] on span at bounding box center [27, 75] width 25 height 17
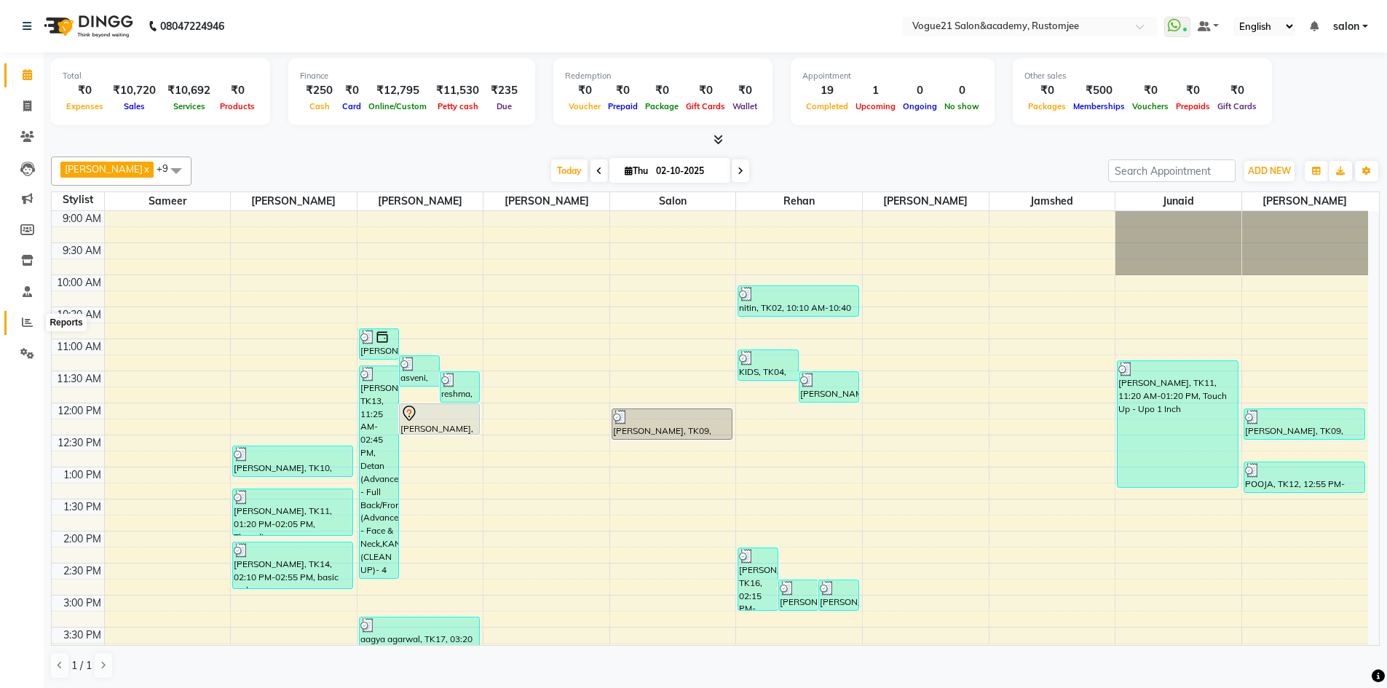
click at [34, 323] on span at bounding box center [27, 323] width 25 height 17
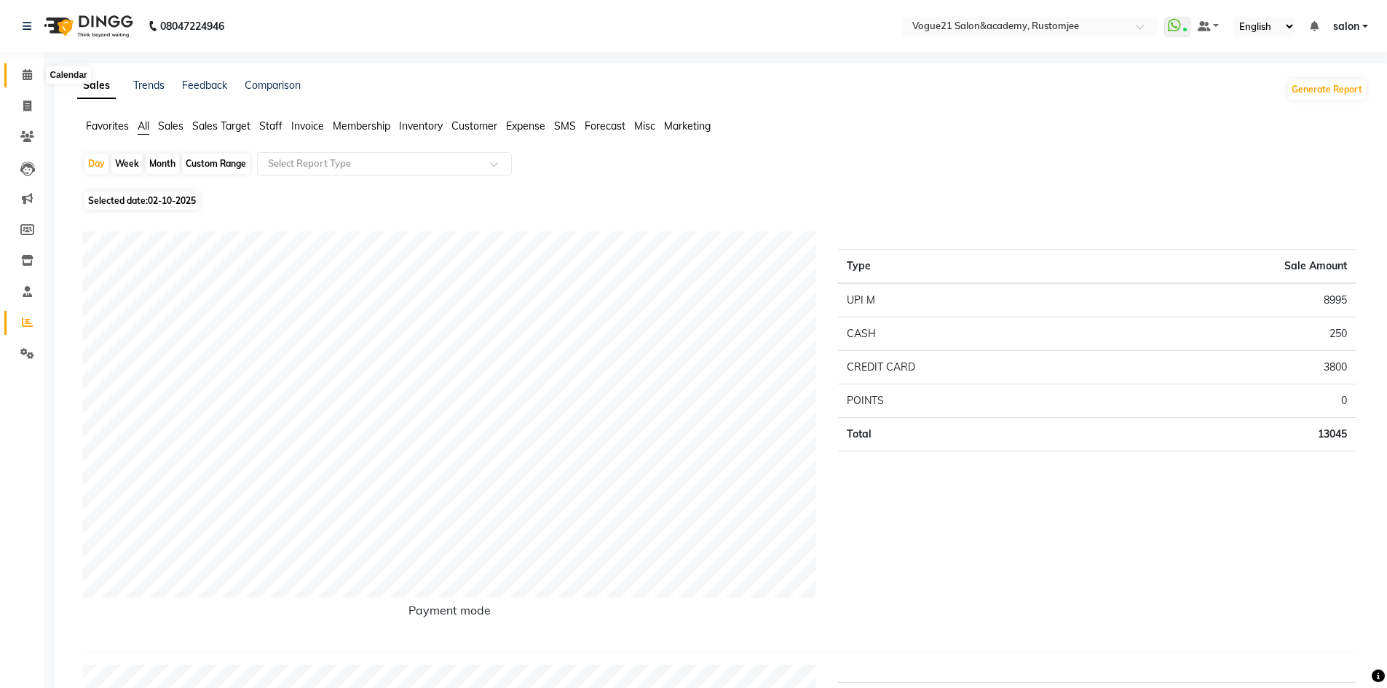
click at [23, 68] on span at bounding box center [27, 75] width 25 height 17
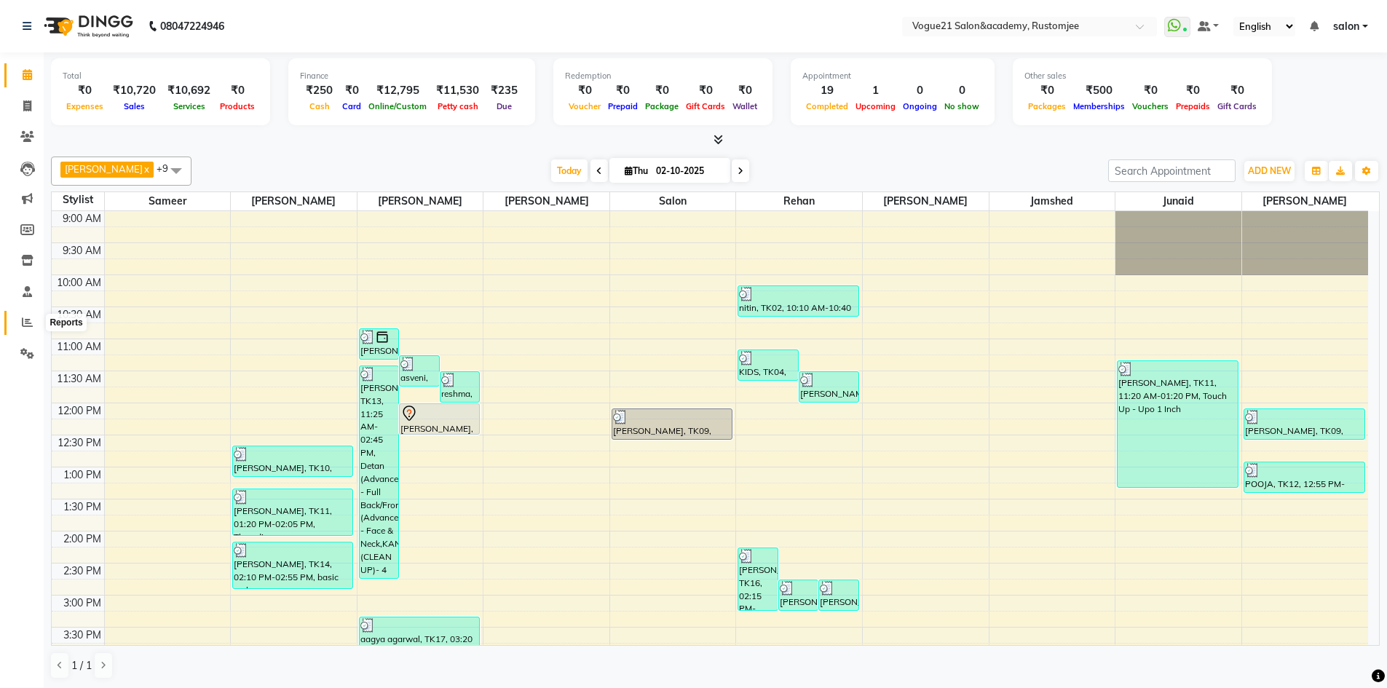
click at [25, 325] on icon at bounding box center [27, 322] width 11 height 11
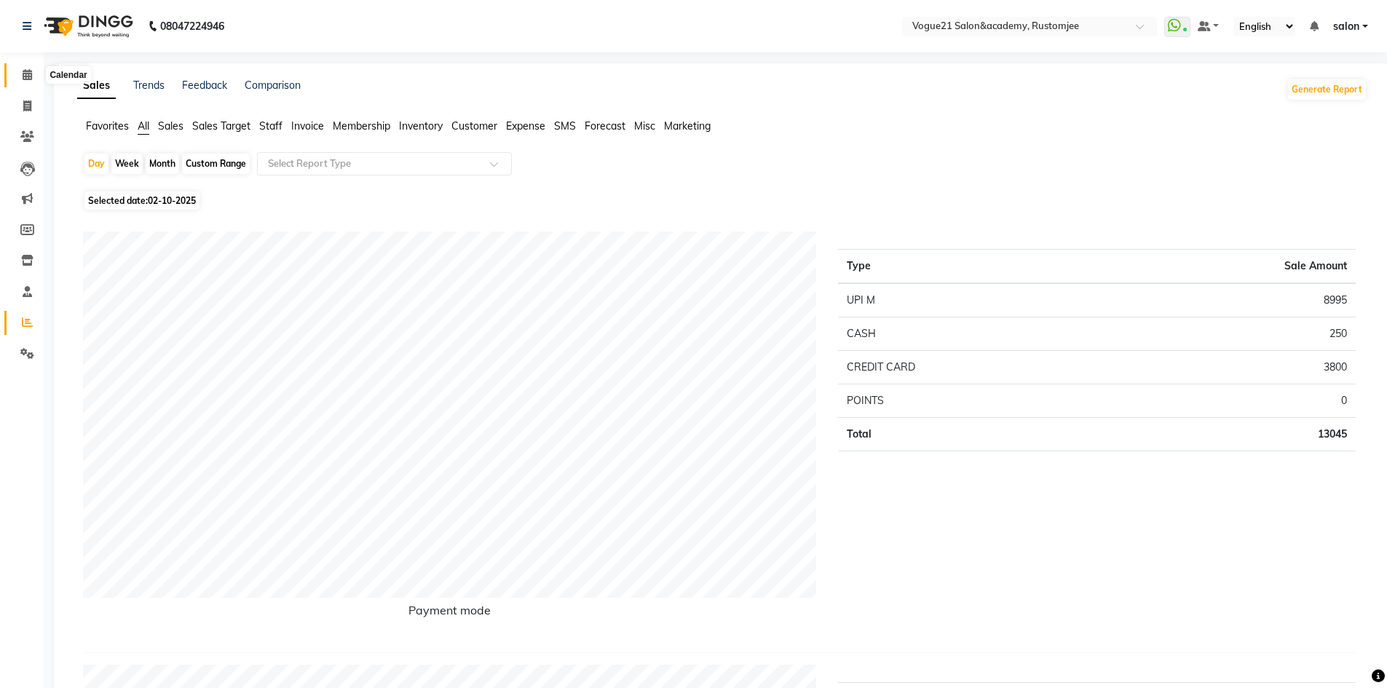
click at [20, 76] on span at bounding box center [27, 75] width 25 height 17
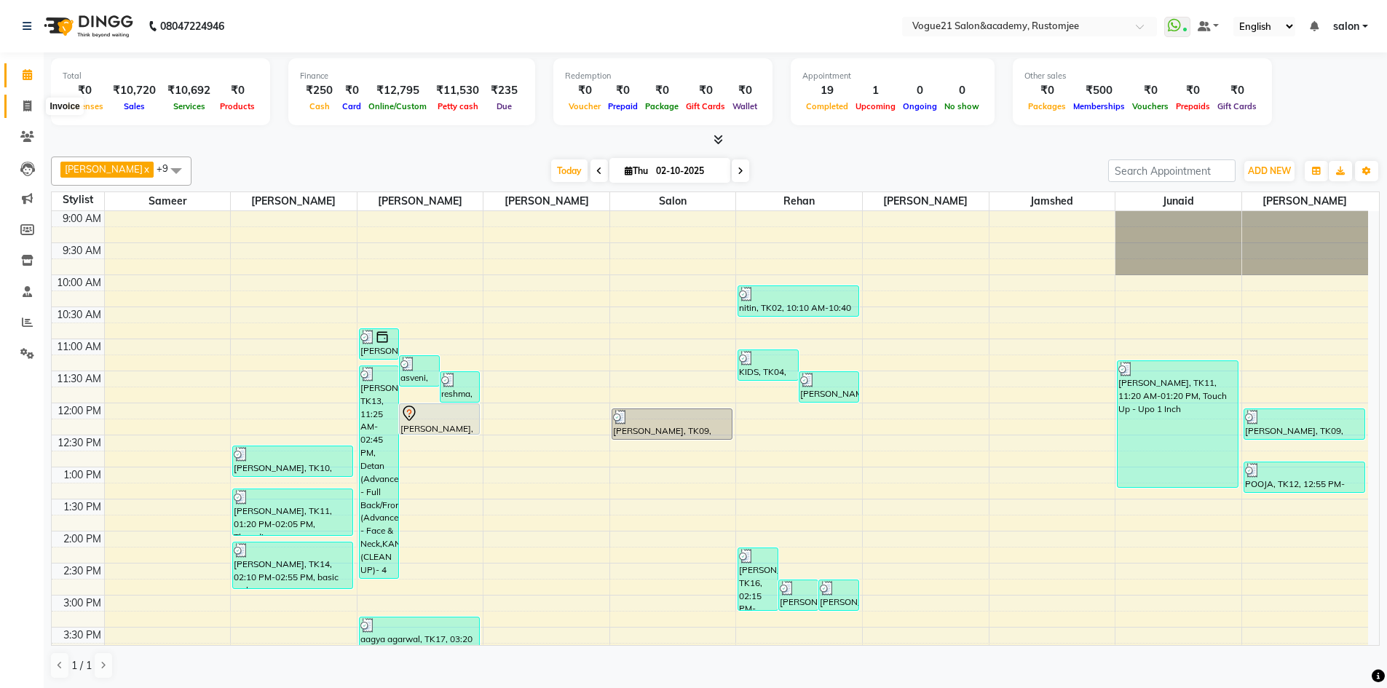
click at [30, 110] on icon at bounding box center [27, 105] width 8 height 11
select select "8171"
select select "service"
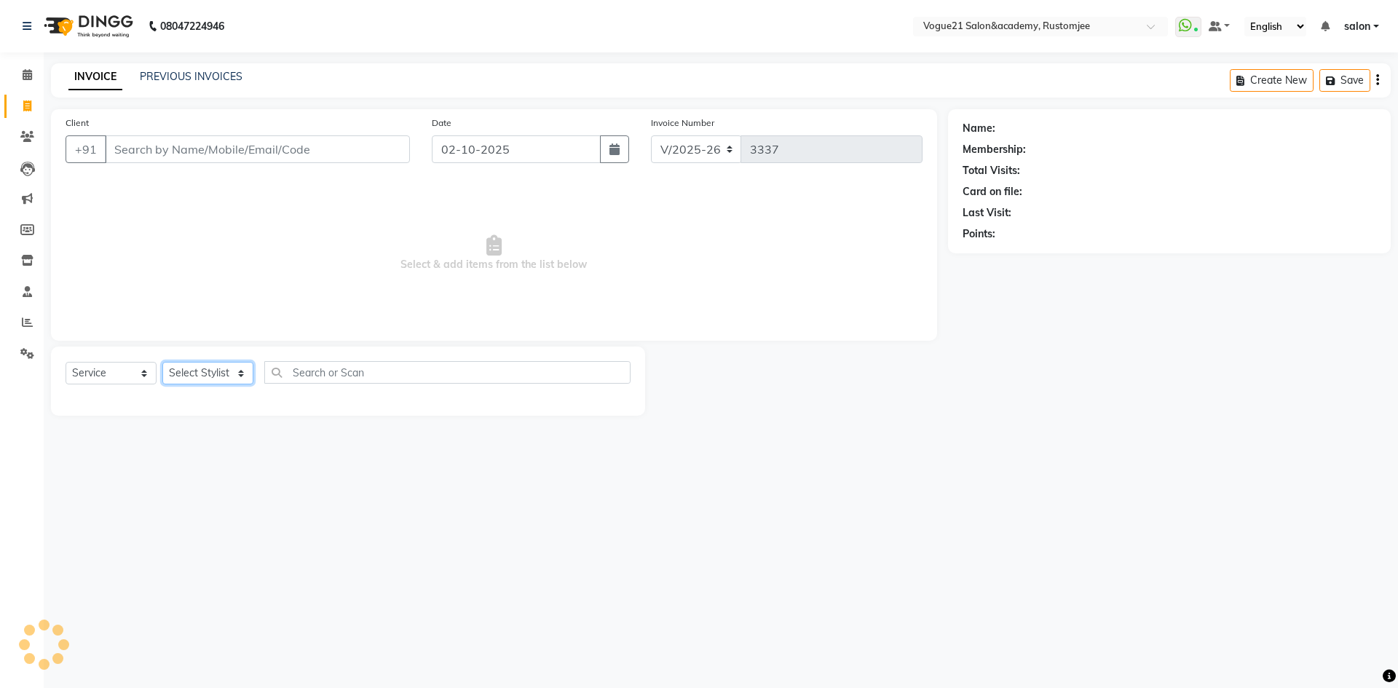
click at [228, 374] on select "Select Stylist aahil Aatish Survase alicia anju soni Jamshed junaid Pooja yadav…" at bounding box center [207, 373] width 91 height 23
select select "88708"
click at [162, 362] on select "Select Stylist aahil Aatish Survase alicia anju soni Jamshed junaid Pooja yadav…" at bounding box center [207, 373] width 91 height 23
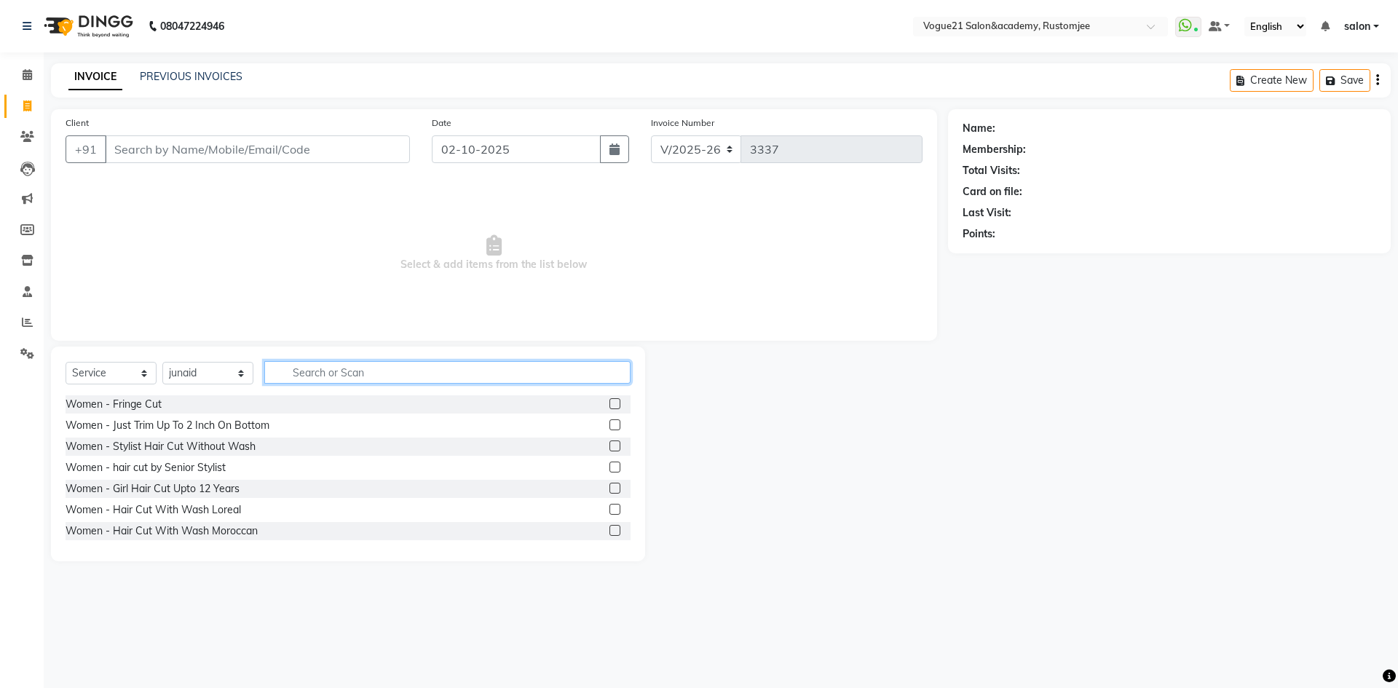
click at [333, 362] on input "text" at bounding box center [447, 372] width 366 height 23
type input "h"
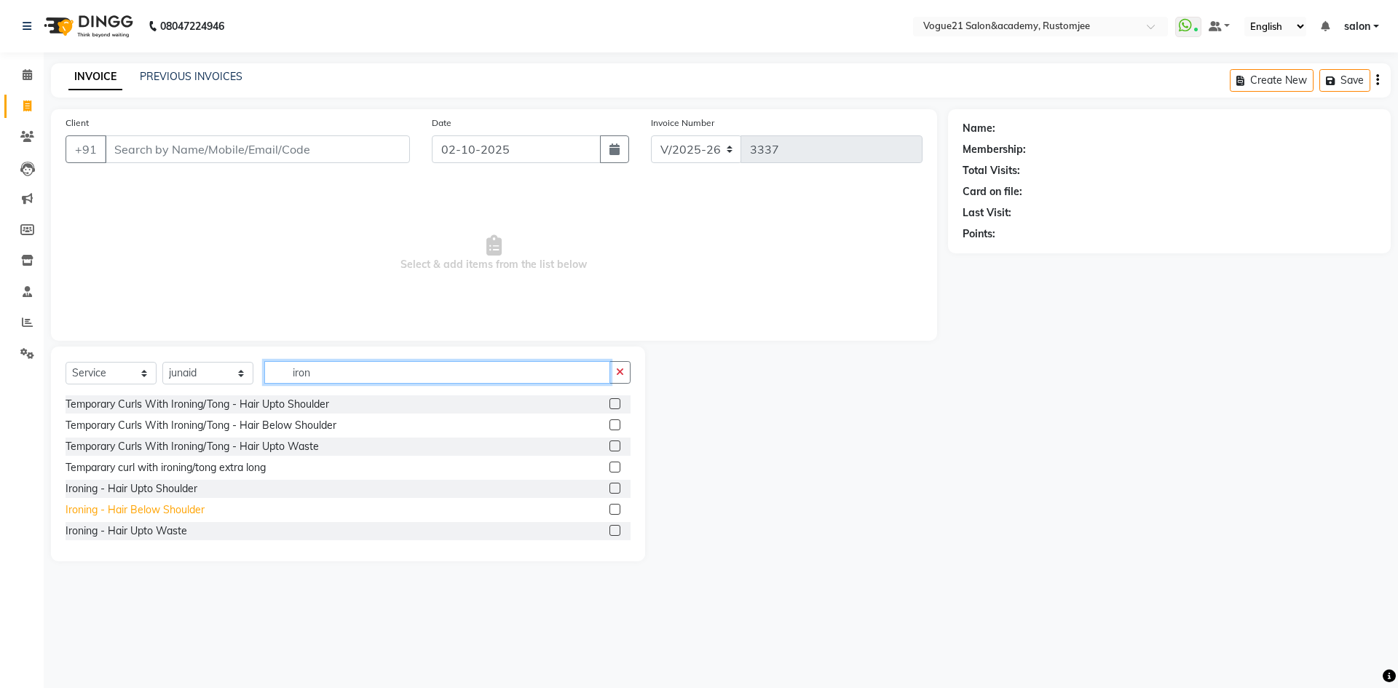
type input "iron"
click at [179, 507] on div "Ironing - Hair Below Shoulder" at bounding box center [135, 509] width 139 height 15
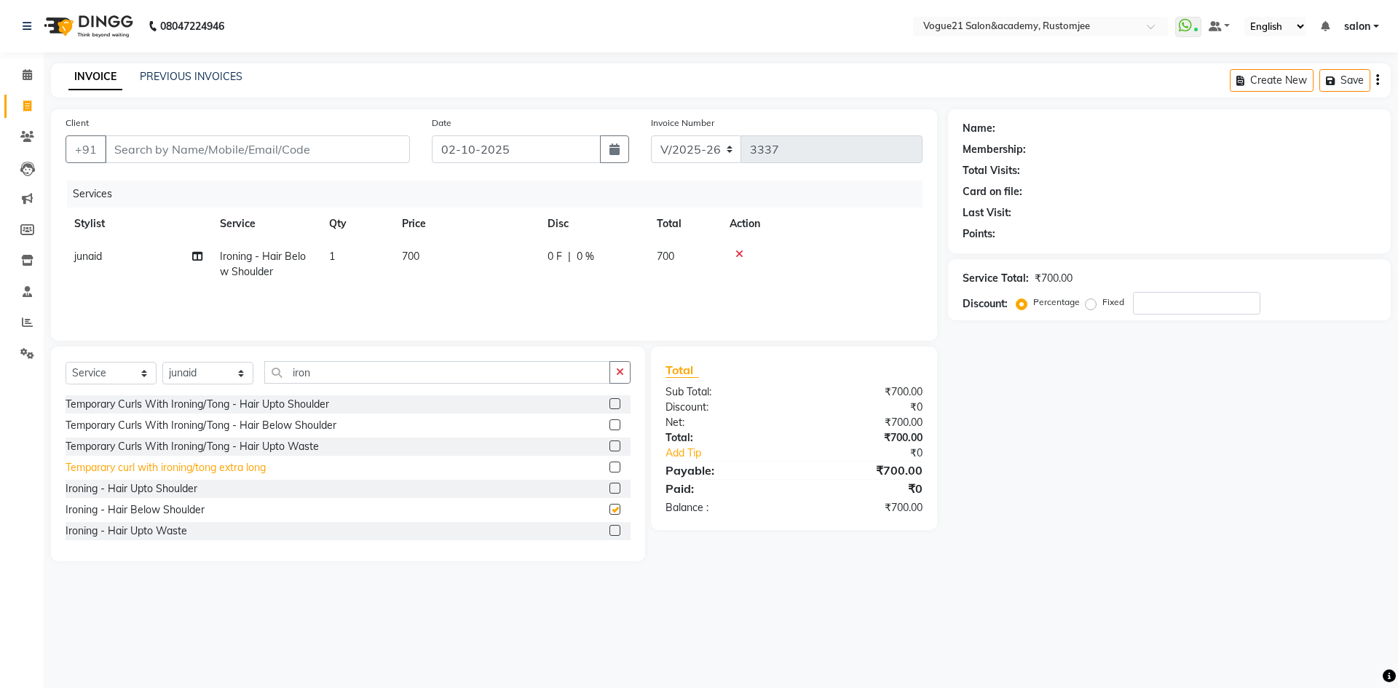
checkbox input "false"
click at [183, 490] on div "Ironing - Hair Upto Shoulder" at bounding box center [132, 488] width 132 height 15
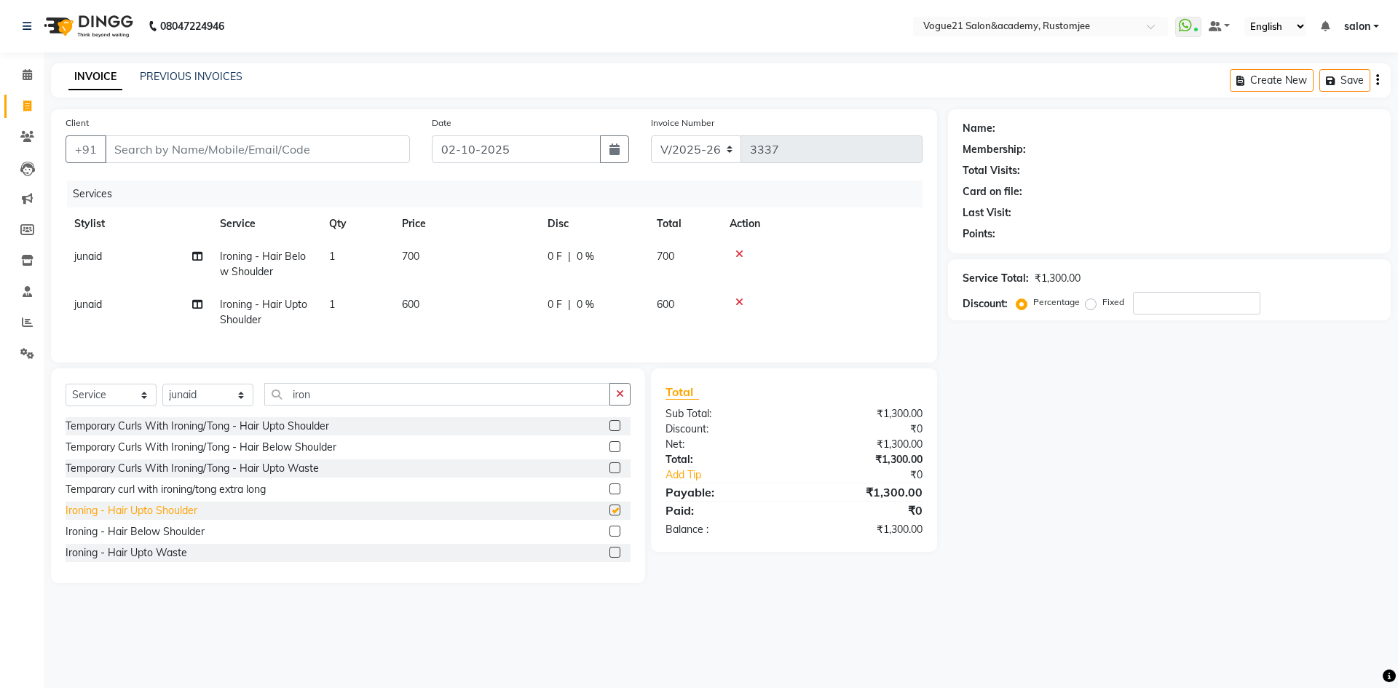
checkbox input "false"
click at [741, 250] on icon at bounding box center [739, 254] width 8 height 10
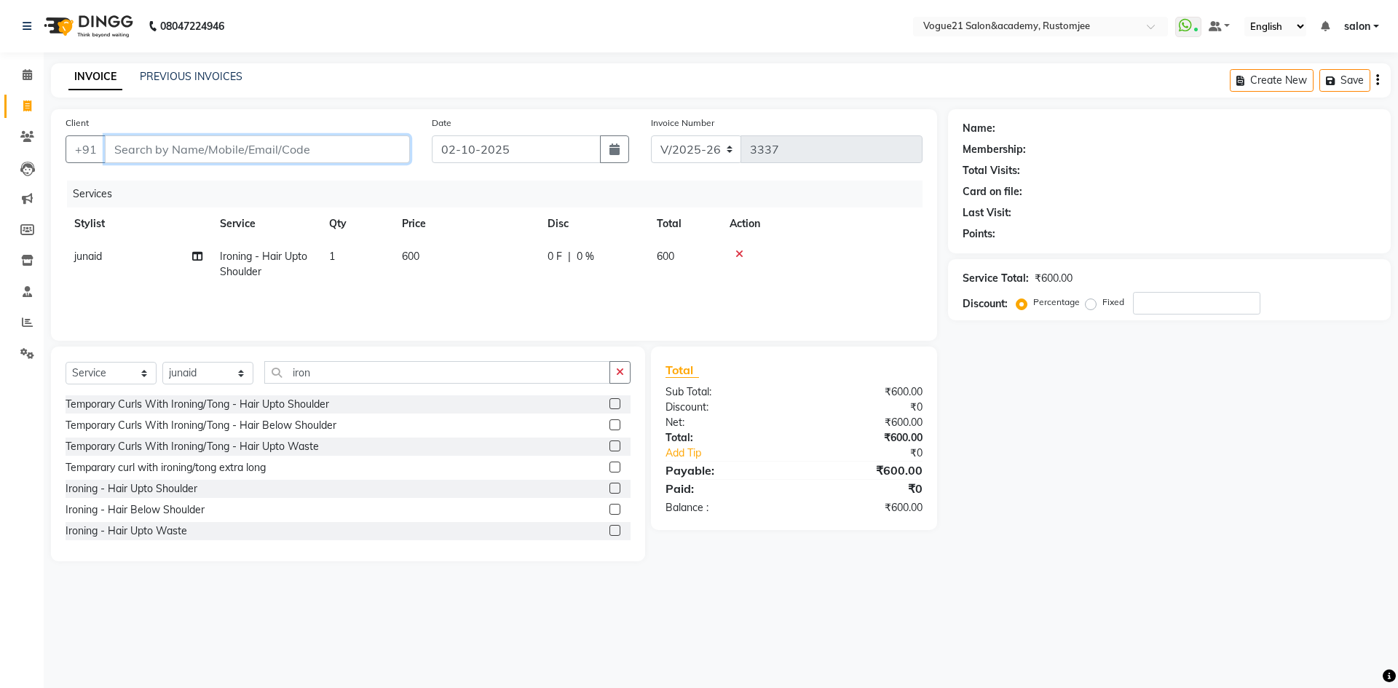
click at [334, 141] on input "Client" at bounding box center [257, 149] width 305 height 28
type input "9"
type input "0"
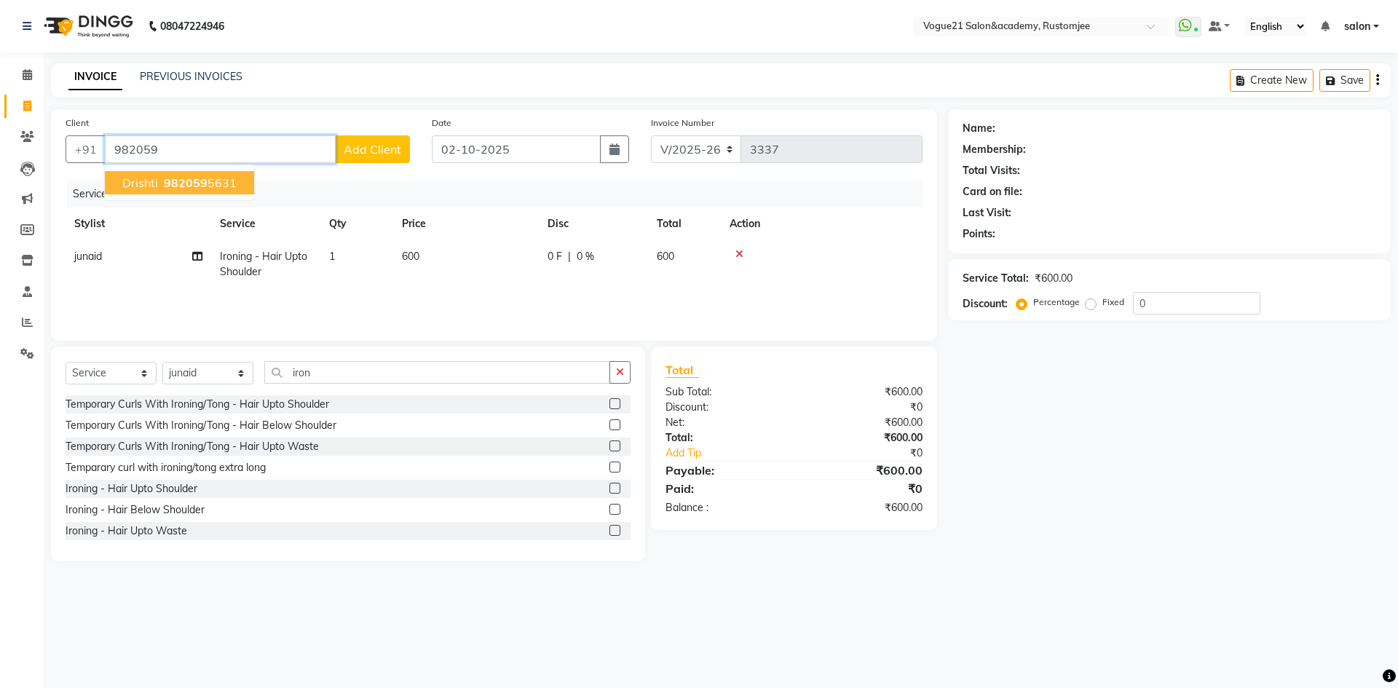
click at [159, 181] on button "drishti 982059 5631" at bounding box center [179, 182] width 149 height 23
type input "9820595631"
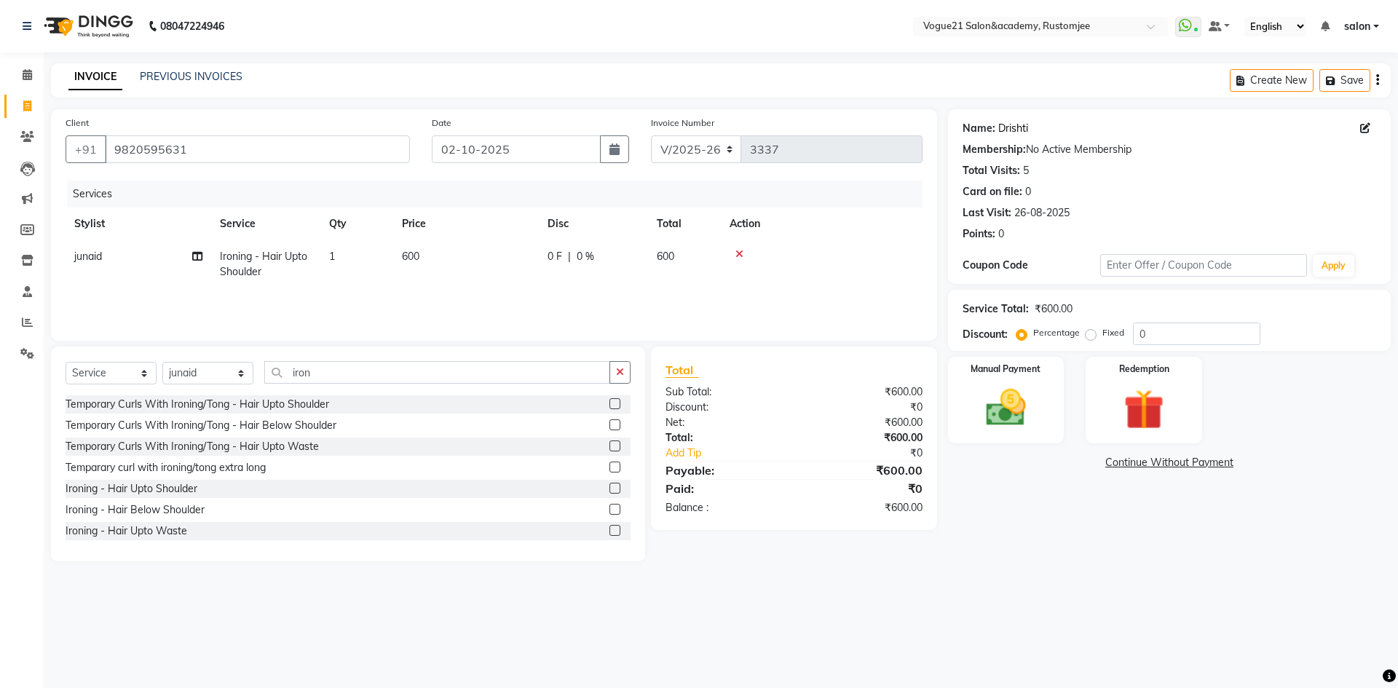
click at [1014, 128] on link "Drishti" at bounding box center [1013, 128] width 30 height 15
click at [321, 374] on input "iron" at bounding box center [437, 372] width 346 height 23
click at [214, 371] on select "Select Stylist aahil Aatish Survase alicia anju soni Jamshed junaid Pooja yadav…" at bounding box center [207, 373] width 91 height 23
select select "77867"
click at [162, 362] on select "Select Stylist aahil Aatish Survase alicia anju soni Jamshed junaid Pooja yadav…" at bounding box center [207, 373] width 91 height 23
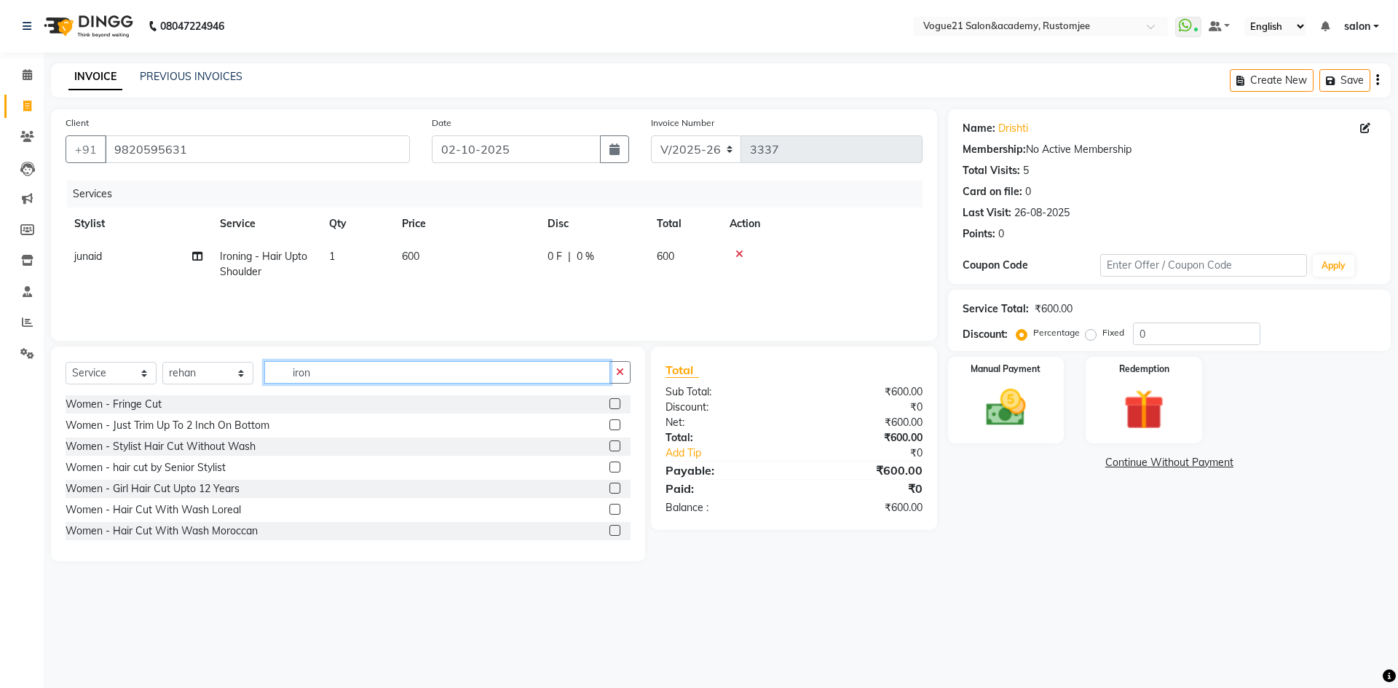
click at [368, 374] on input "iron" at bounding box center [437, 372] width 346 height 23
type input "i"
type input "b"
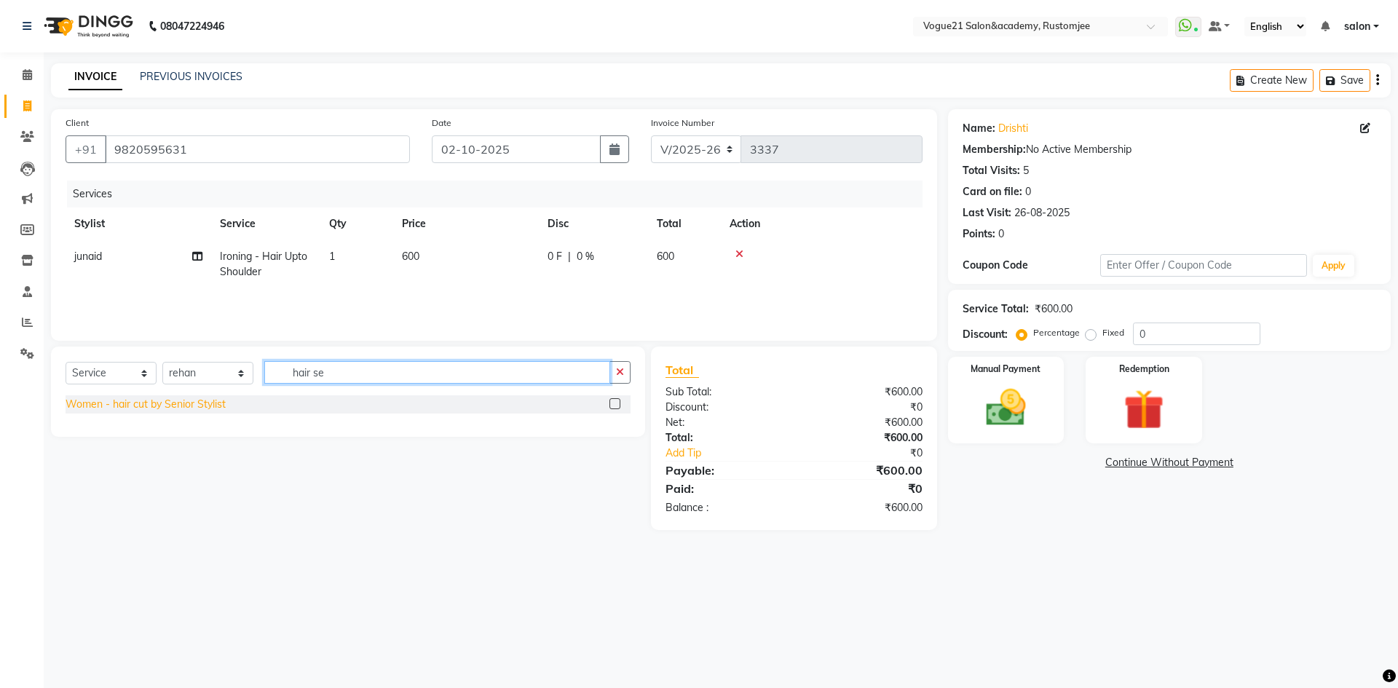
type input "hair se"
click at [173, 408] on div "Women - hair cut by Senior Stylist" at bounding box center [146, 404] width 160 height 15
checkbox input "false"
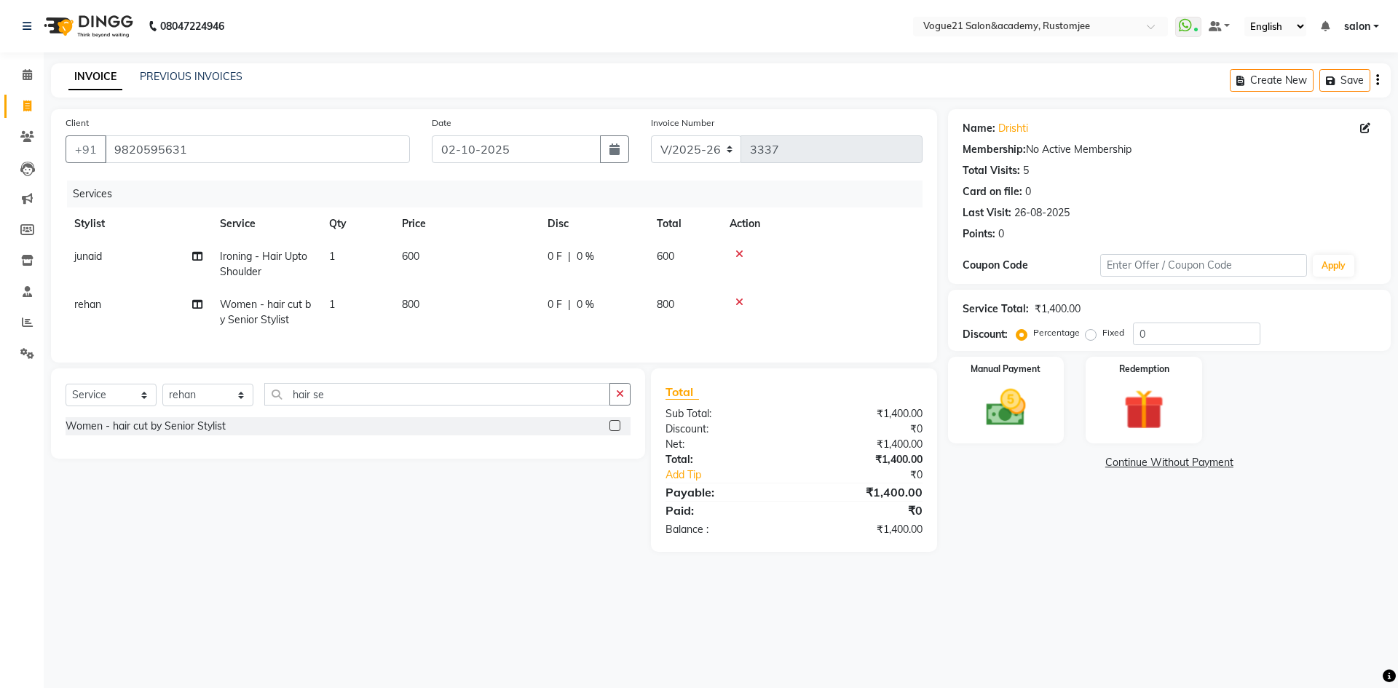
click at [735, 299] on icon at bounding box center [739, 302] width 8 height 10
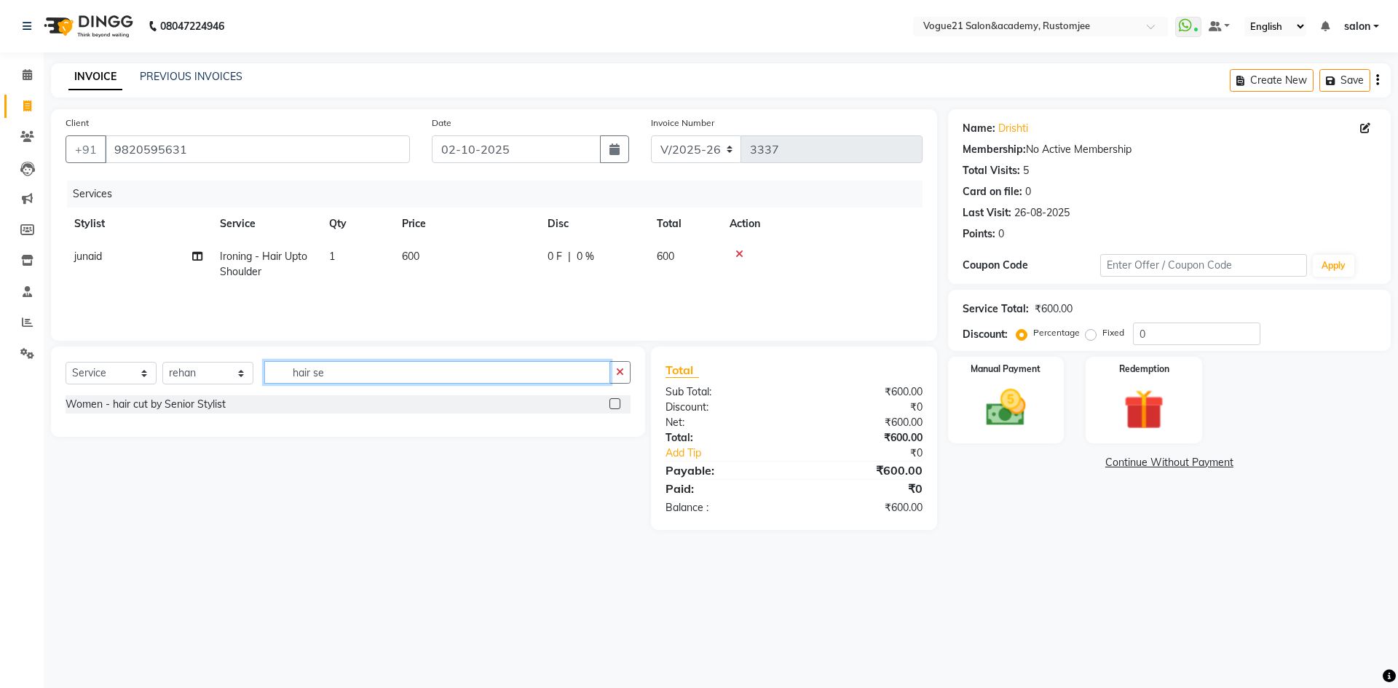
click at [423, 362] on input "hair se" at bounding box center [437, 372] width 346 height 23
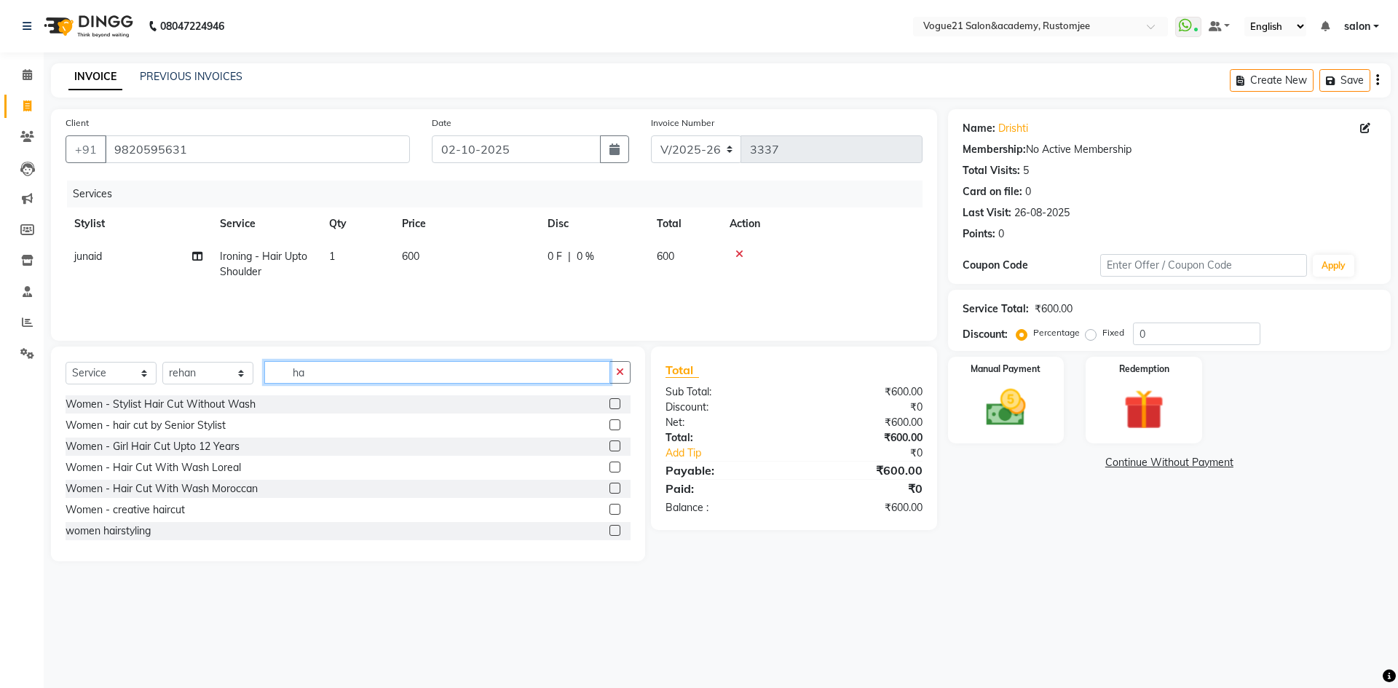
type input "h"
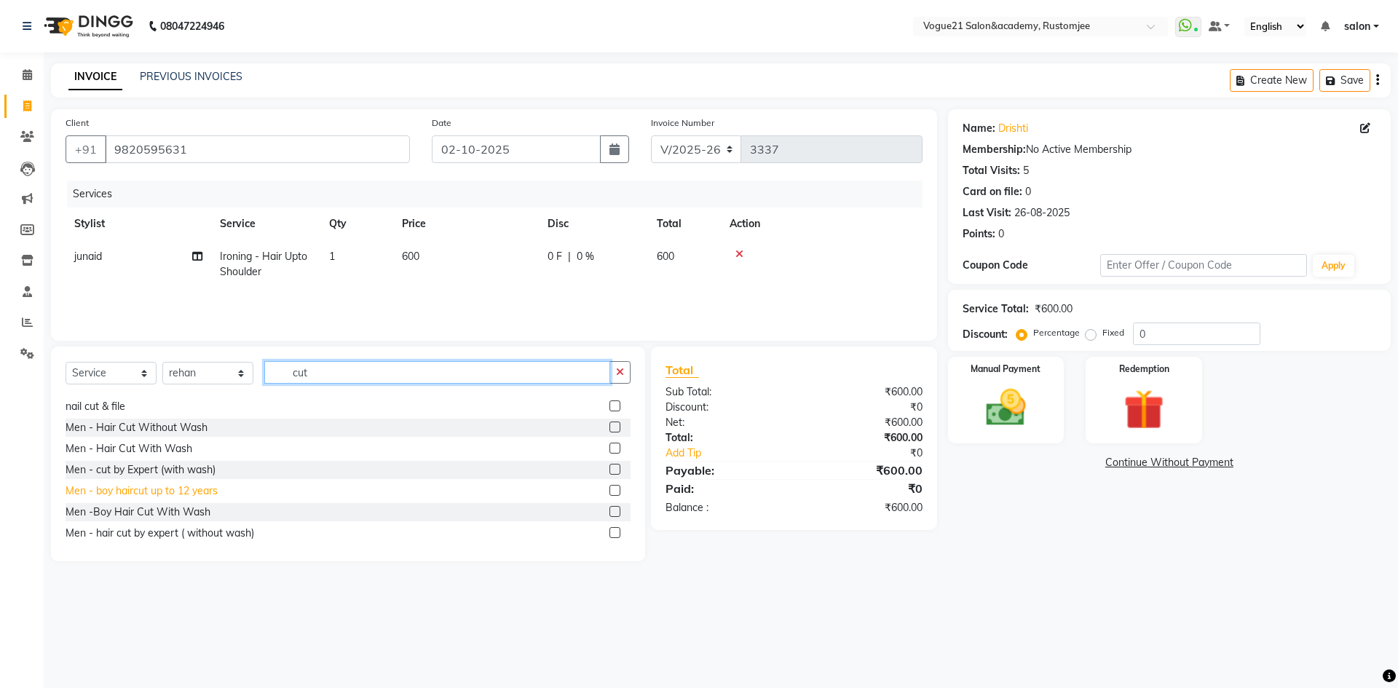
scroll to position [150, 0]
click at [359, 372] on input "cut" at bounding box center [437, 372] width 346 height 23
type input "c"
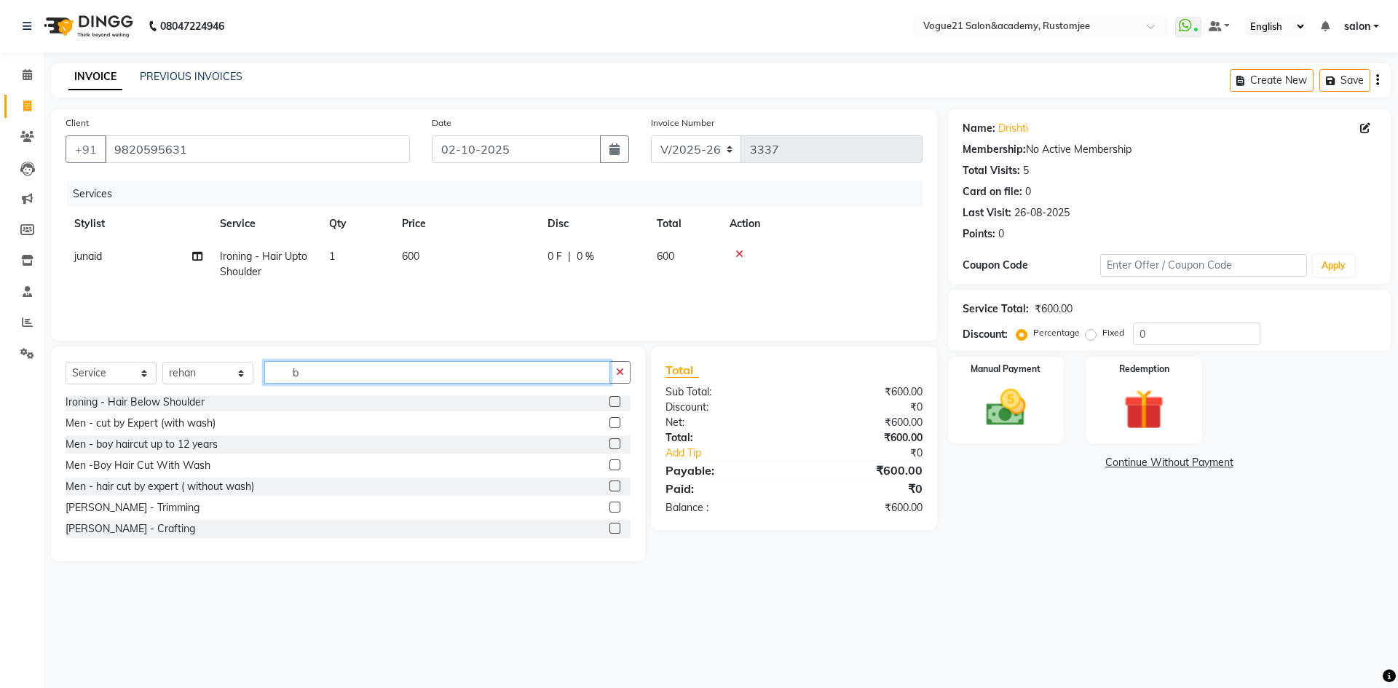
scroll to position [0, 0]
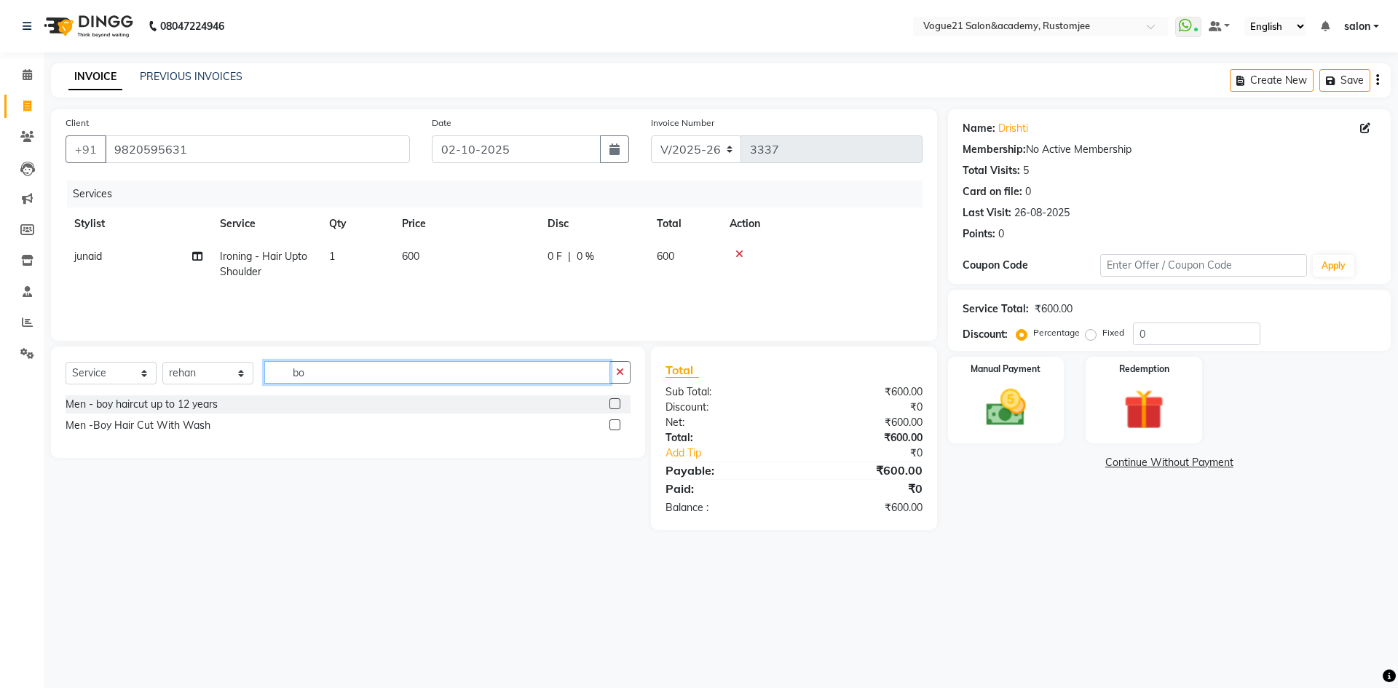
type input "b"
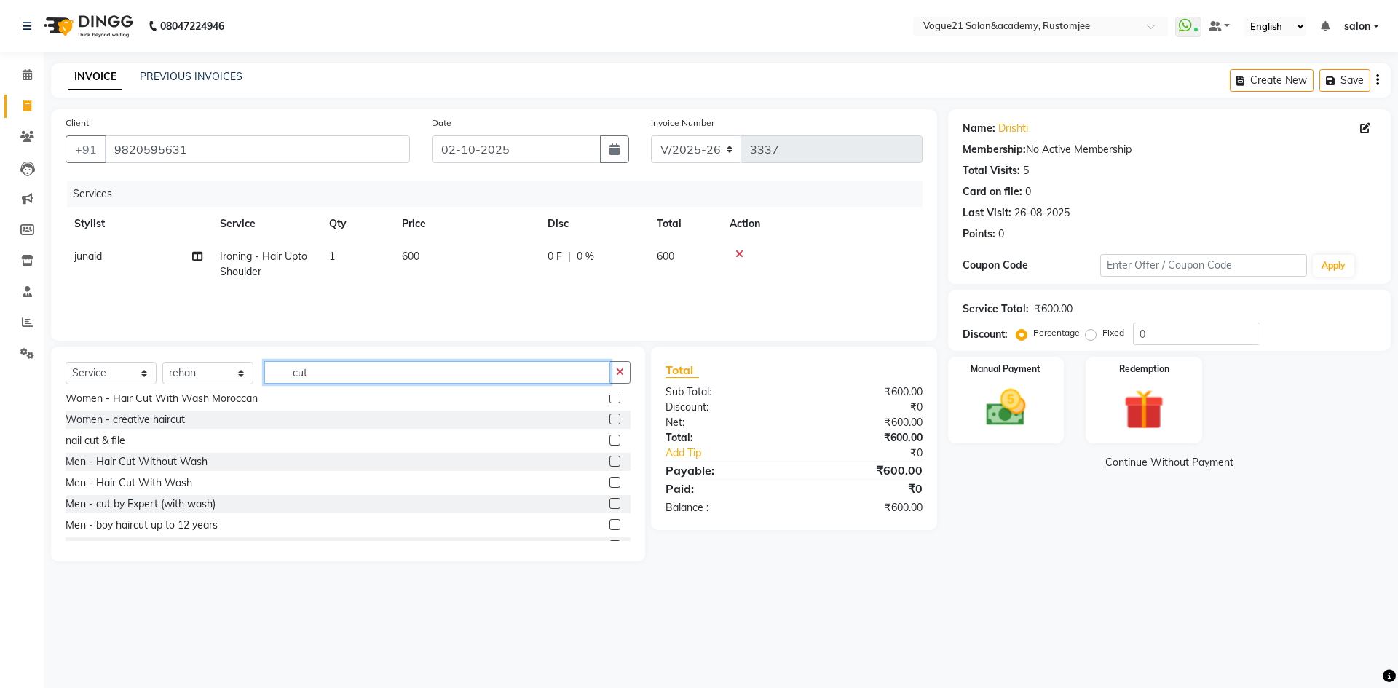
scroll to position [77, 0]
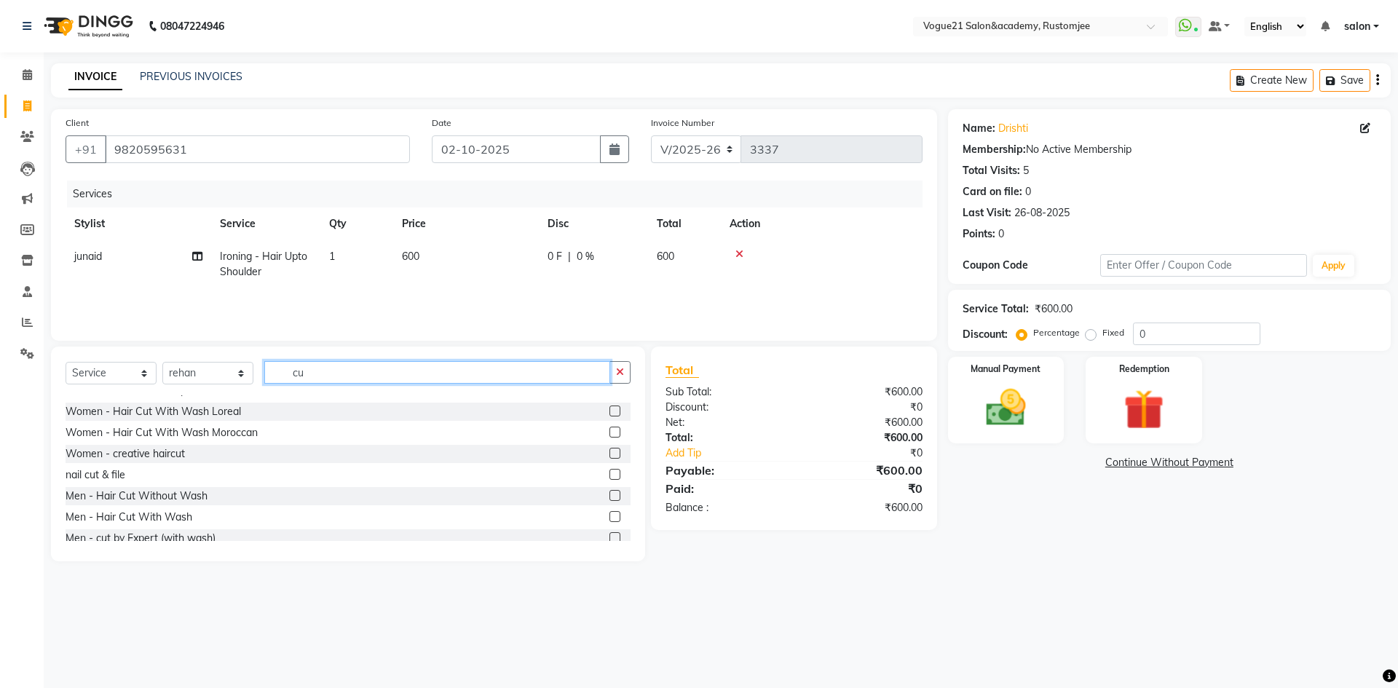
type input "c"
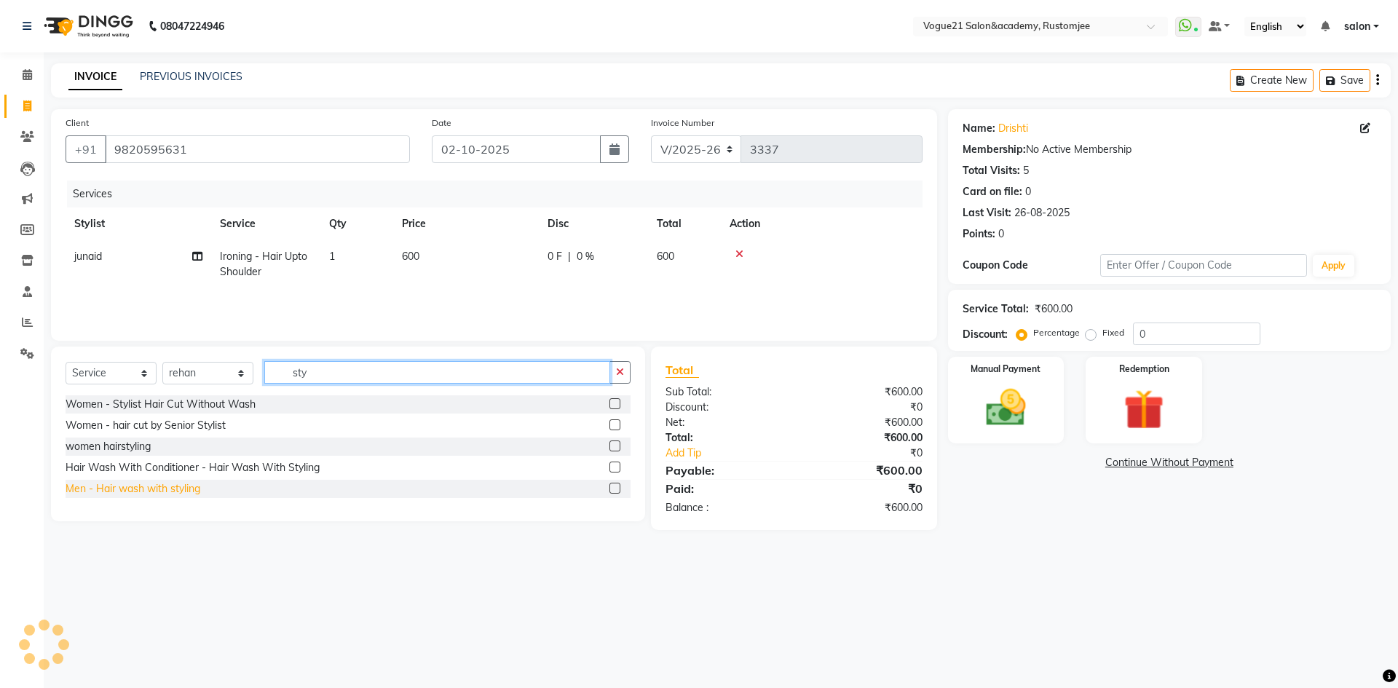
type input "sty"
click at [175, 488] on div "Men - Hair wash with styling" at bounding box center [133, 488] width 135 height 15
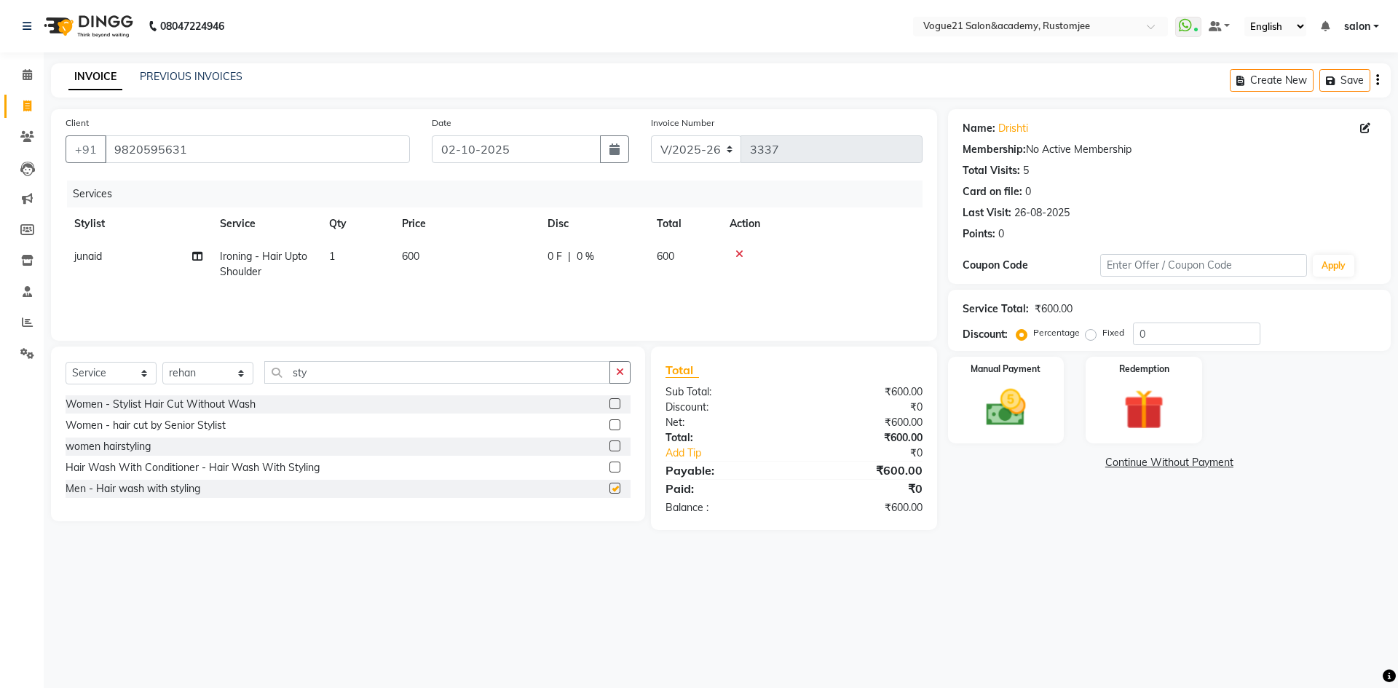
checkbox input "false"
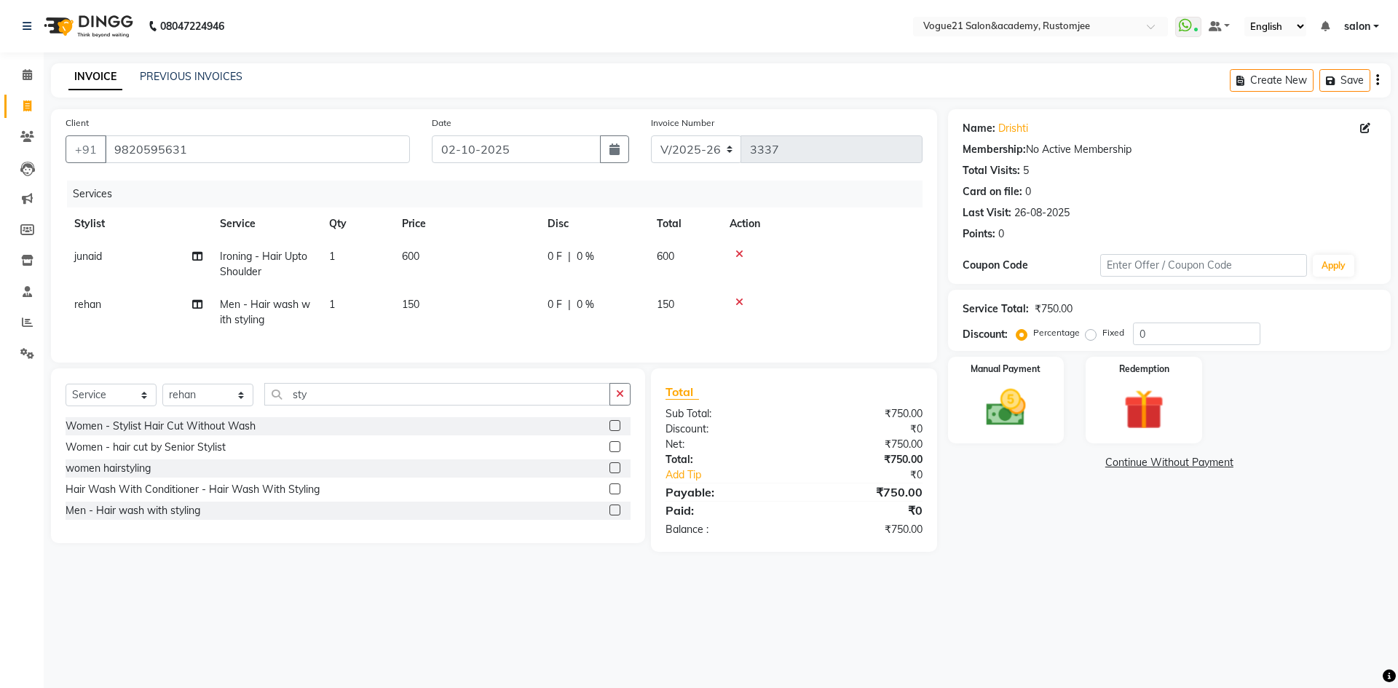
drag, startPoint x: 422, startPoint y: 307, endPoint x: 453, endPoint y: 300, distance: 32.1
click at [422, 307] on td "150" at bounding box center [466, 312] width 146 height 48
select select "77867"
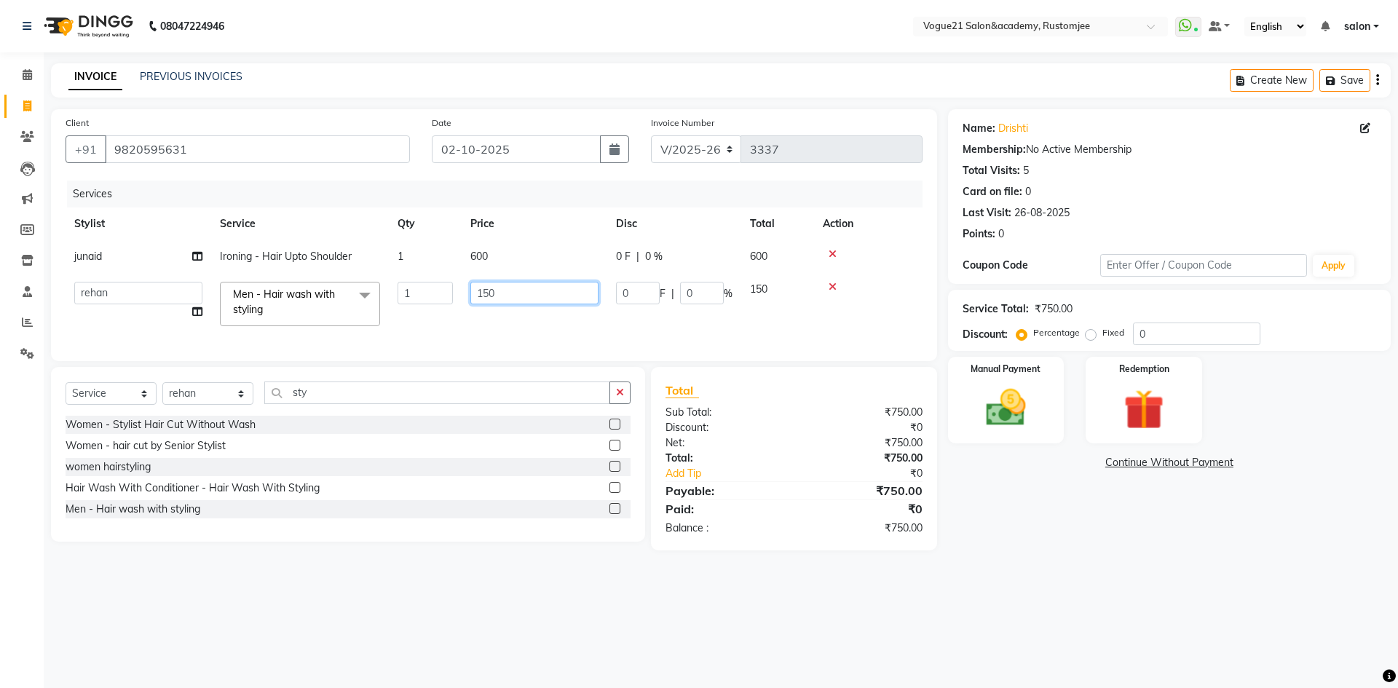
click at [505, 291] on input "150" at bounding box center [534, 293] width 128 height 23
type input "100"
click at [1166, 183] on div "Name: Drishti Membership: No Active Membership Total Visits: 5 Card on file: 0 …" at bounding box center [1170, 178] width 414 height 127
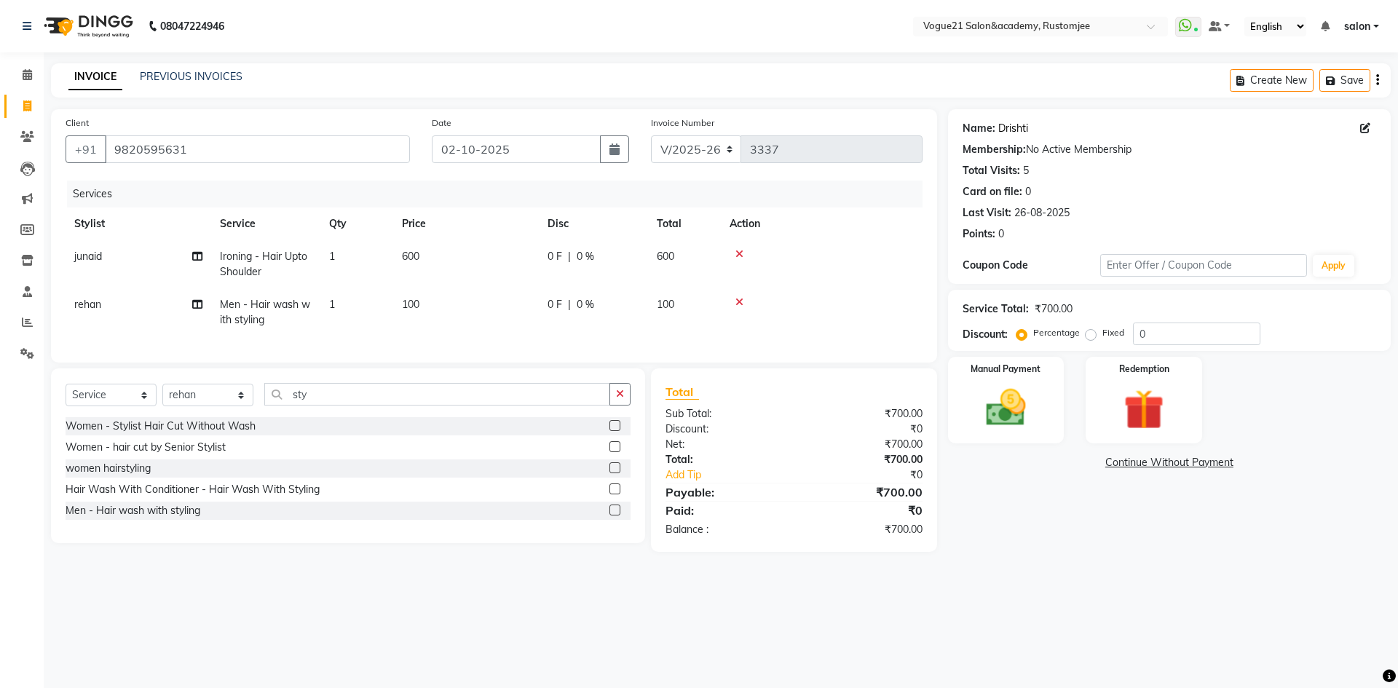
click at [1016, 130] on link "Drishti" at bounding box center [1013, 128] width 30 height 15
click at [1024, 419] on img at bounding box center [1006, 408] width 68 height 48
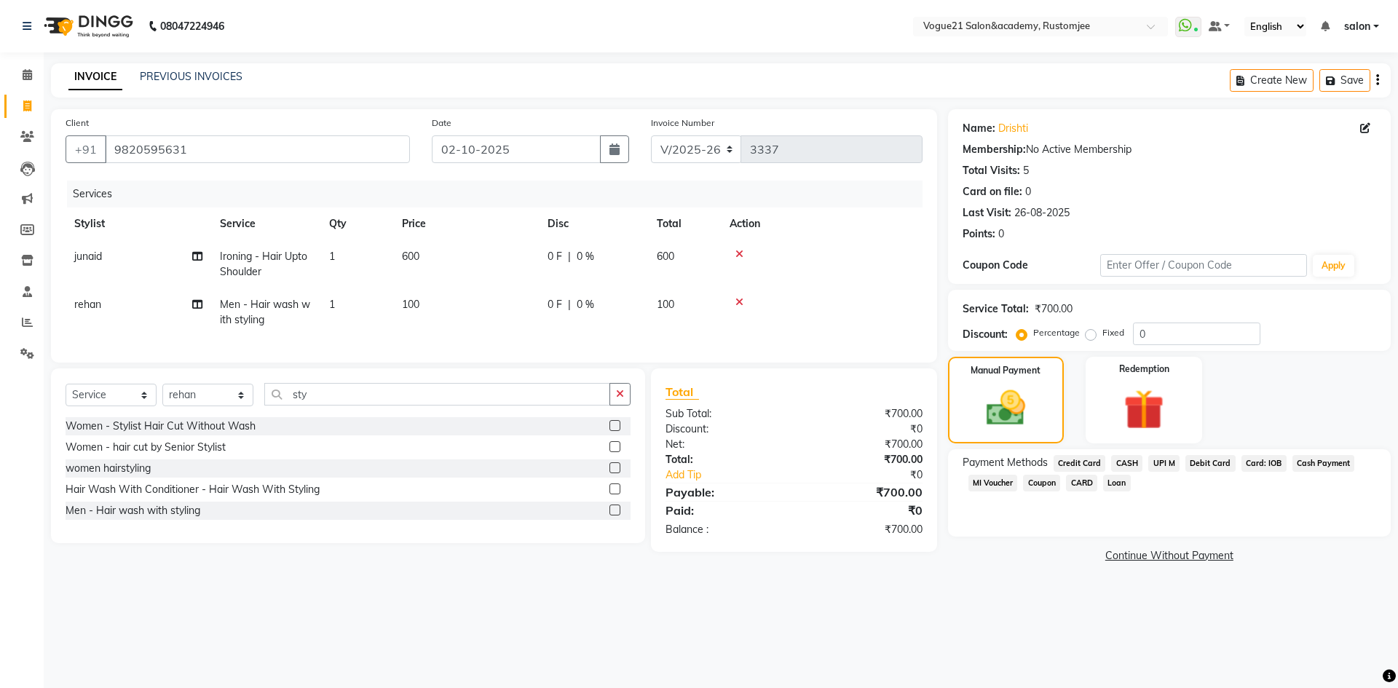
click at [1166, 462] on span "UPI M" at bounding box center [1163, 463] width 31 height 17
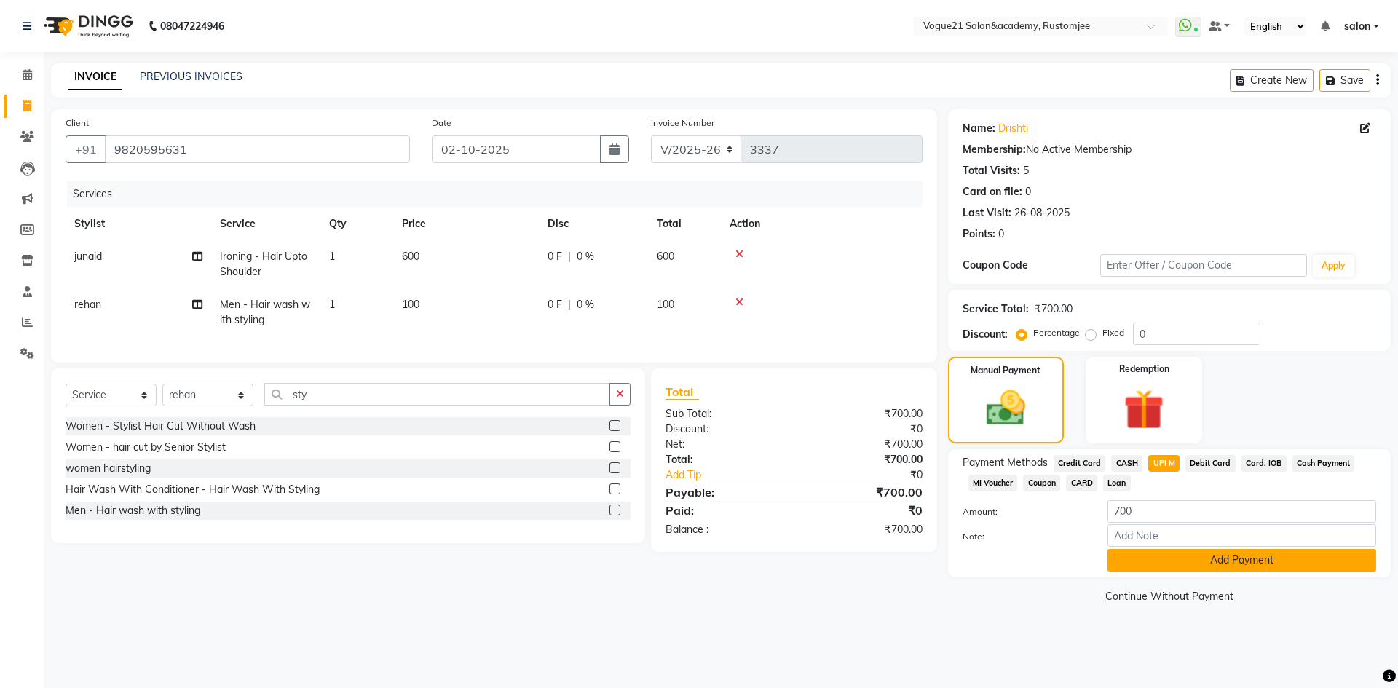
click at [1150, 558] on button "Add Payment" at bounding box center [1241, 560] width 269 height 23
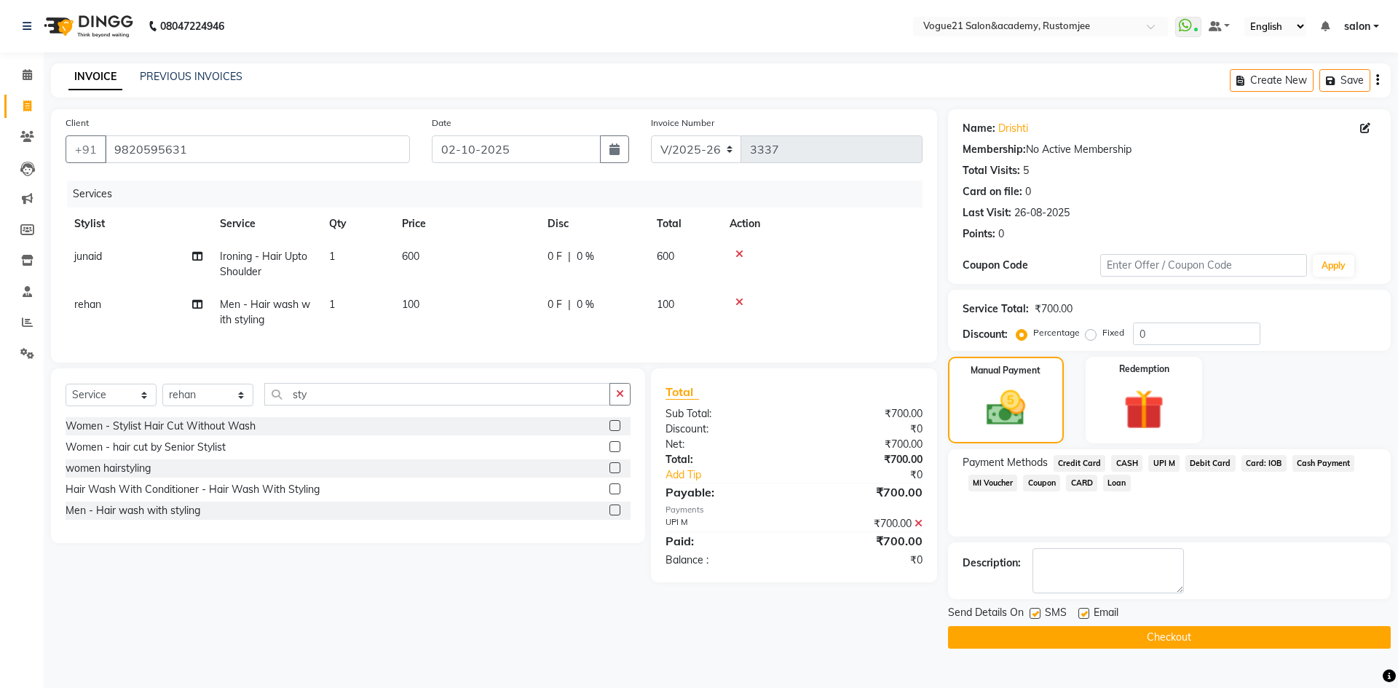
click at [1073, 641] on button "Checkout" at bounding box center [1169, 637] width 443 height 23
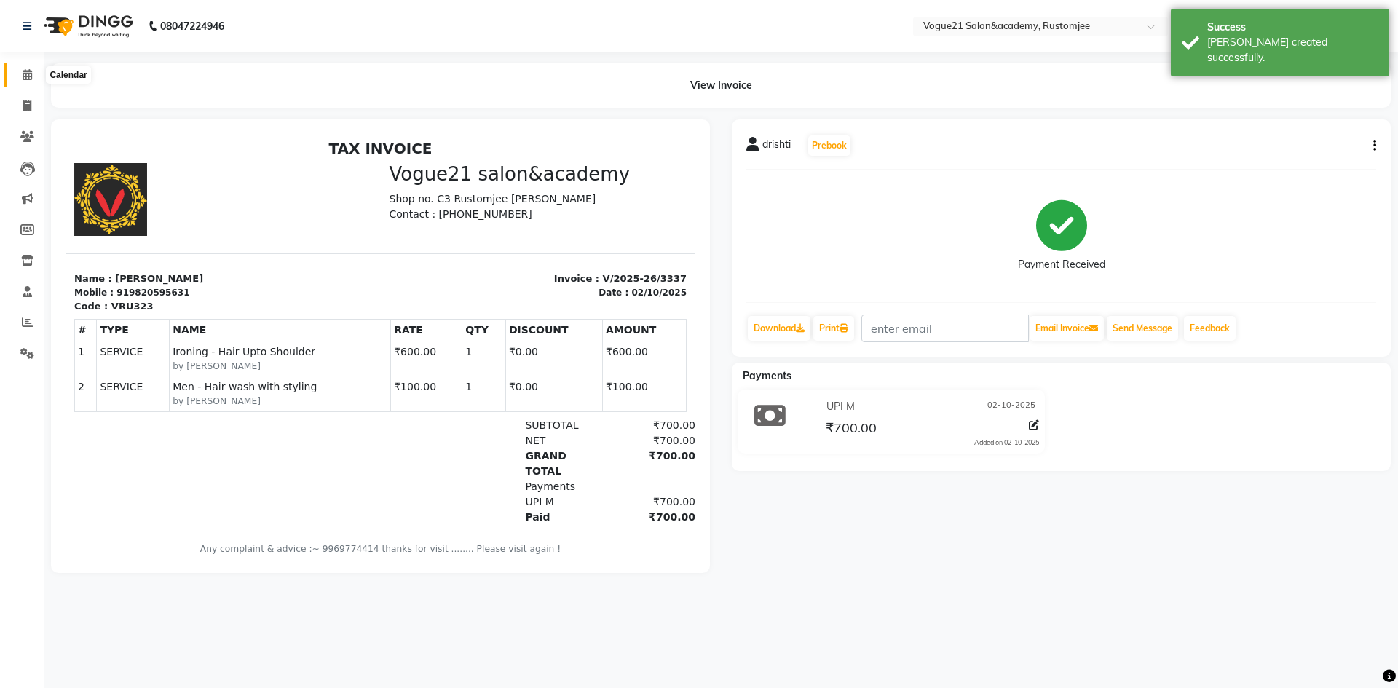
click at [28, 80] on span at bounding box center [27, 75] width 25 height 17
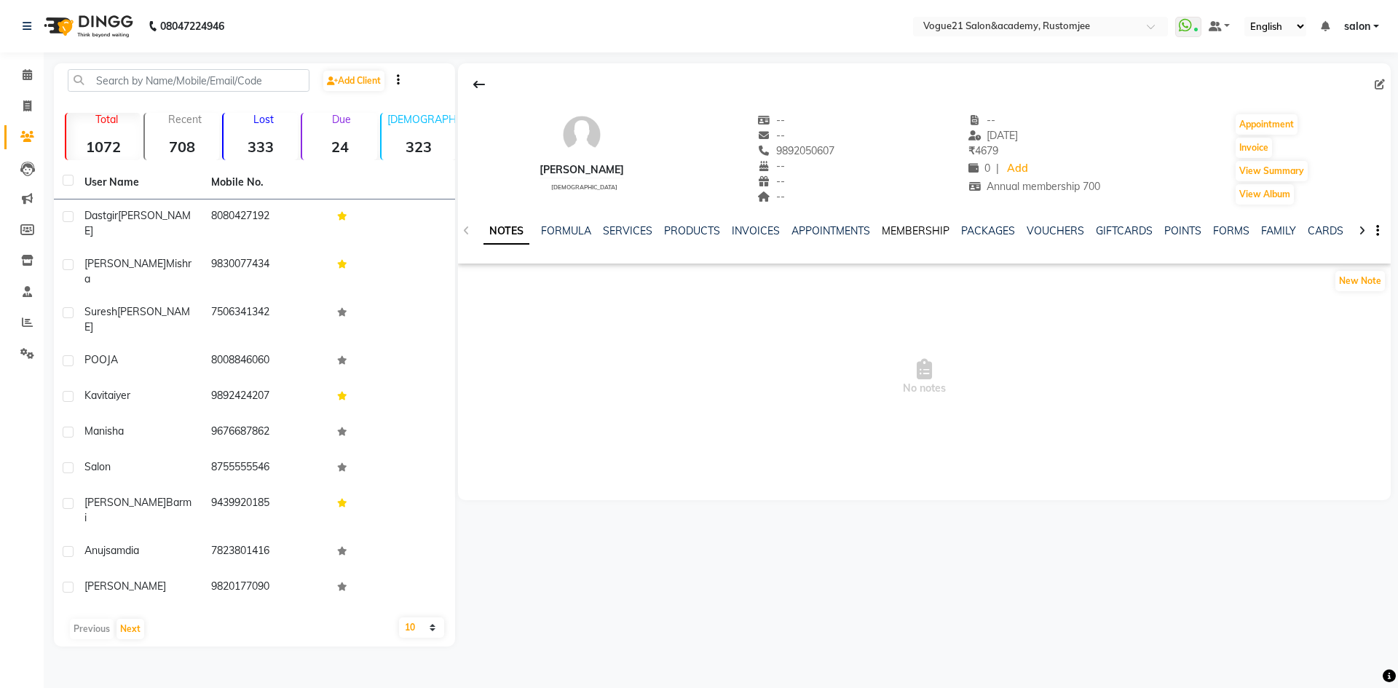
click at [920, 232] on link "MEMBERSHIP" at bounding box center [916, 230] width 68 height 13
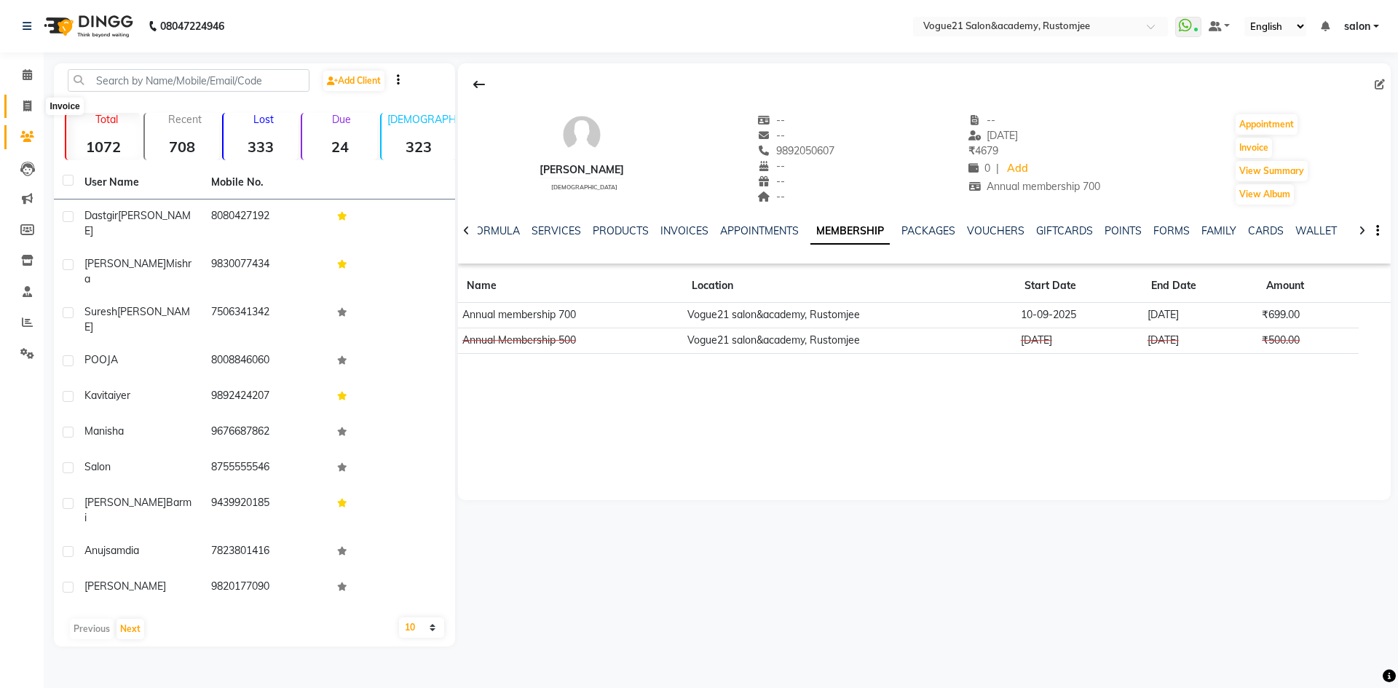
click at [31, 110] on icon at bounding box center [27, 105] width 8 height 11
select select "8171"
select select "service"
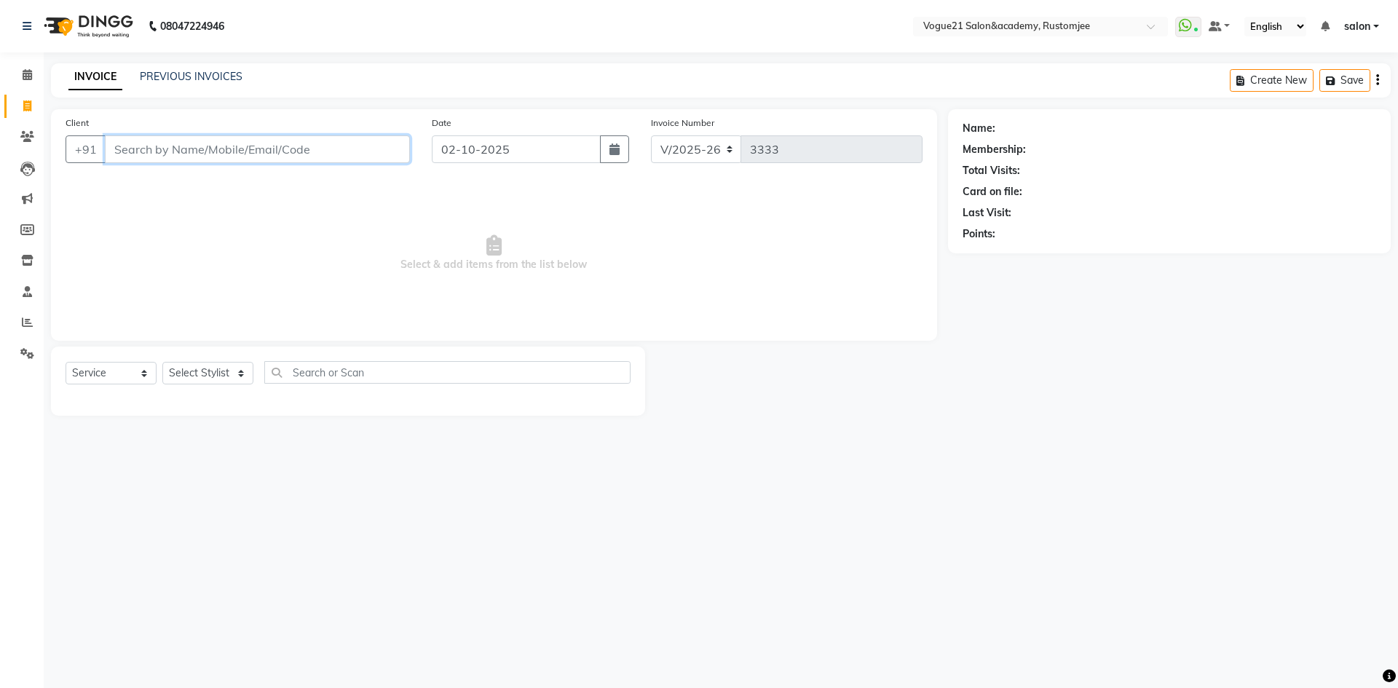
click at [211, 156] on input "Client" at bounding box center [257, 149] width 305 height 28
paste input "9892050607"
type input "9892050607"
select select "1: Object"
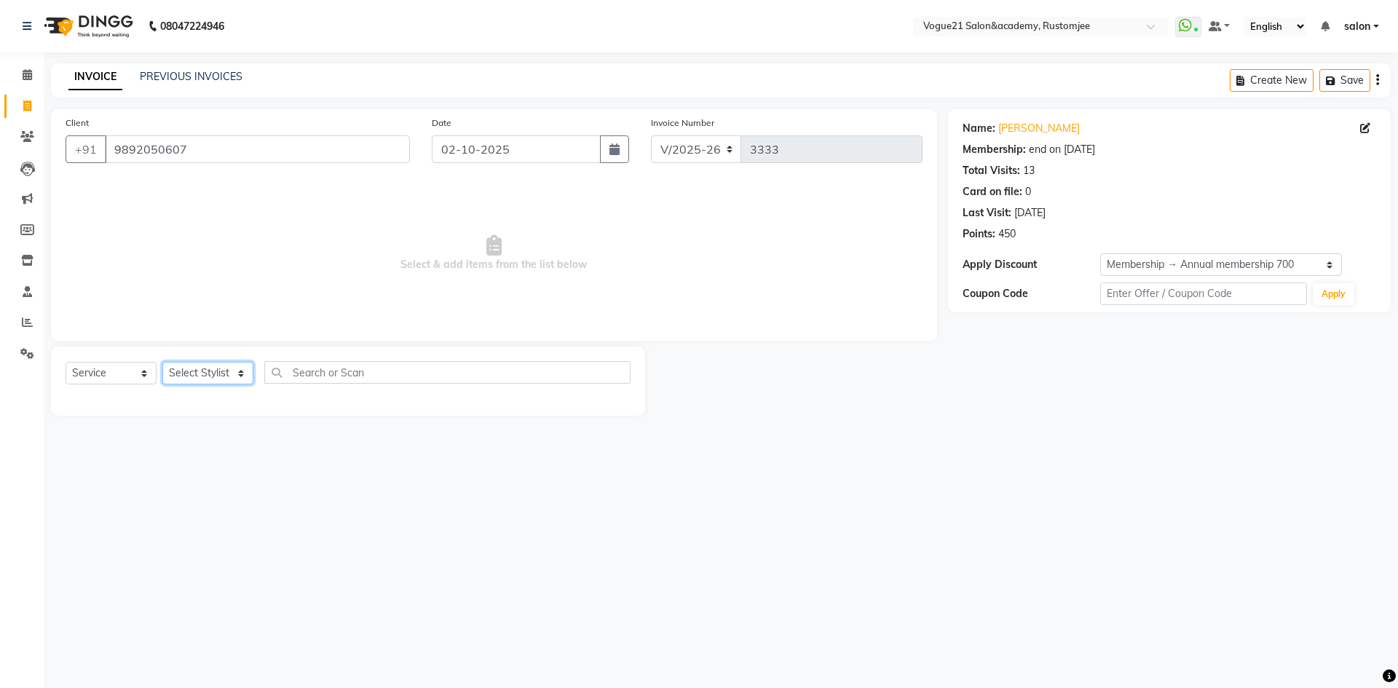
click at [207, 376] on select "Select Stylist aahil Aatish Survase alicia anju soni Jamshed junaid Pooja yadav…" at bounding box center [207, 373] width 91 height 23
select select "77867"
click at [162, 362] on select "Select Stylist aahil Aatish Survase alicia anju soni Jamshed junaid Pooja yadav…" at bounding box center [207, 373] width 91 height 23
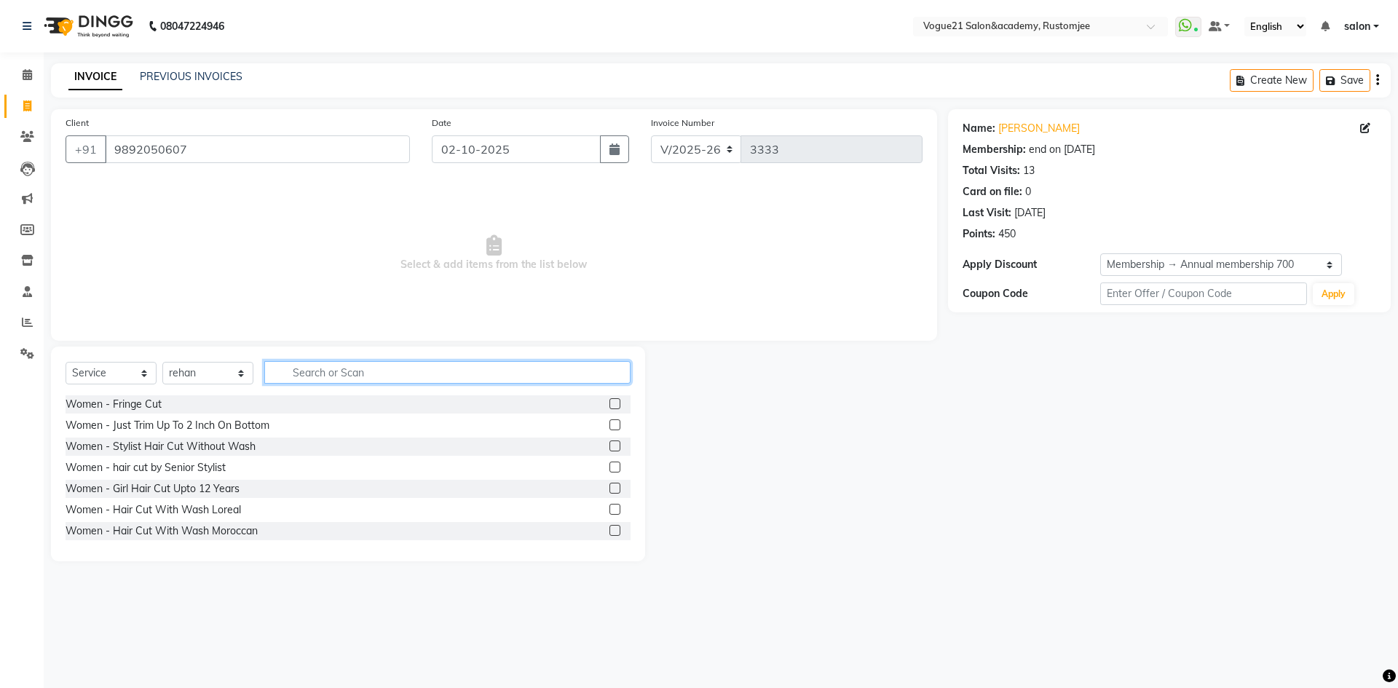
click at [341, 369] on input "text" at bounding box center [447, 372] width 366 height 23
type input "head"
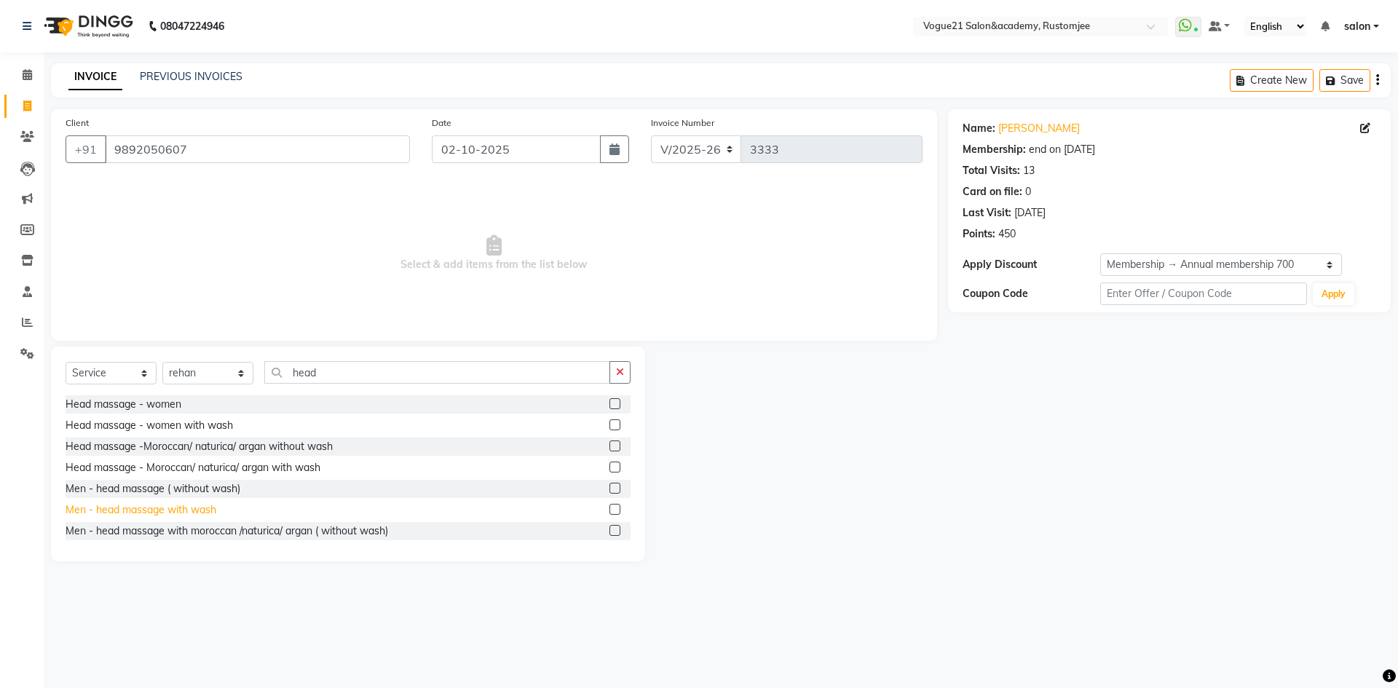
click at [188, 510] on div "Men - head massage with wash" at bounding box center [141, 509] width 151 height 15
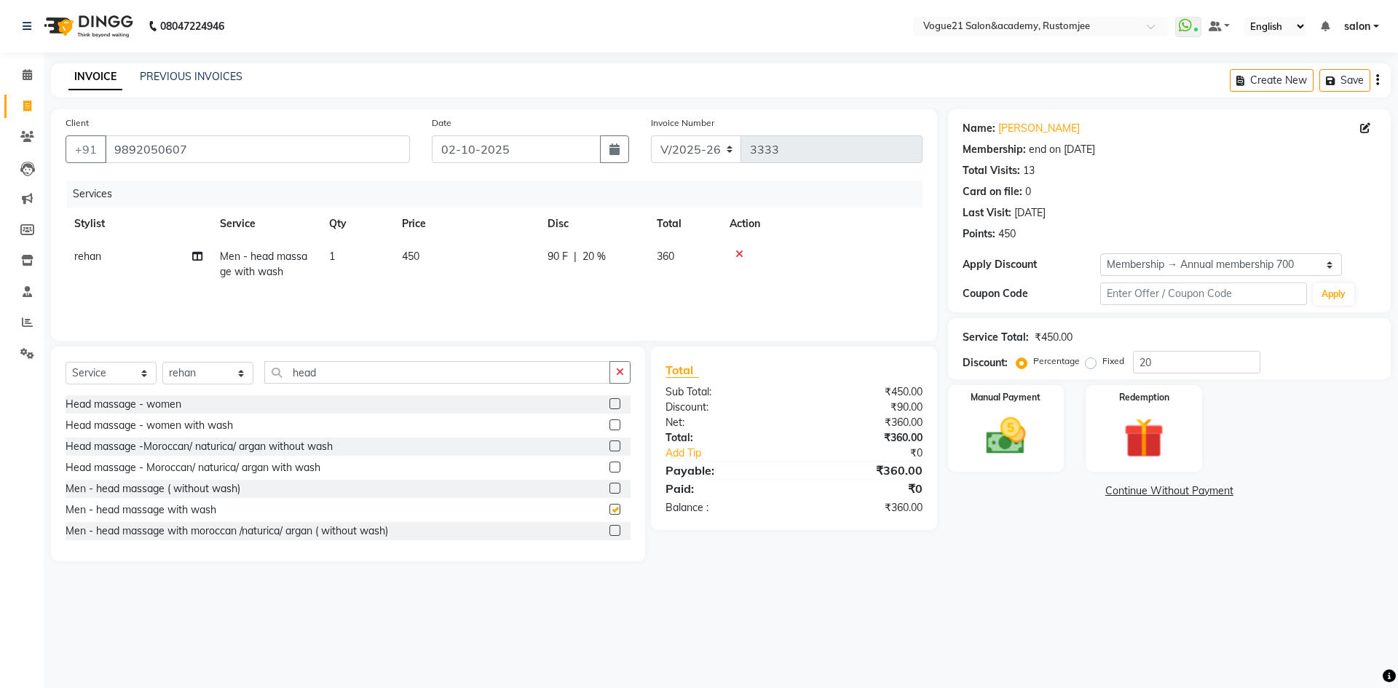
checkbox input "false"
click at [1168, 365] on input "20" at bounding box center [1196, 362] width 127 height 23
type input "2"
click at [1127, 440] on img at bounding box center [1144, 438] width 68 height 52
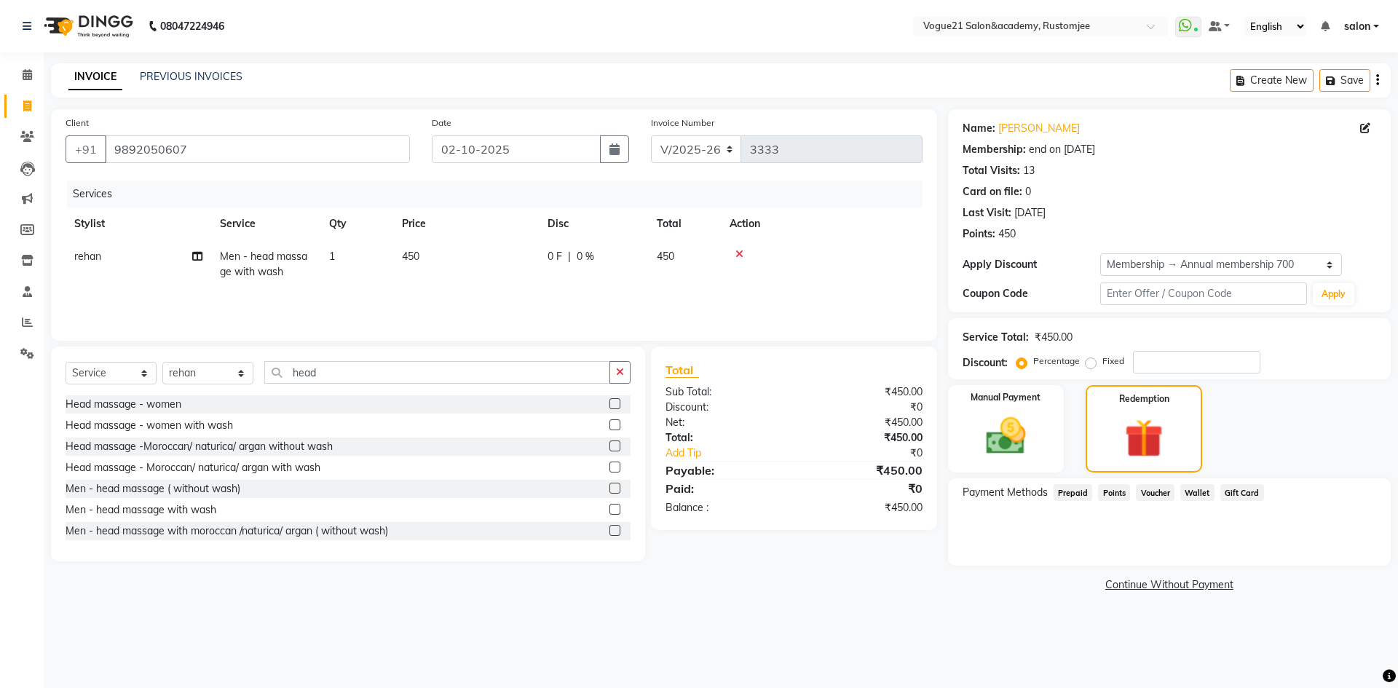
click at [1116, 495] on span "Points" at bounding box center [1114, 492] width 32 height 17
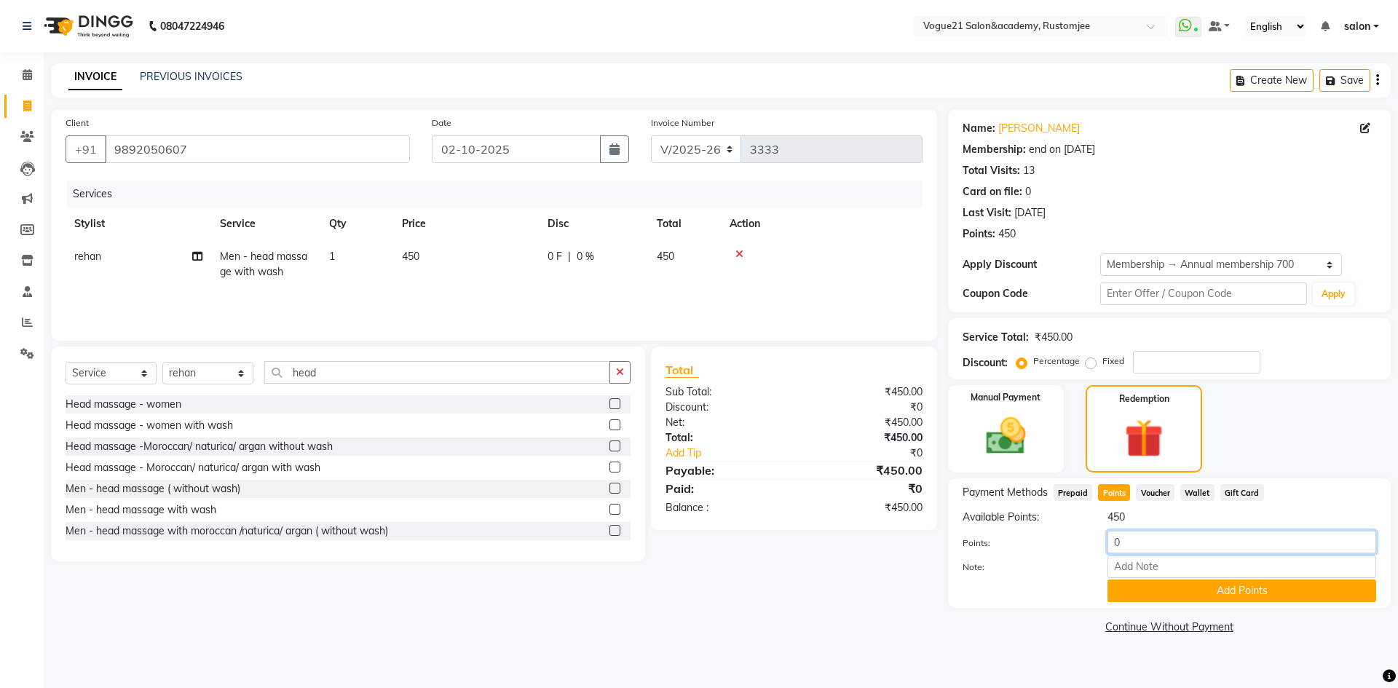
click at [1142, 548] on input "0" at bounding box center [1241, 542] width 269 height 23
type input "450"
click at [1204, 599] on button "Add Points" at bounding box center [1241, 591] width 269 height 23
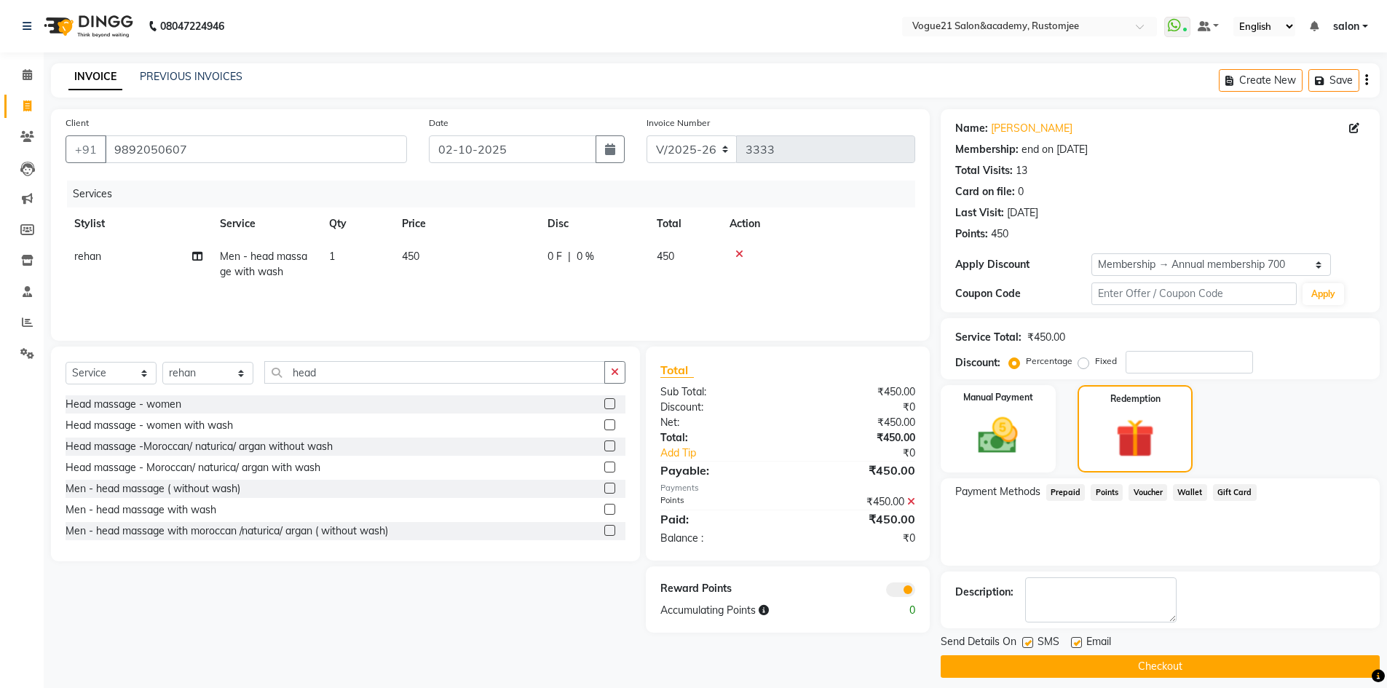
click at [1094, 669] on button "Checkout" at bounding box center [1160, 666] width 439 height 23
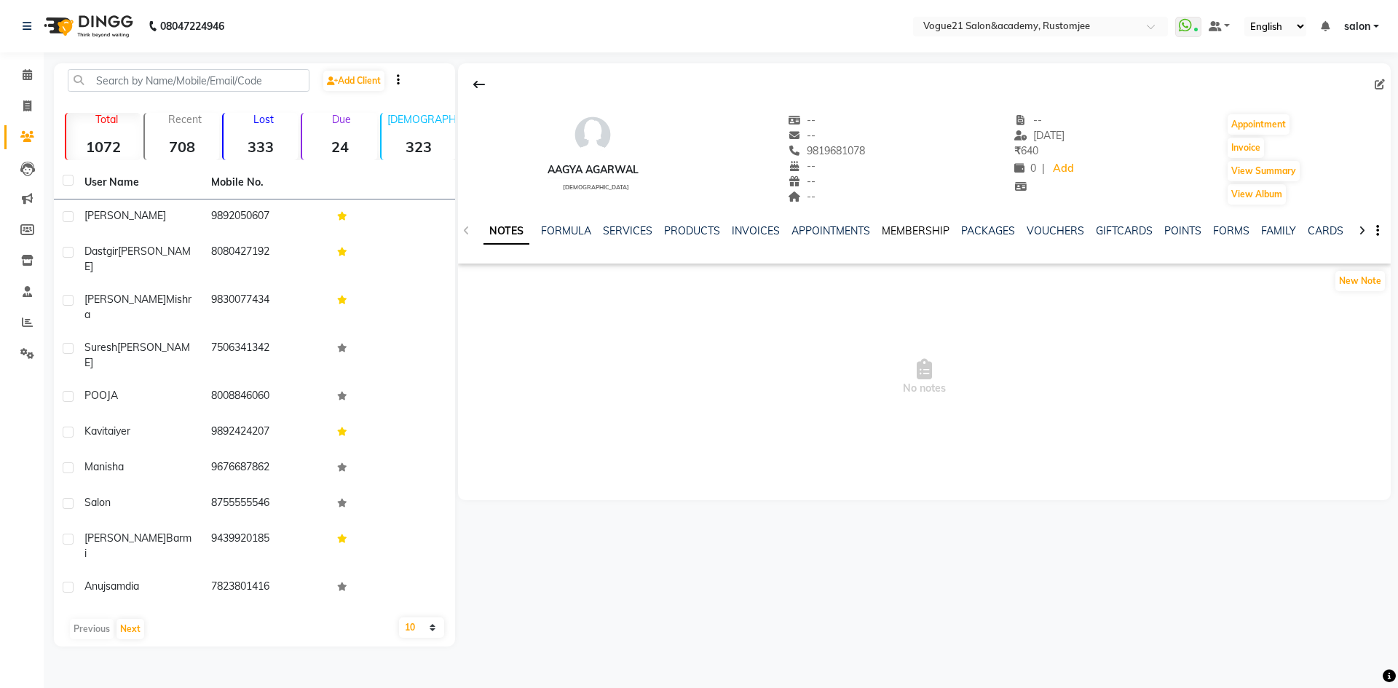
click at [893, 224] on link "MEMBERSHIP" at bounding box center [916, 230] width 68 height 13
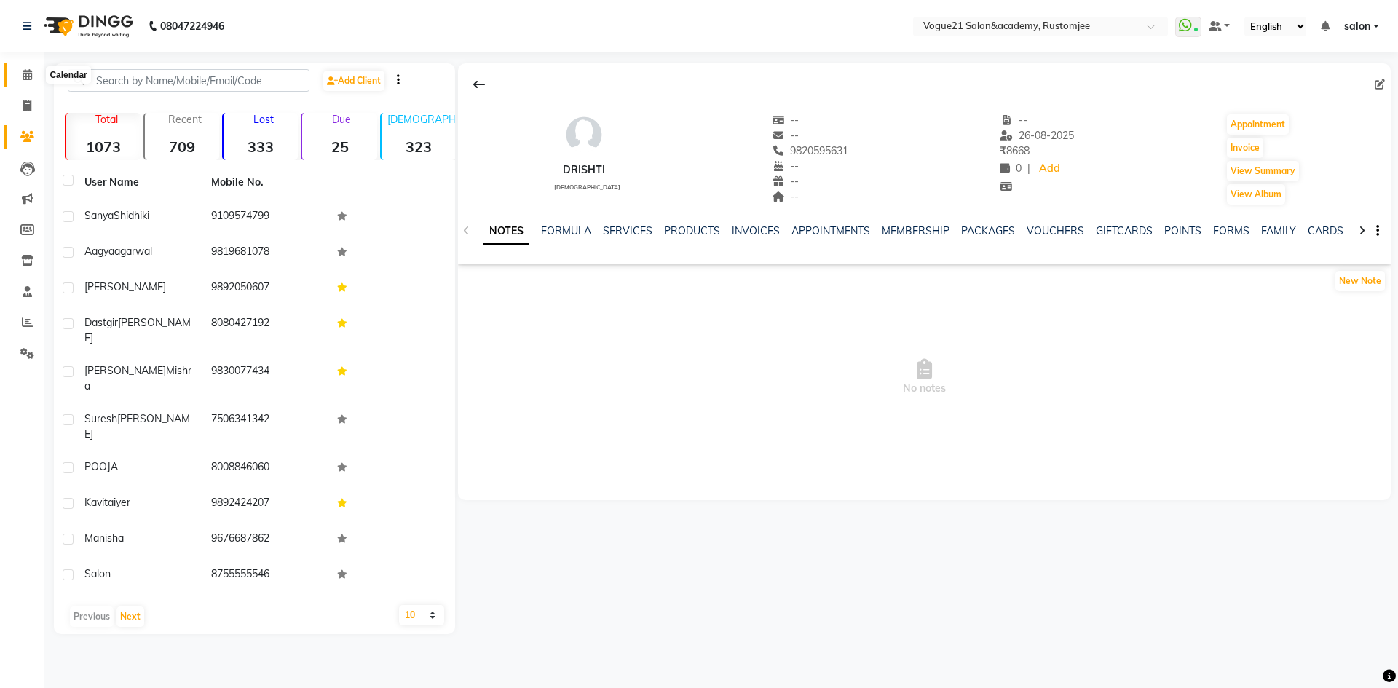
drag, startPoint x: 28, startPoint y: 69, endPoint x: 66, endPoint y: 80, distance: 40.1
click at [28, 69] on icon at bounding box center [27, 74] width 9 height 11
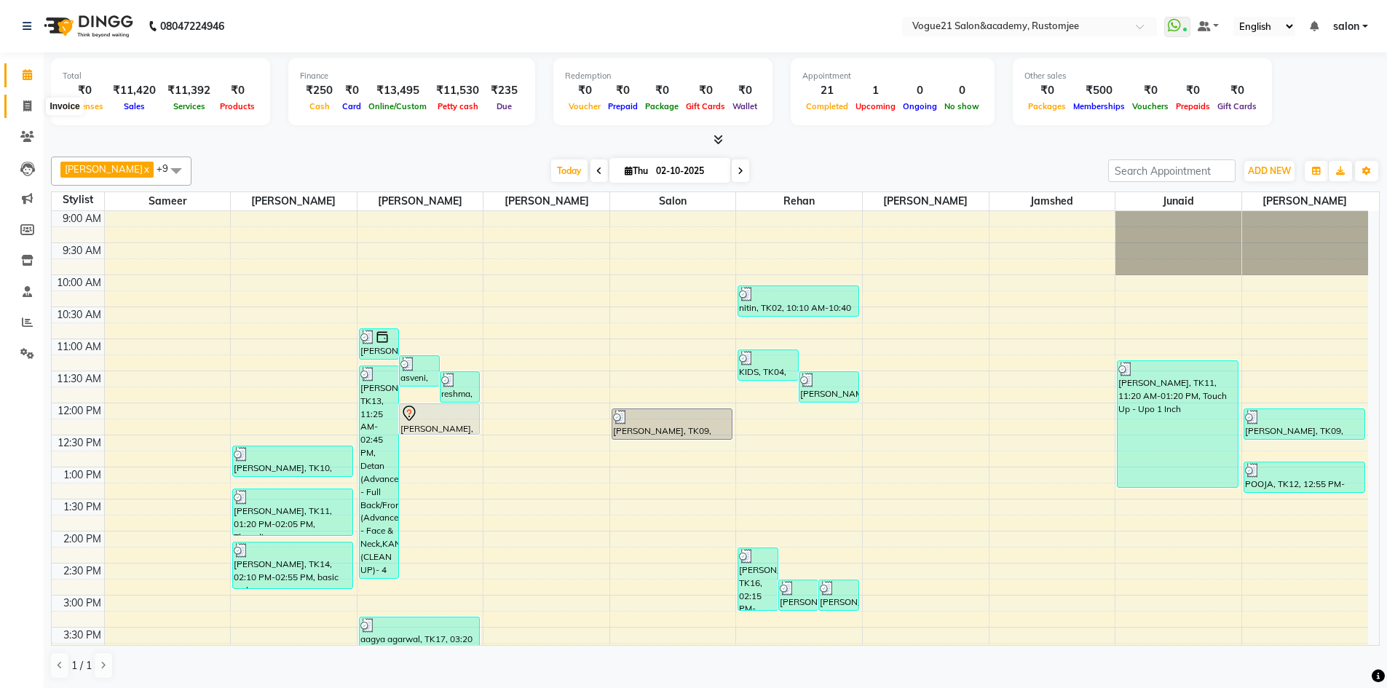
click at [29, 108] on icon at bounding box center [27, 105] width 8 height 11
select select "8171"
select select "service"
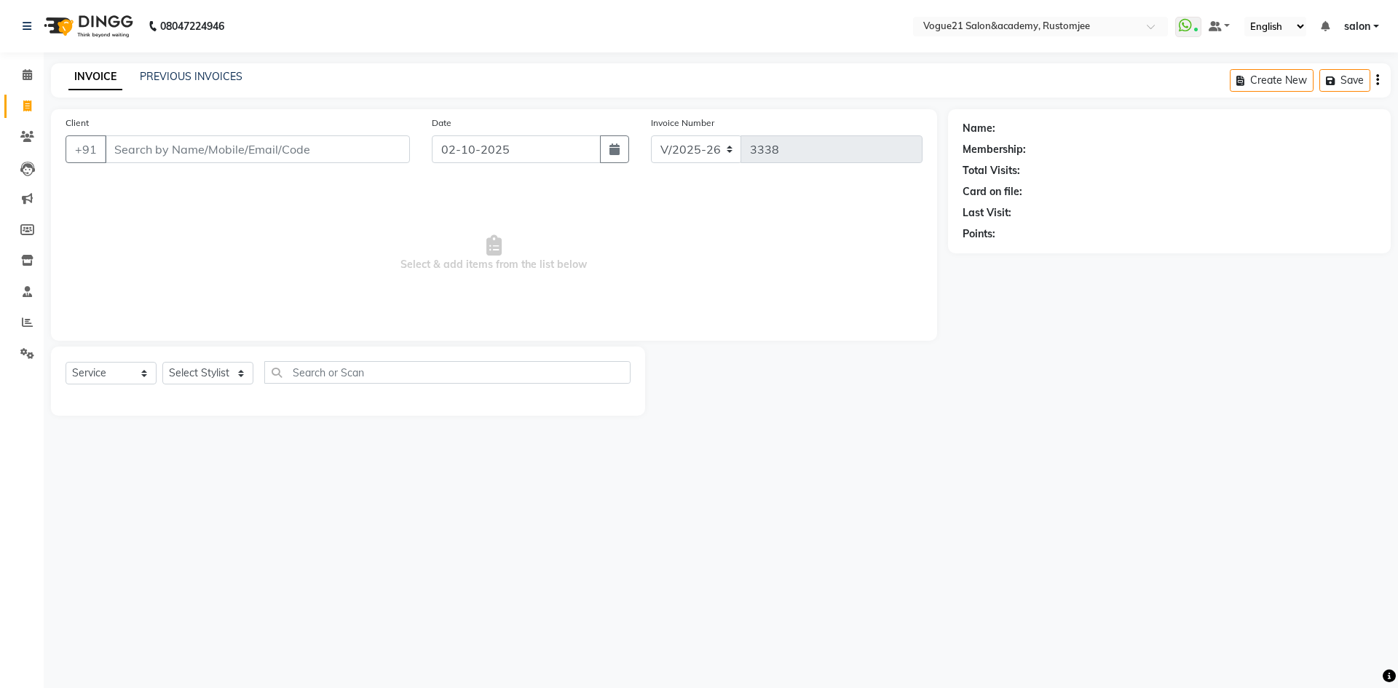
click at [23, 106] on icon at bounding box center [27, 105] width 8 height 11
select select "8171"
select select "service"
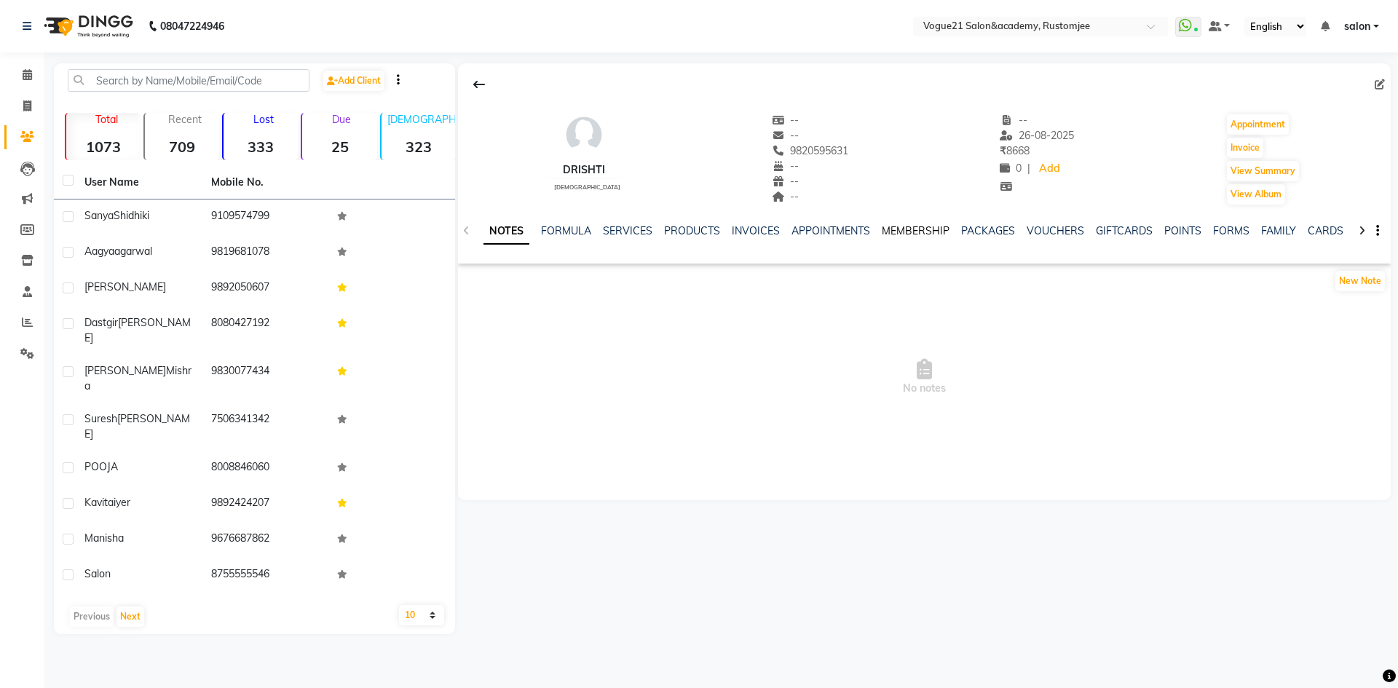
click at [915, 226] on link "MEMBERSHIP" at bounding box center [916, 230] width 68 height 13
